Goal: Task Accomplishment & Management: Complete application form

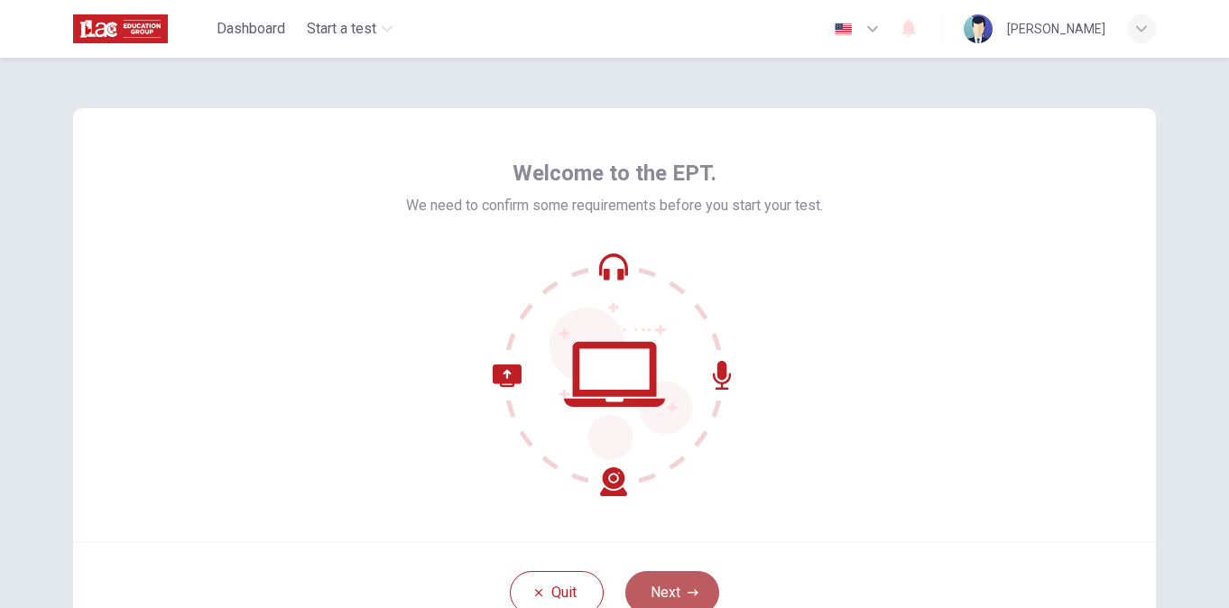
click at [687, 580] on button "Next" at bounding box center [673, 592] width 94 height 43
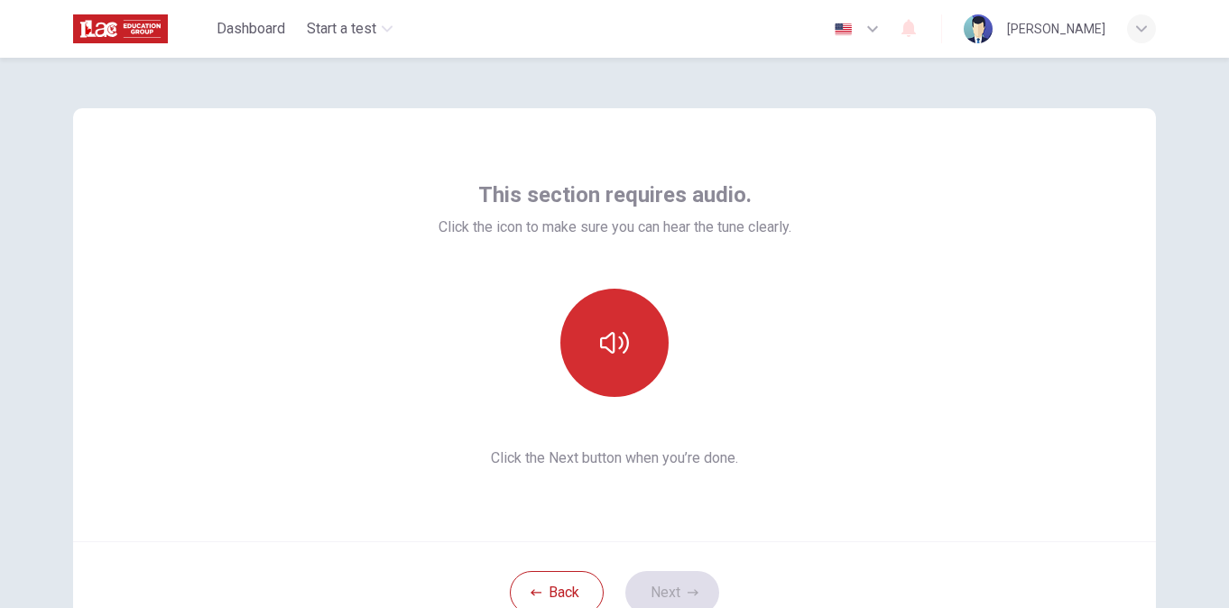
click at [603, 339] on icon "button" at bounding box center [614, 343] width 29 height 29
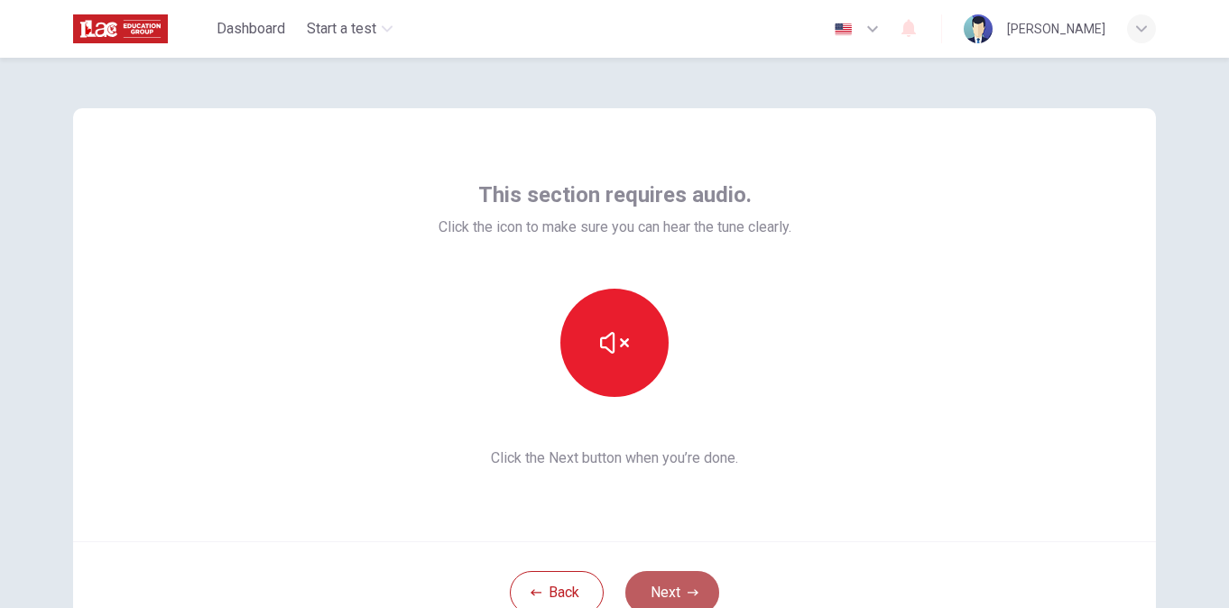
click at [658, 580] on button "Next" at bounding box center [673, 592] width 94 height 43
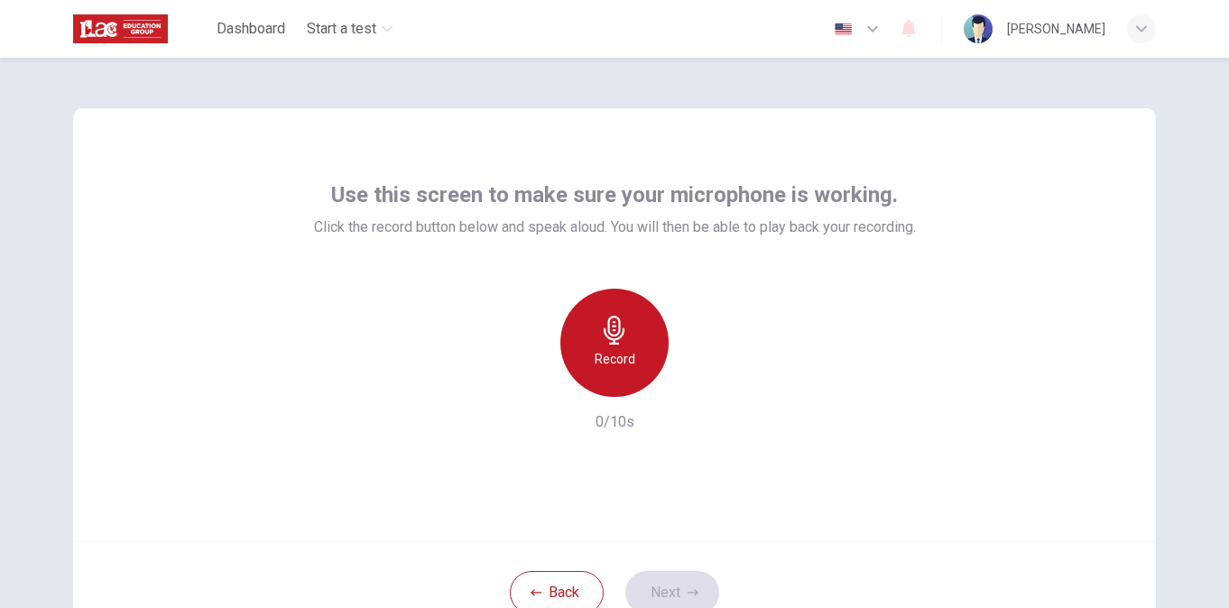
click at [617, 333] on icon "button" at bounding box center [614, 330] width 29 height 29
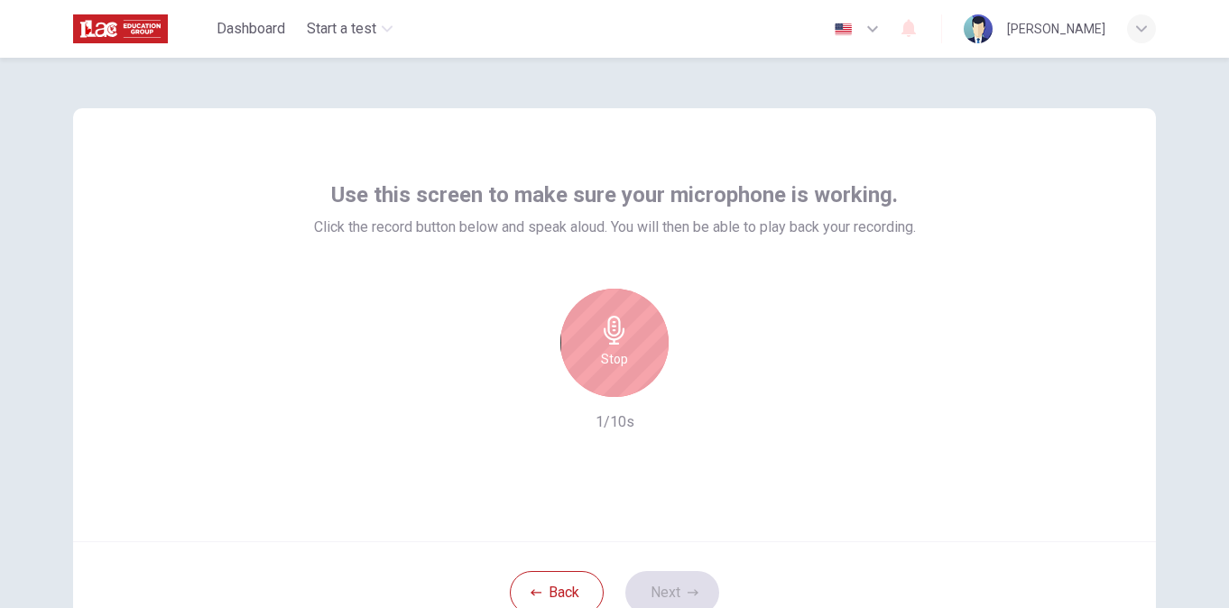
click at [617, 333] on icon "button" at bounding box center [614, 330] width 29 height 29
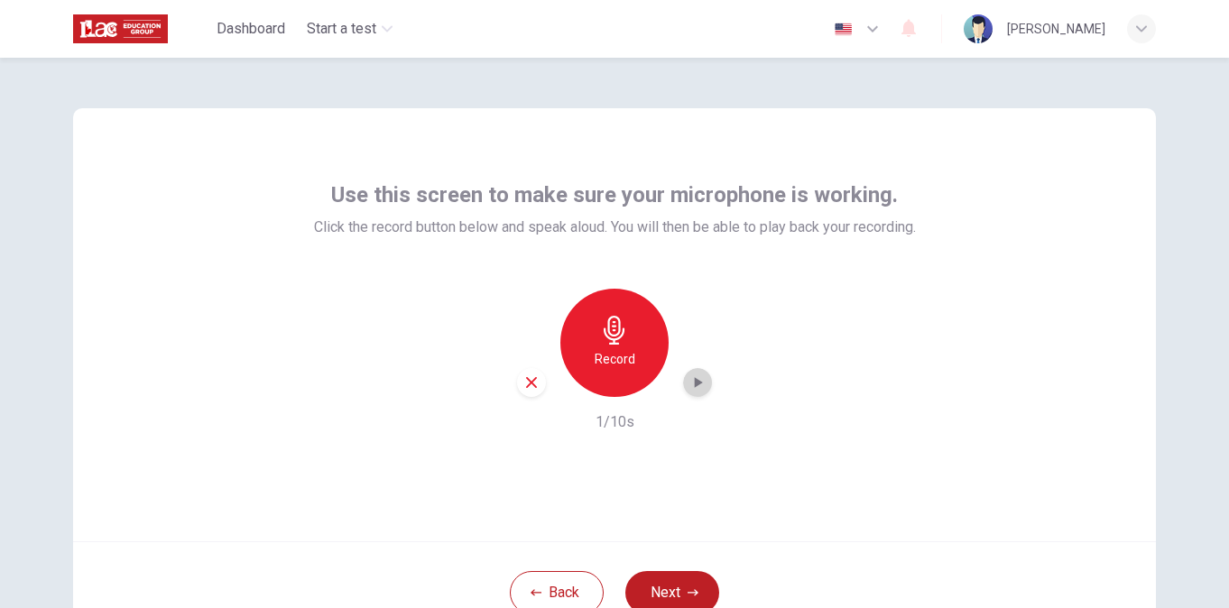
click at [698, 385] on icon "button" at bounding box center [698, 383] width 18 height 18
click at [673, 577] on button "Next" at bounding box center [673, 592] width 94 height 43
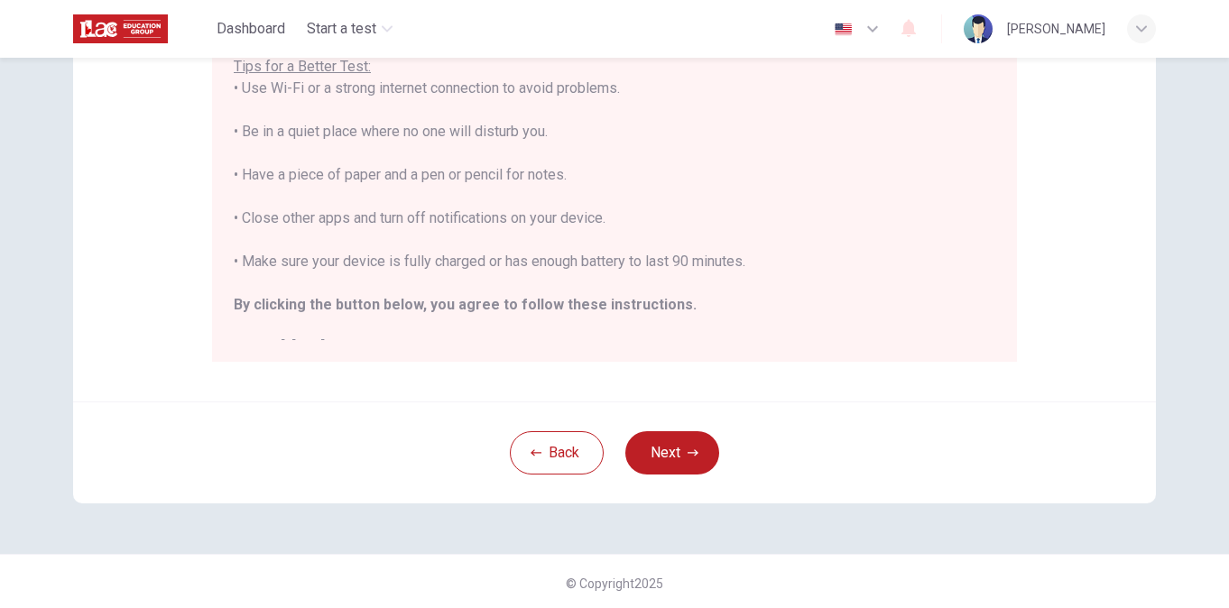
scroll to position [391, 0]
click at [688, 457] on icon "button" at bounding box center [693, 454] width 11 height 11
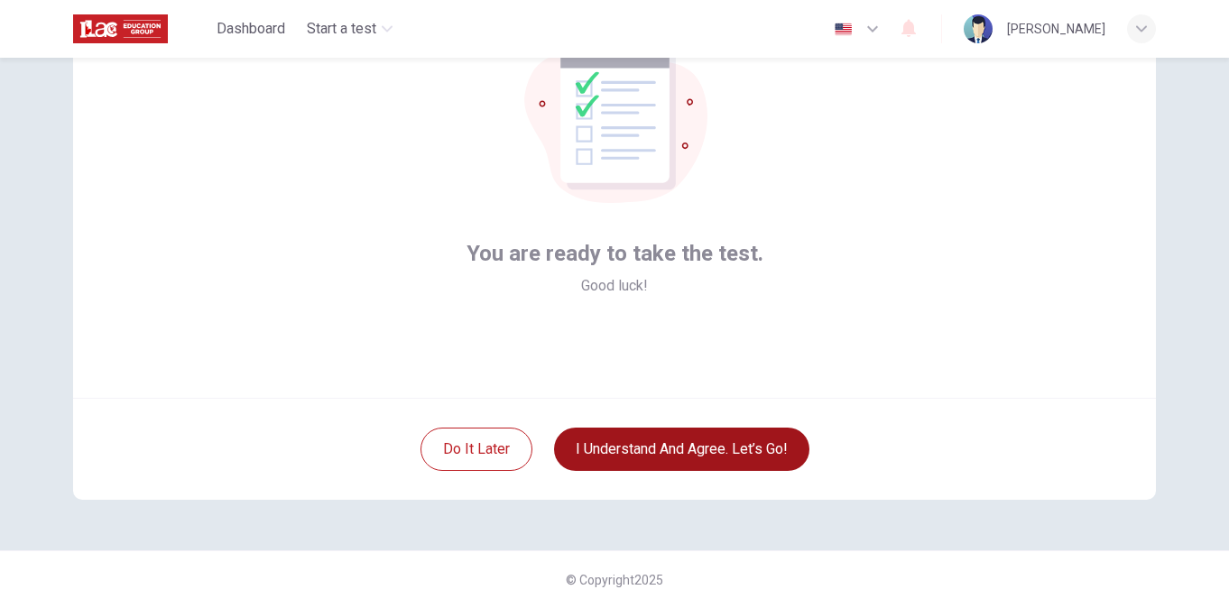
scroll to position [144, 0]
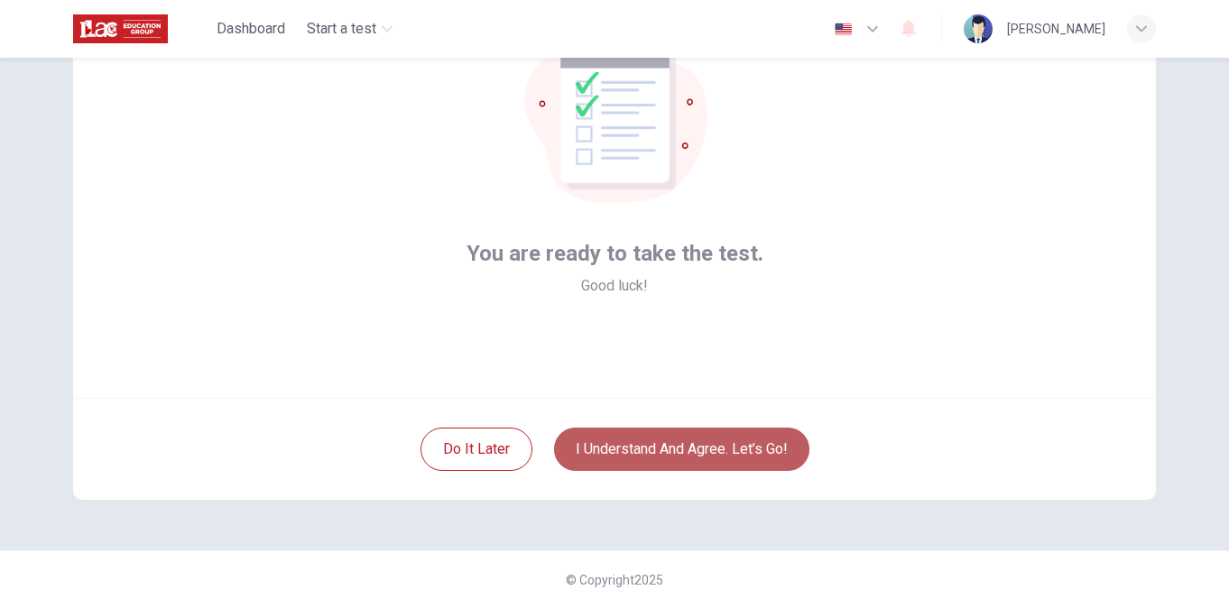
click at [687, 457] on button "I understand and agree. Let’s go!" at bounding box center [681, 449] width 255 height 43
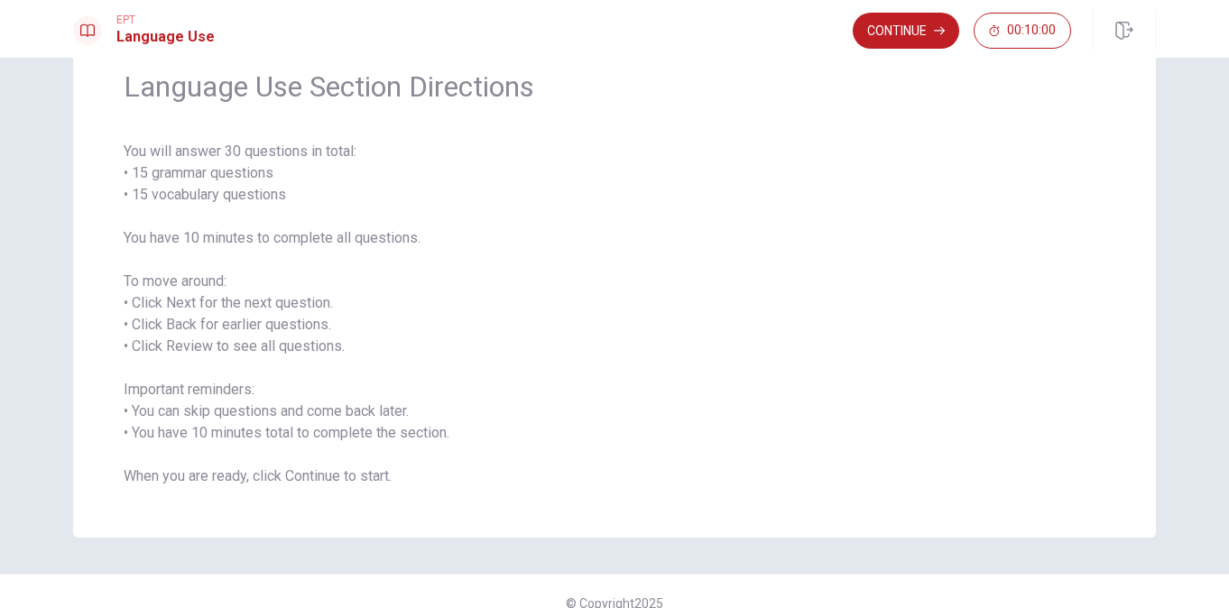
scroll to position [99, 0]
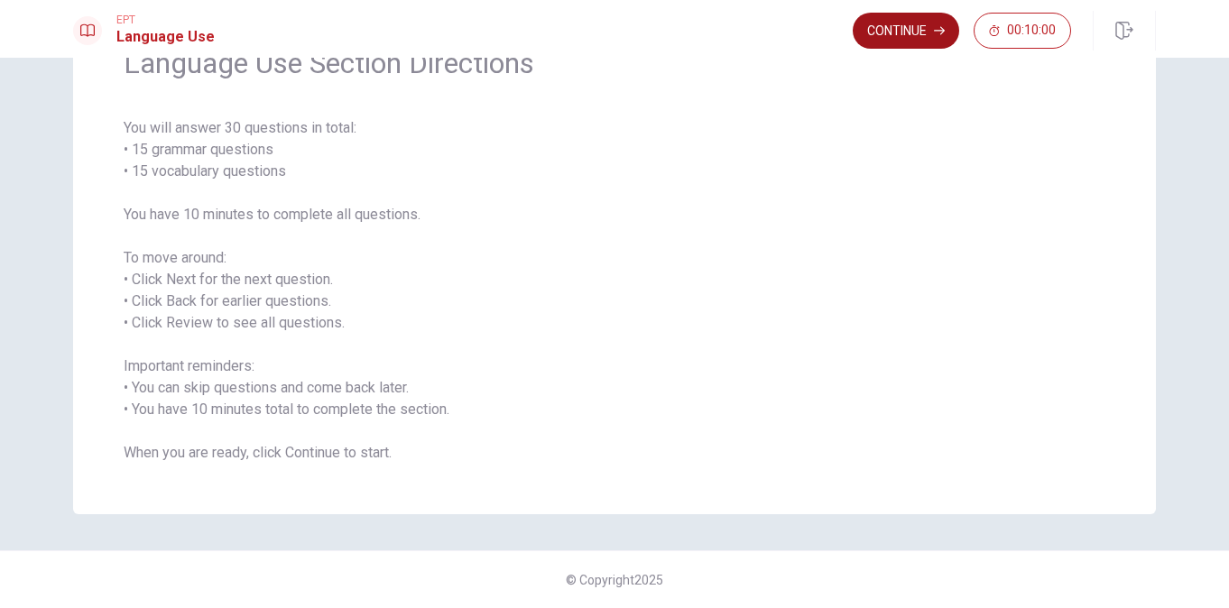
click at [926, 27] on button "Continue" at bounding box center [906, 31] width 107 height 36
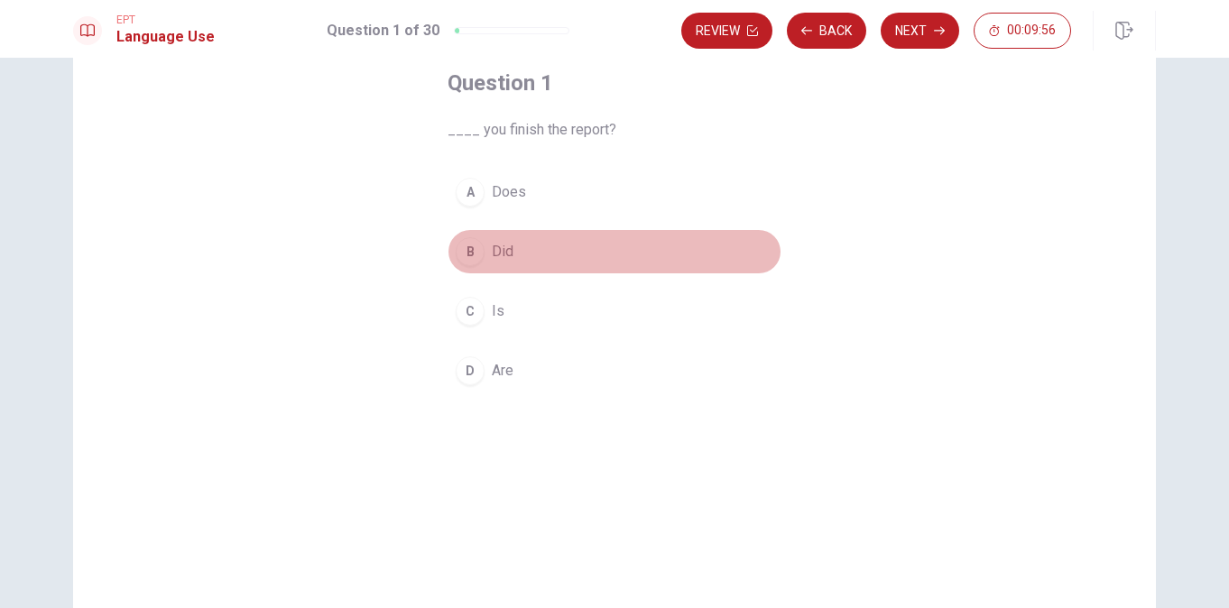
click at [465, 242] on div "B" at bounding box center [470, 251] width 29 height 29
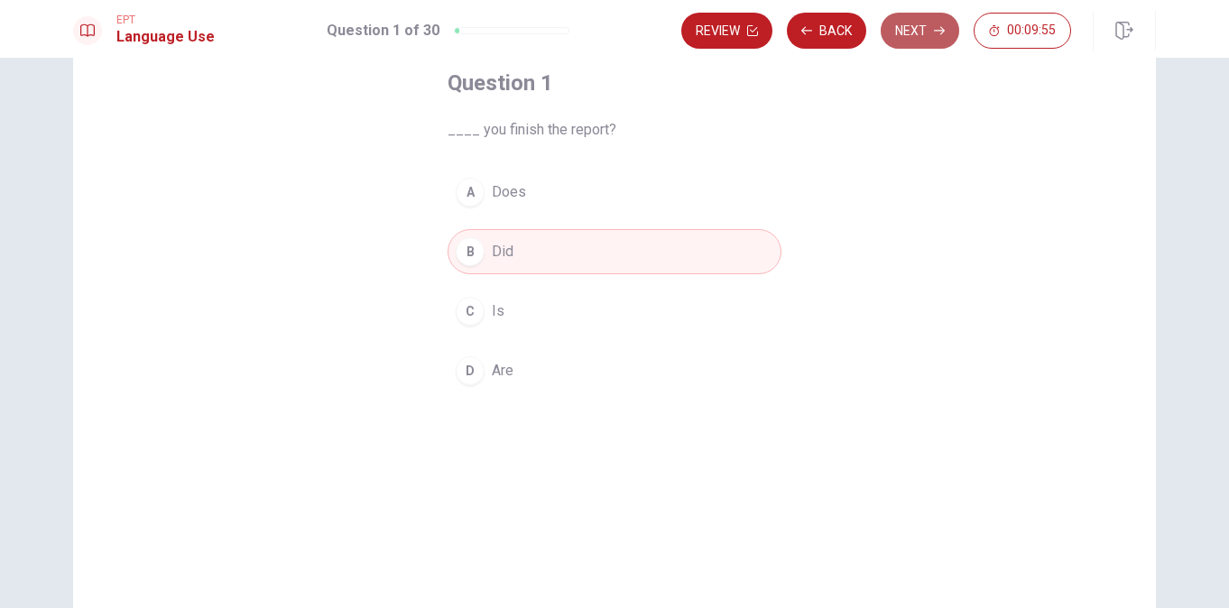
click at [916, 27] on button "Next" at bounding box center [920, 31] width 79 height 36
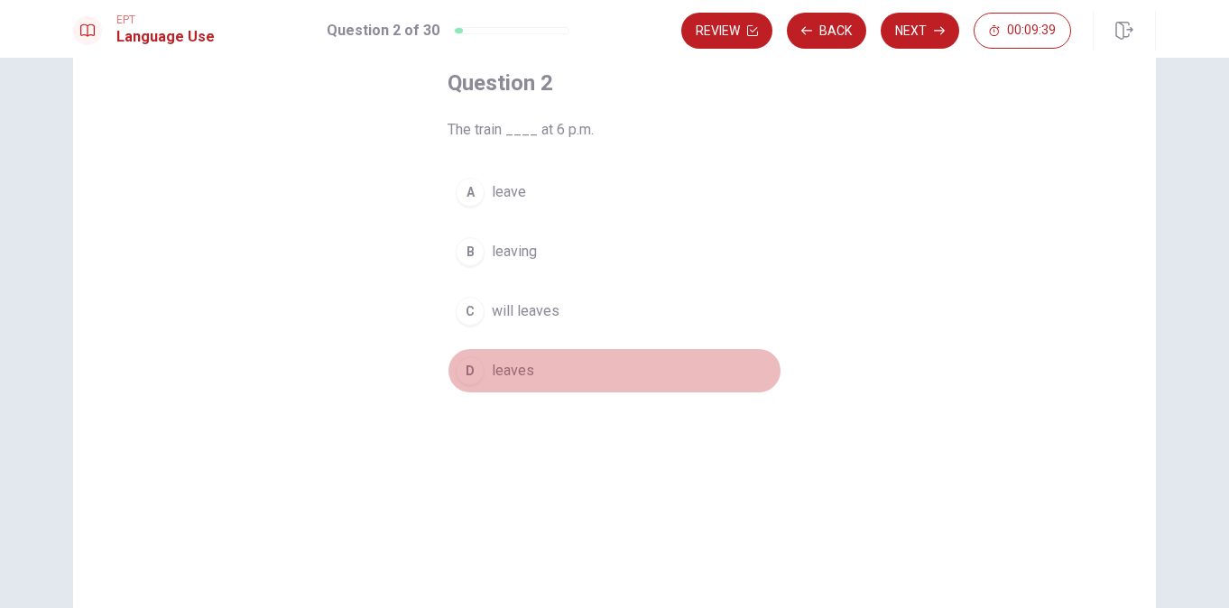
click at [465, 365] on div "D" at bounding box center [470, 371] width 29 height 29
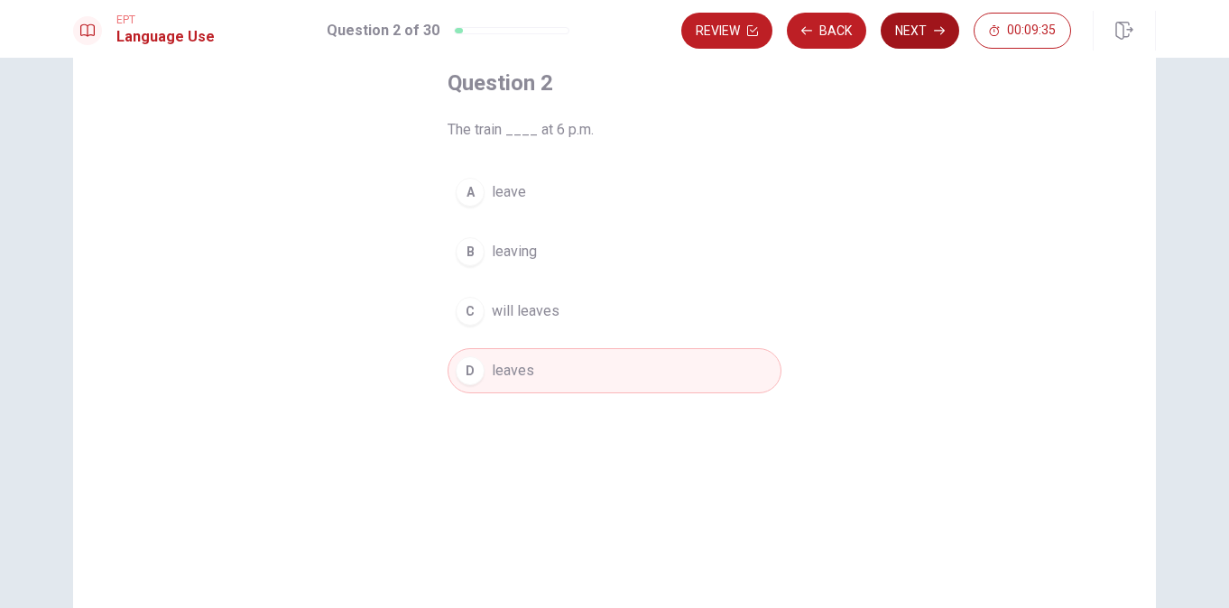
click at [897, 40] on button "Next" at bounding box center [920, 31] width 79 height 36
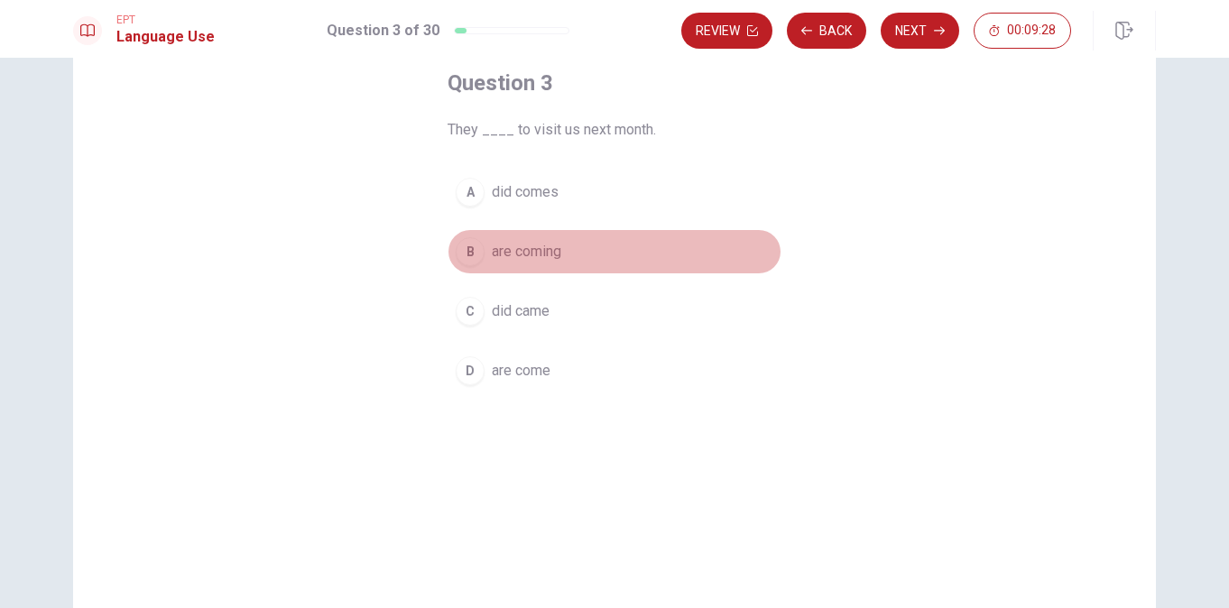
click at [466, 250] on div "B" at bounding box center [470, 251] width 29 height 29
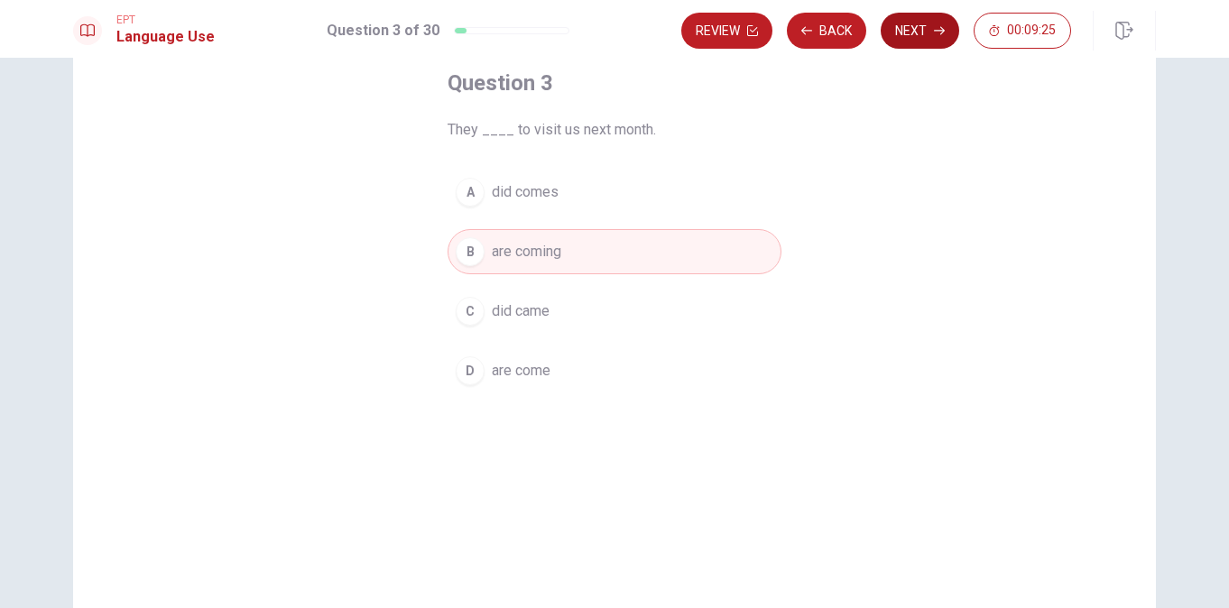
click at [918, 20] on button "Next" at bounding box center [920, 31] width 79 height 36
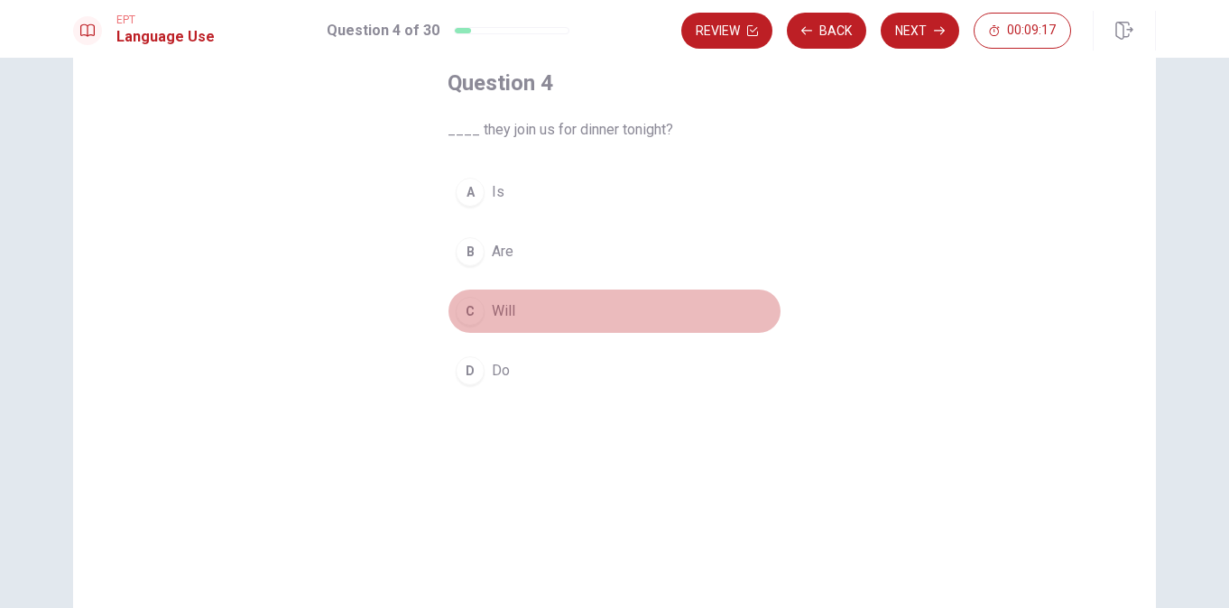
click at [469, 310] on div "C" at bounding box center [470, 311] width 29 height 29
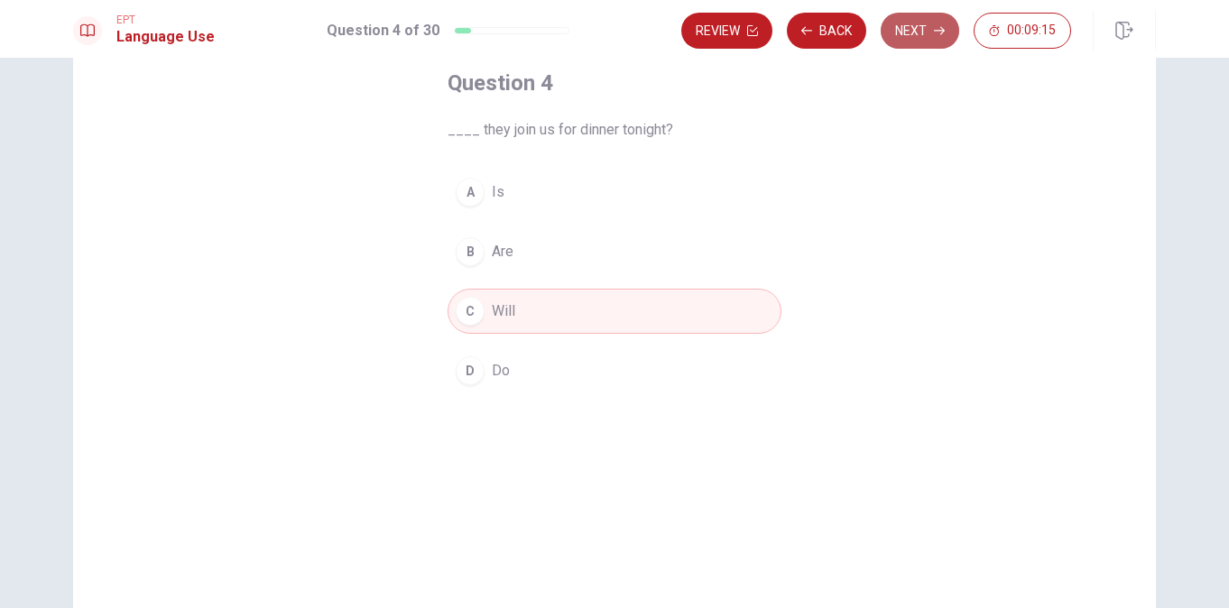
click at [921, 21] on button "Next" at bounding box center [920, 31] width 79 height 36
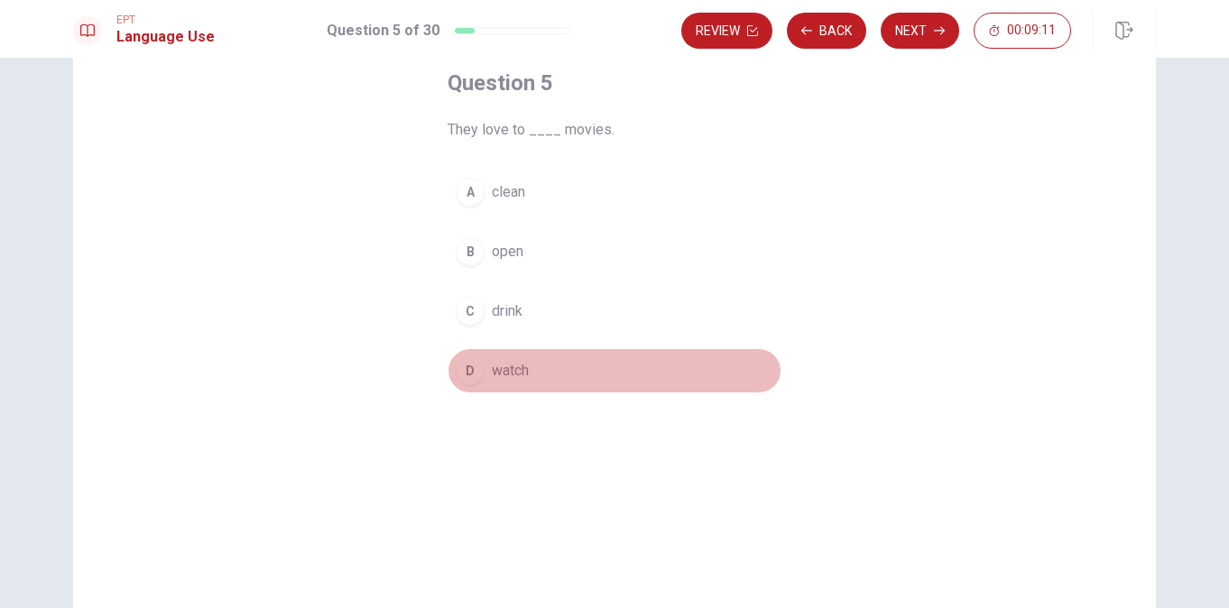
click at [464, 367] on div "D" at bounding box center [470, 371] width 29 height 29
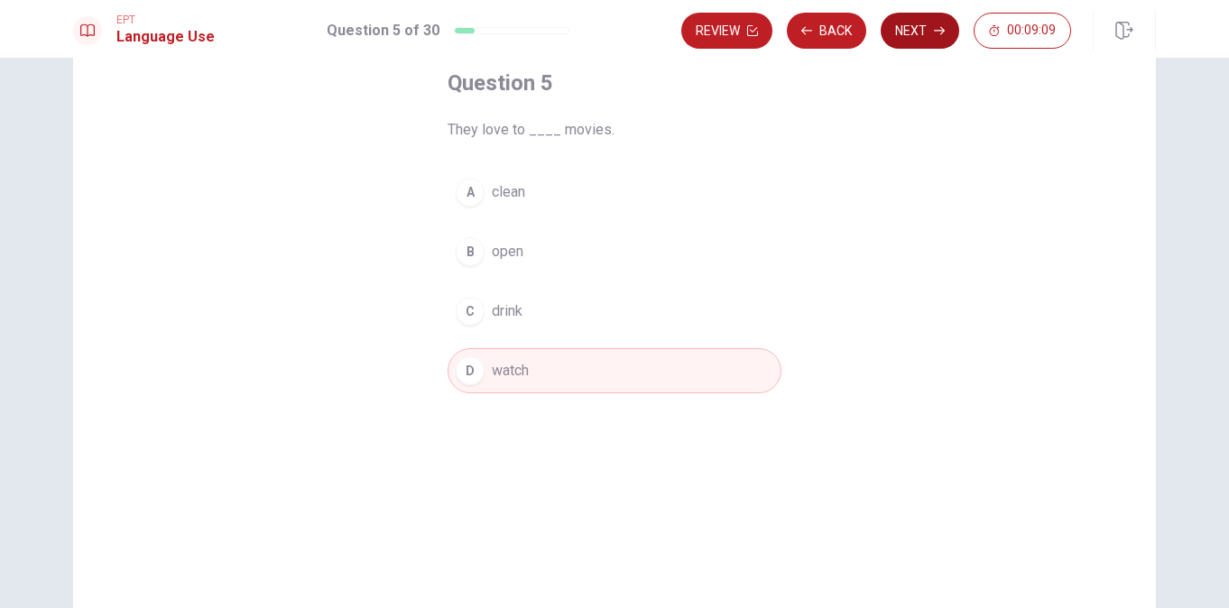
click at [908, 24] on button "Next" at bounding box center [920, 31] width 79 height 36
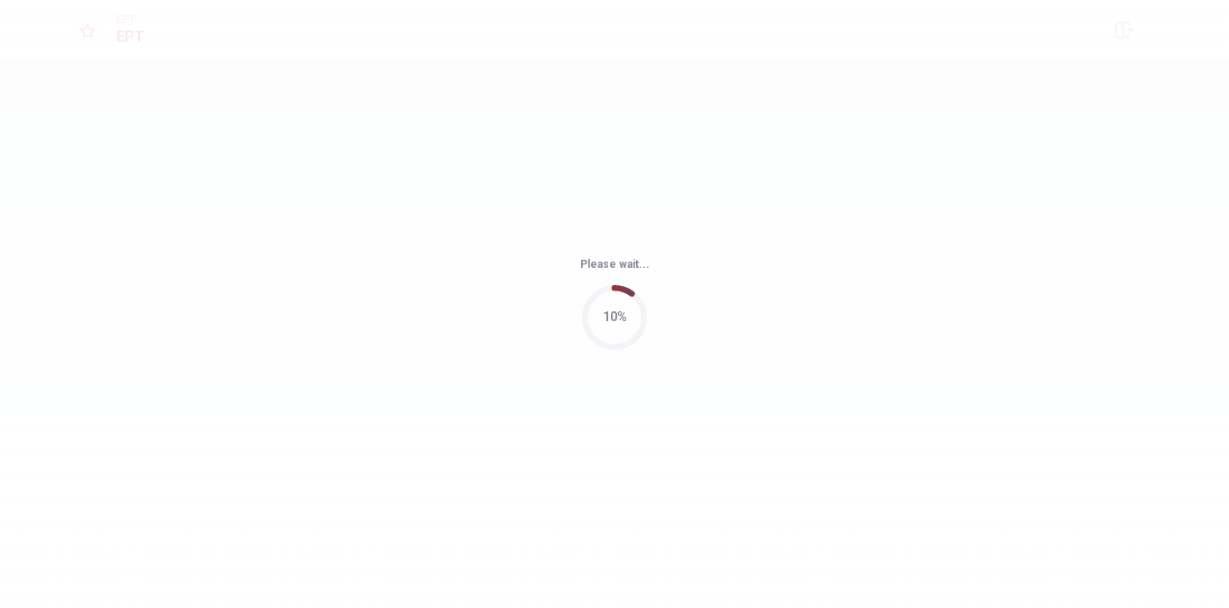
scroll to position [0, 0]
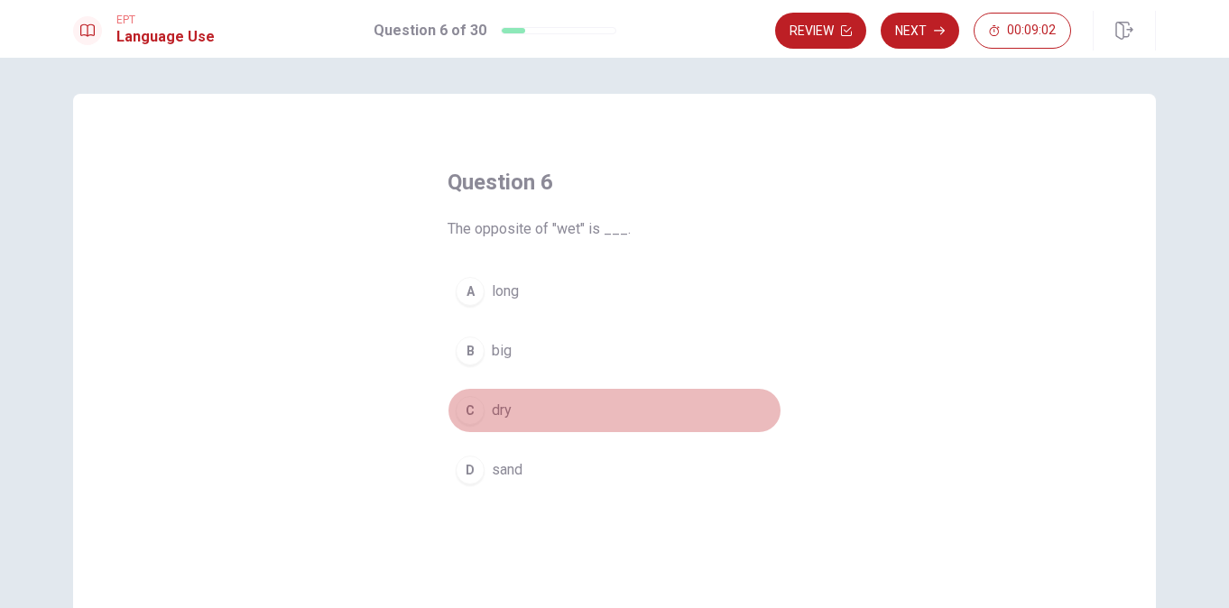
click at [471, 415] on div "C" at bounding box center [470, 410] width 29 height 29
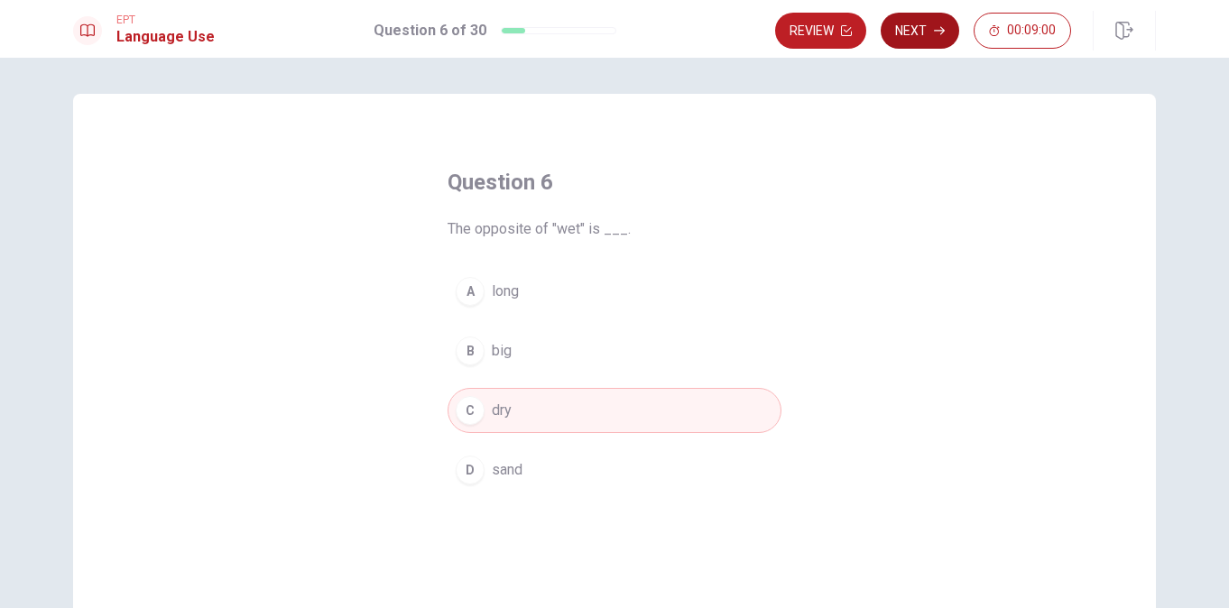
click at [922, 30] on button "Next" at bounding box center [920, 31] width 79 height 36
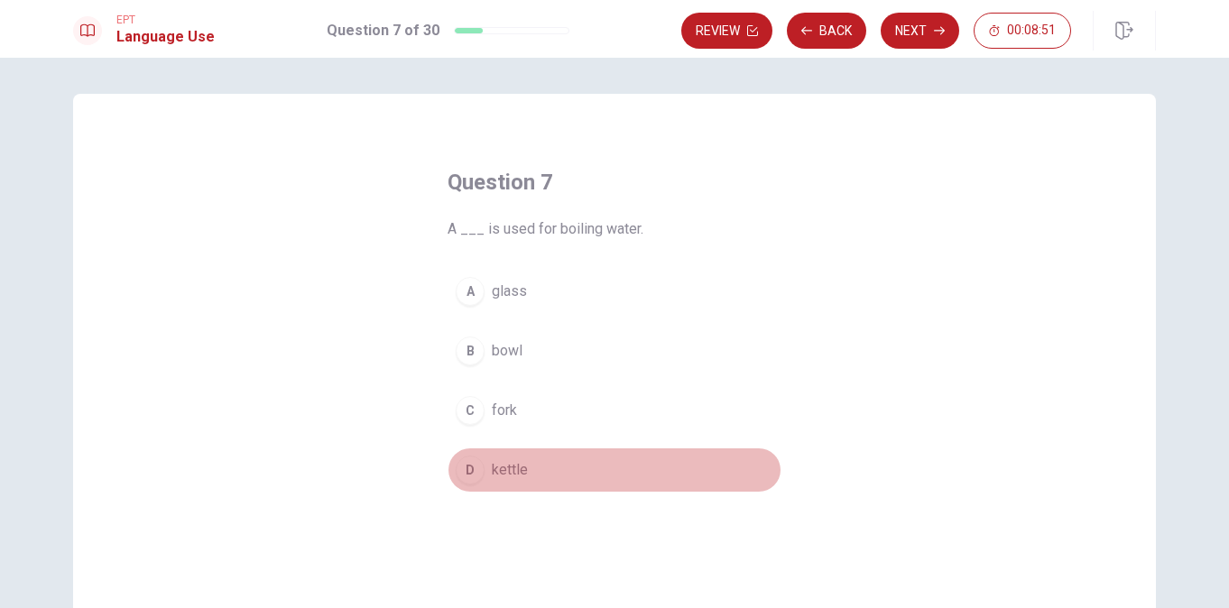
click at [465, 468] on div "D" at bounding box center [470, 470] width 29 height 29
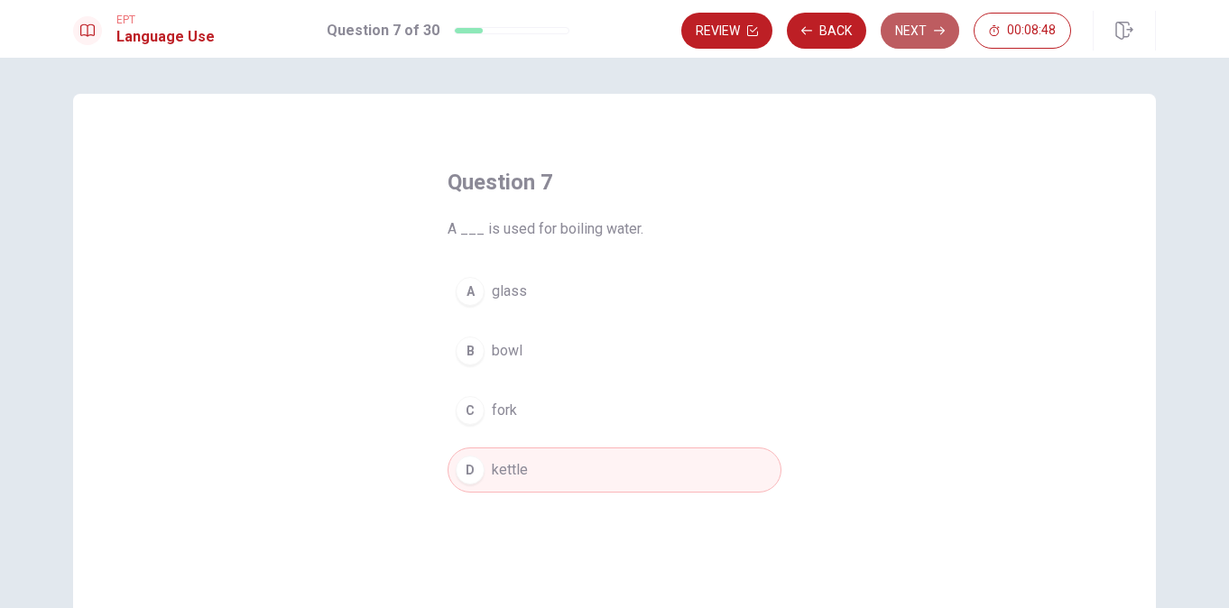
click at [922, 18] on button "Next" at bounding box center [920, 31] width 79 height 36
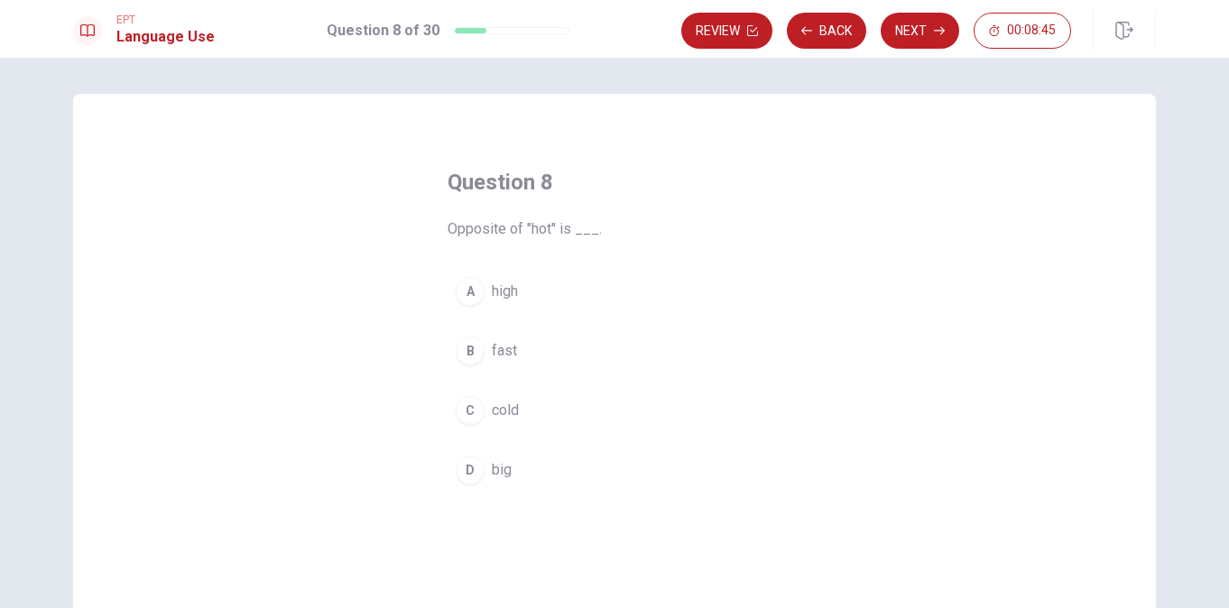
click at [468, 409] on div "C" at bounding box center [470, 410] width 29 height 29
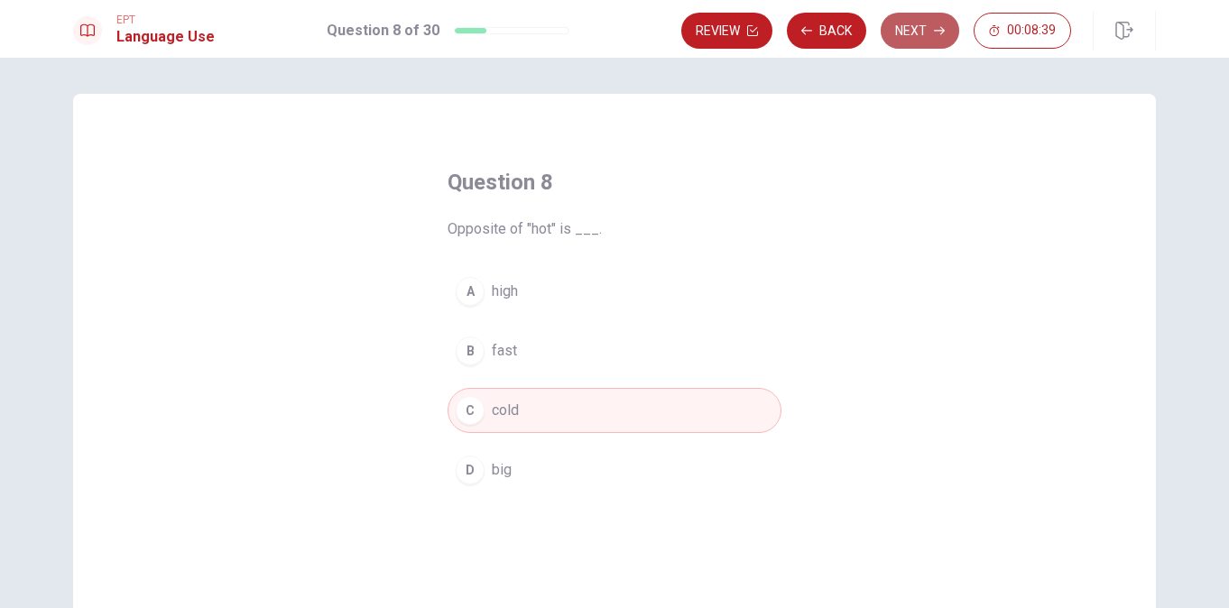
click at [929, 37] on button "Next" at bounding box center [920, 31] width 79 height 36
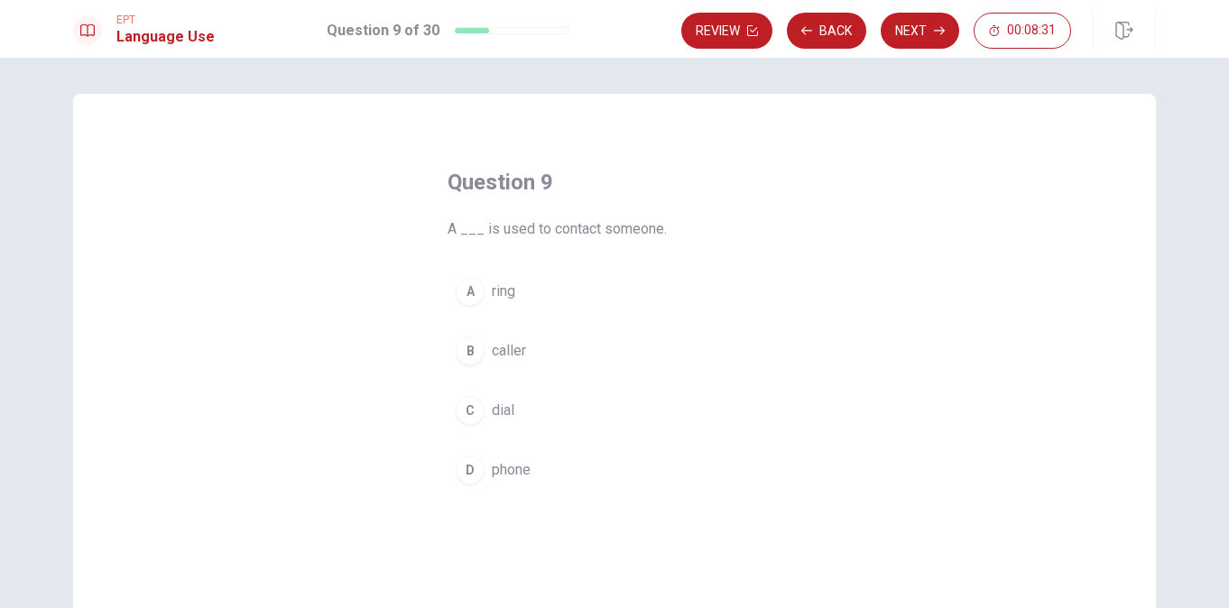
click at [467, 469] on div "D" at bounding box center [470, 470] width 29 height 29
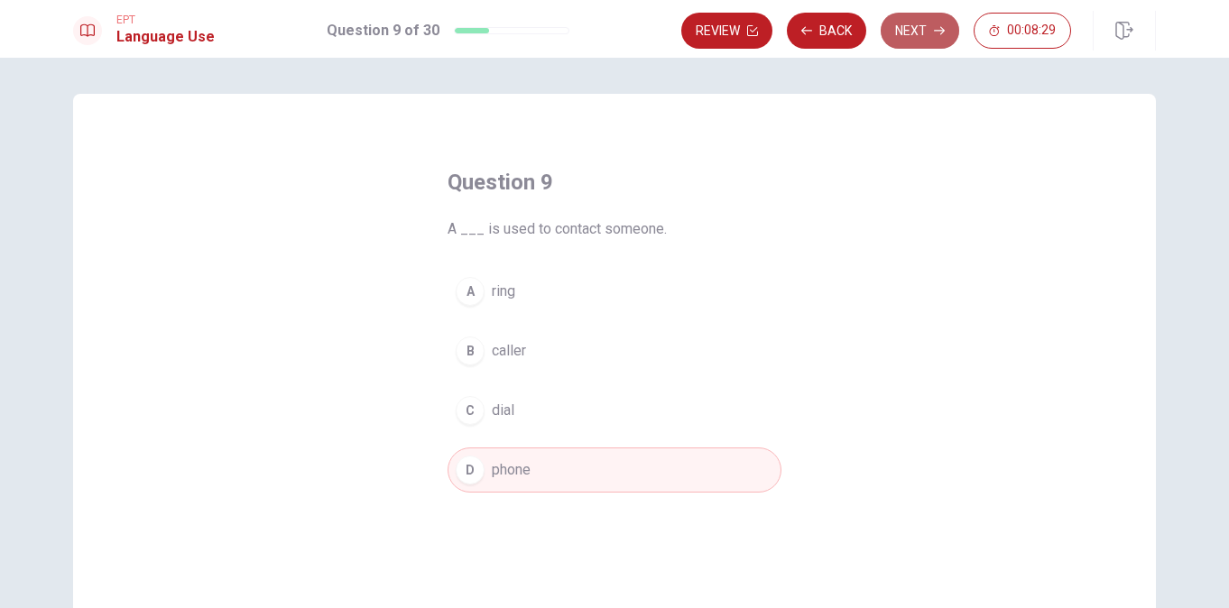
click at [918, 32] on button "Next" at bounding box center [920, 31] width 79 height 36
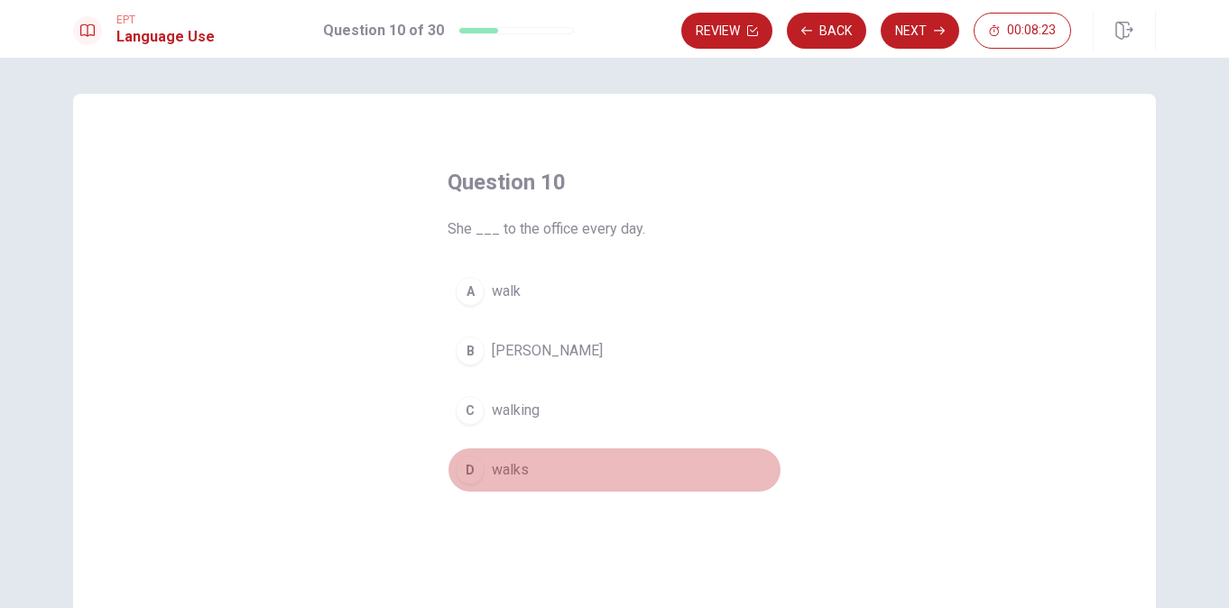
click at [465, 464] on div "D" at bounding box center [470, 470] width 29 height 29
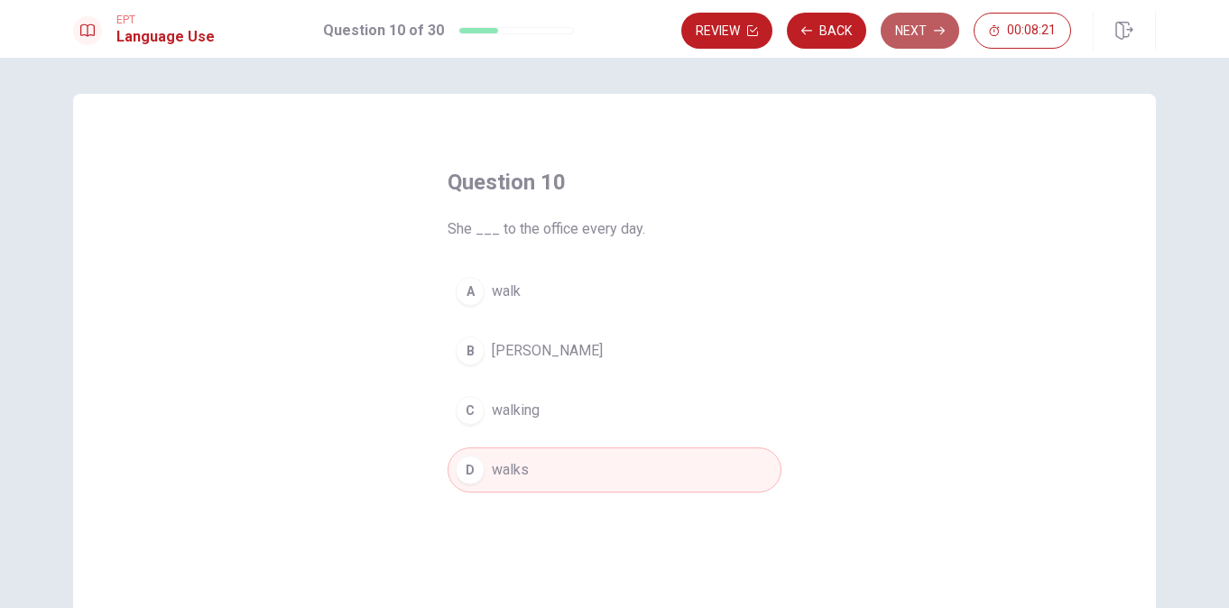
click at [926, 33] on button "Next" at bounding box center [920, 31] width 79 height 36
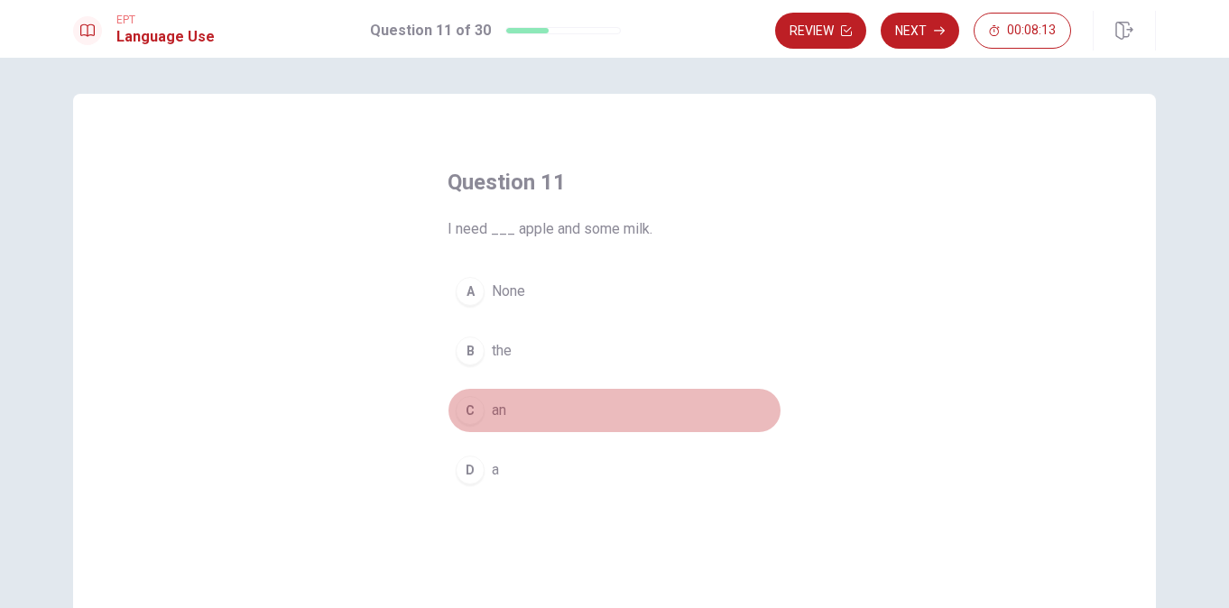
click at [463, 409] on div "C" at bounding box center [470, 410] width 29 height 29
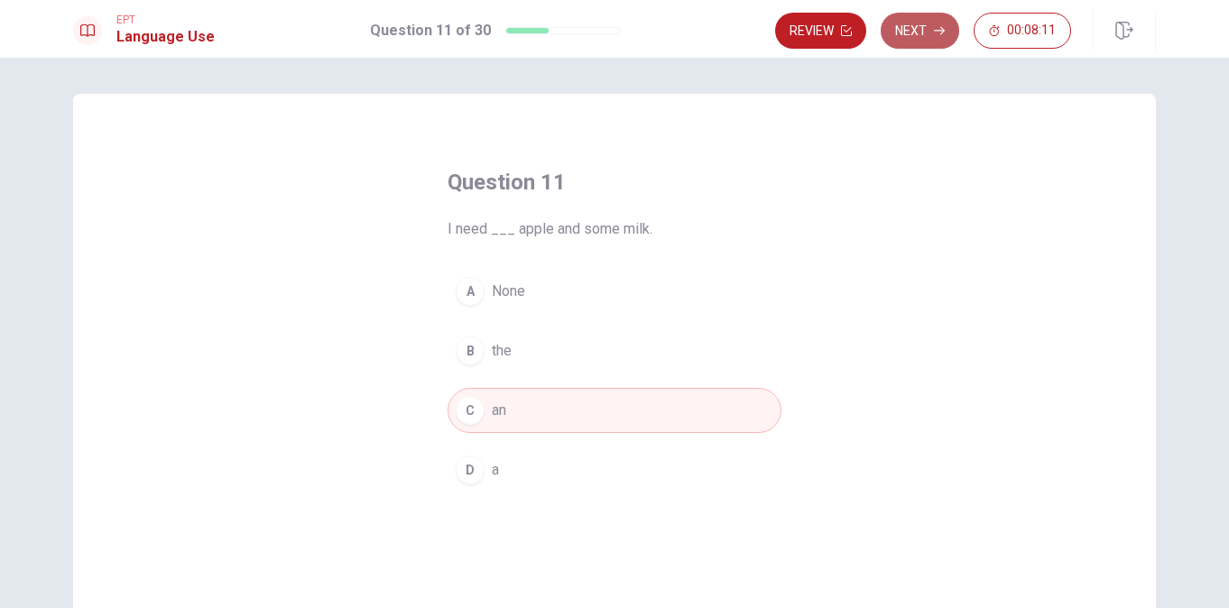
click at [934, 31] on icon "button" at bounding box center [939, 30] width 11 height 11
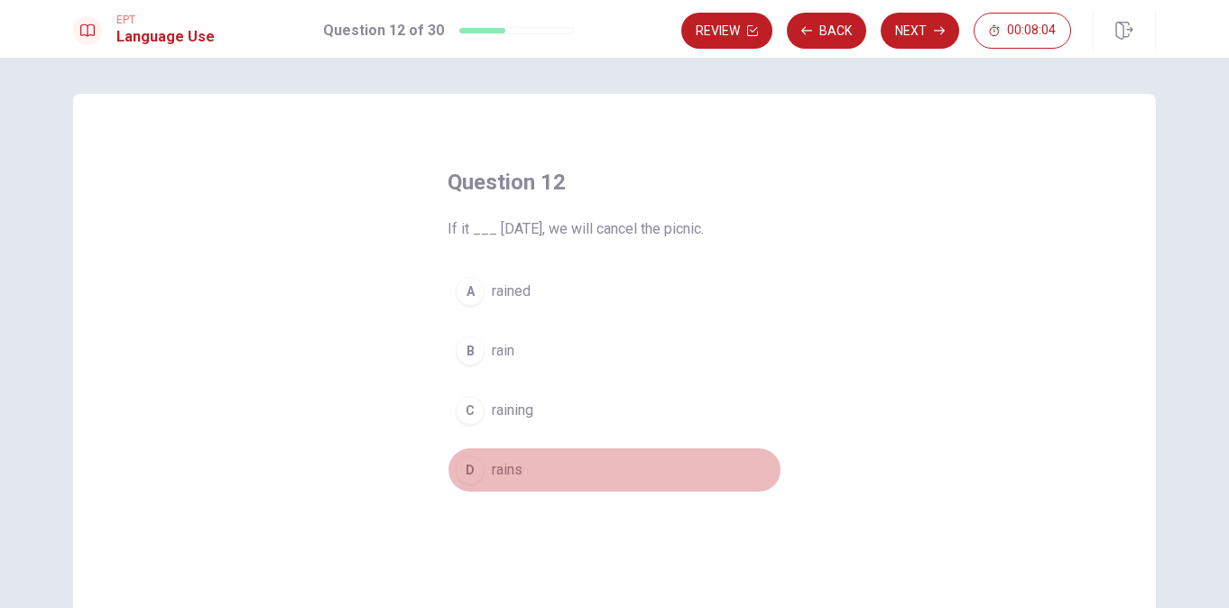
click at [458, 464] on div "D" at bounding box center [470, 470] width 29 height 29
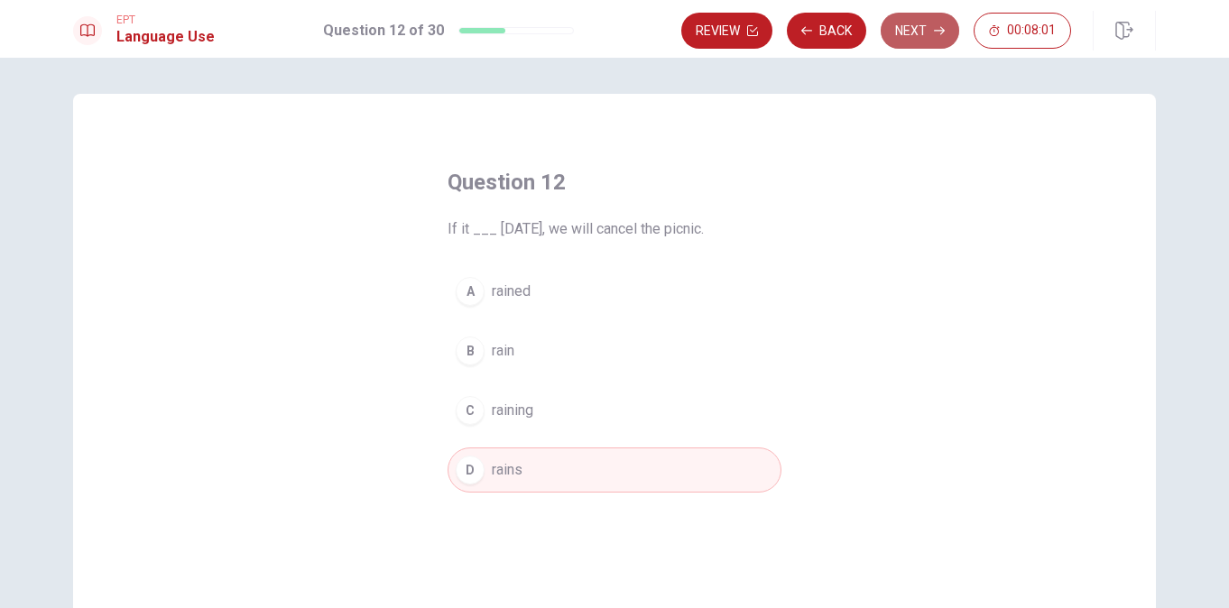
click at [938, 27] on icon "button" at bounding box center [939, 30] width 11 height 11
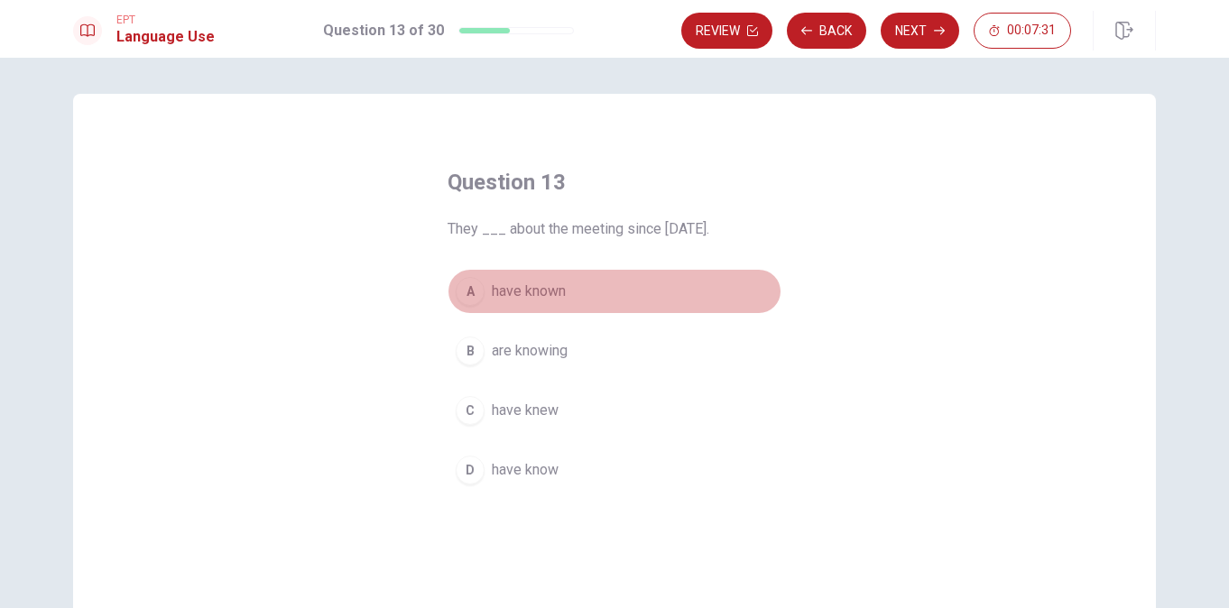
click at [466, 286] on div "A" at bounding box center [470, 291] width 29 height 29
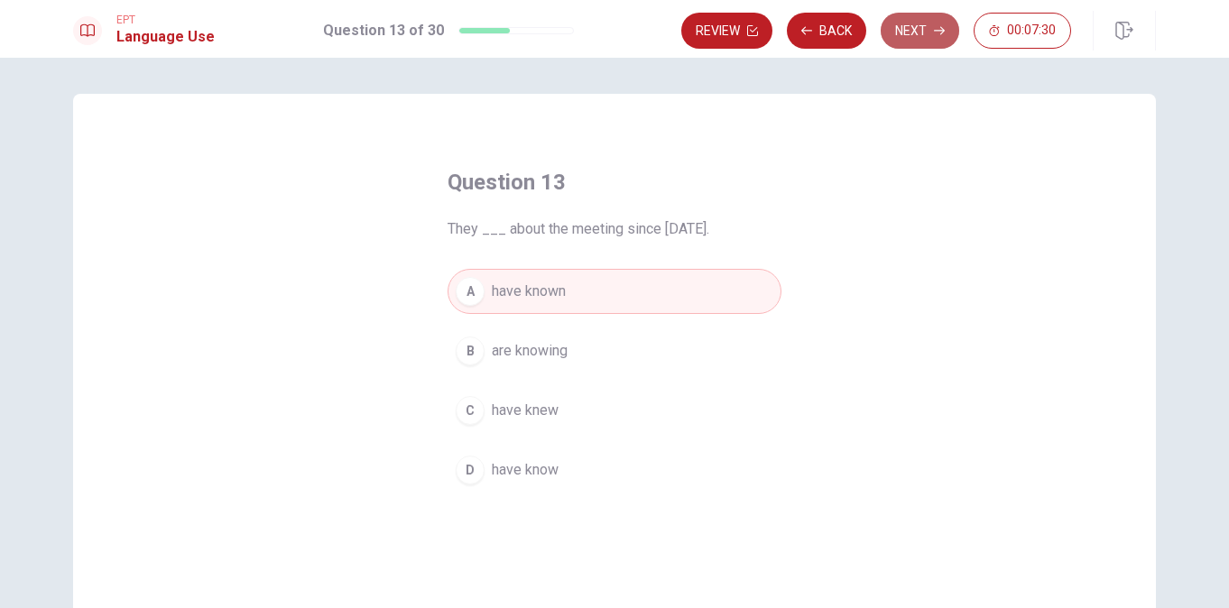
click at [929, 23] on button "Next" at bounding box center [920, 31] width 79 height 36
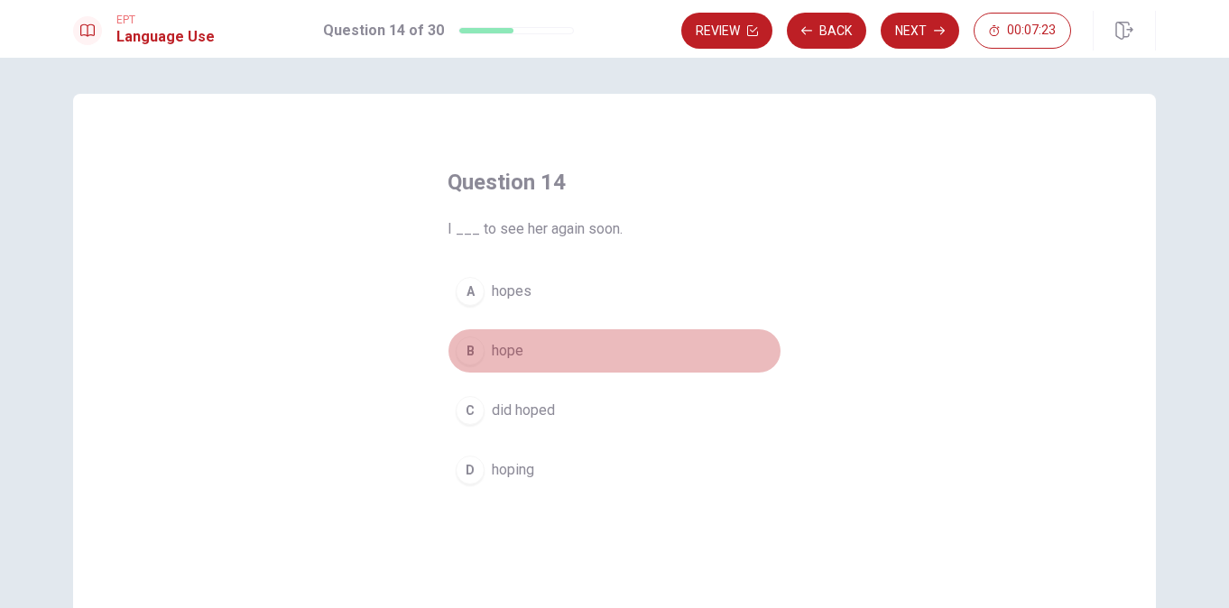
click at [468, 348] on div "B" at bounding box center [470, 351] width 29 height 29
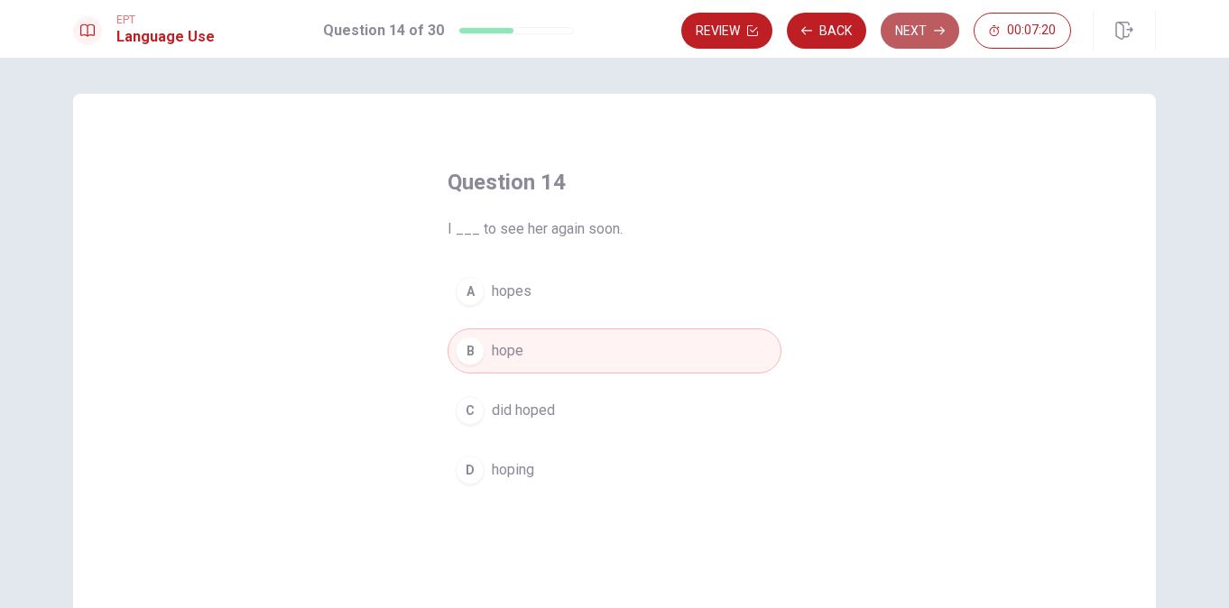
click at [934, 28] on icon "button" at bounding box center [939, 30] width 11 height 11
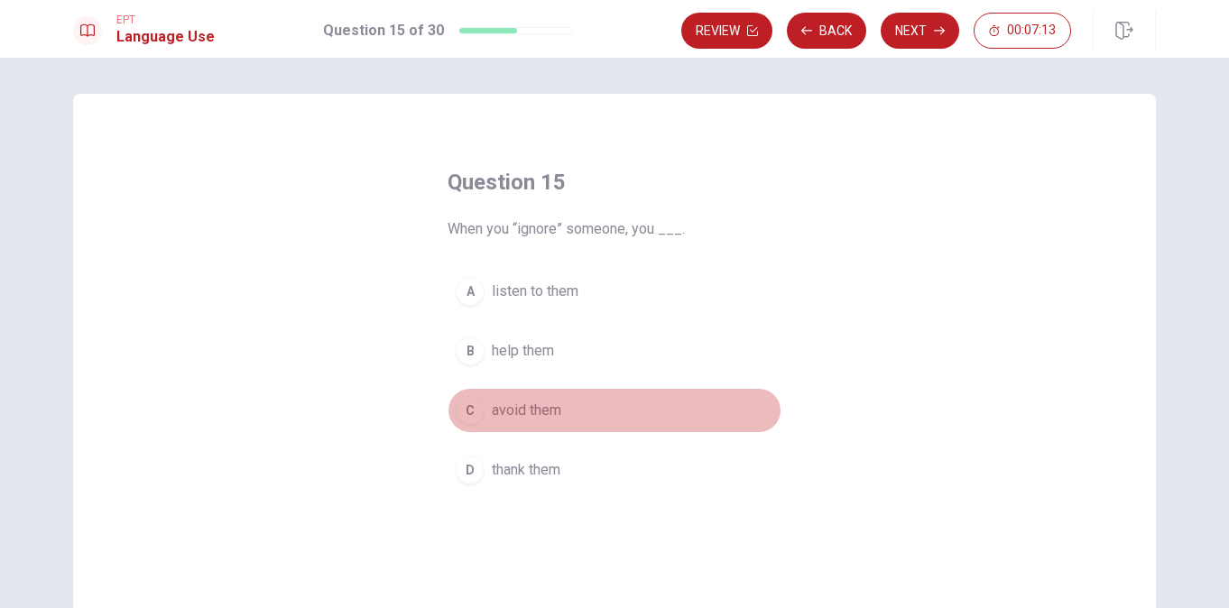
click at [471, 409] on div "C" at bounding box center [470, 410] width 29 height 29
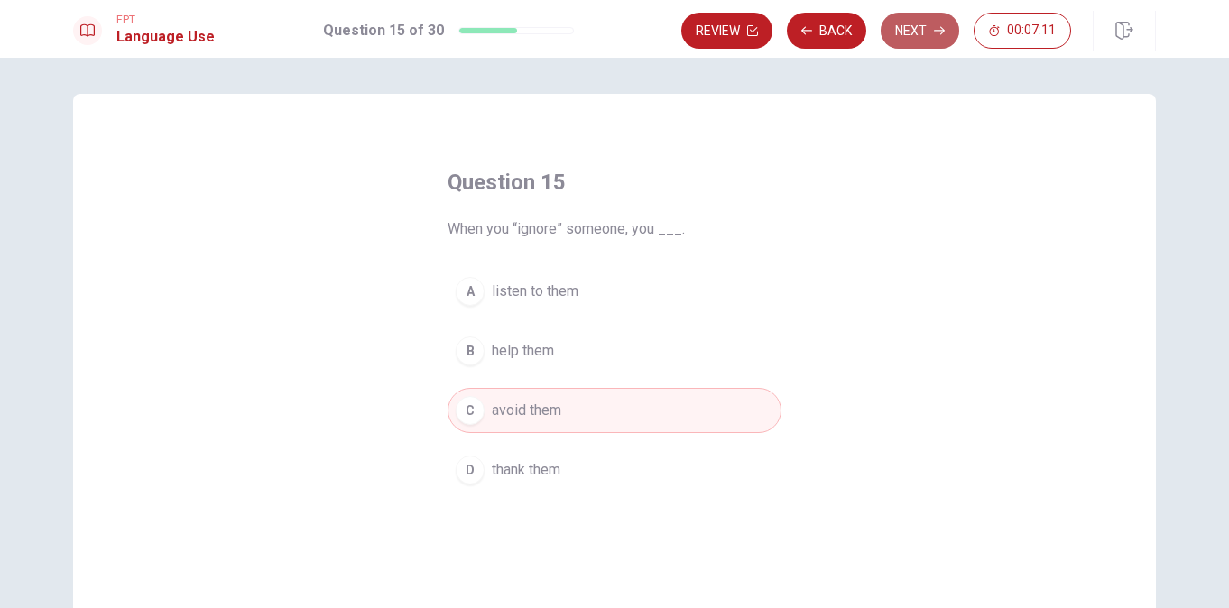
click at [919, 37] on button "Next" at bounding box center [920, 31] width 79 height 36
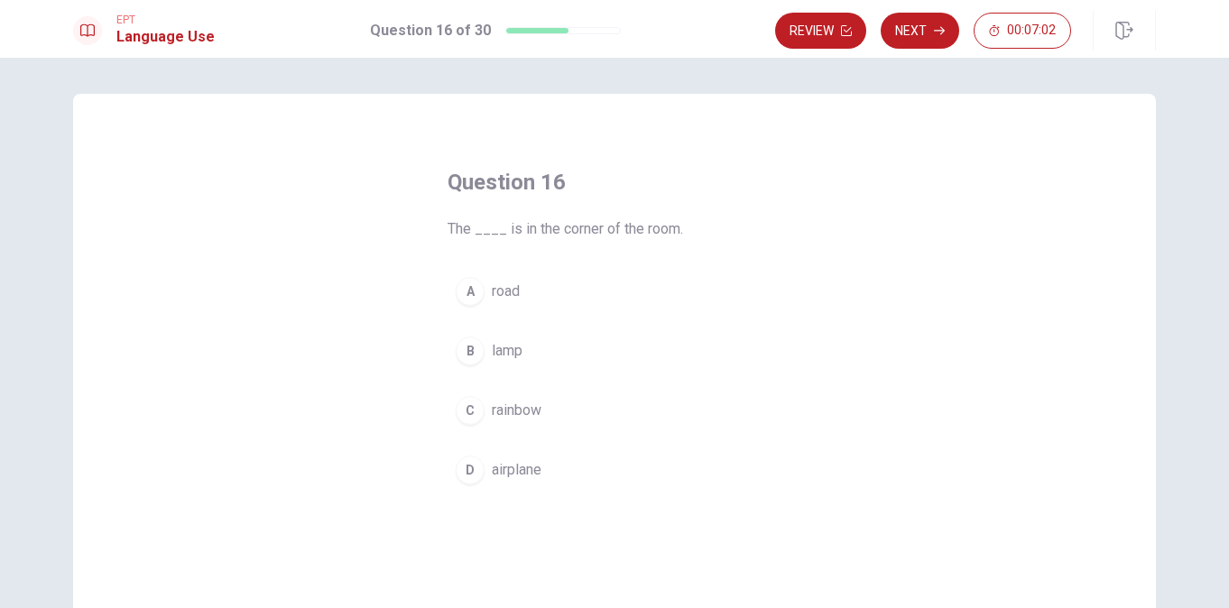
click at [470, 340] on div "B" at bounding box center [470, 351] width 29 height 29
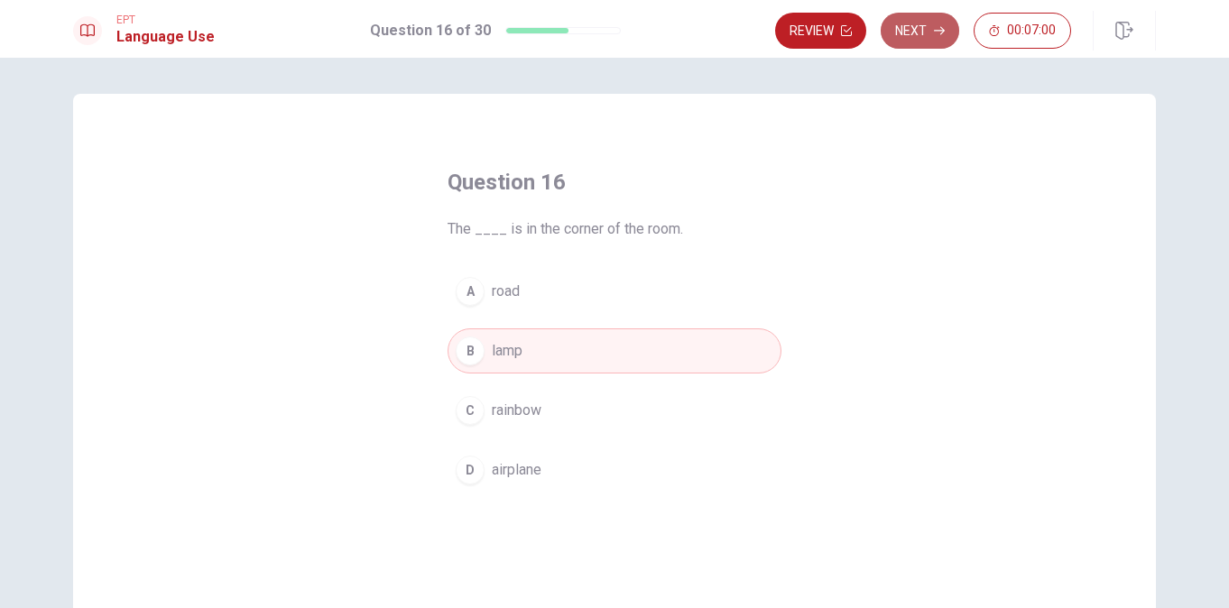
click at [921, 26] on button "Next" at bounding box center [920, 31] width 79 height 36
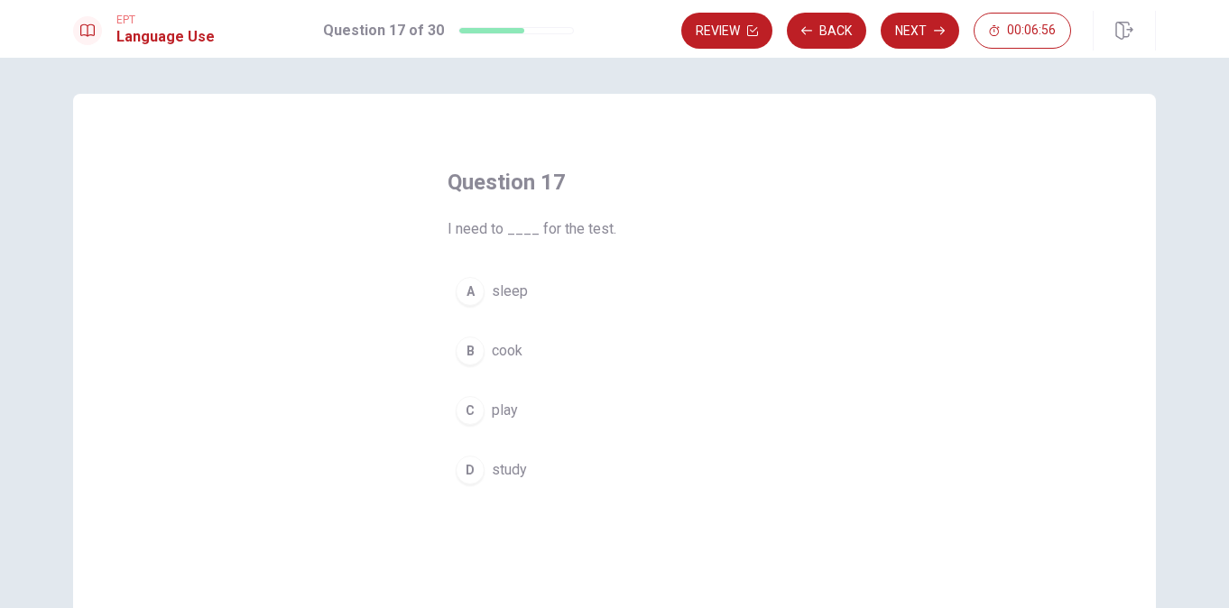
click at [469, 458] on div "D" at bounding box center [470, 470] width 29 height 29
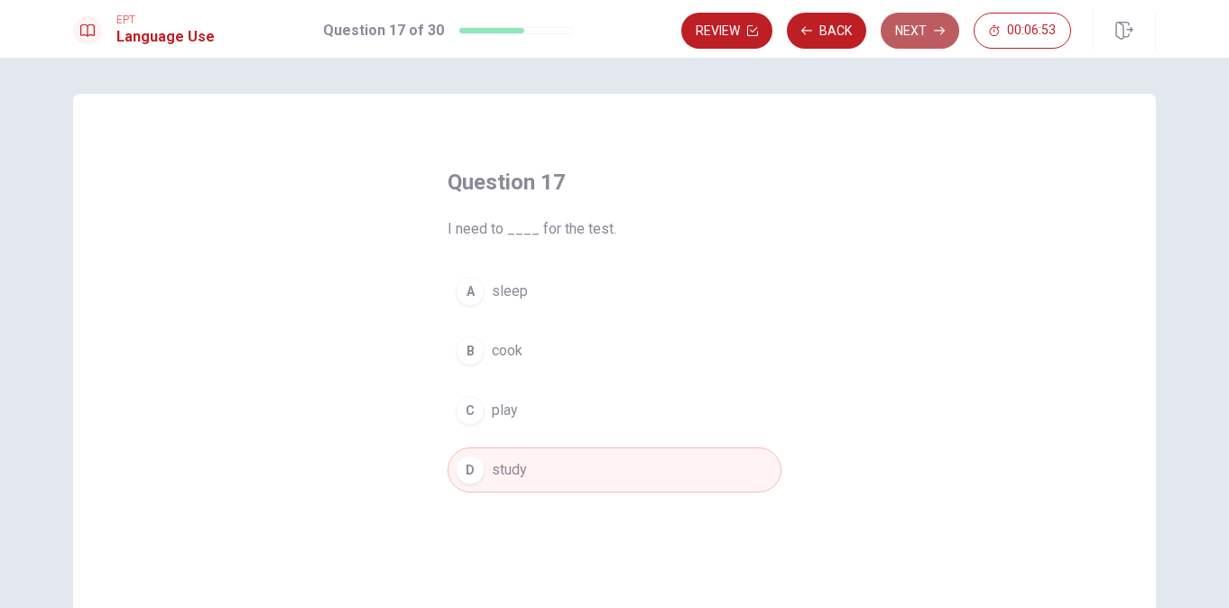
click at [918, 29] on button "Next" at bounding box center [920, 31] width 79 height 36
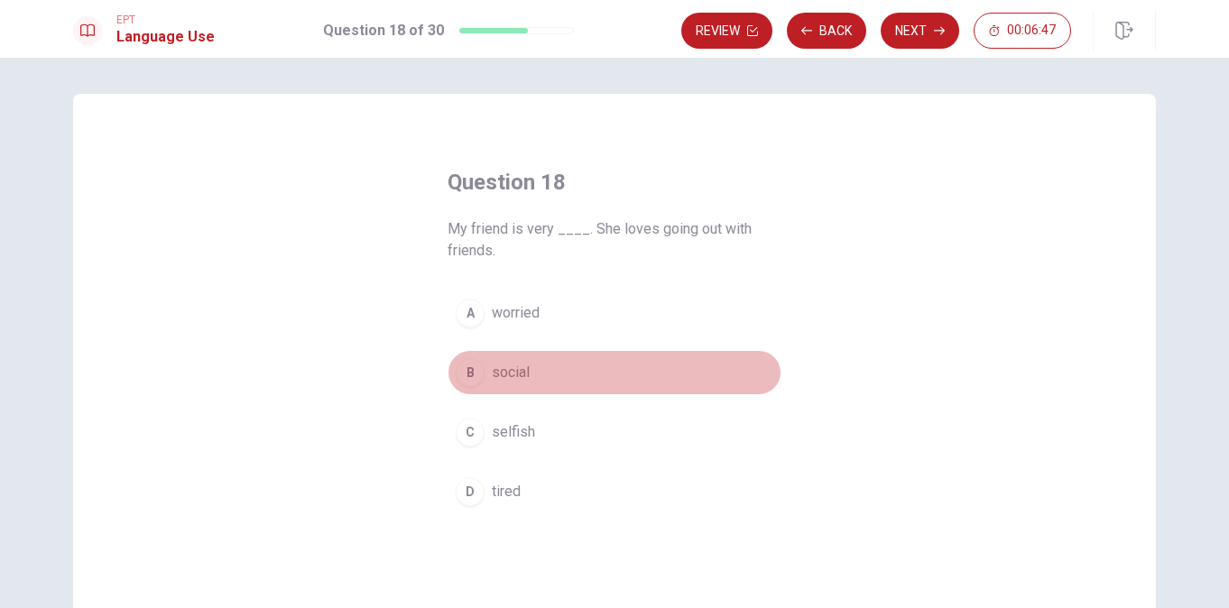
click at [464, 376] on div "B" at bounding box center [470, 372] width 29 height 29
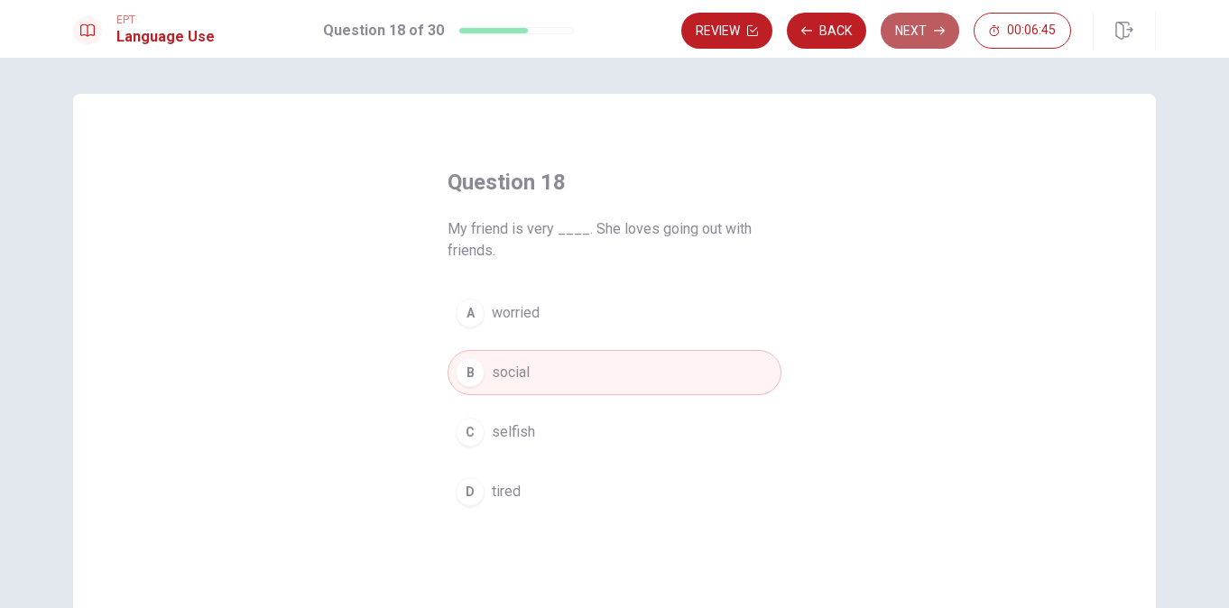
click at [927, 24] on button "Next" at bounding box center [920, 31] width 79 height 36
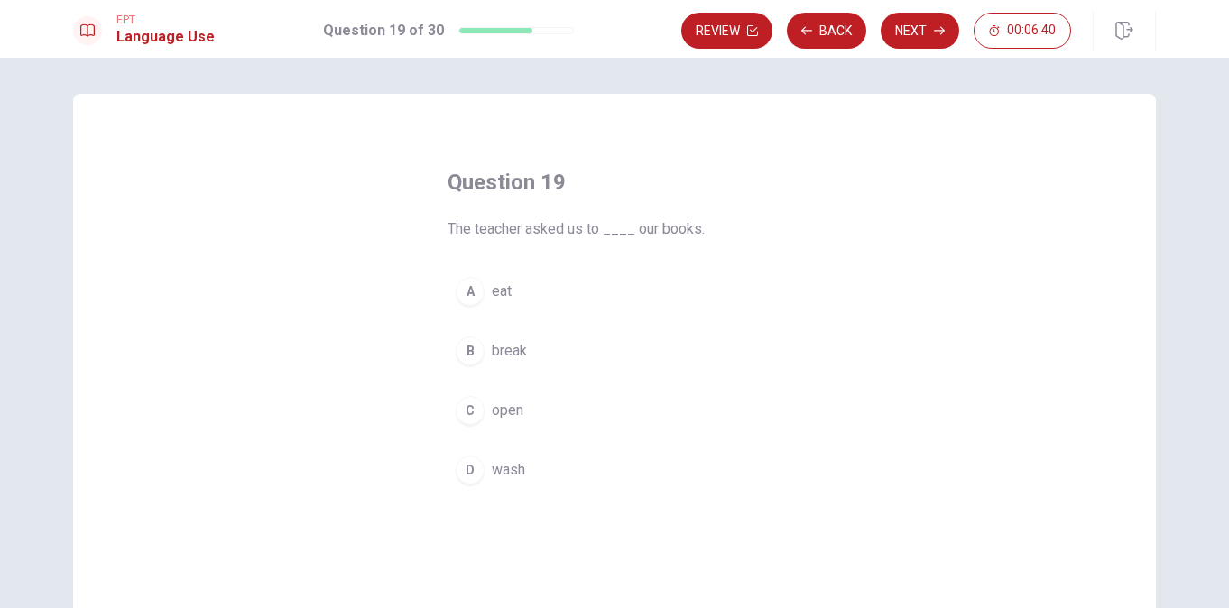
click at [469, 413] on div "C" at bounding box center [470, 410] width 29 height 29
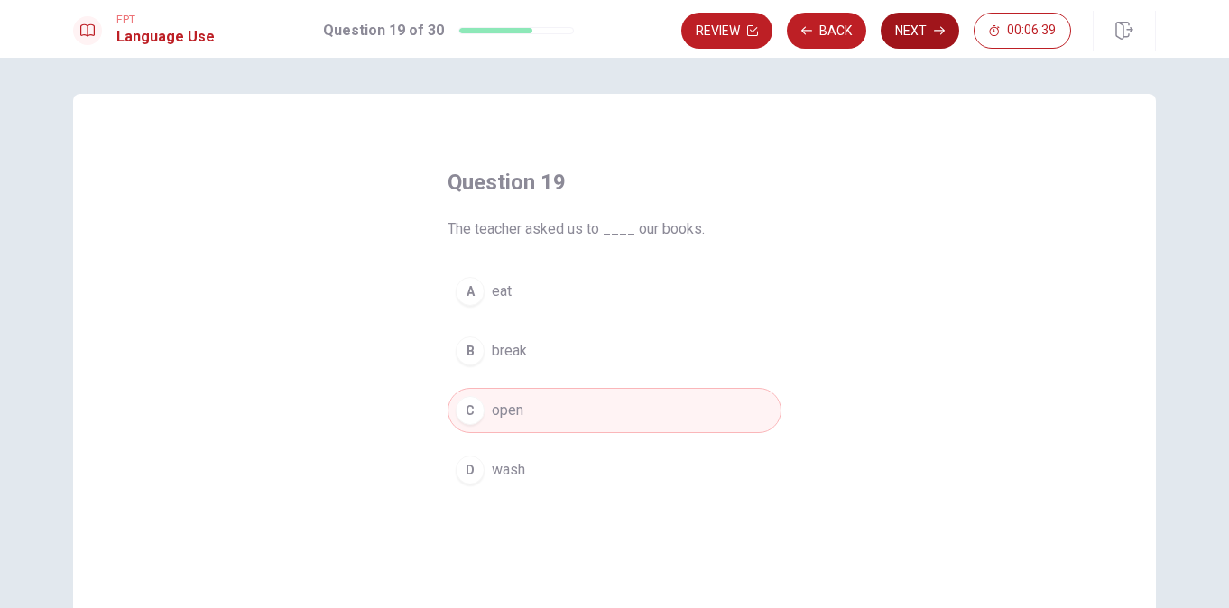
click at [907, 28] on button "Next" at bounding box center [920, 31] width 79 height 36
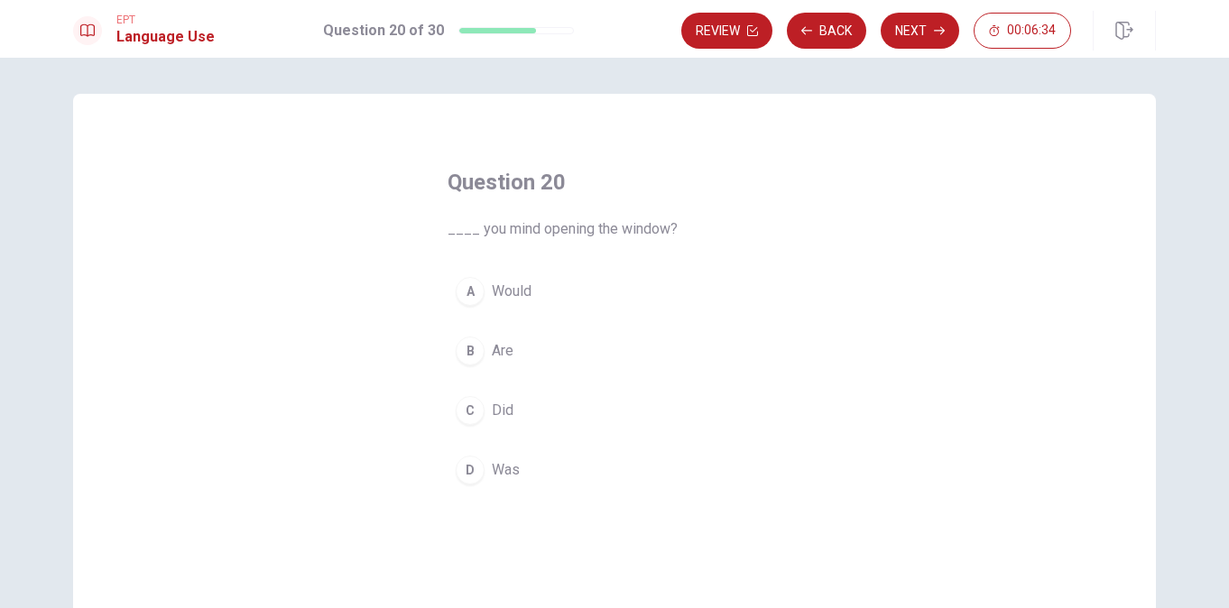
click at [468, 287] on div "A" at bounding box center [470, 291] width 29 height 29
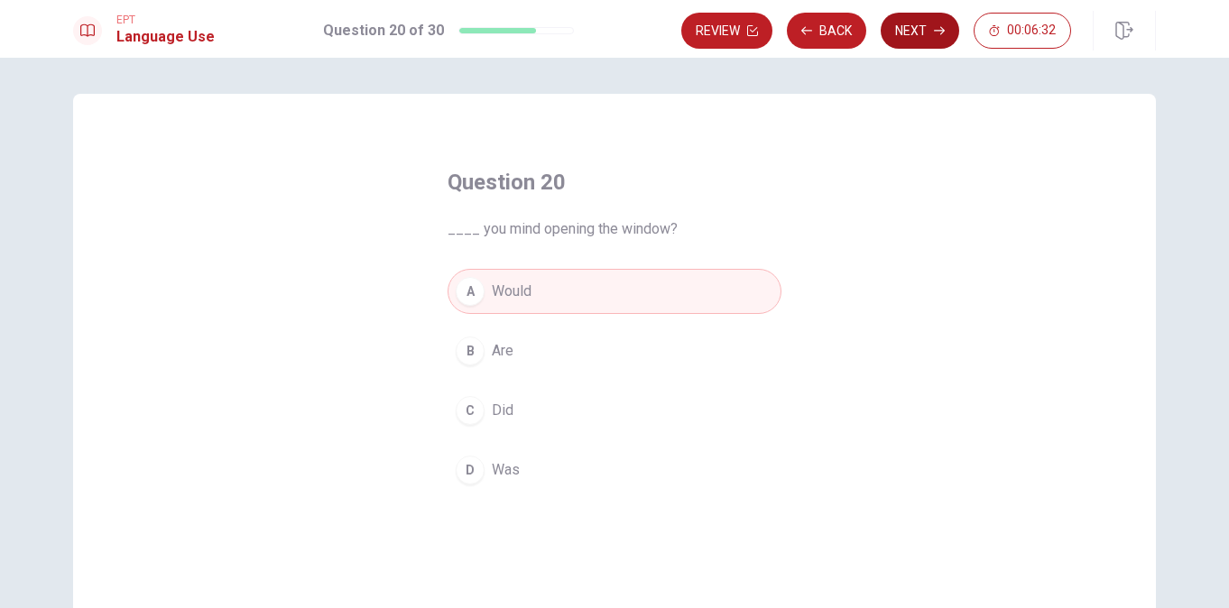
click at [940, 23] on button "Next" at bounding box center [920, 31] width 79 height 36
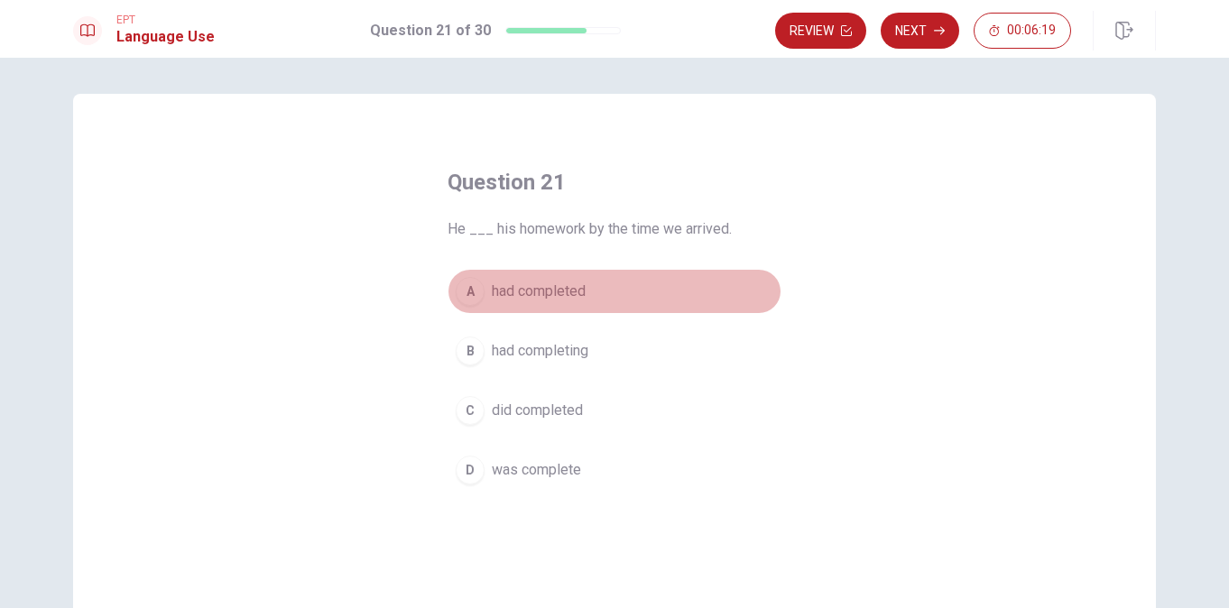
click at [471, 284] on div "A" at bounding box center [470, 291] width 29 height 29
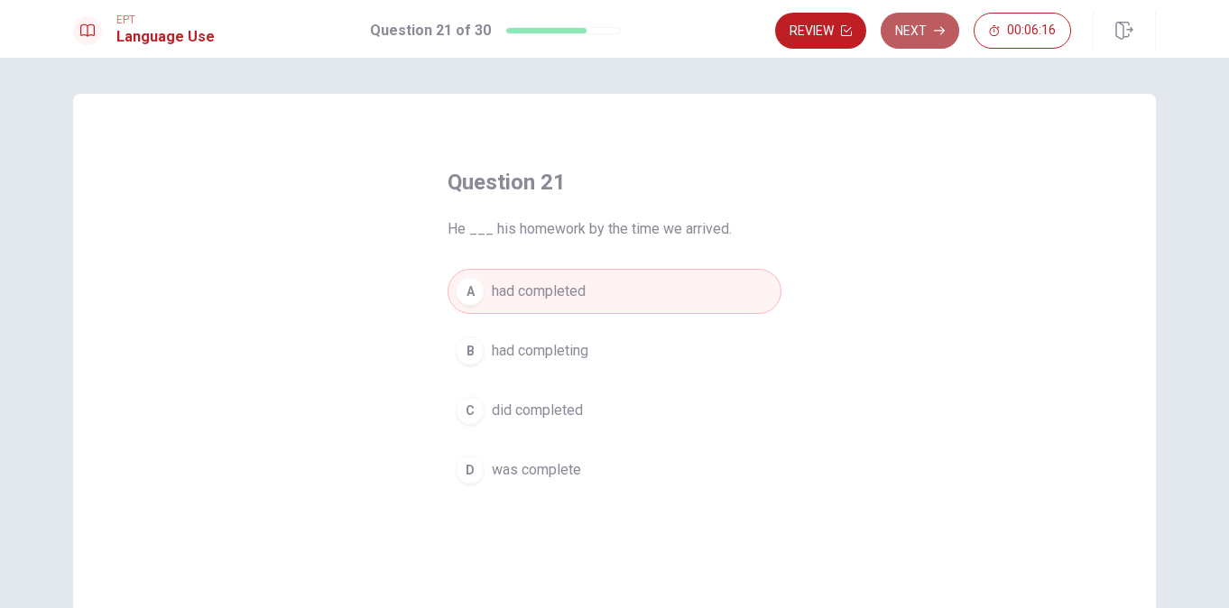
click at [926, 28] on button "Next" at bounding box center [920, 31] width 79 height 36
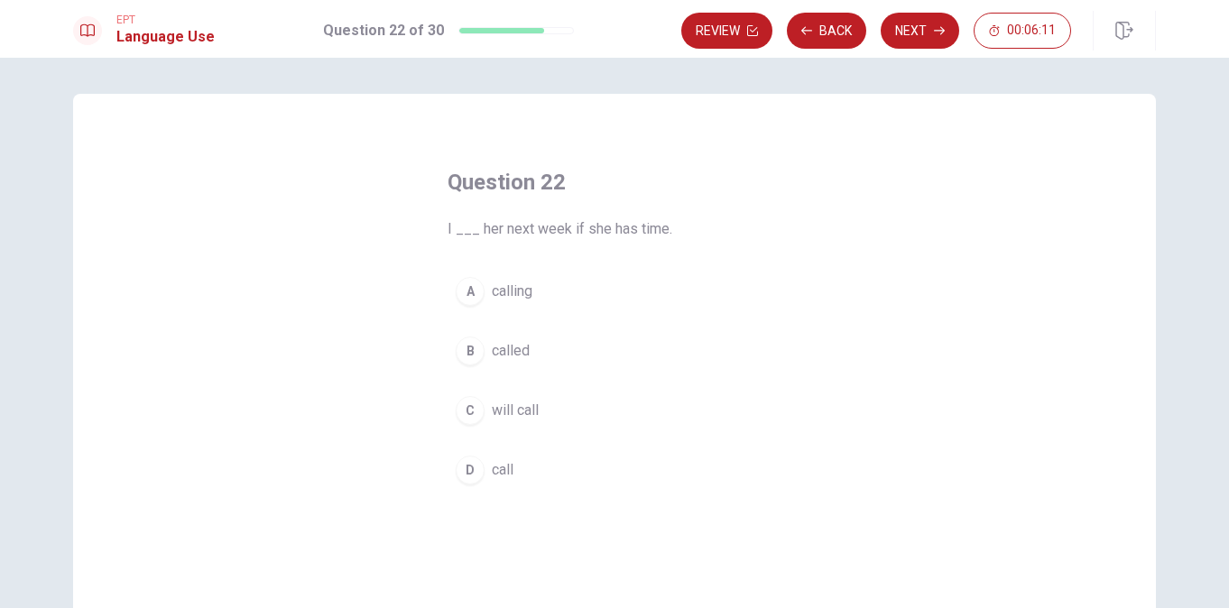
click at [470, 411] on div "C" at bounding box center [470, 410] width 29 height 29
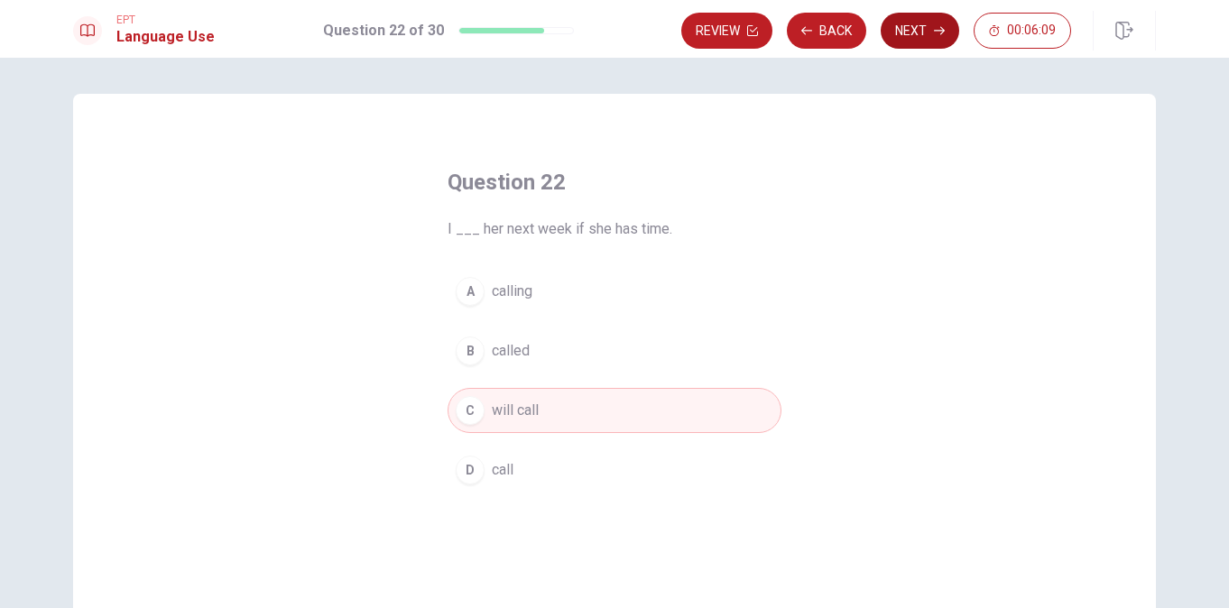
click at [915, 40] on button "Next" at bounding box center [920, 31] width 79 height 36
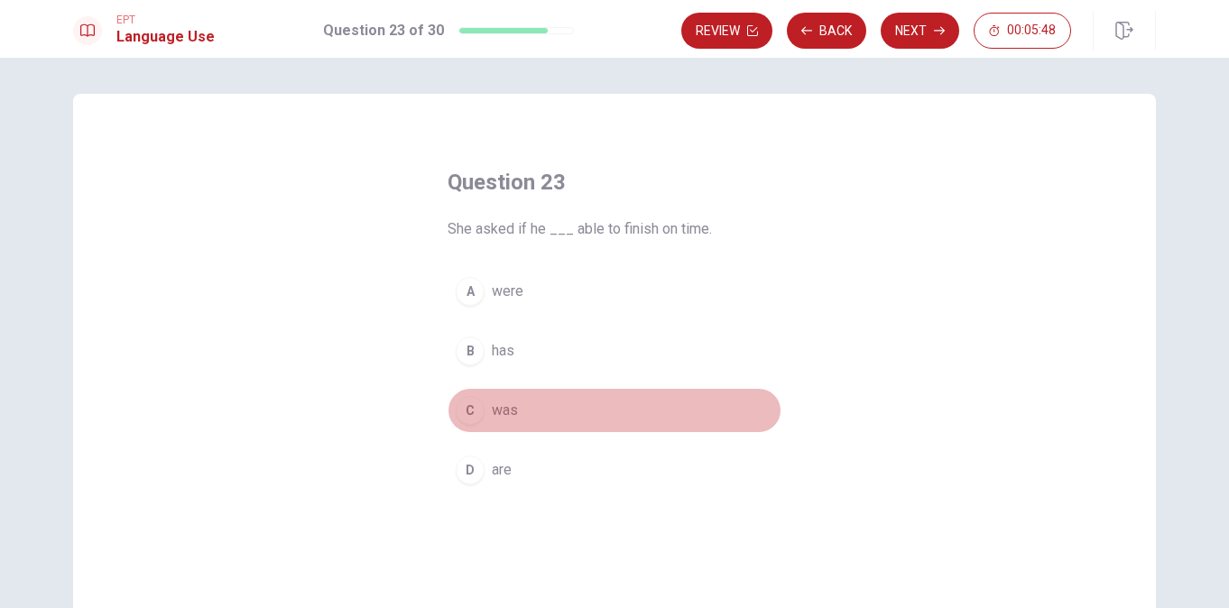
click at [463, 414] on div "C" at bounding box center [470, 410] width 29 height 29
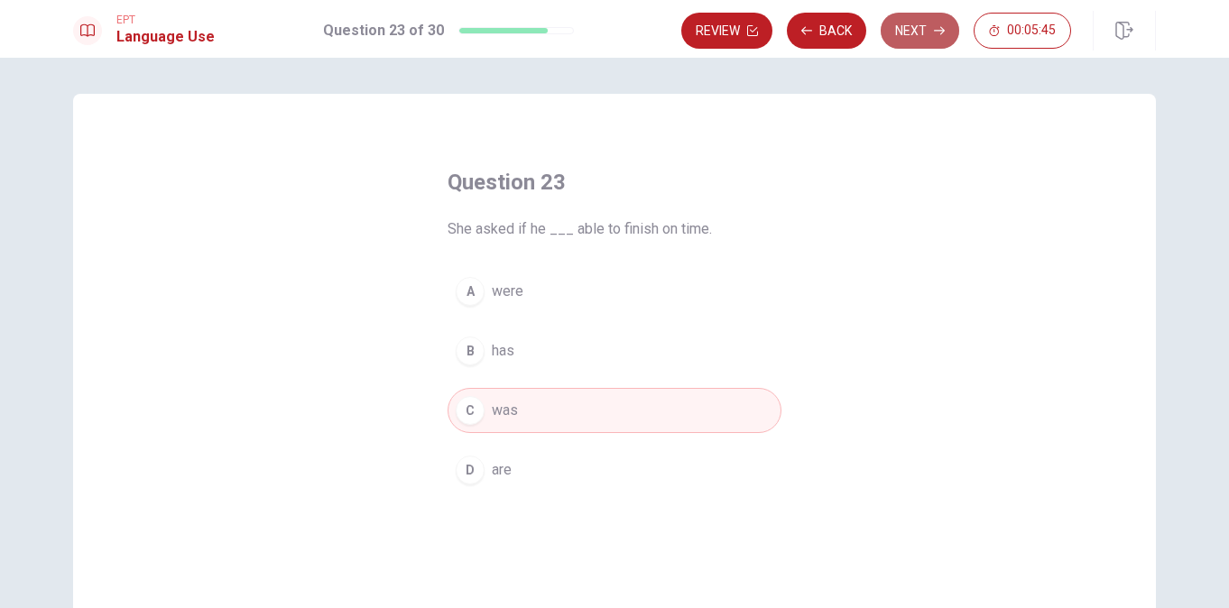
click at [917, 28] on button "Next" at bounding box center [920, 31] width 79 height 36
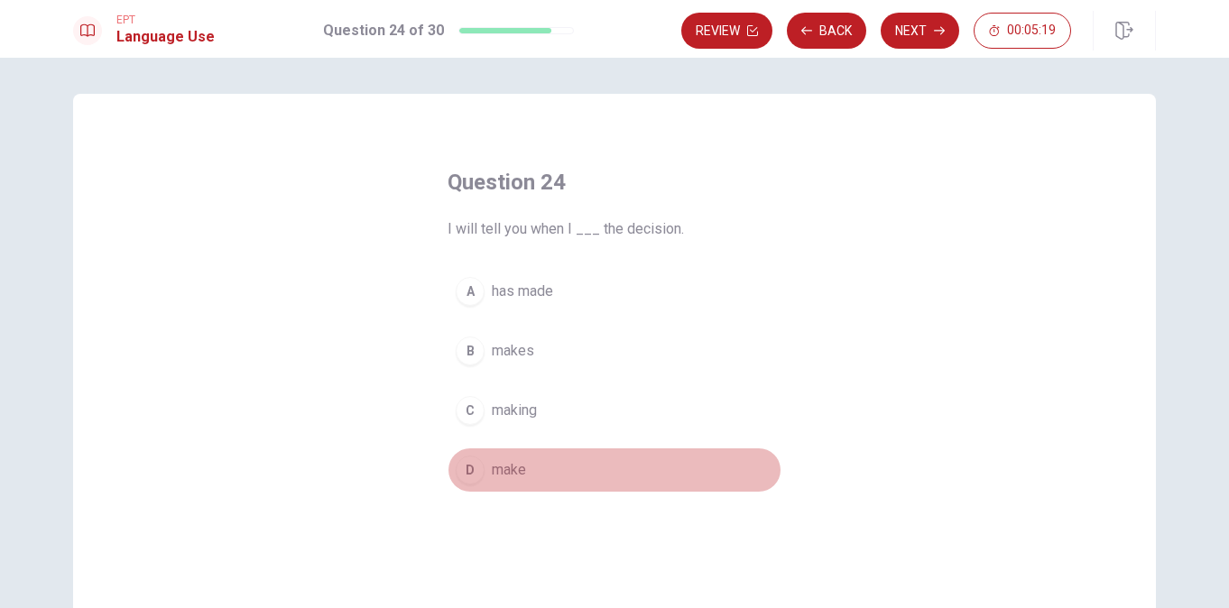
click at [494, 463] on span "make" at bounding box center [509, 470] width 34 height 22
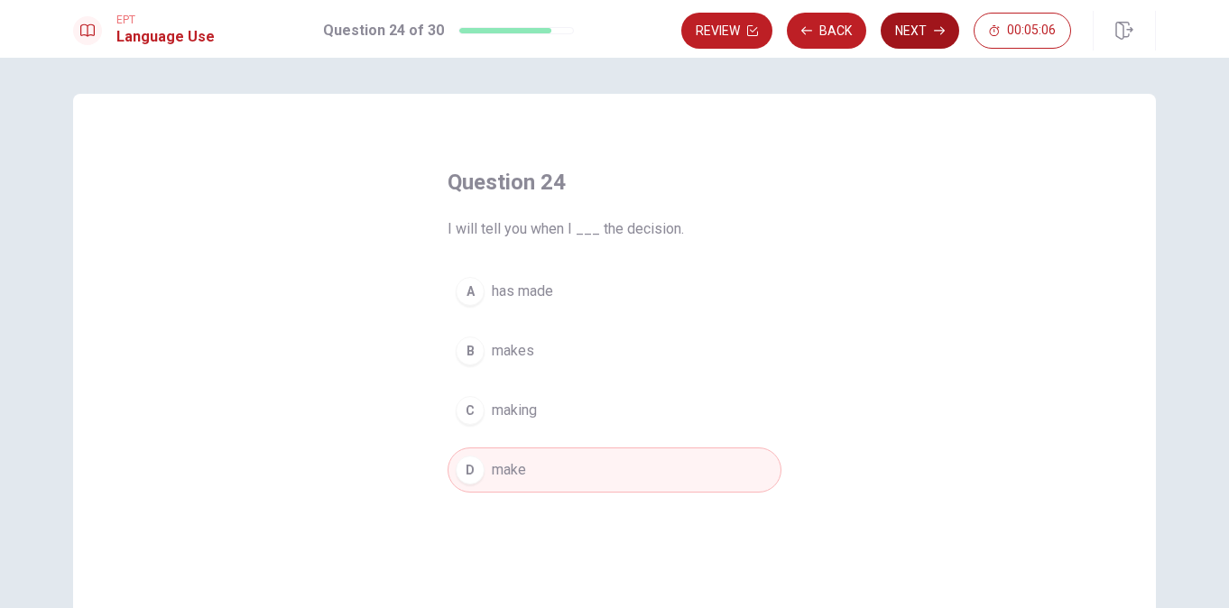
click at [921, 34] on button "Next" at bounding box center [920, 31] width 79 height 36
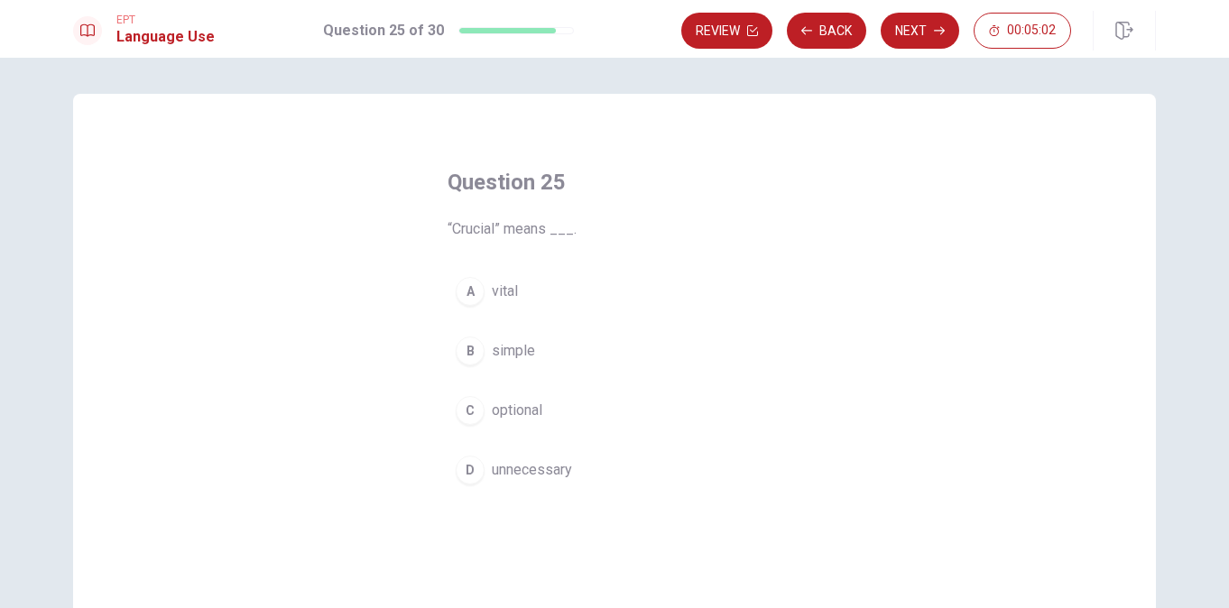
click at [468, 294] on div "A" at bounding box center [470, 291] width 29 height 29
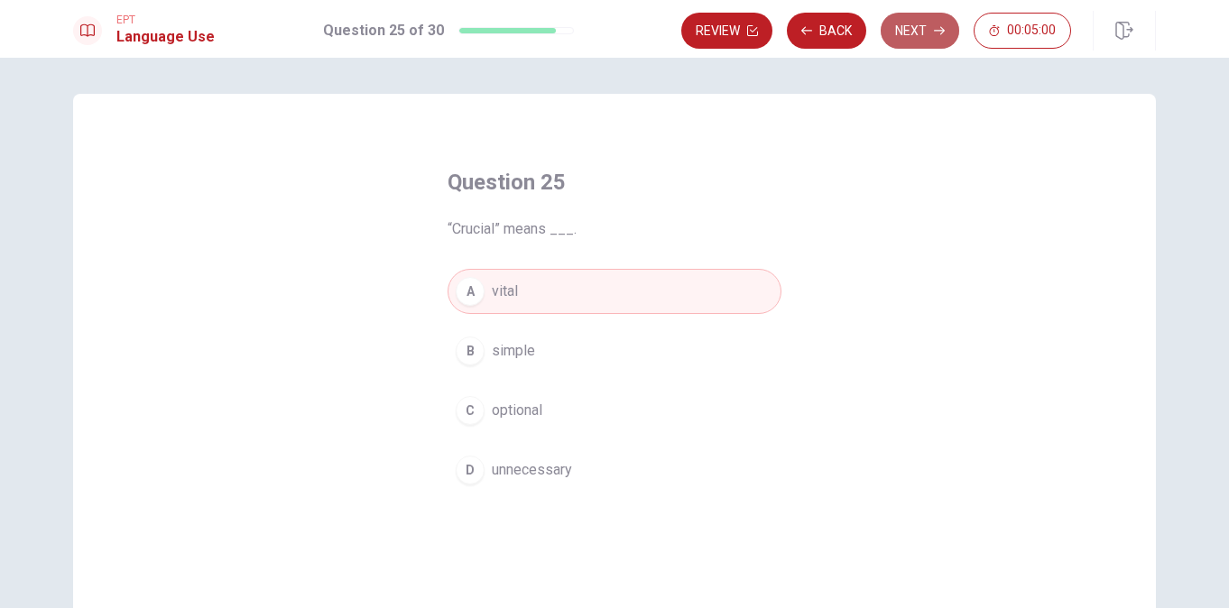
click at [920, 25] on button "Next" at bounding box center [920, 31] width 79 height 36
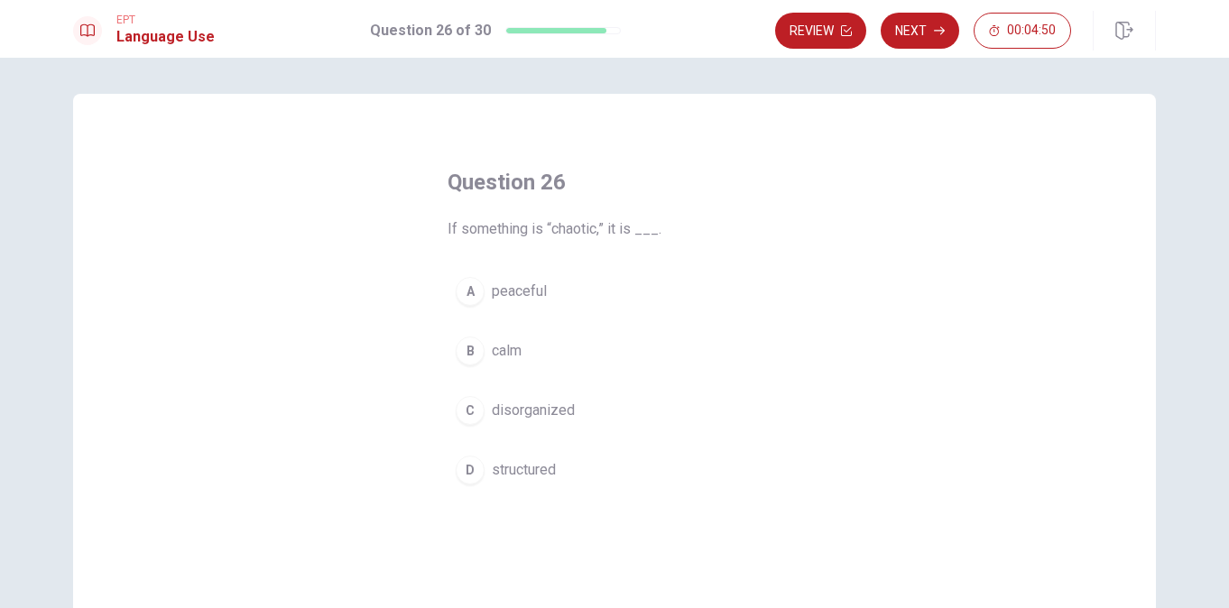
click at [469, 412] on div "C" at bounding box center [470, 410] width 29 height 29
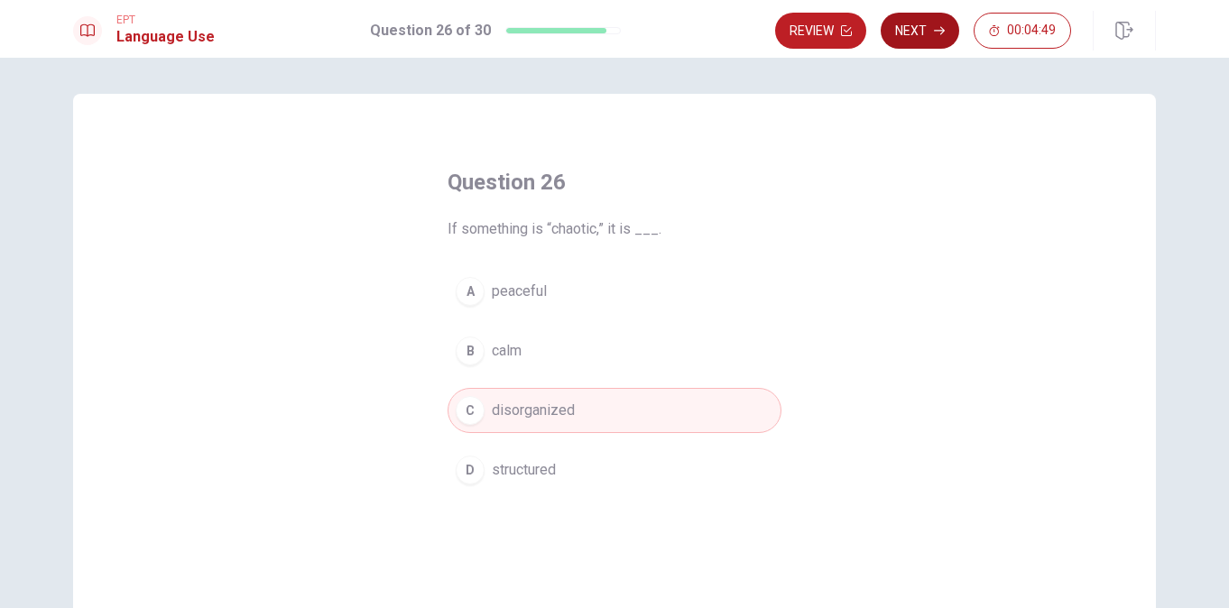
click at [923, 30] on button "Next" at bounding box center [920, 31] width 79 height 36
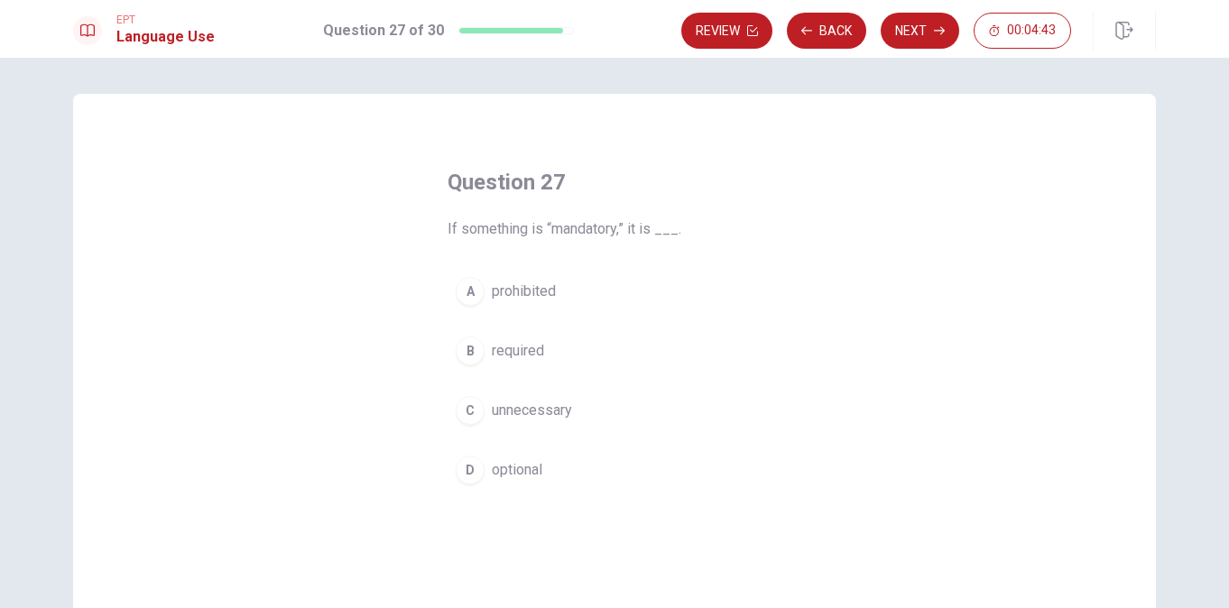
click at [472, 351] on div "B" at bounding box center [470, 351] width 29 height 29
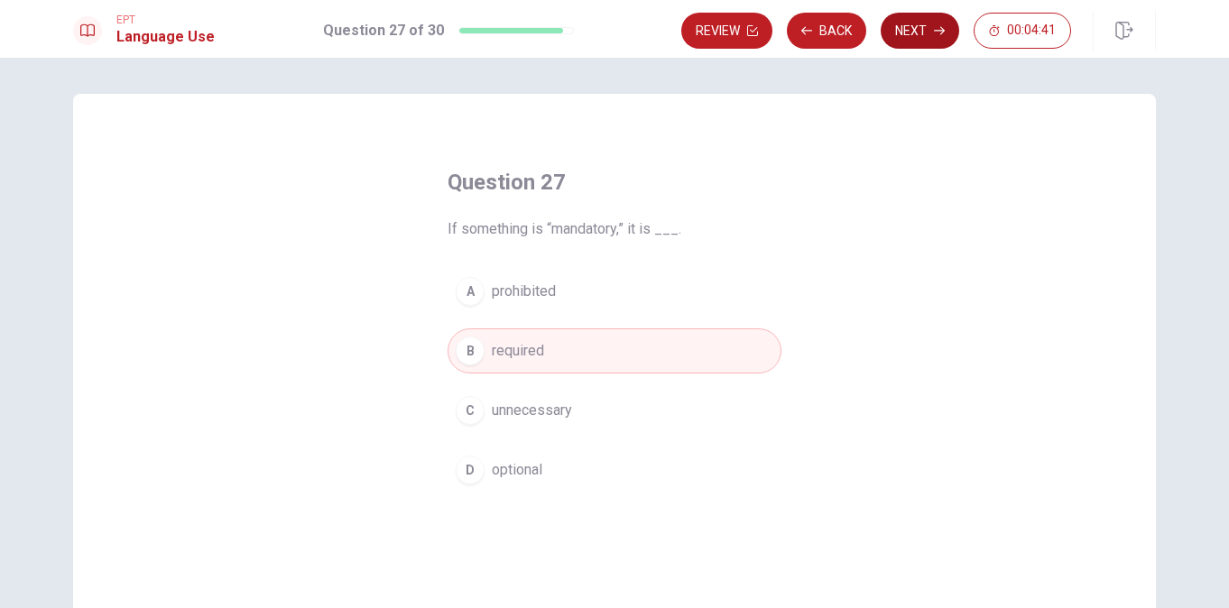
click at [911, 23] on button "Next" at bounding box center [920, 31] width 79 height 36
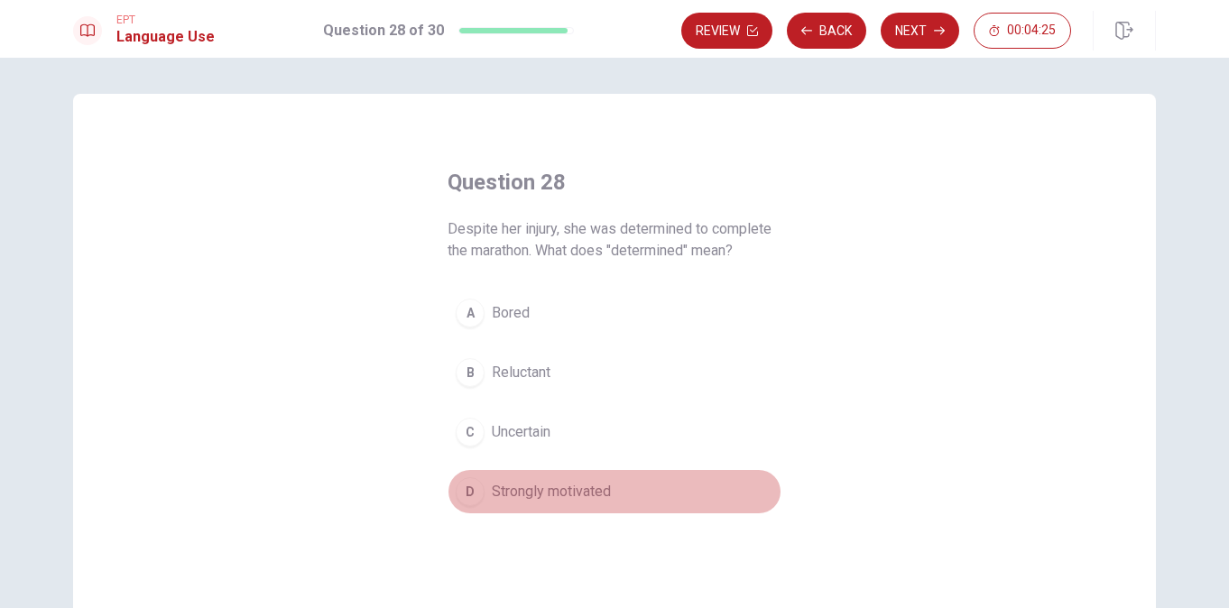
click at [474, 494] on div "D" at bounding box center [470, 492] width 29 height 29
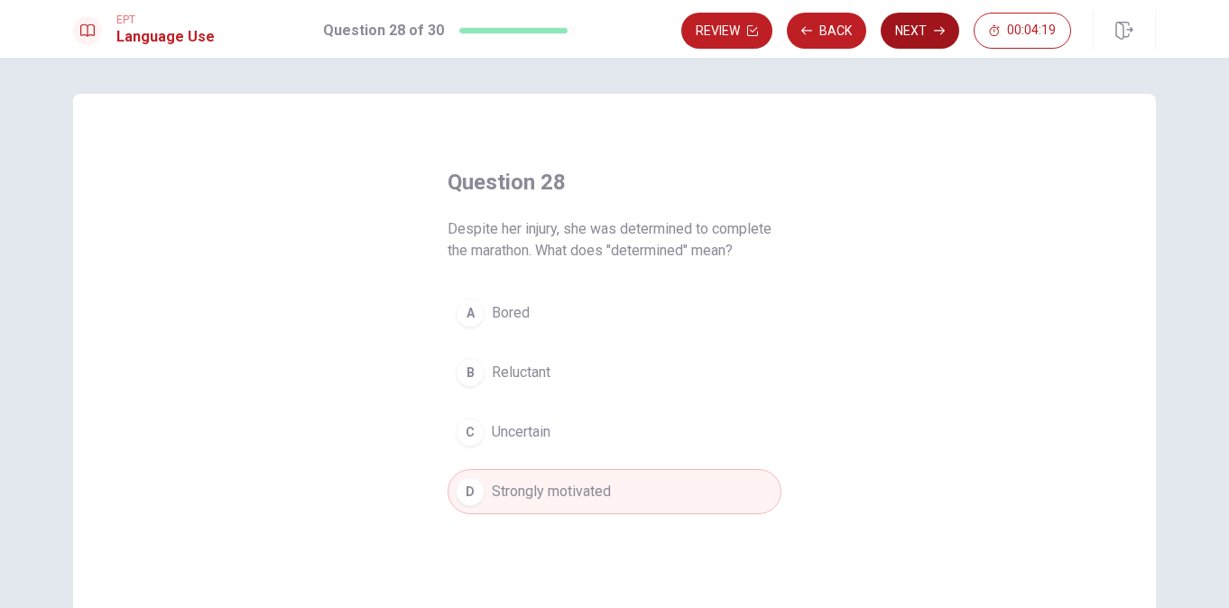
click at [919, 42] on button "Next" at bounding box center [920, 31] width 79 height 36
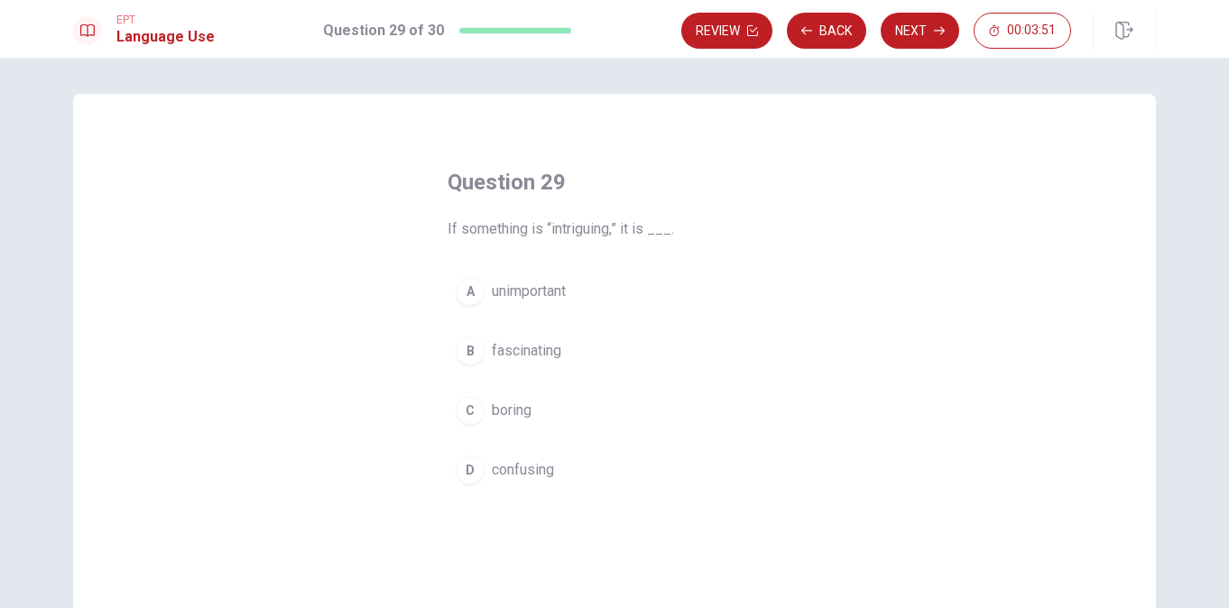
click at [516, 354] on span "fascinating" at bounding box center [527, 351] width 70 height 22
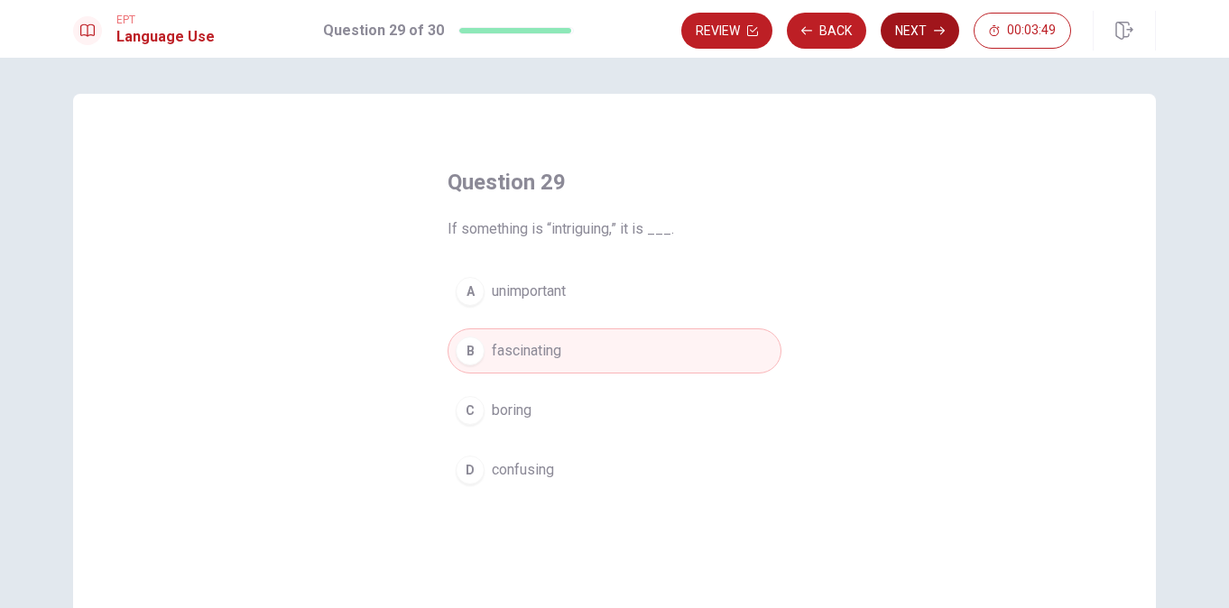
click at [927, 26] on button "Next" at bounding box center [920, 31] width 79 height 36
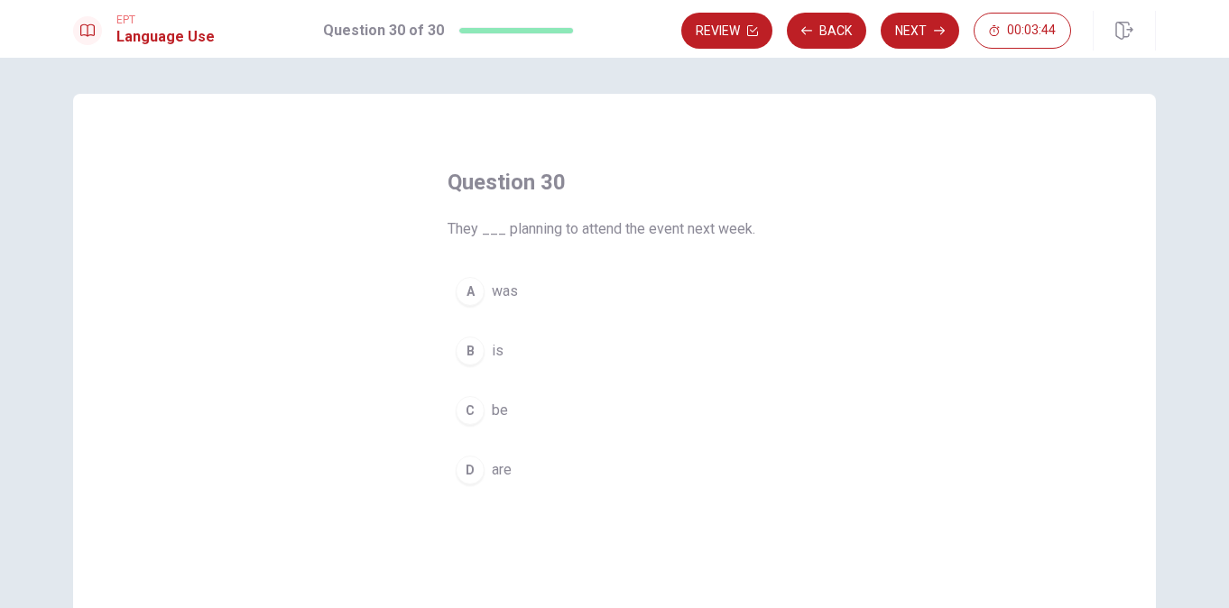
click at [463, 467] on div "D" at bounding box center [470, 470] width 29 height 29
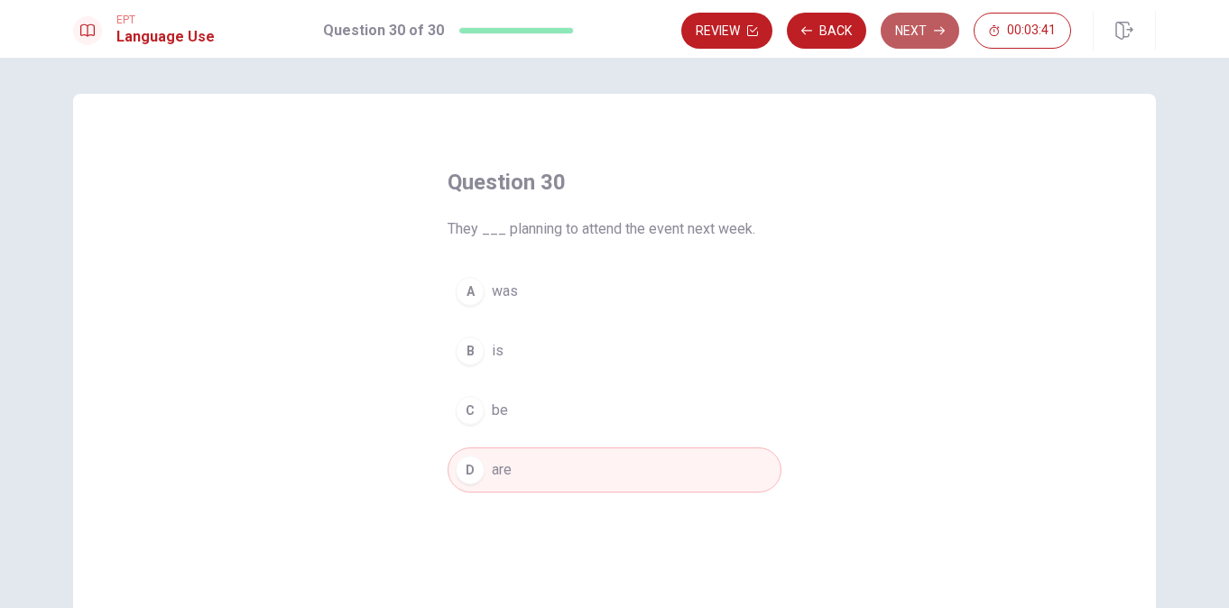
click at [907, 39] on button "Next" at bounding box center [920, 31] width 79 height 36
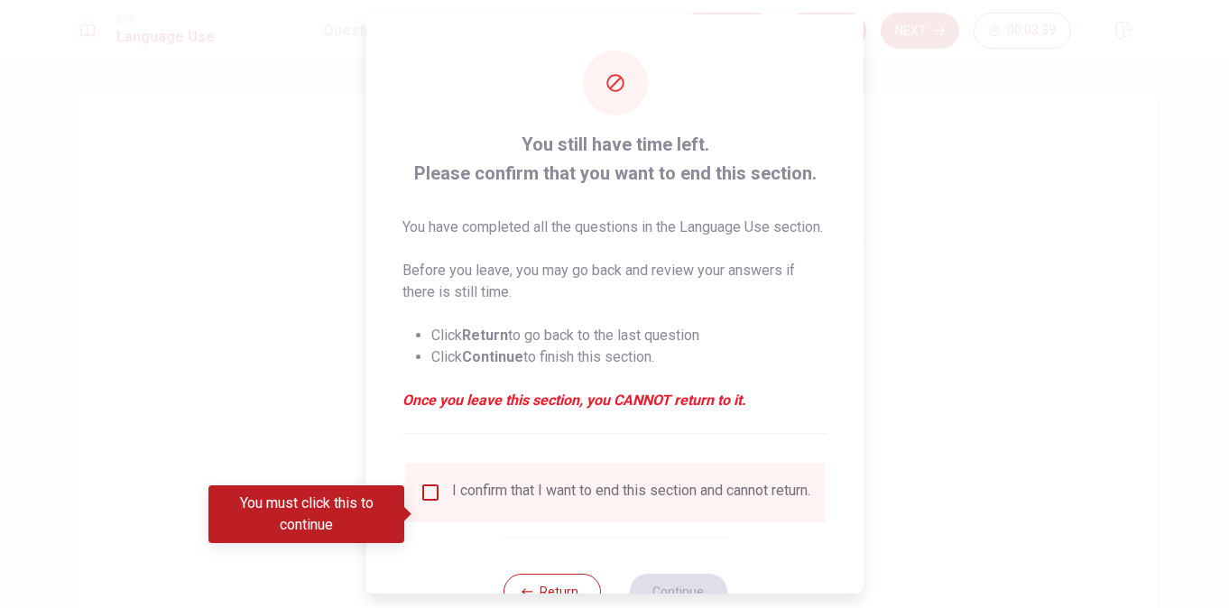
click at [423, 504] on input "You must click this to continue" at bounding box center [431, 493] width 22 height 22
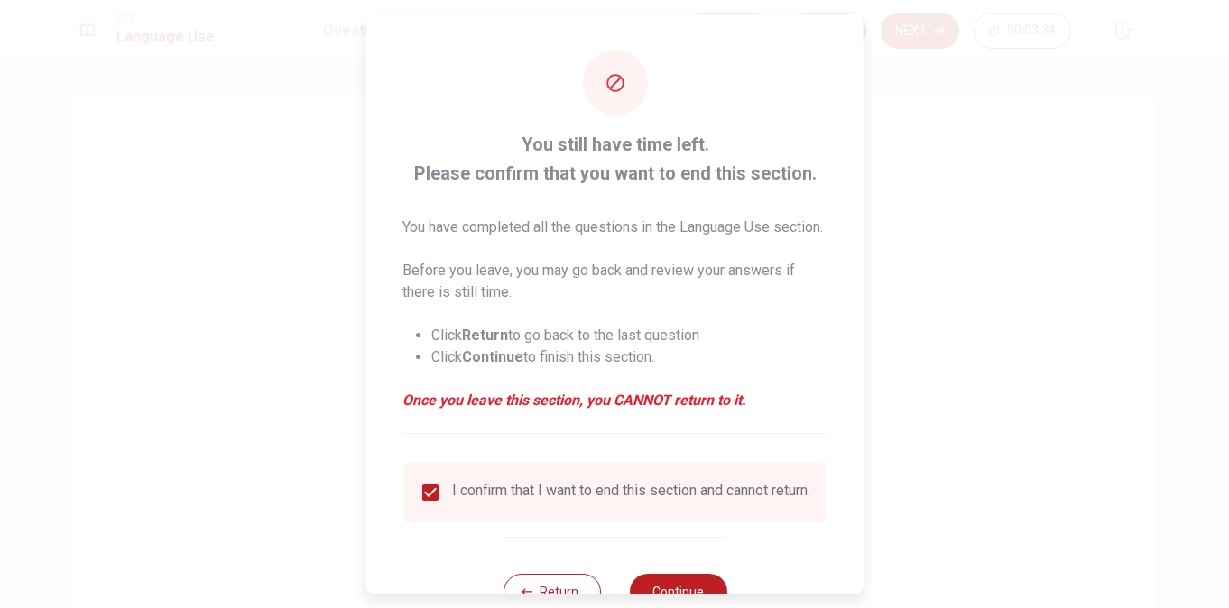
scroll to position [87, 0]
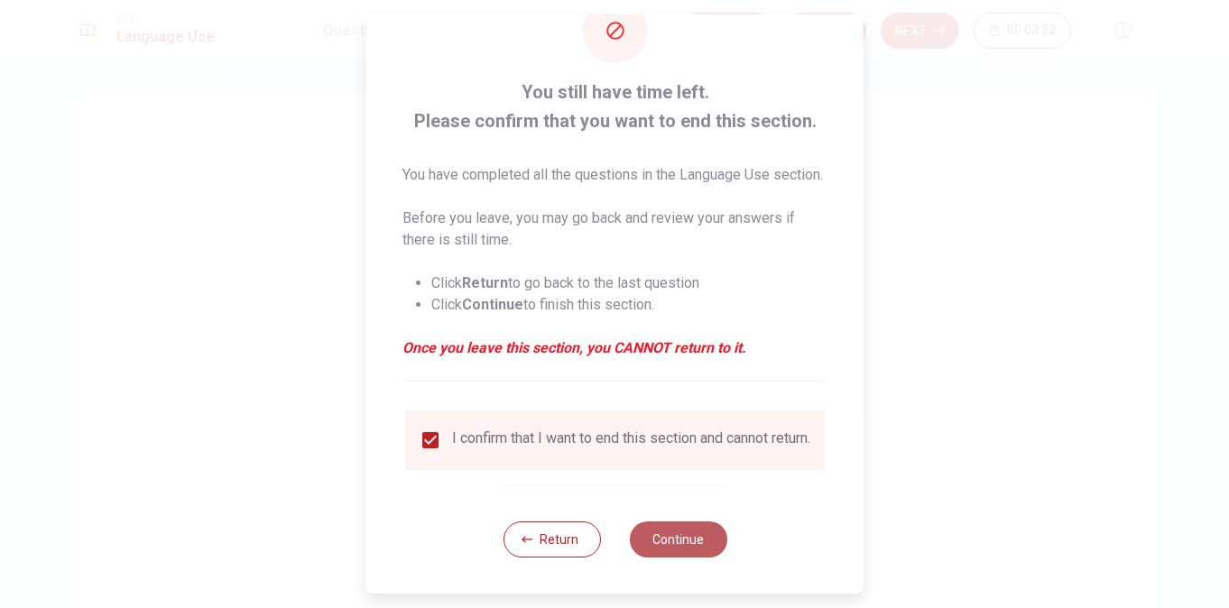
click at [682, 538] on button "Continue" at bounding box center [677, 540] width 97 height 36
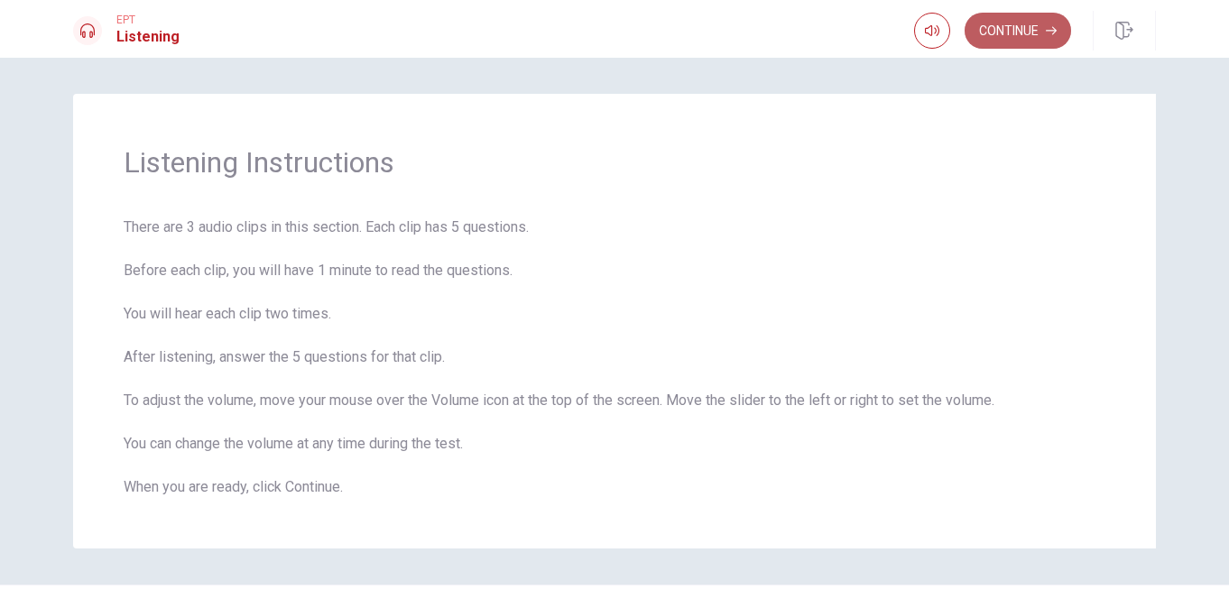
click at [1025, 25] on button "Continue" at bounding box center [1018, 31] width 107 height 36
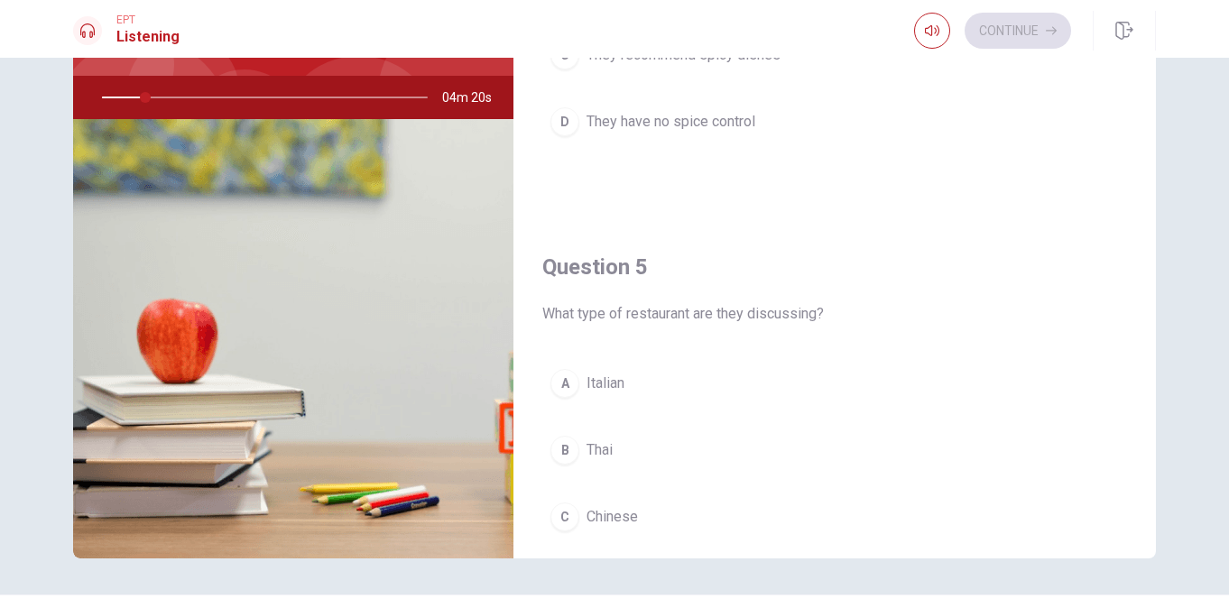
scroll to position [158, 0]
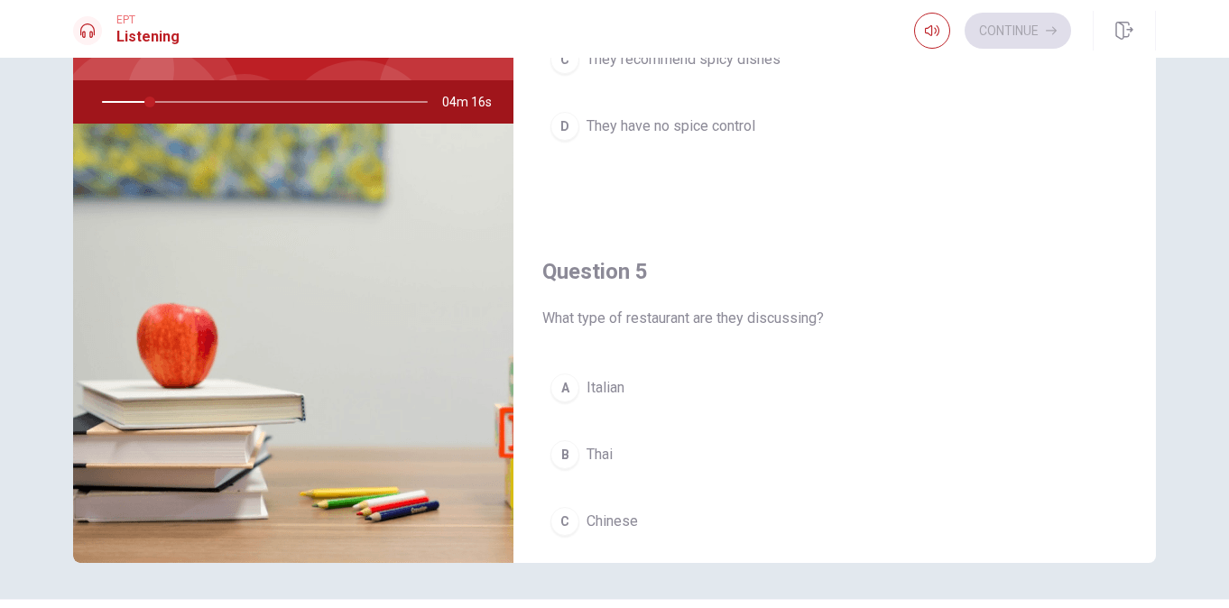
drag, startPoint x: 1164, startPoint y: 424, endPoint x: 1166, endPoint y: 456, distance: 31.6
click at [1169, 465] on div "Question 1 What concern does the woman have? A She doesn’t enjoy dining out B S…" at bounding box center [614, 249] width 1141 height 627
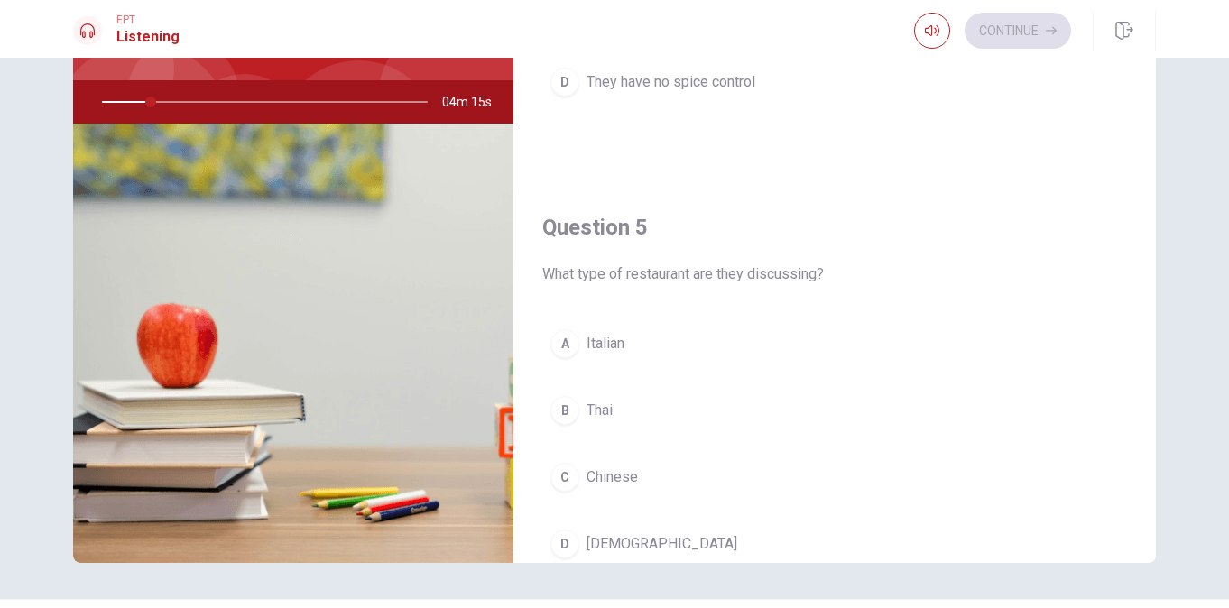
scroll to position [1684, 0]
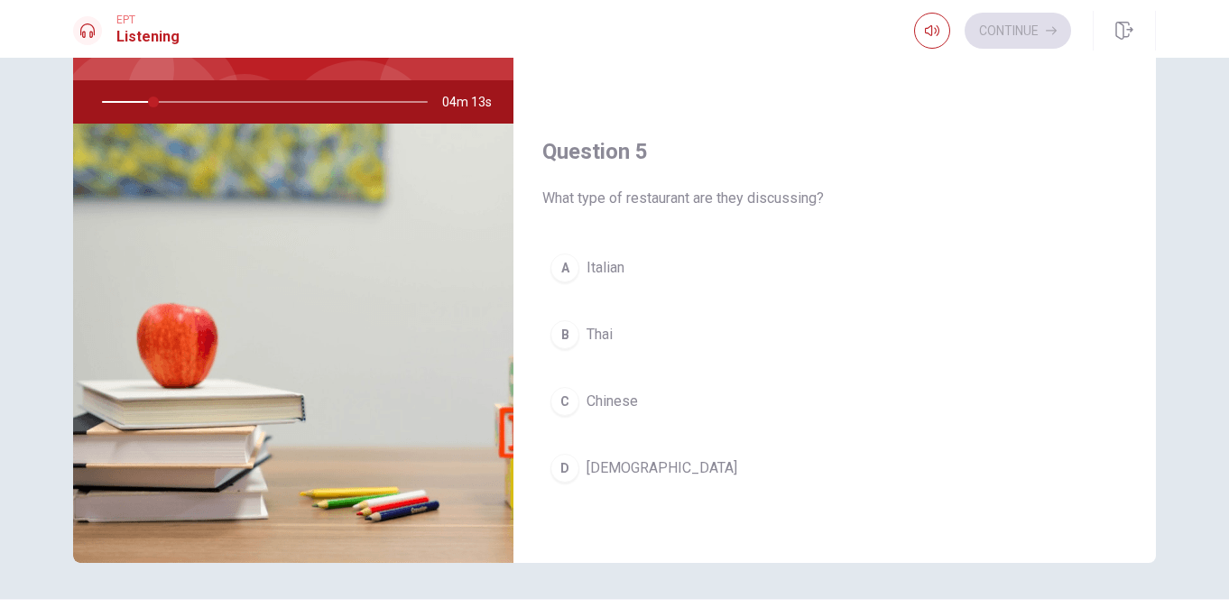
click at [1053, 155] on div "Question 5 What type of restaurant are they discussing? A Italian B Thai C Chin…" at bounding box center [835, 332] width 643 height 462
drag, startPoint x: 1164, startPoint y: 467, endPoint x: 1159, endPoint y: 348, distance: 119.2
click at [1180, 293] on div "Question 1 What concern does the woman have? A She doesn’t enjoy dining out B S…" at bounding box center [614, 249] width 1141 height 627
drag, startPoint x: 1165, startPoint y: 408, endPoint x: 1152, endPoint y: 366, distance: 43.7
click at [1167, 337] on div "Question 1 What concern does the woman have? A She doesn’t enjoy dining out B S…" at bounding box center [614, 249] width 1141 height 627
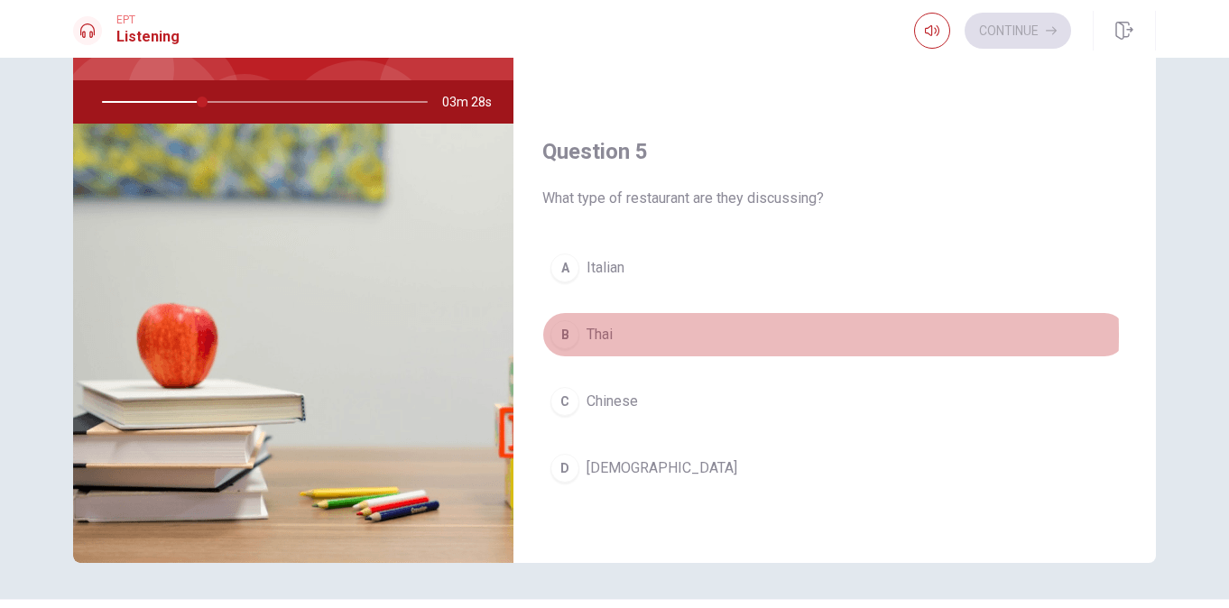
click at [555, 335] on div "B" at bounding box center [565, 334] width 29 height 29
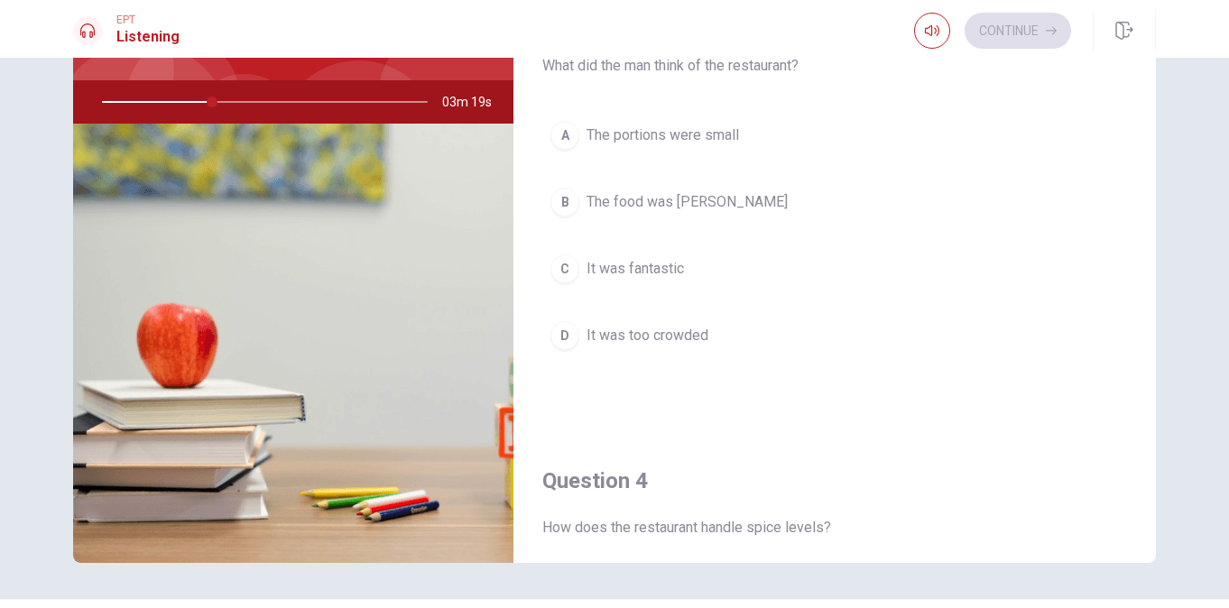
scroll to position [833, 0]
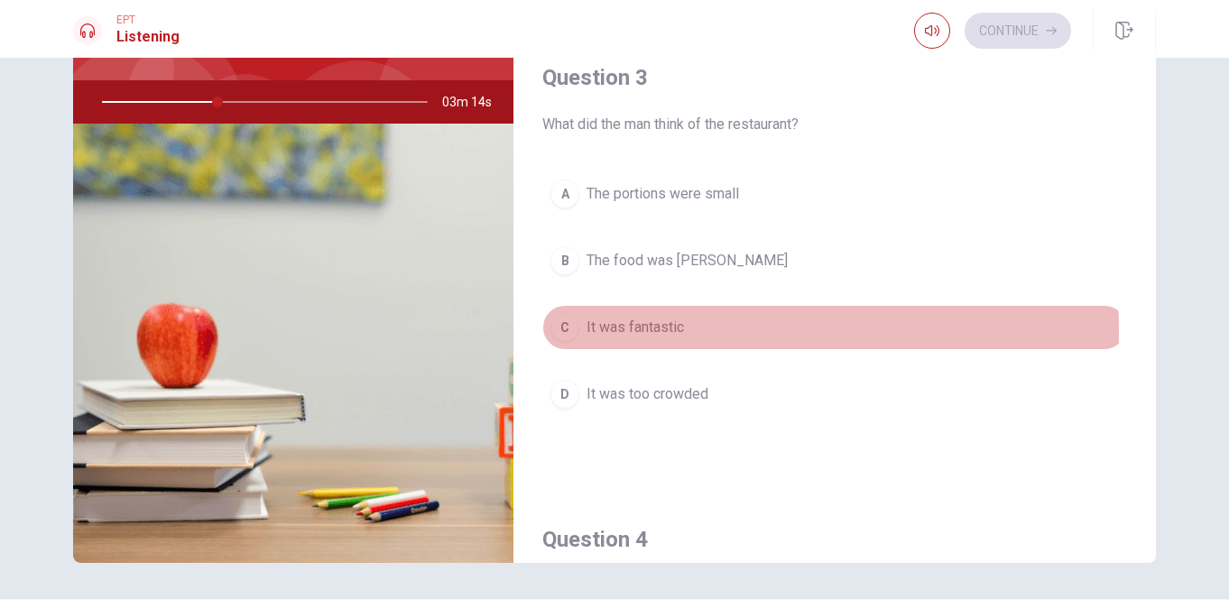
click at [558, 330] on div "C" at bounding box center [565, 327] width 29 height 29
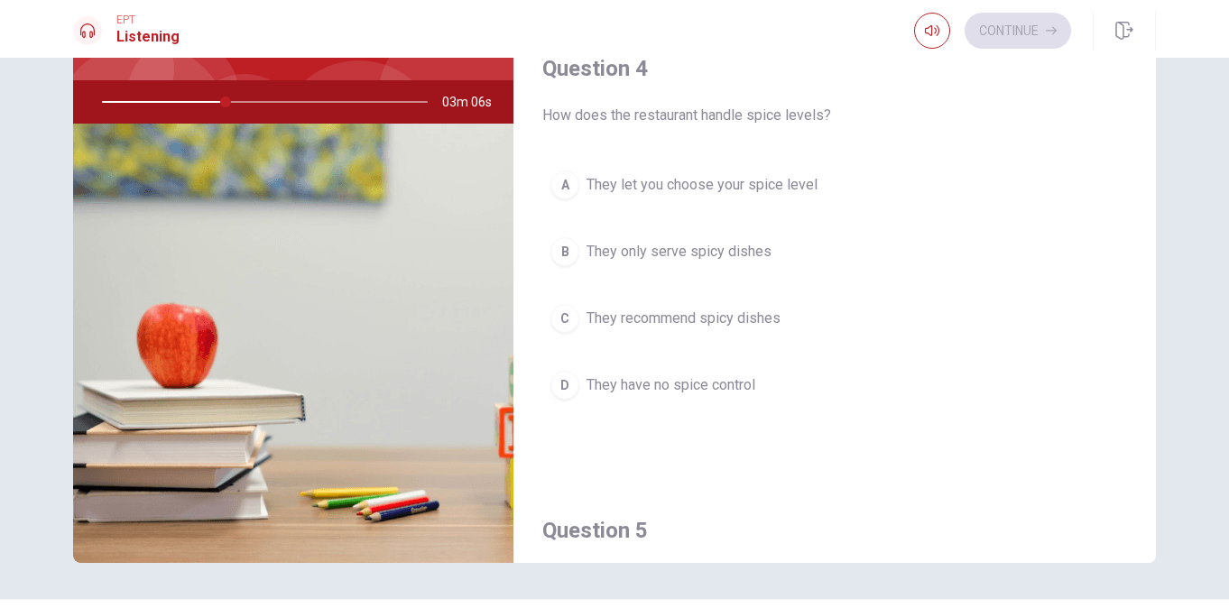
scroll to position [1302, 0]
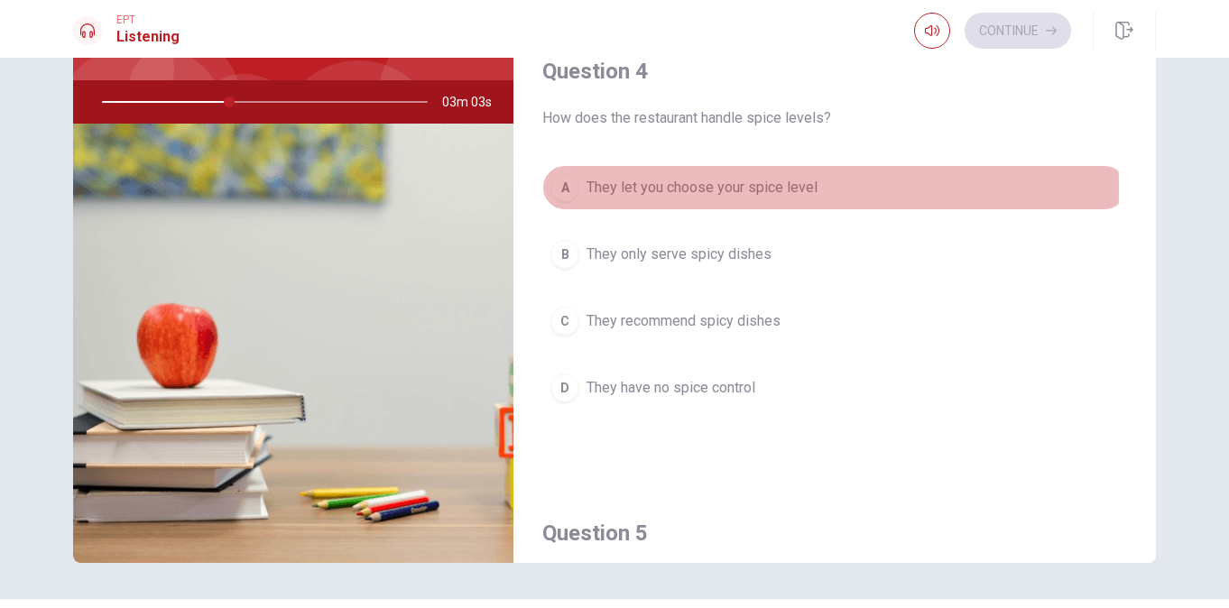
click at [566, 189] on div "A" at bounding box center [565, 187] width 29 height 29
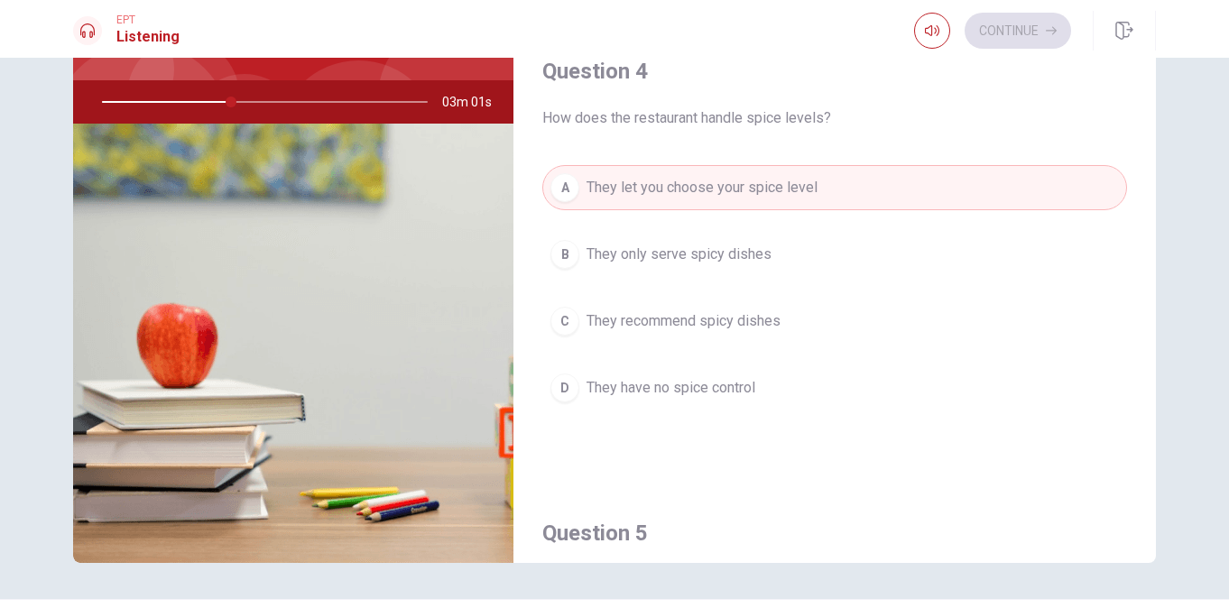
drag, startPoint x: 1156, startPoint y: 366, endPoint x: 1146, endPoint y: 312, distance: 55.1
click at [1148, 308] on div "Question 1 What concern does the woman have? A She doesn’t enjoy dining out B S…" at bounding box center [614, 249] width 1141 height 627
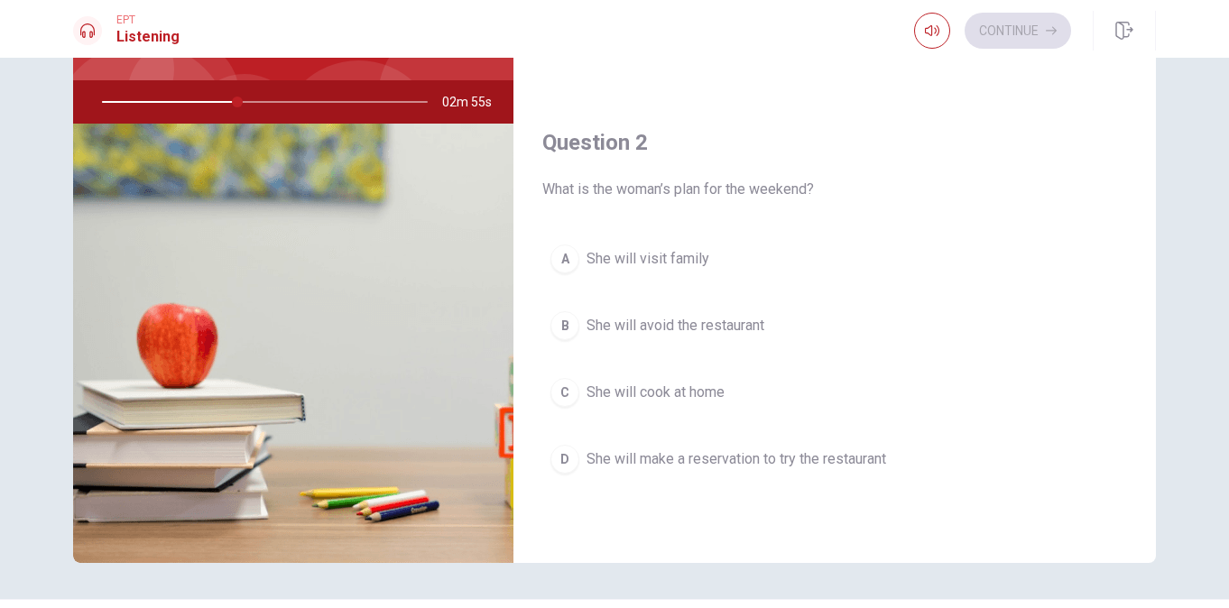
scroll to position [327, 0]
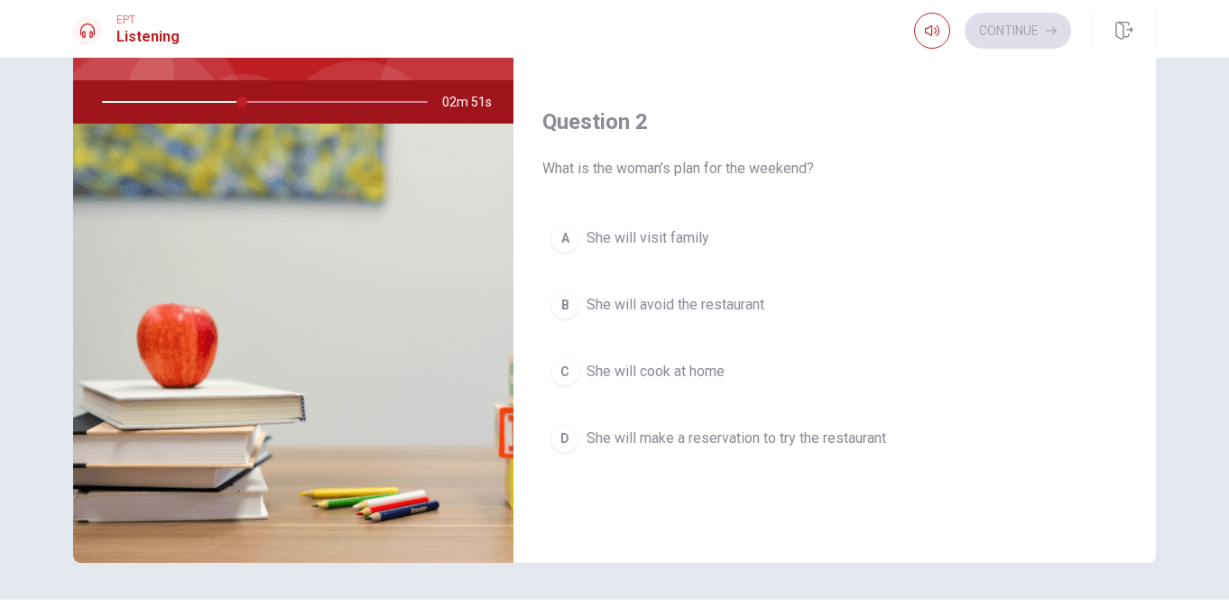
click at [561, 431] on div "D" at bounding box center [565, 438] width 29 height 29
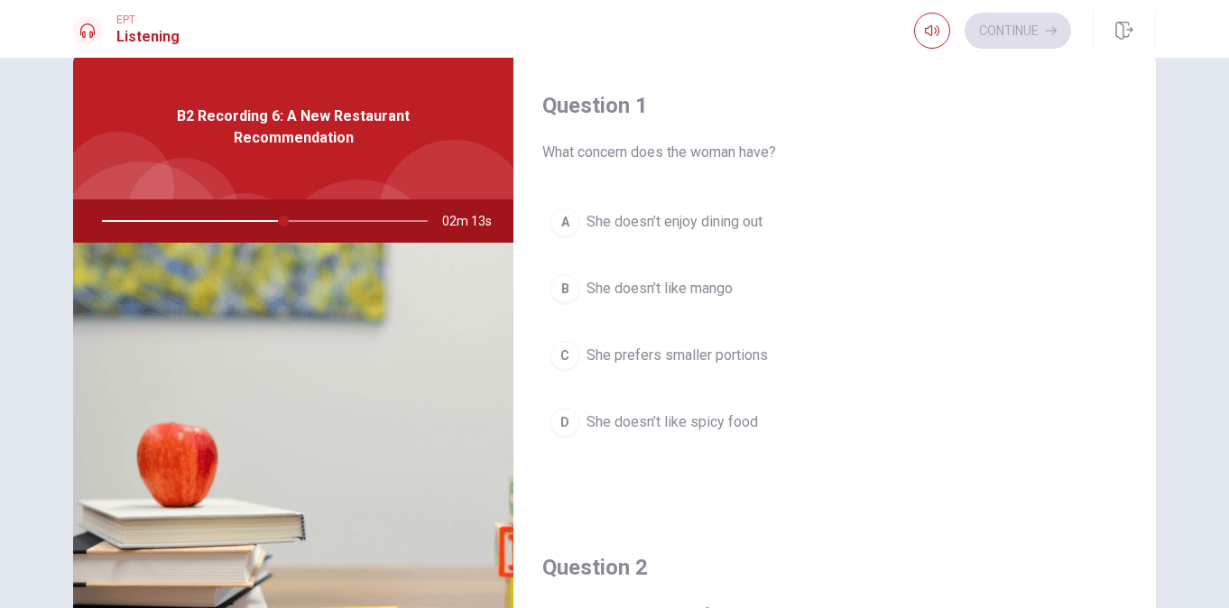
scroll to position [38, 0]
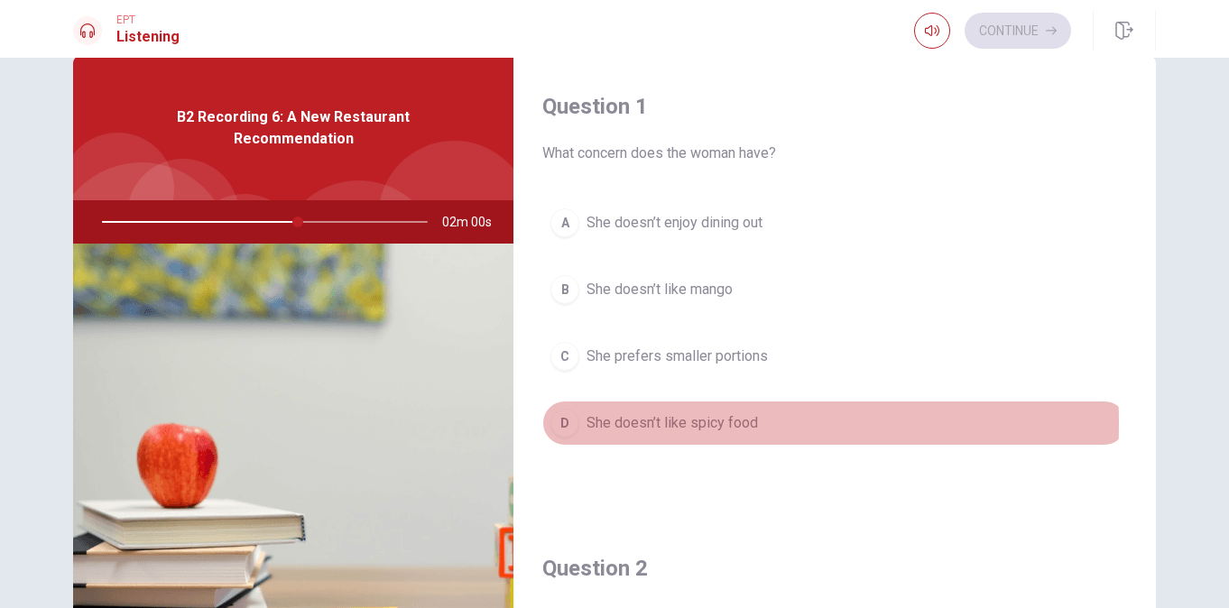
click at [558, 423] on div "D" at bounding box center [565, 423] width 29 height 29
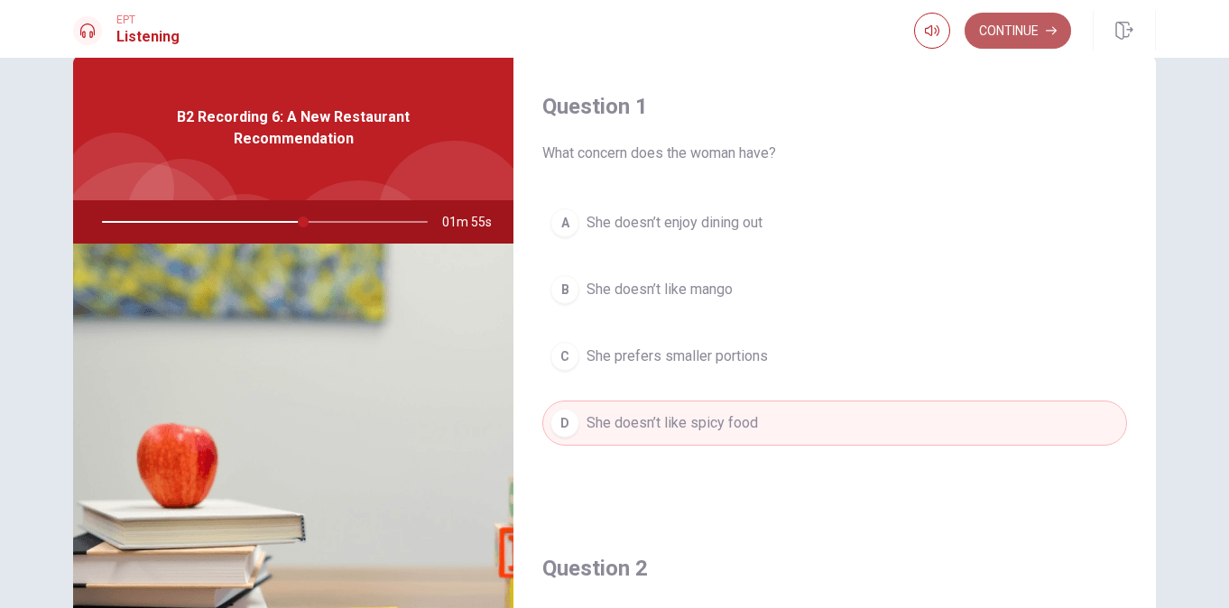
click at [1034, 21] on button "Continue" at bounding box center [1018, 31] width 107 height 36
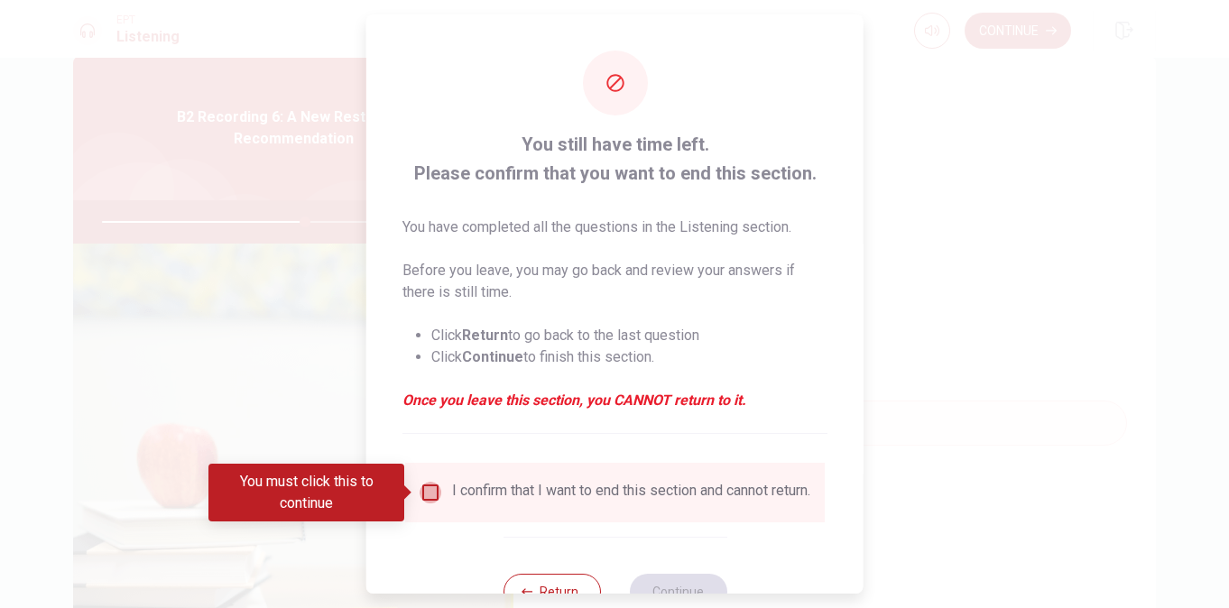
click at [428, 487] on input "You must click this to continue" at bounding box center [431, 493] width 22 height 22
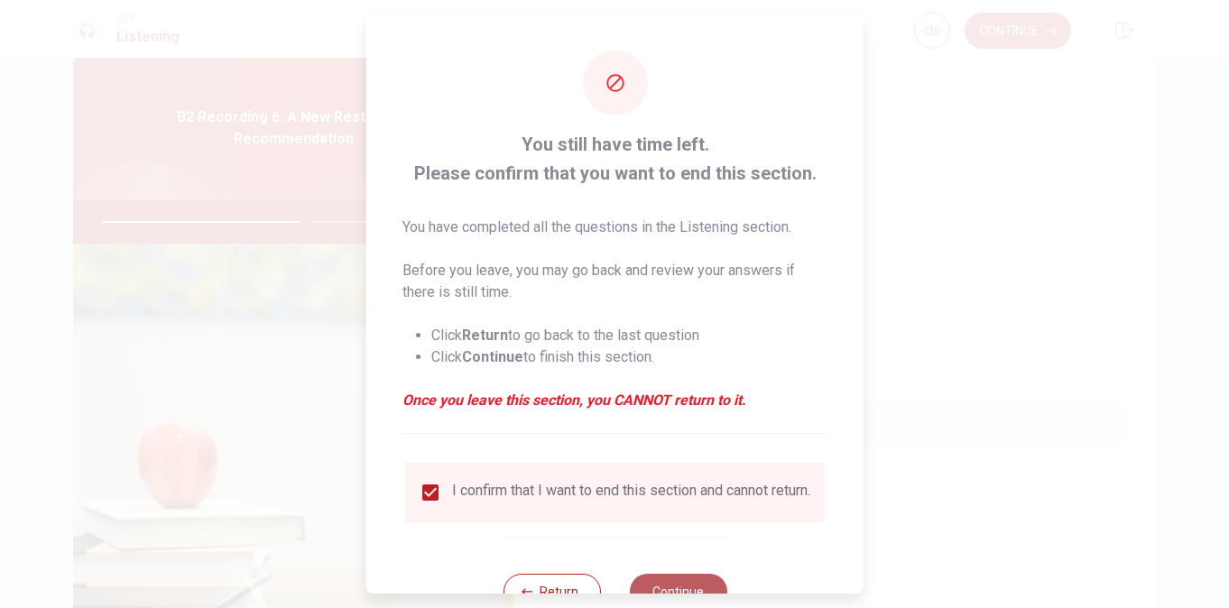
click at [666, 589] on button "Continue" at bounding box center [677, 592] width 97 height 36
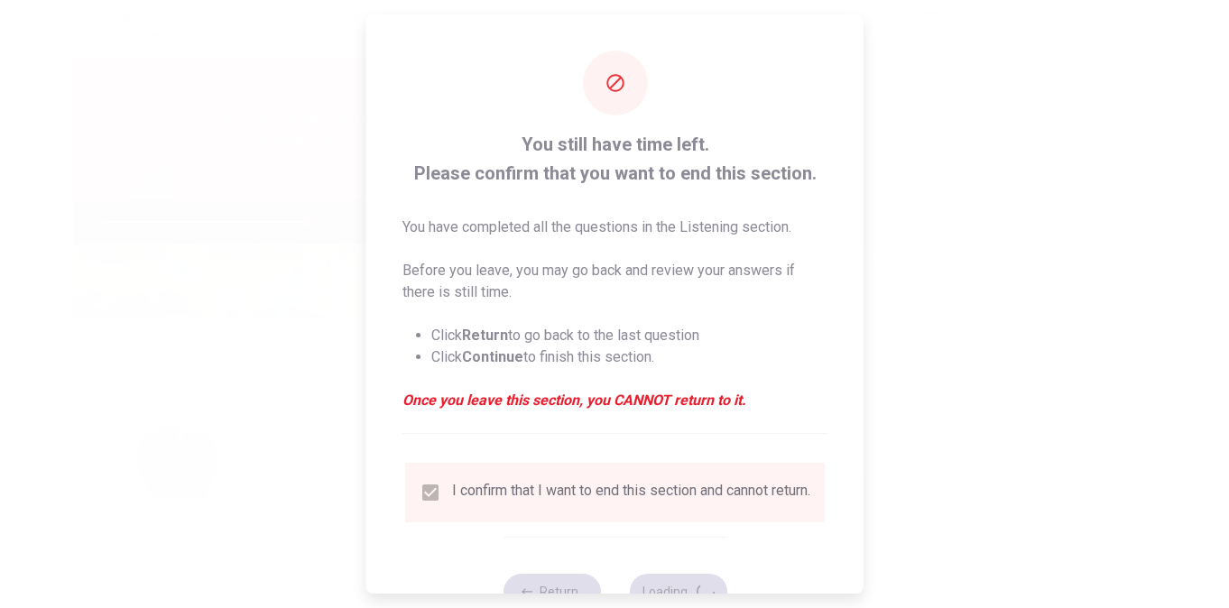
type input "64"
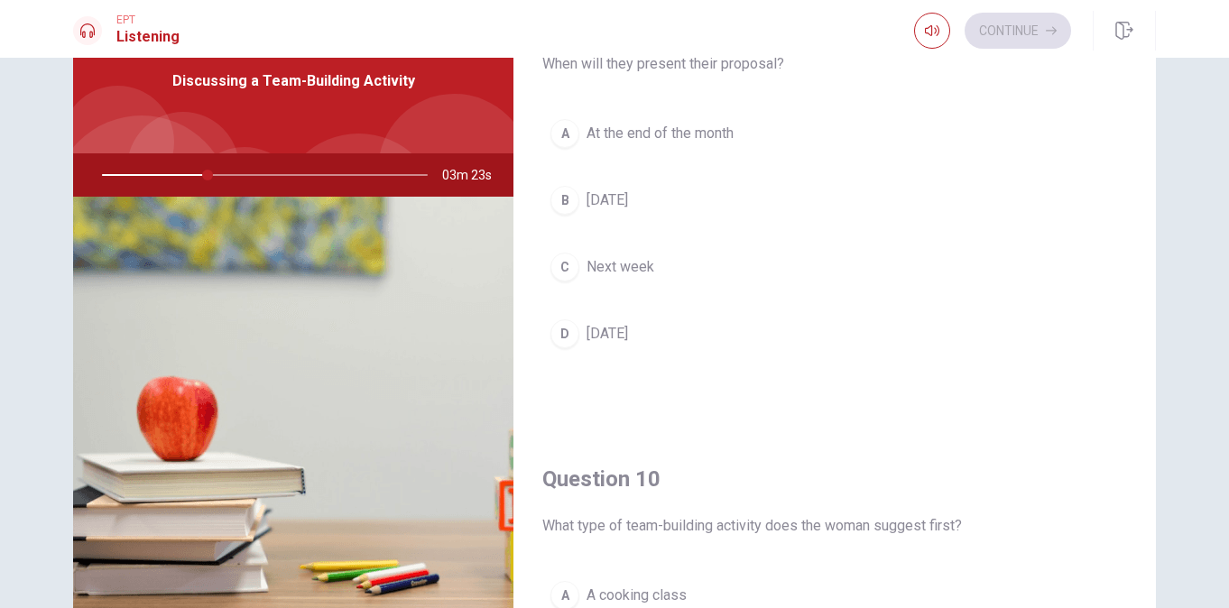
scroll to position [1684, 0]
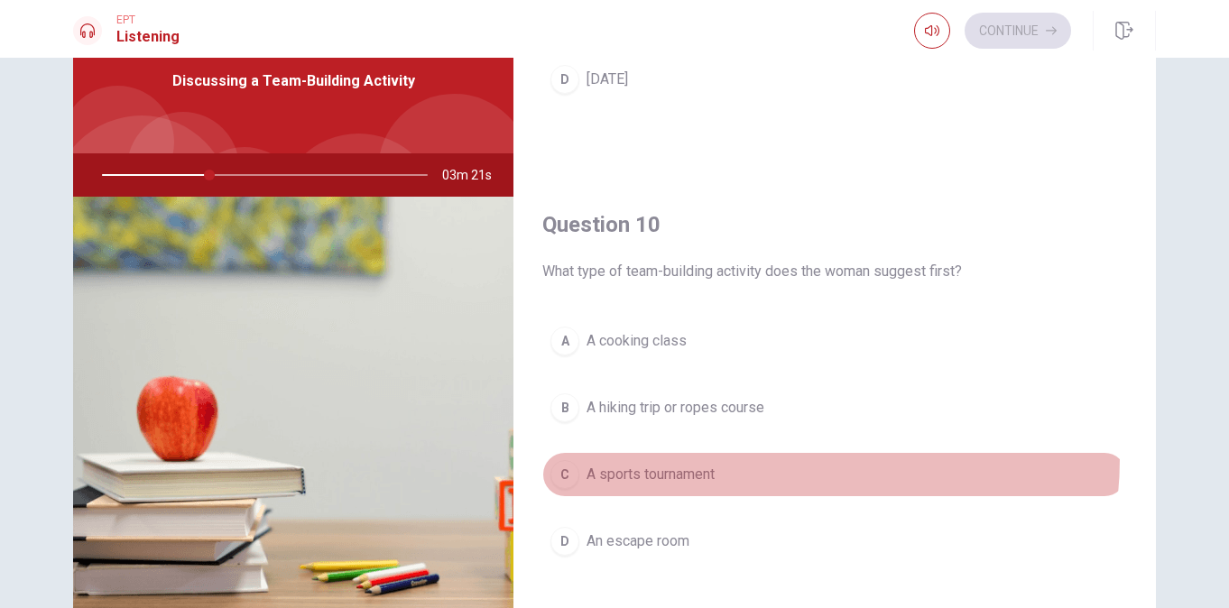
click at [752, 459] on button "C A sports tournament" at bounding box center [835, 474] width 585 height 45
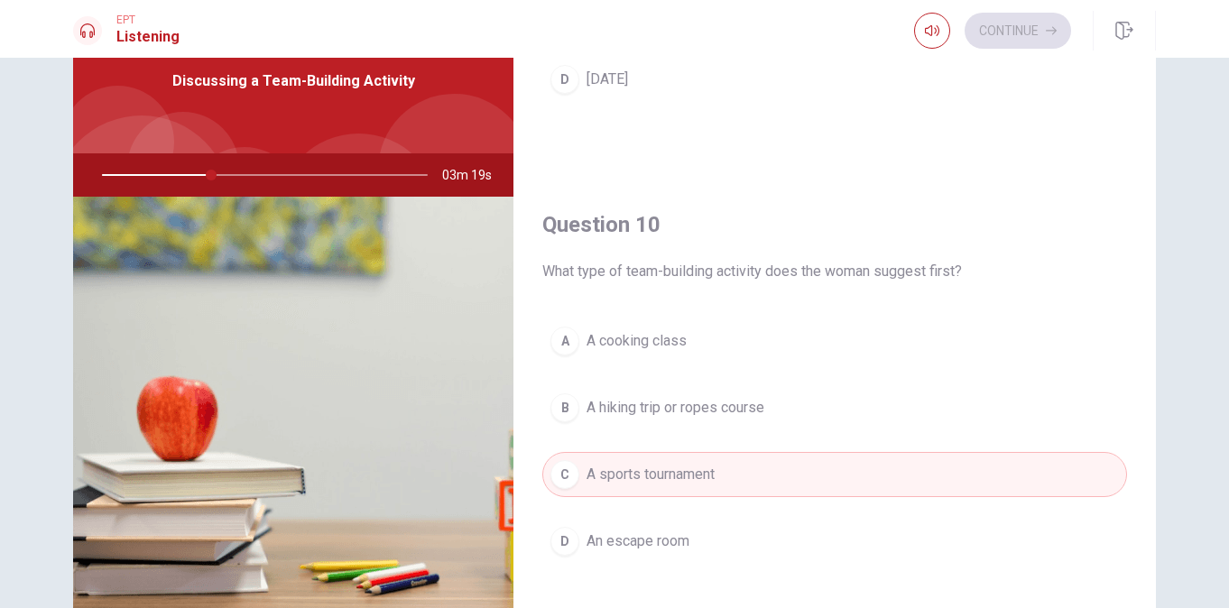
click at [551, 402] on div "B" at bounding box center [565, 408] width 29 height 29
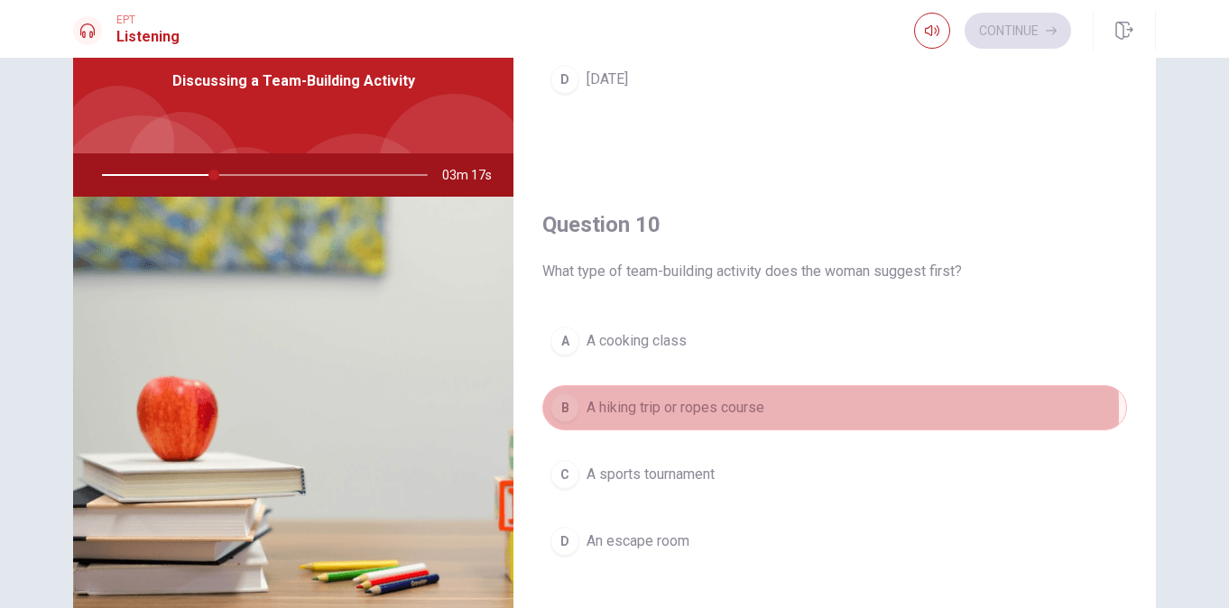
click at [564, 410] on div "B" at bounding box center [565, 408] width 29 height 29
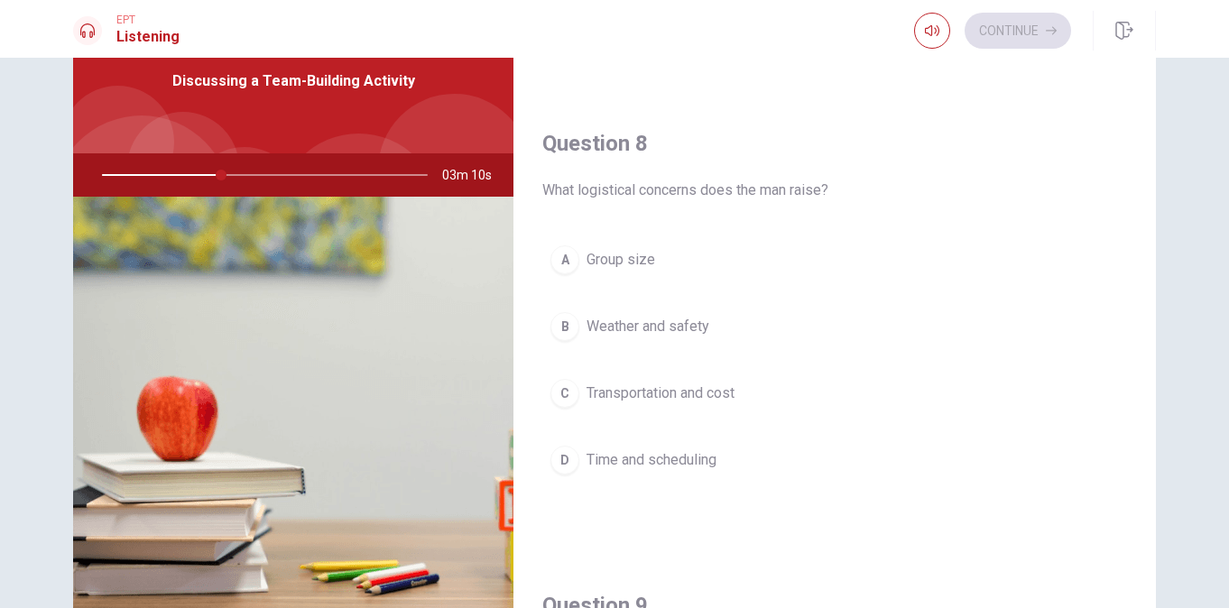
scroll to position [850, 0]
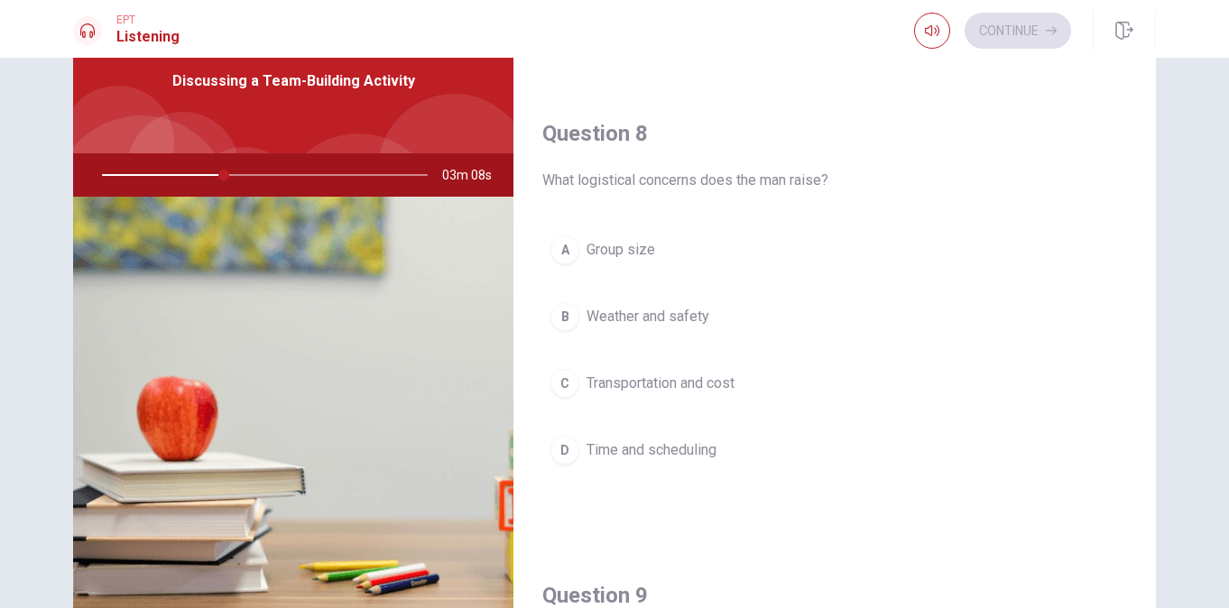
click at [561, 377] on div "C" at bounding box center [565, 383] width 29 height 29
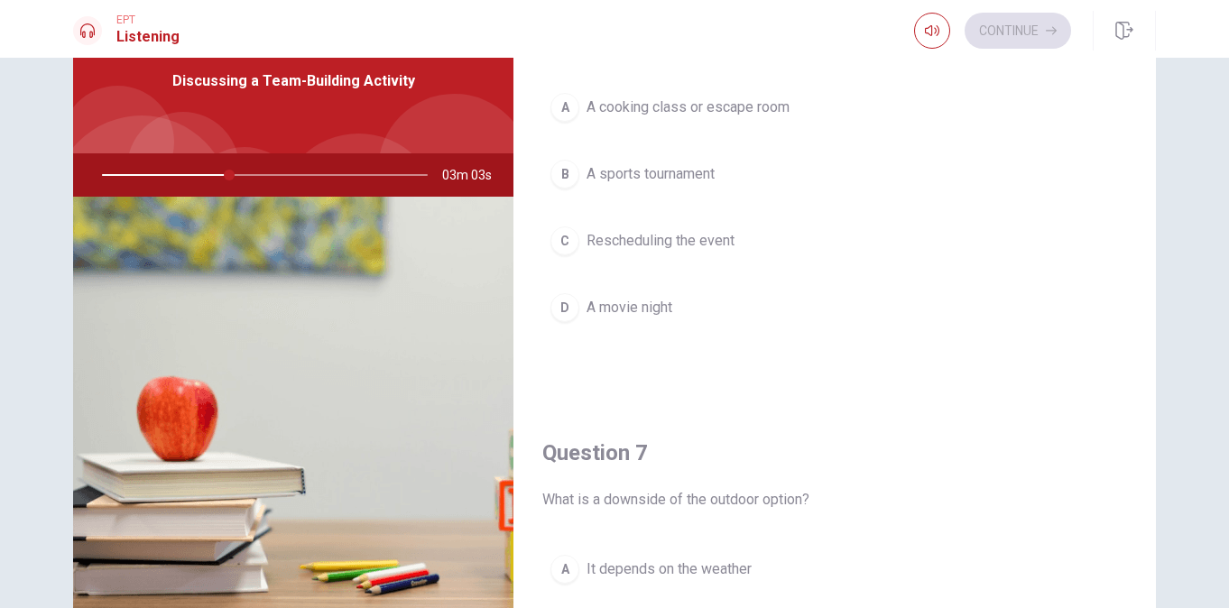
scroll to position [0, 0]
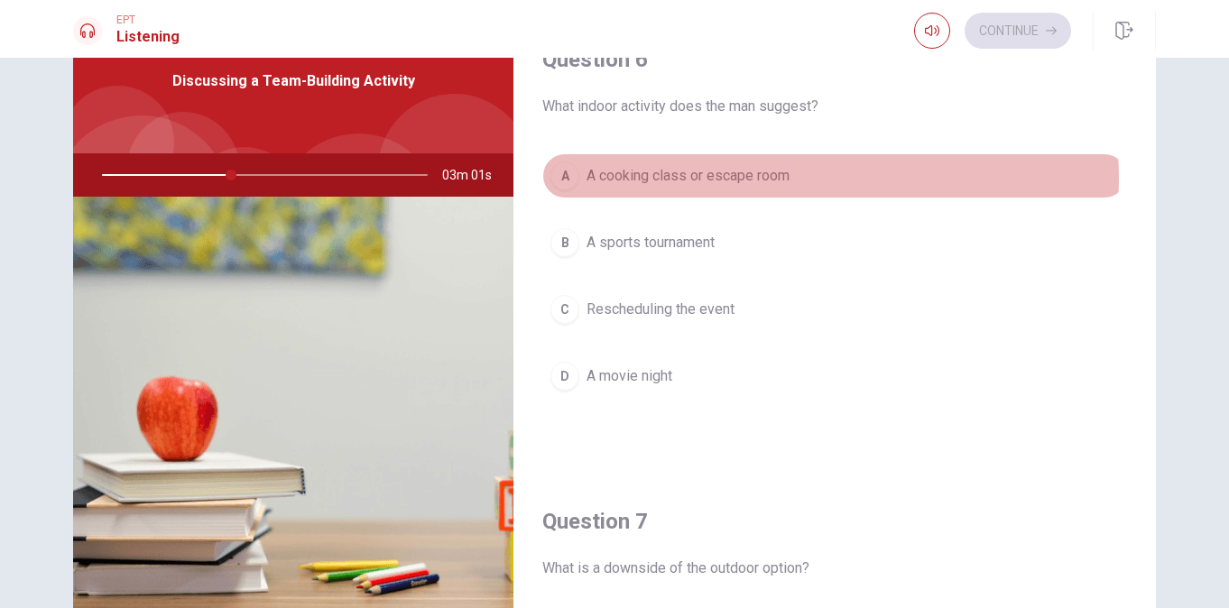
click at [802, 178] on button "A A cooking class or escape room" at bounding box center [835, 175] width 585 height 45
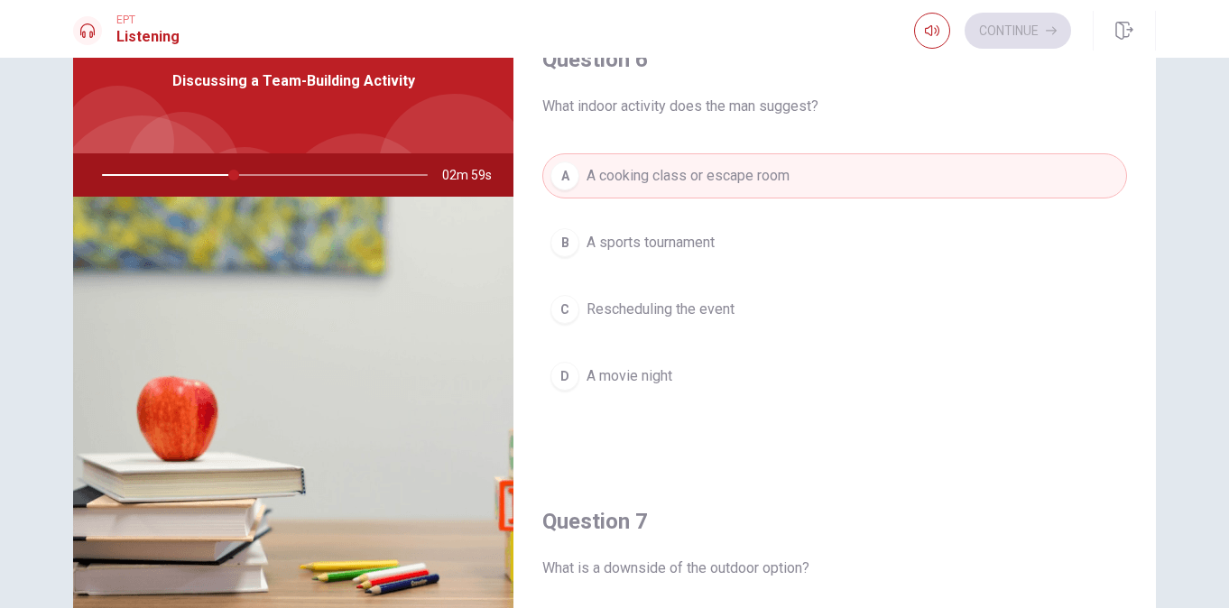
drag, startPoint x: 1153, startPoint y: 156, endPoint x: 1155, endPoint y: 177, distance: 20.8
click at [1155, 197] on div "Question 6 What indoor activity does the man suggest? A A cooking class or esca…" at bounding box center [614, 322] width 1141 height 627
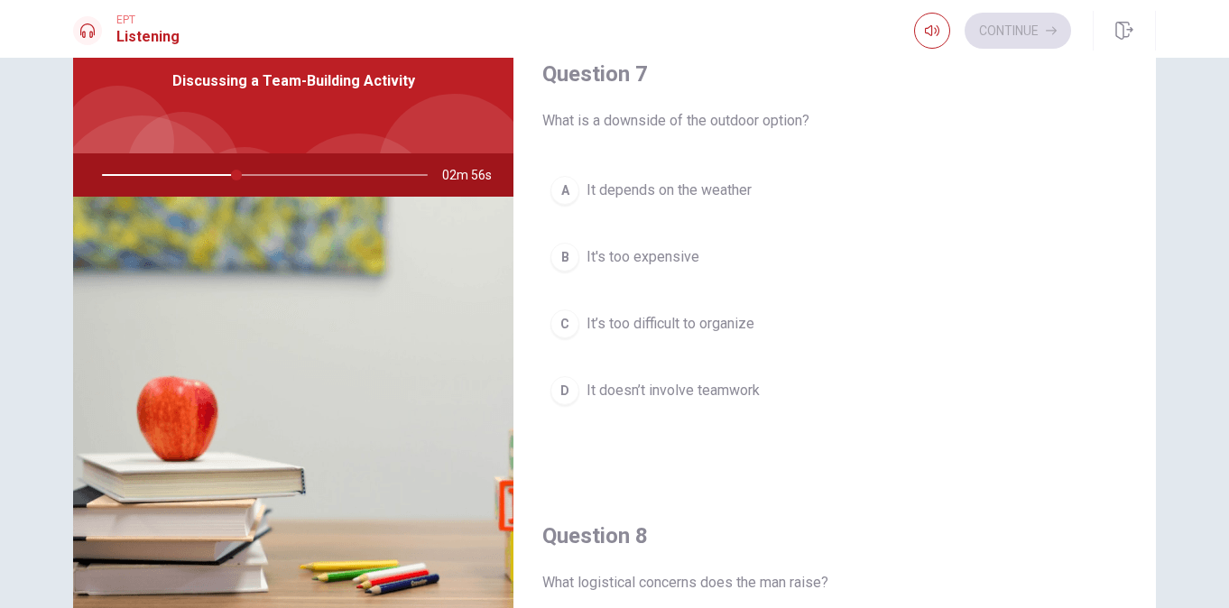
scroll to position [444, 0]
click at [563, 181] on div "A" at bounding box center [565, 194] width 29 height 29
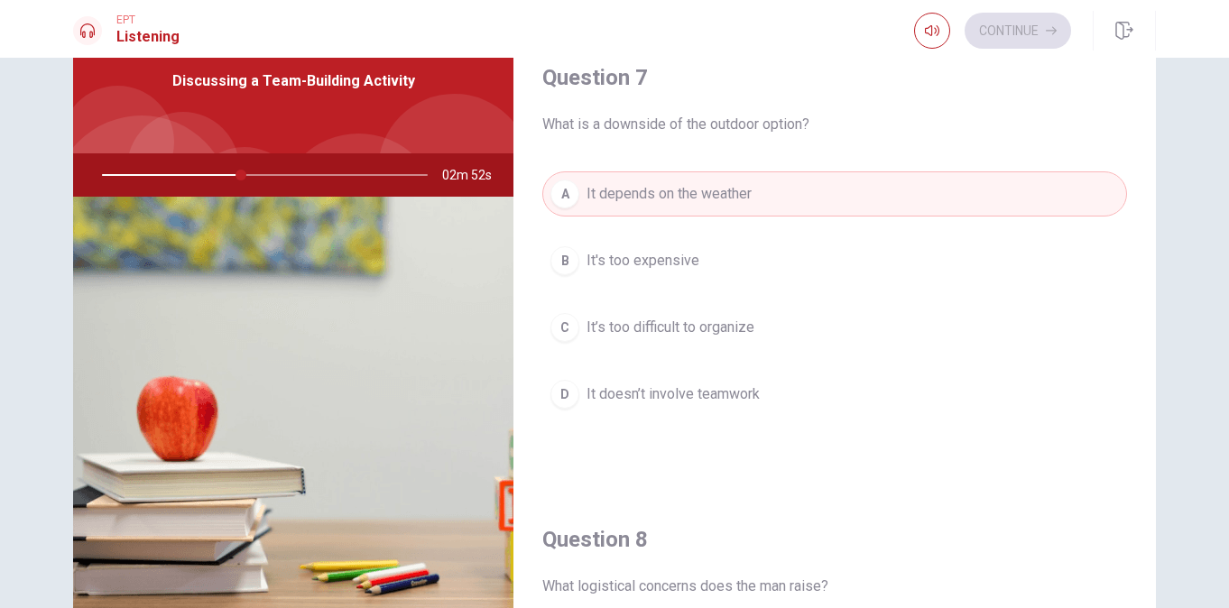
drag, startPoint x: 1164, startPoint y: 338, endPoint x: 1162, endPoint y: 371, distance: 33.5
click at [1162, 371] on div "Question 6 What indoor activity does the man suggest? A A cooking class or esca…" at bounding box center [614, 322] width 1141 height 627
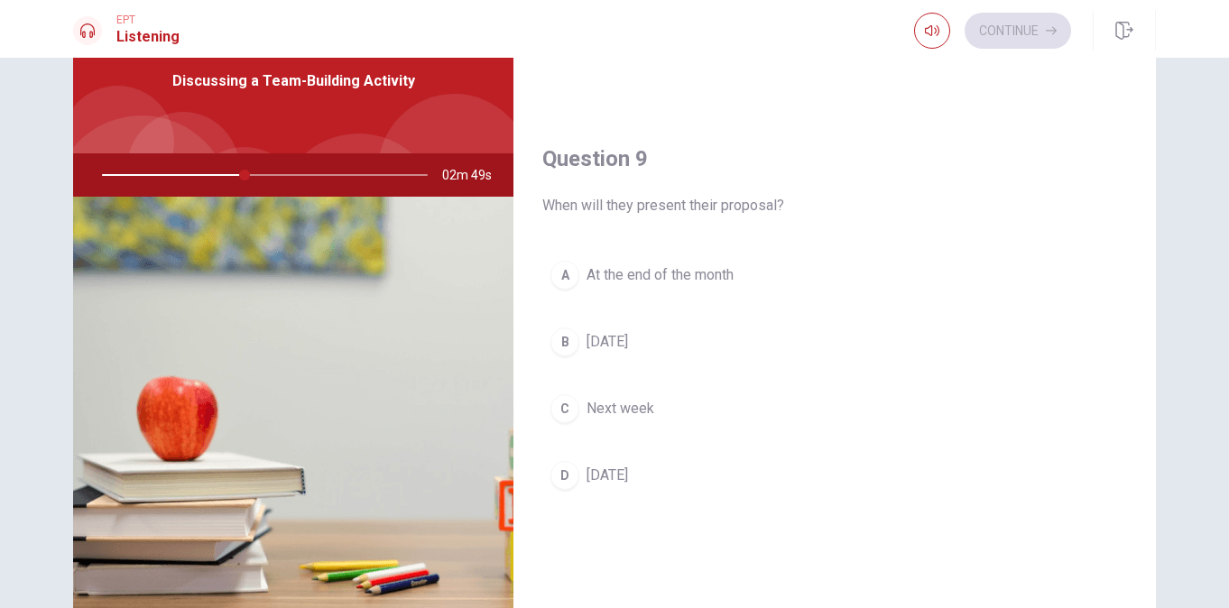
scroll to position [1332, 0]
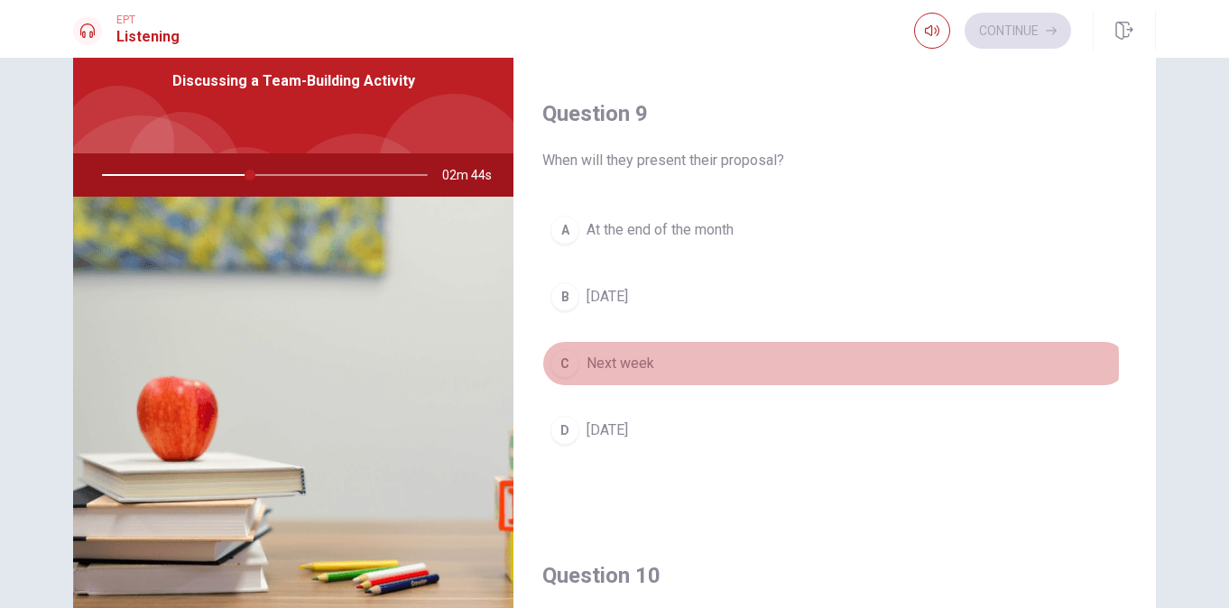
click at [561, 364] on div "C" at bounding box center [565, 363] width 29 height 29
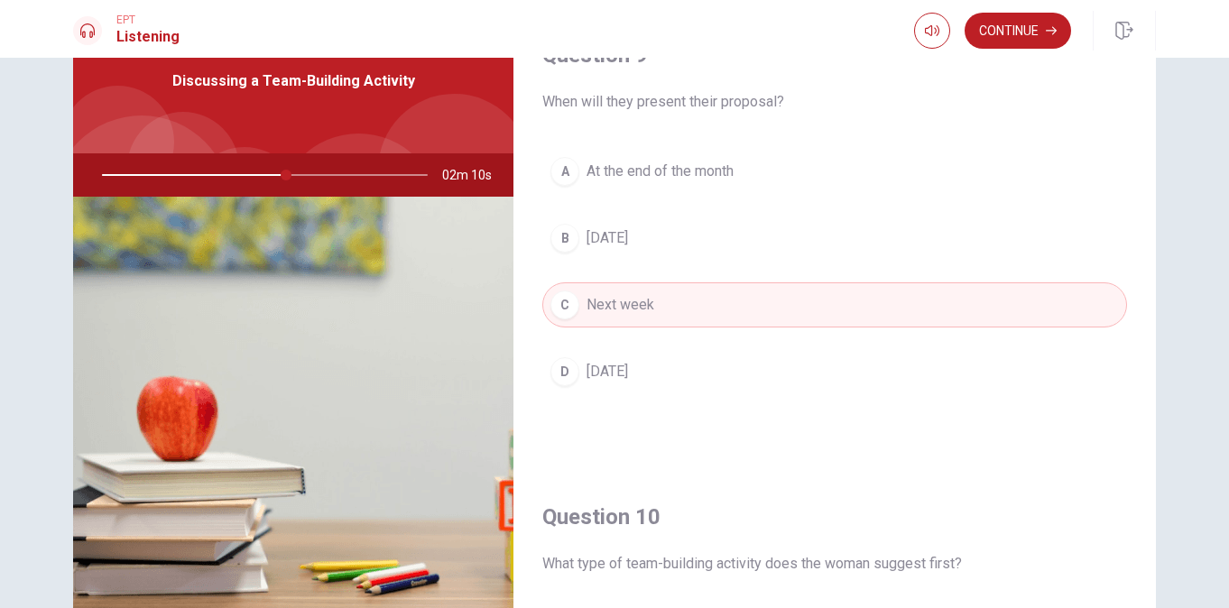
scroll to position [1387, 0]
click at [1025, 30] on button "Continue" at bounding box center [1018, 31] width 107 height 36
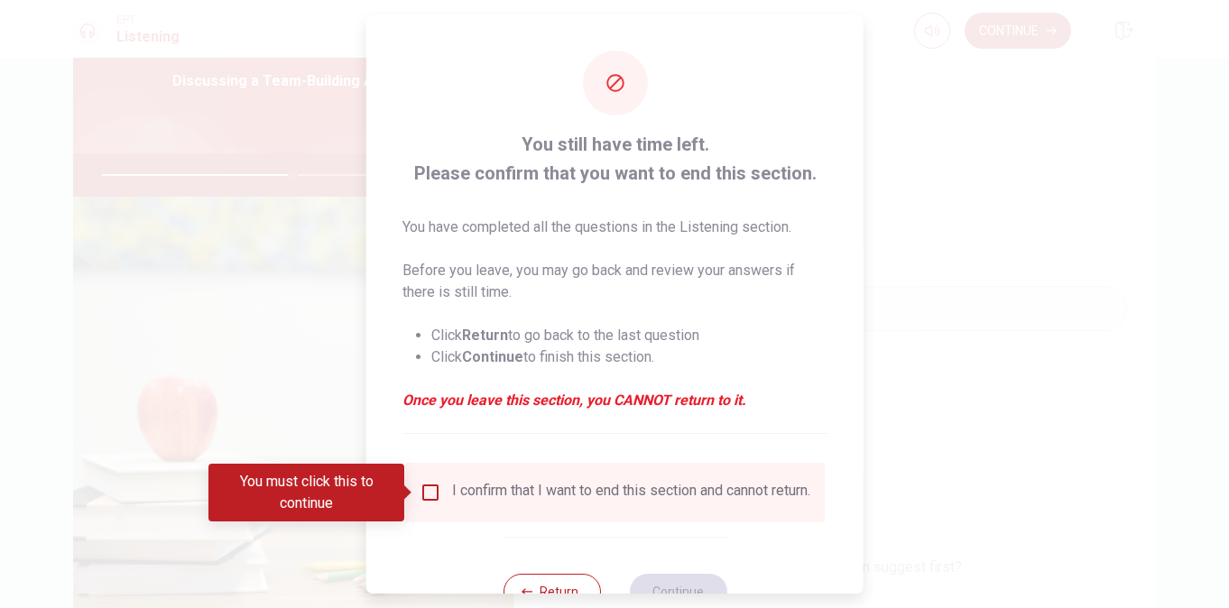
click at [431, 496] on input "You must click this to continue" at bounding box center [431, 493] width 22 height 22
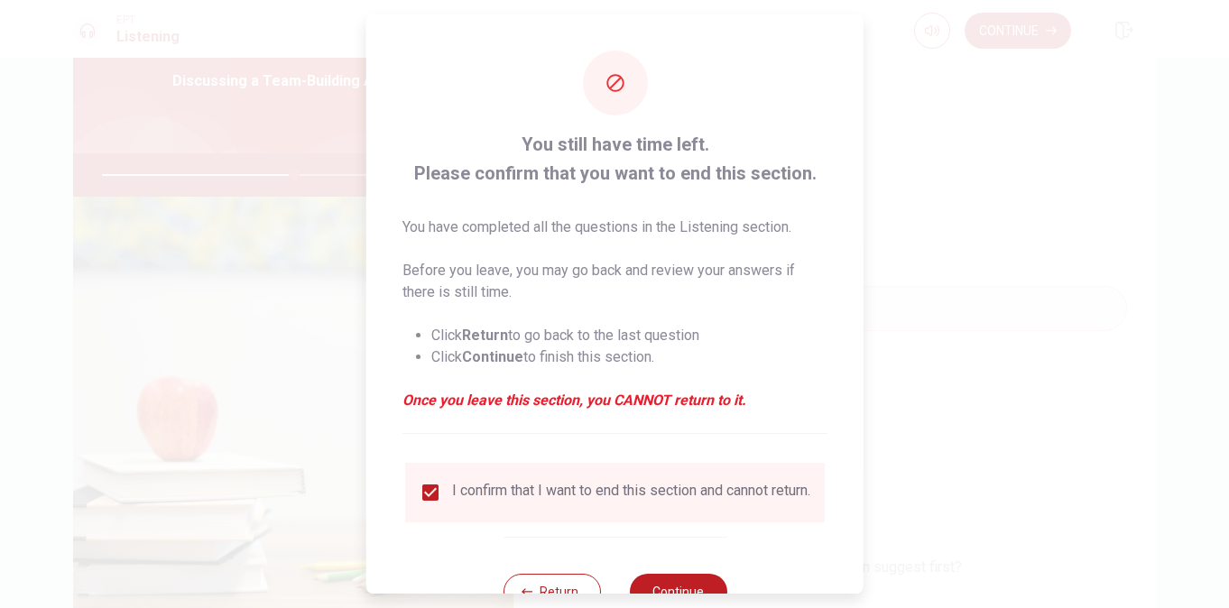
click at [654, 585] on div "Return Continue" at bounding box center [615, 591] width 224 height 109
click at [663, 589] on button "Continue" at bounding box center [677, 592] width 97 height 36
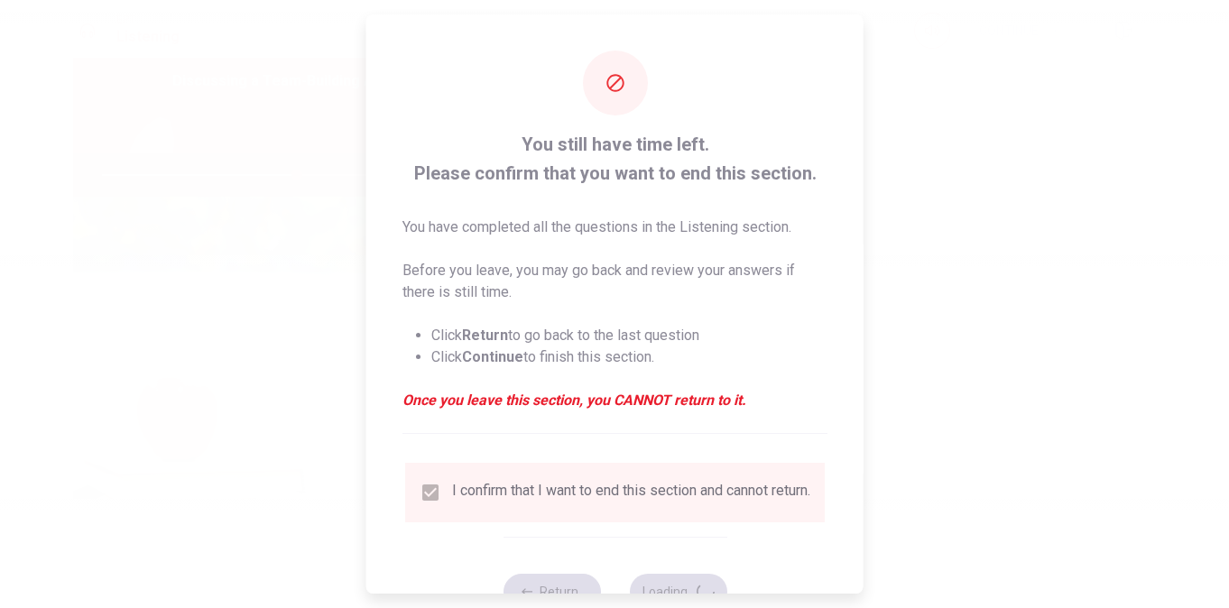
type input "60"
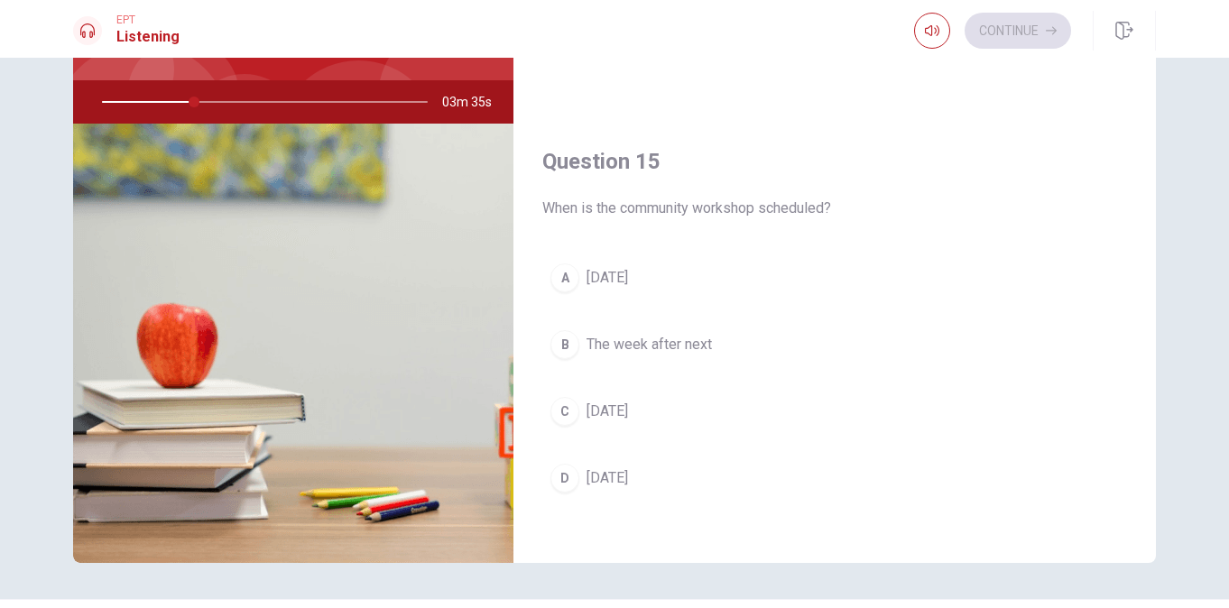
scroll to position [1684, 0]
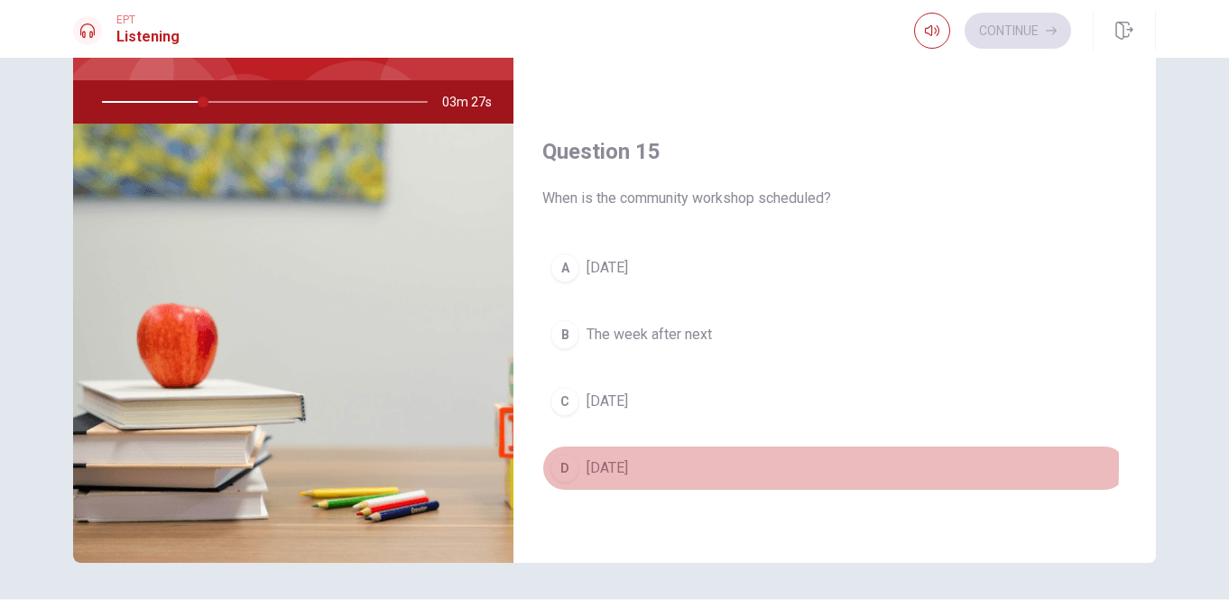
click at [568, 466] on div "D" at bounding box center [565, 468] width 29 height 29
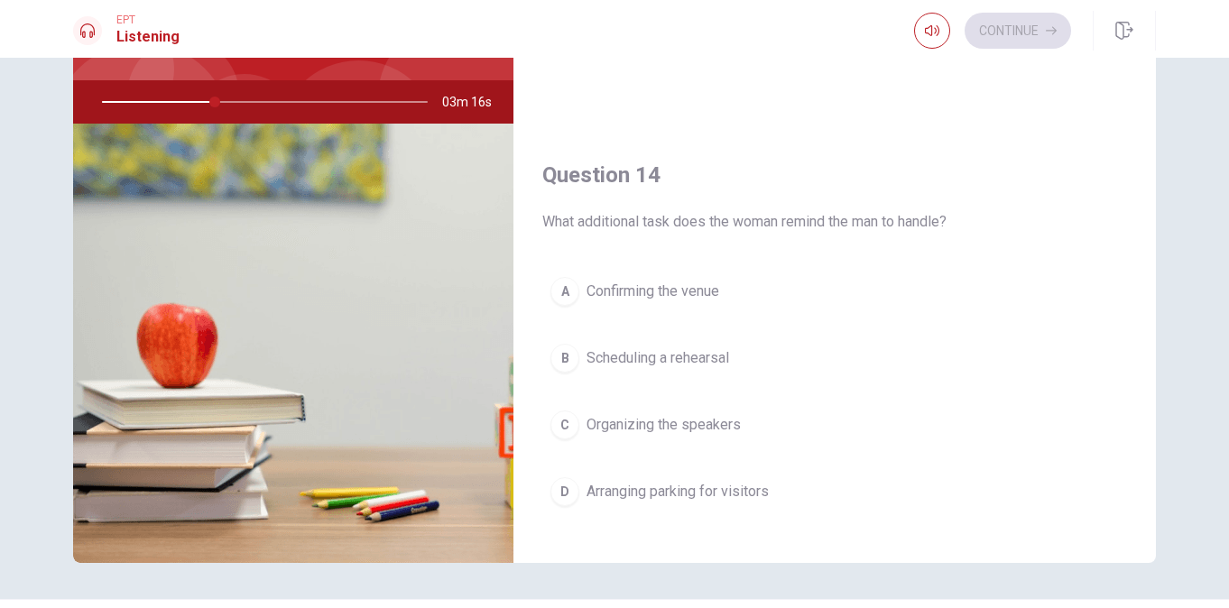
scroll to position [988, 0]
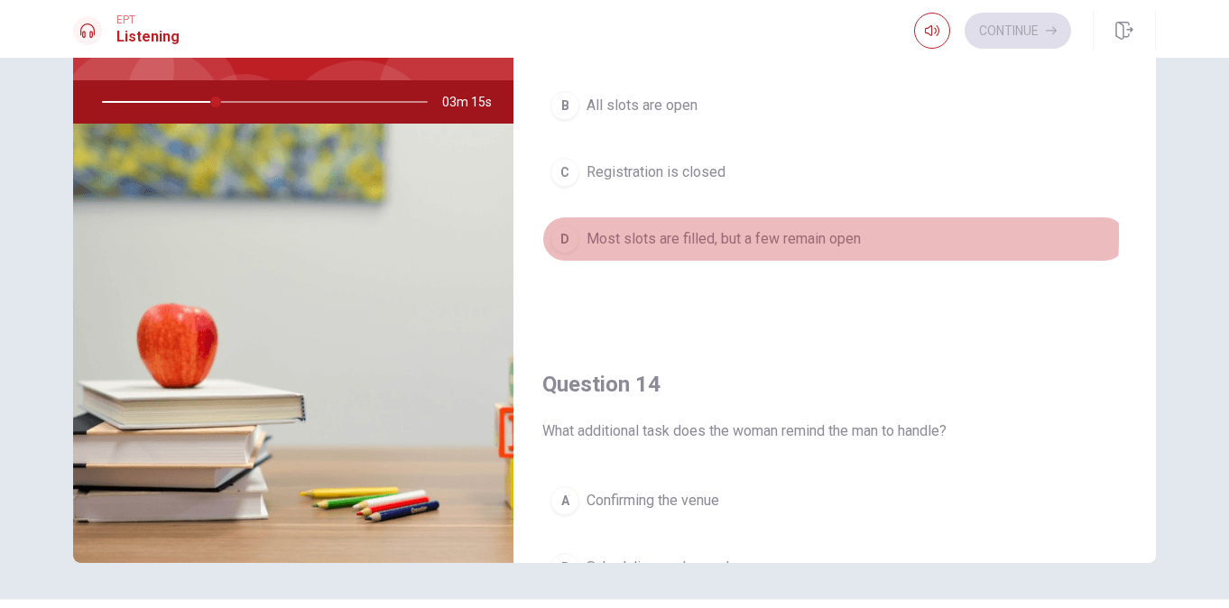
click at [553, 235] on div "D" at bounding box center [565, 239] width 29 height 29
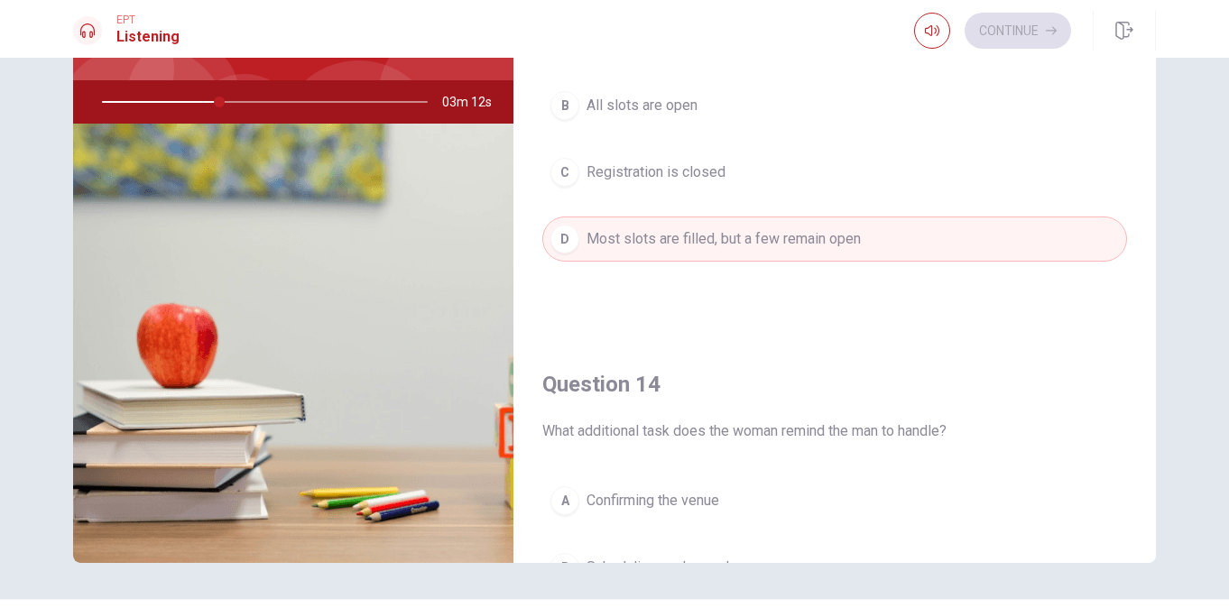
drag, startPoint x: 1155, startPoint y: 294, endPoint x: 1150, endPoint y: 257, distance: 37.3
click at [1153, 228] on div "Question 11 What refreshments have been arranged? A Sandwiches and drinks B Cof…" at bounding box center [614, 249] width 1141 height 627
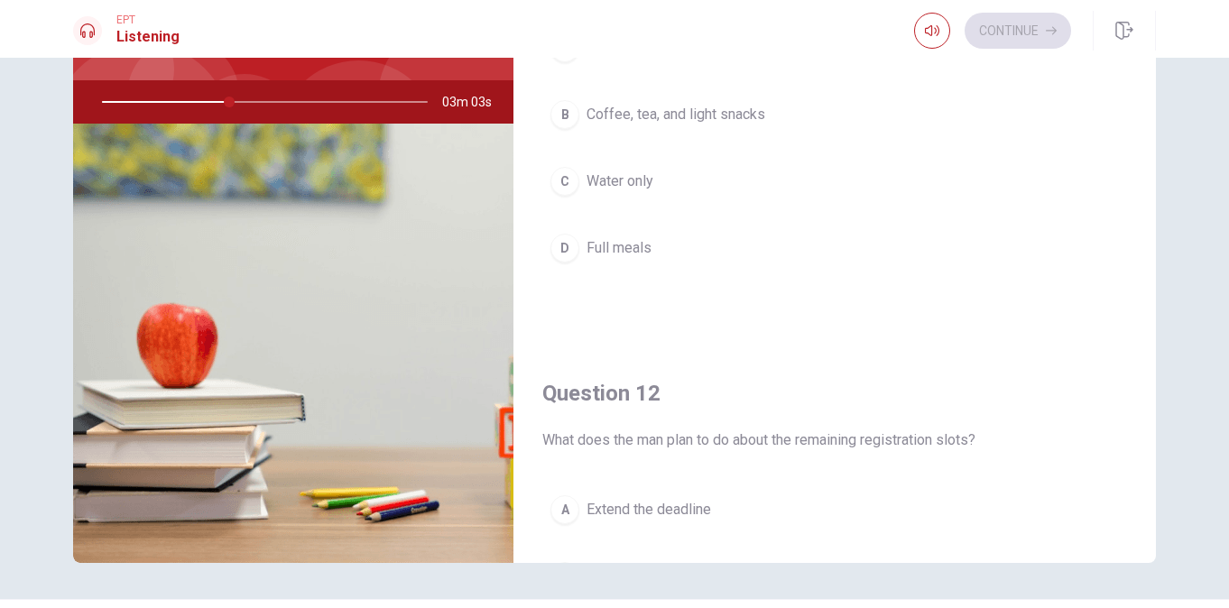
scroll to position [0, 0]
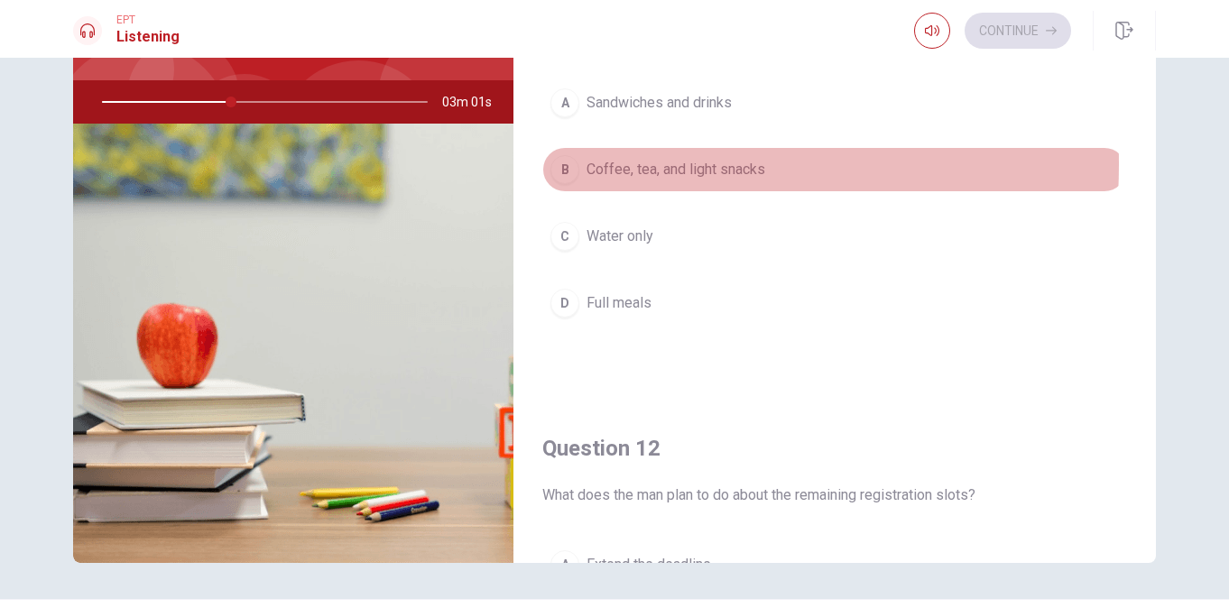
click at [557, 164] on div "B" at bounding box center [565, 169] width 29 height 29
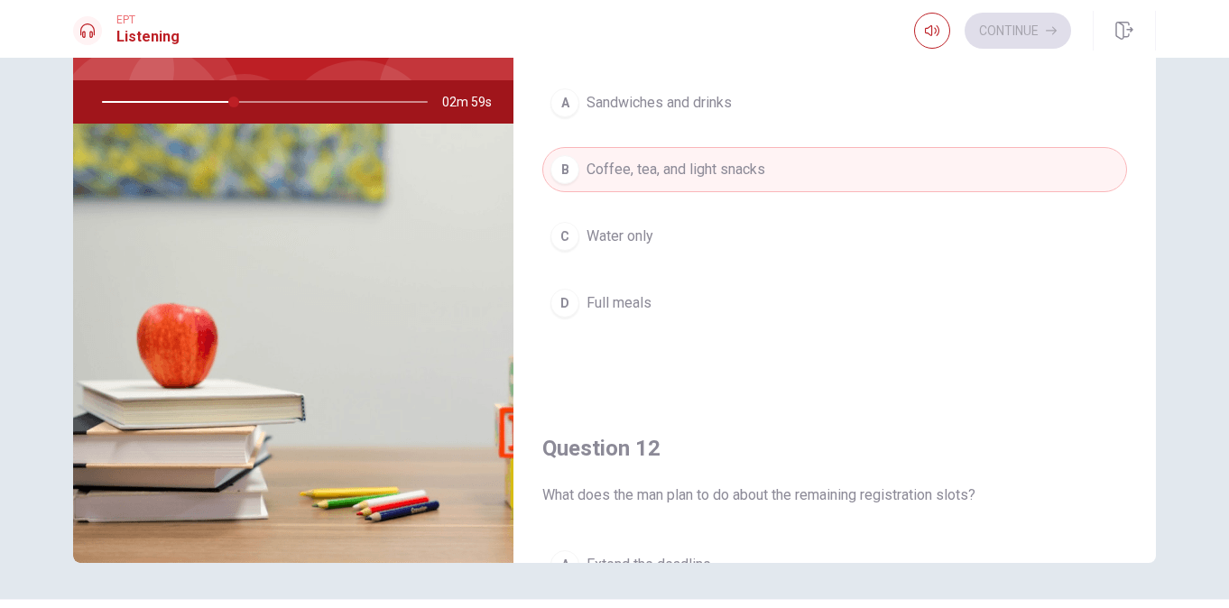
drag, startPoint x: 1159, startPoint y: 98, endPoint x: 1151, endPoint y: 113, distance: 16.6
click at [1160, 146] on div "Question 11 What refreshments have been arranged? A Sandwiches and drinks B Cof…" at bounding box center [614, 249] width 1141 height 627
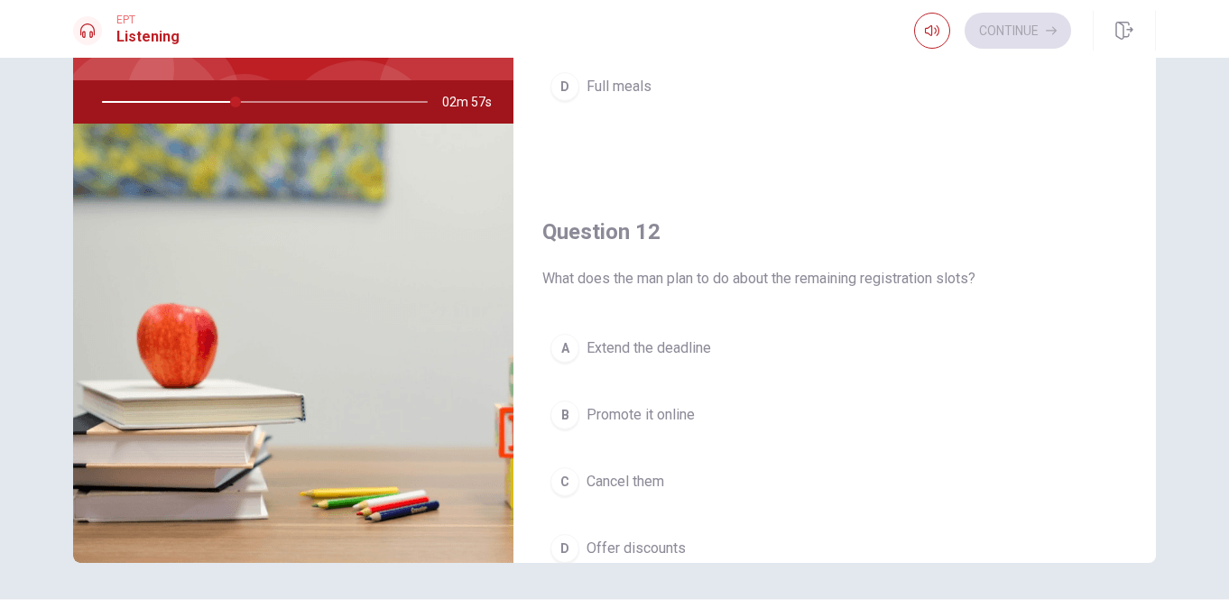
scroll to position [389, 0]
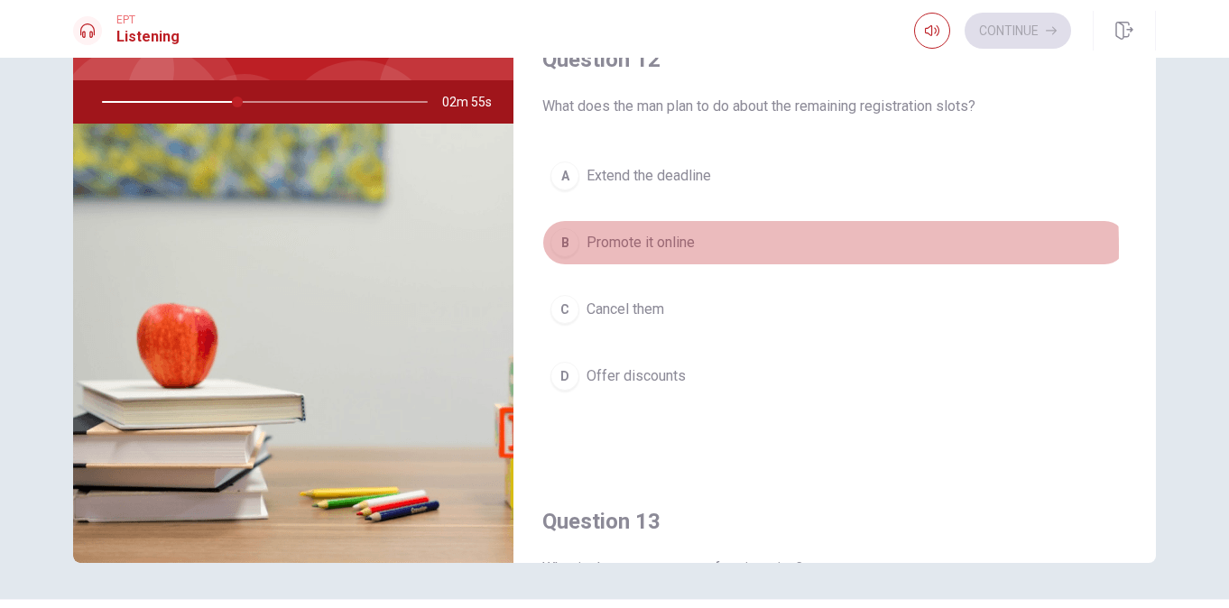
click at [559, 248] on div "B" at bounding box center [565, 242] width 29 height 29
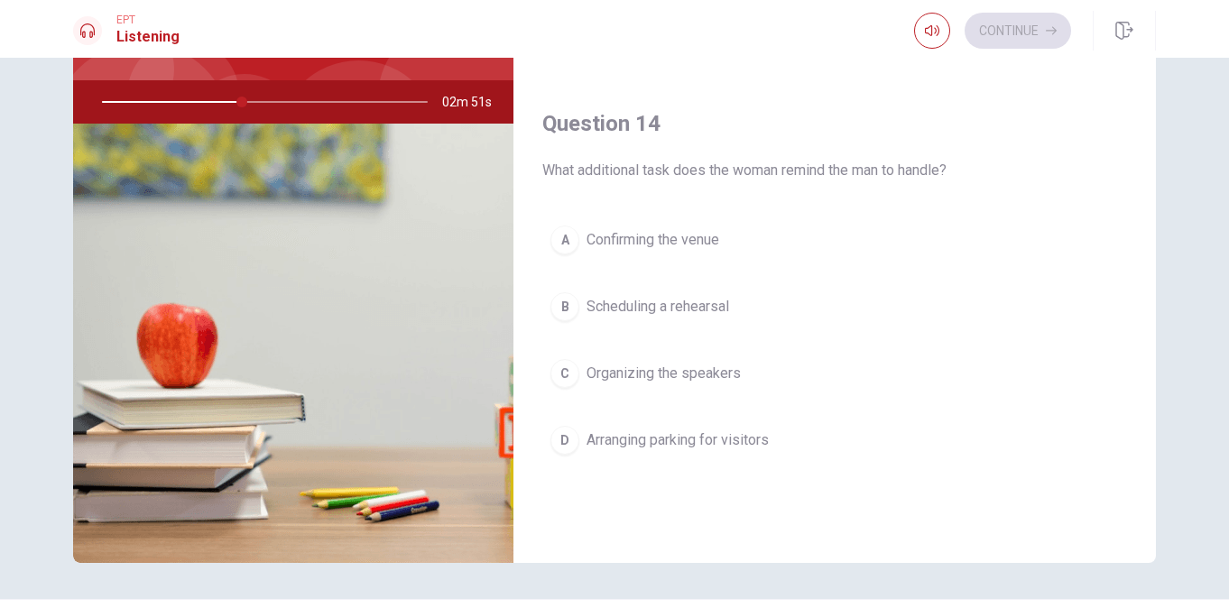
scroll to position [1247, 0]
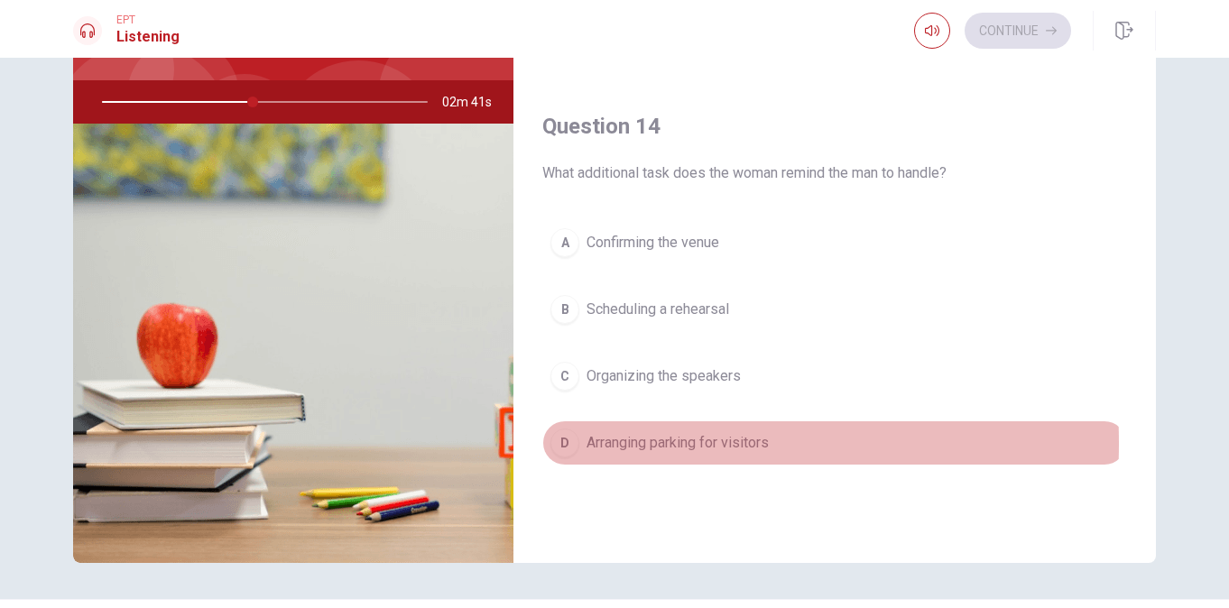
click at [553, 443] on div "D" at bounding box center [565, 443] width 29 height 29
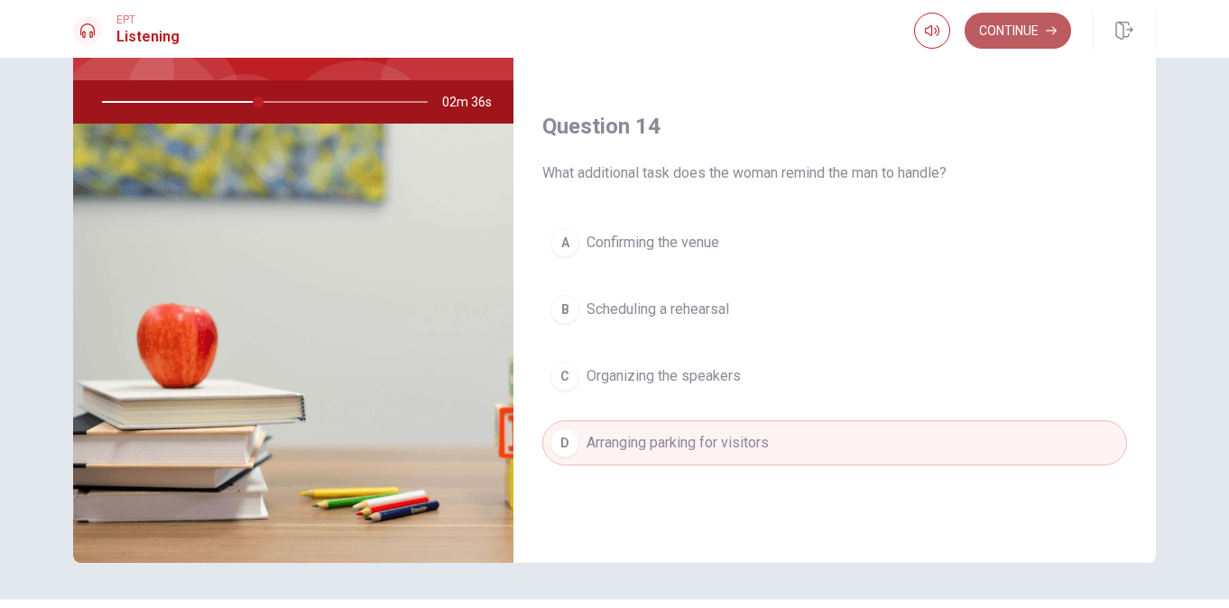
click at [1031, 26] on button "Continue" at bounding box center [1018, 31] width 107 height 36
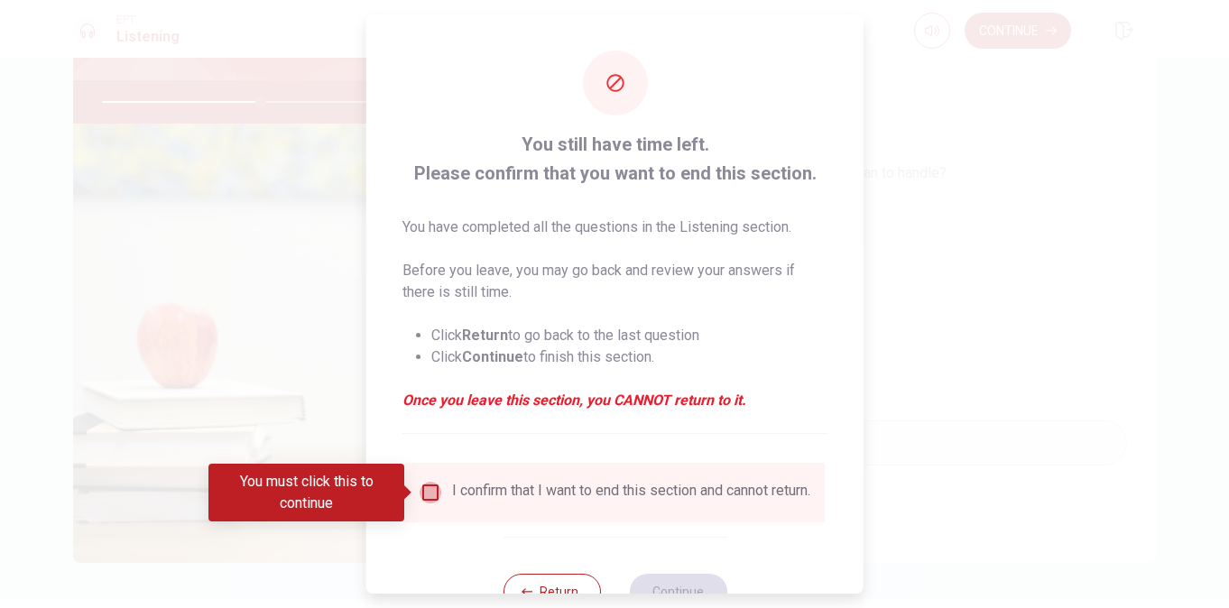
click at [426, 488] on input "You must click this to continue" at bounding box center [431, 493] width 22 height 22
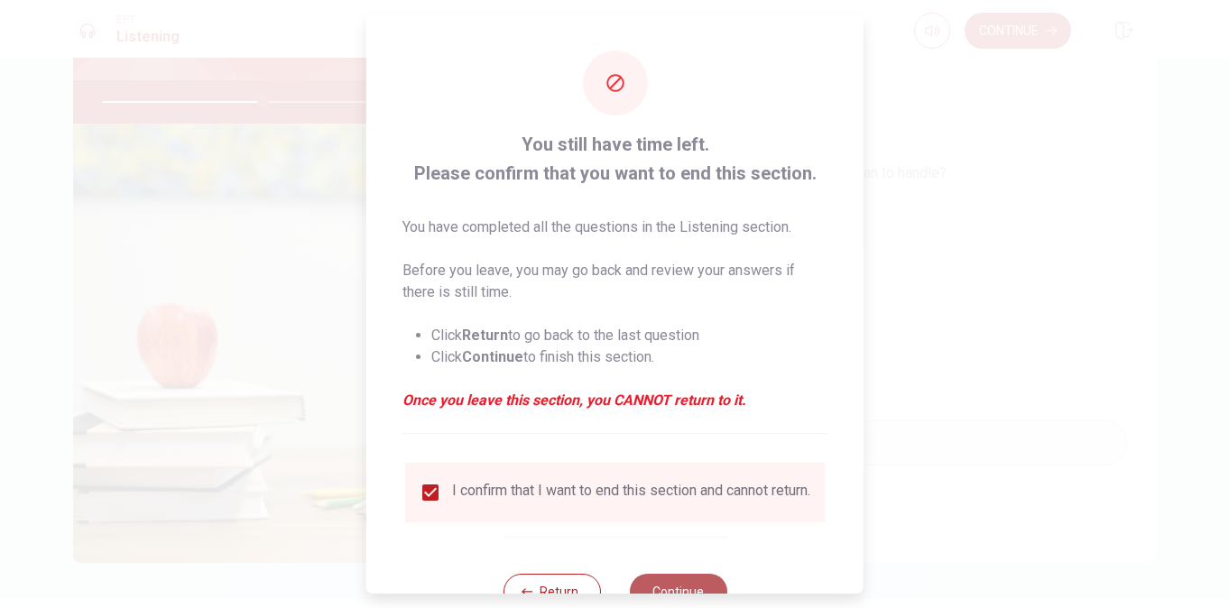
click at [681, 588] on button "Continue" at bounding box center [677, 592] width 97 height 36
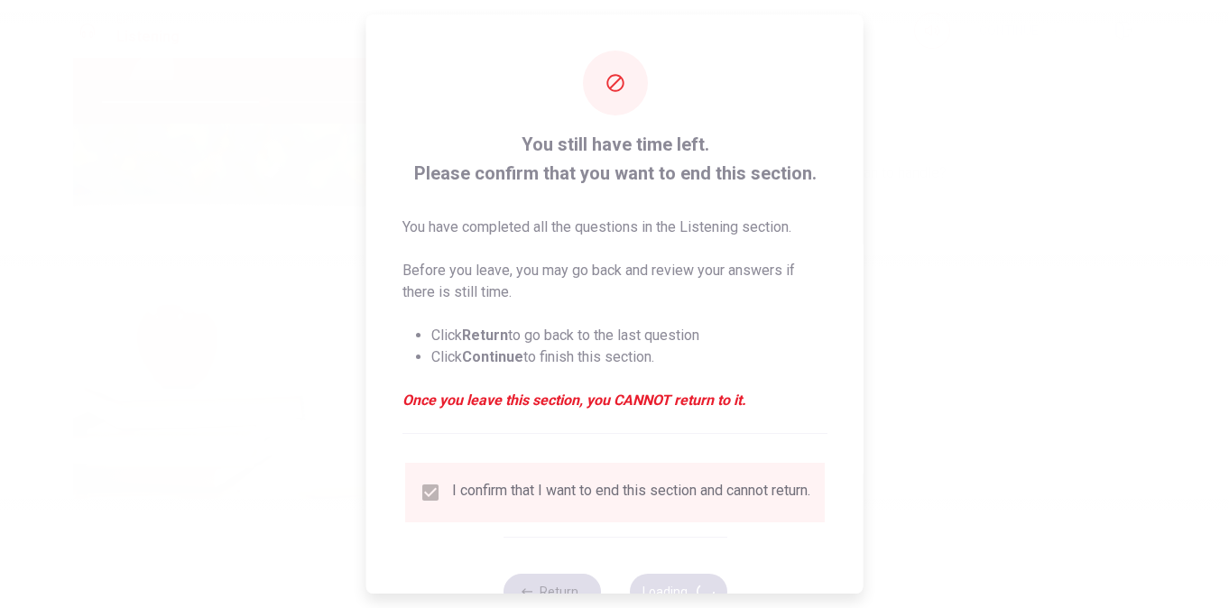
type input "50"
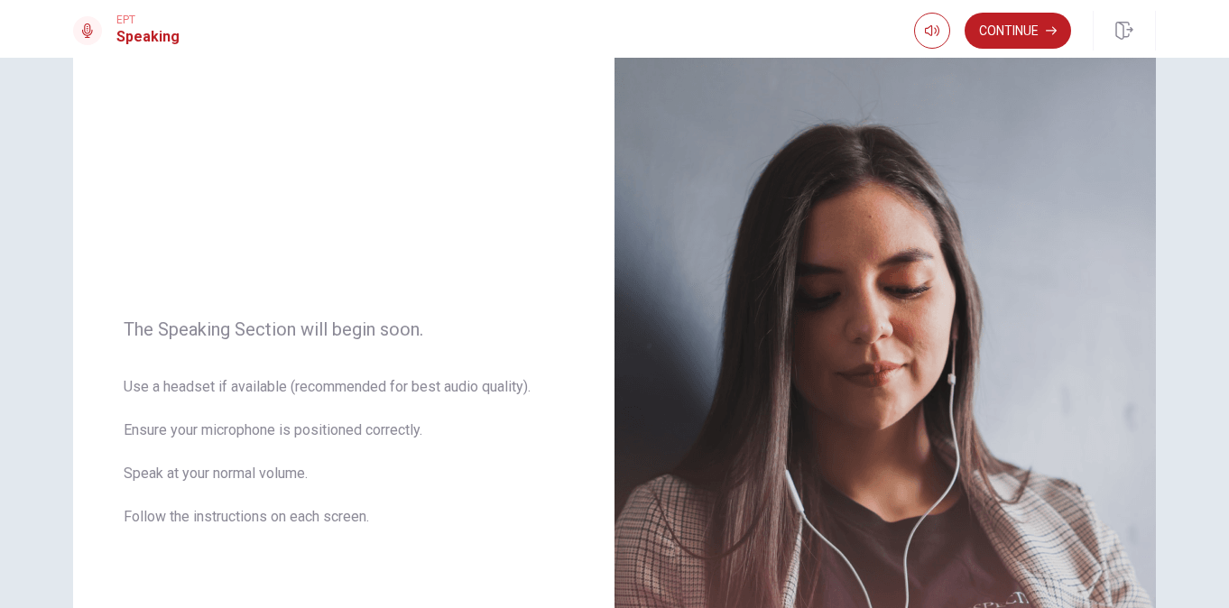
scroll to position [0, 0]
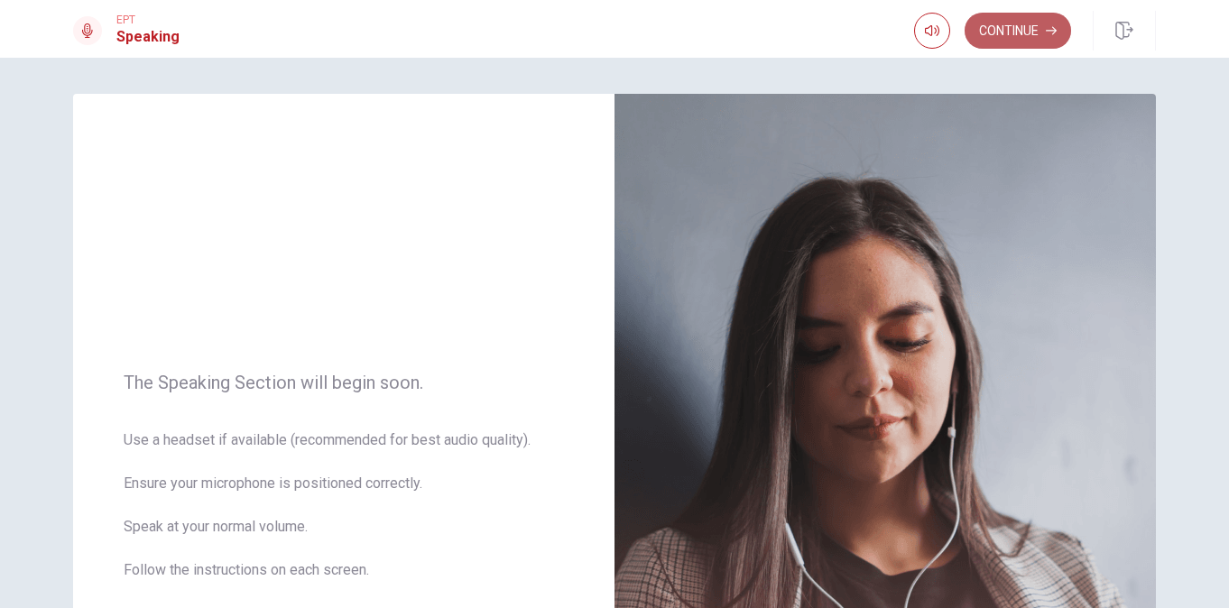
click at [1017, 32] on button "Continue" at bounding box center [1018, 31] width 107 height 36
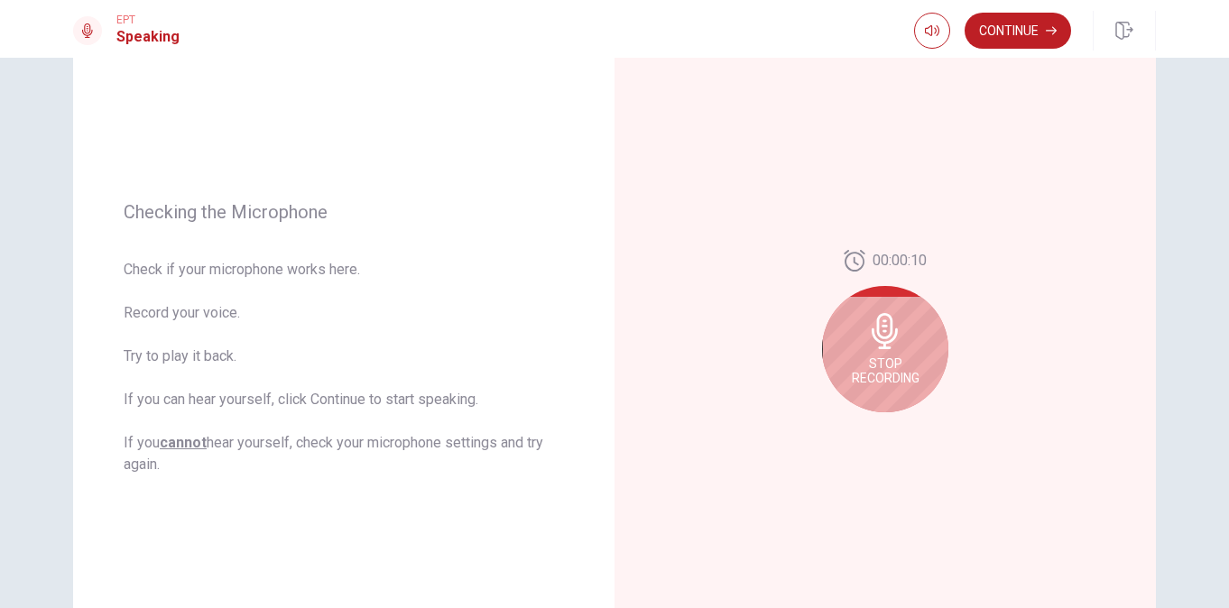
scroll to position [186, 0]
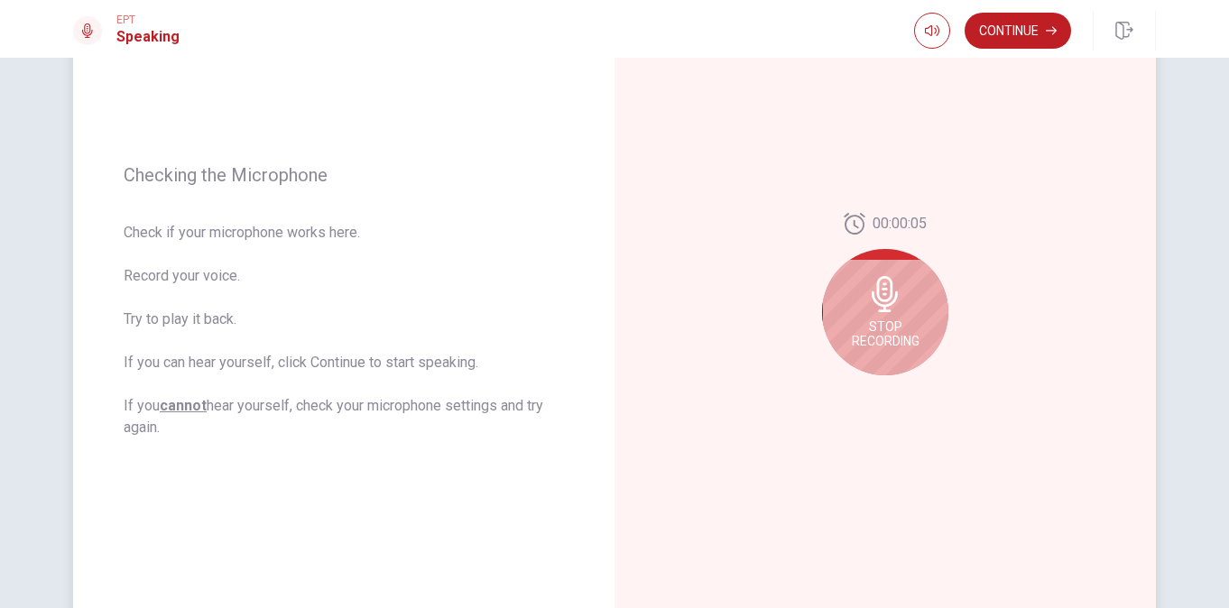
click at [884, 278] on icon at bounding box center [885, 294] width 26 height 36
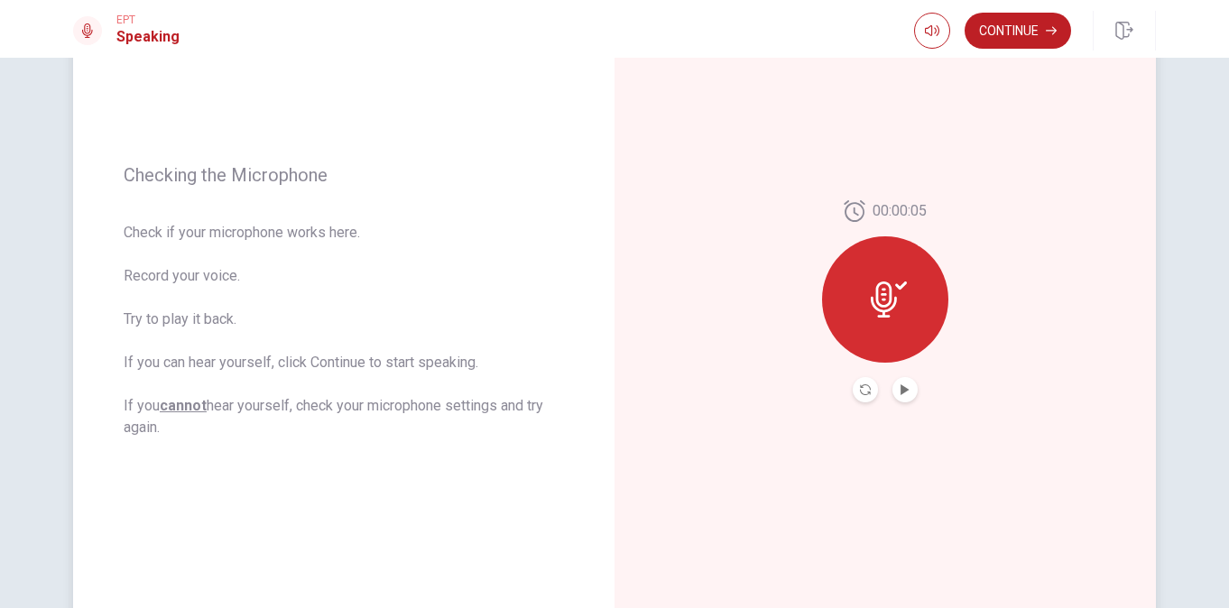
click at [883, 278] on div at bounding box center [885, 300] width 126 height 126
click at [901, 387] on icon "Play Audio" at bounding box center [905, 390] width 8 height 11
click at [903, 390] on icon "Pause Audio" at bounding box center [905, 390] width 9 height 11
click at [860, 386] on icon "Record Again" at bounding box center [865, 390] width 11 height 11
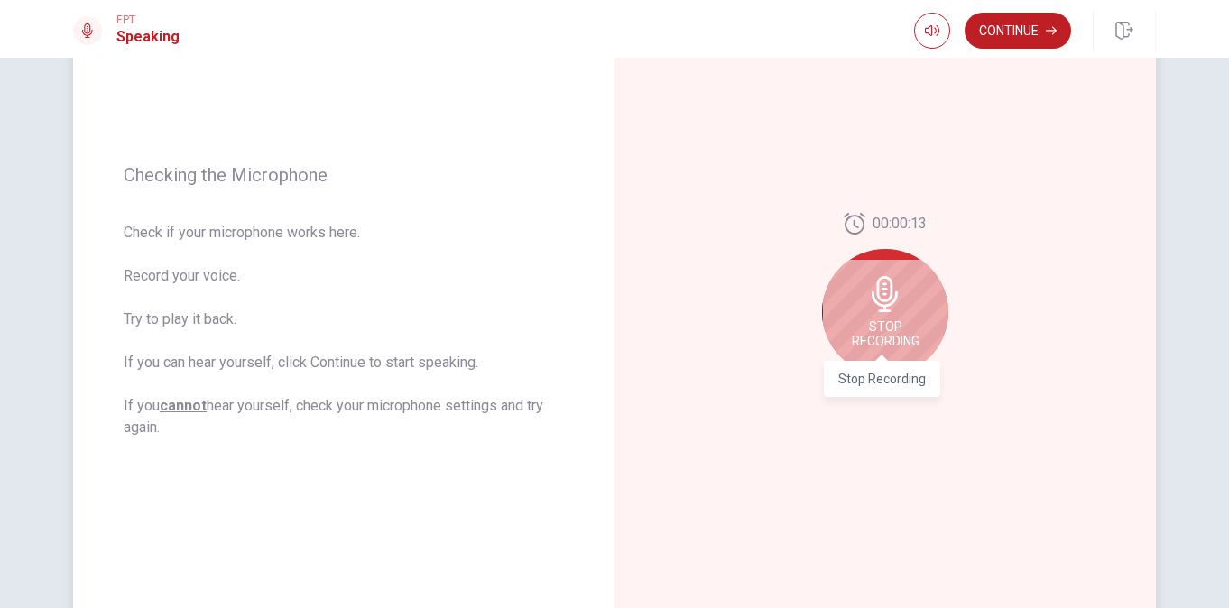
click at [872, 341] on span "Stop Recording" at bounding box center [886, 334] width 68 height 29
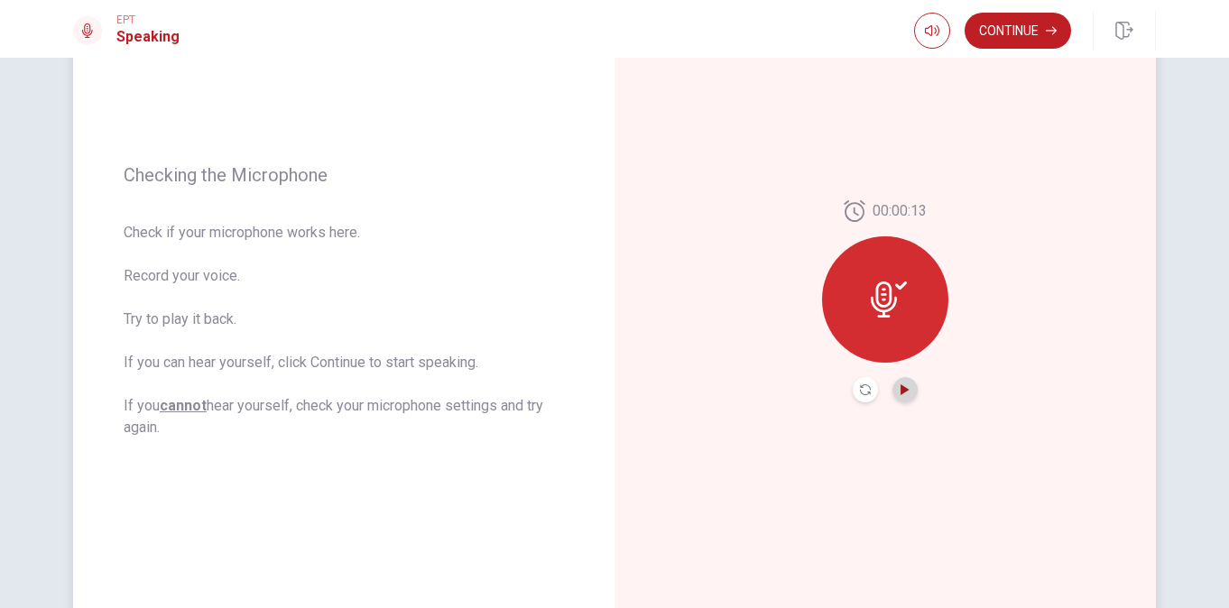
click at [901, 392] on icon "Play Audio" at bounding box center [905, 390] width 8 height 11
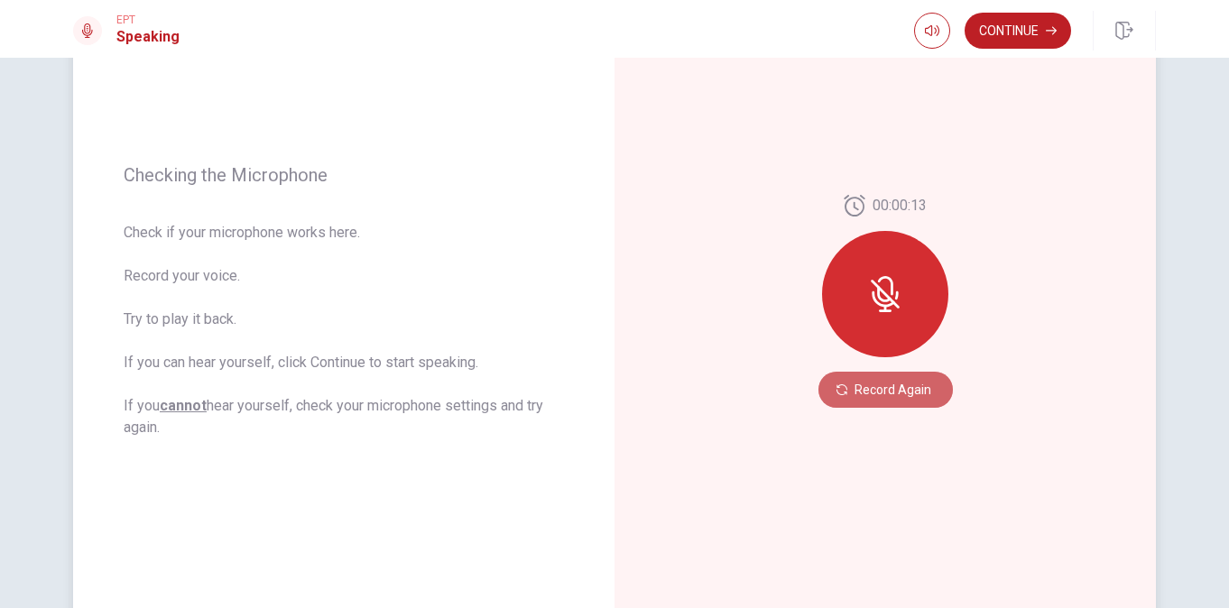
click at [901, 392] on button "Record Again" at bounding box center [886, 390] width 135 height 36
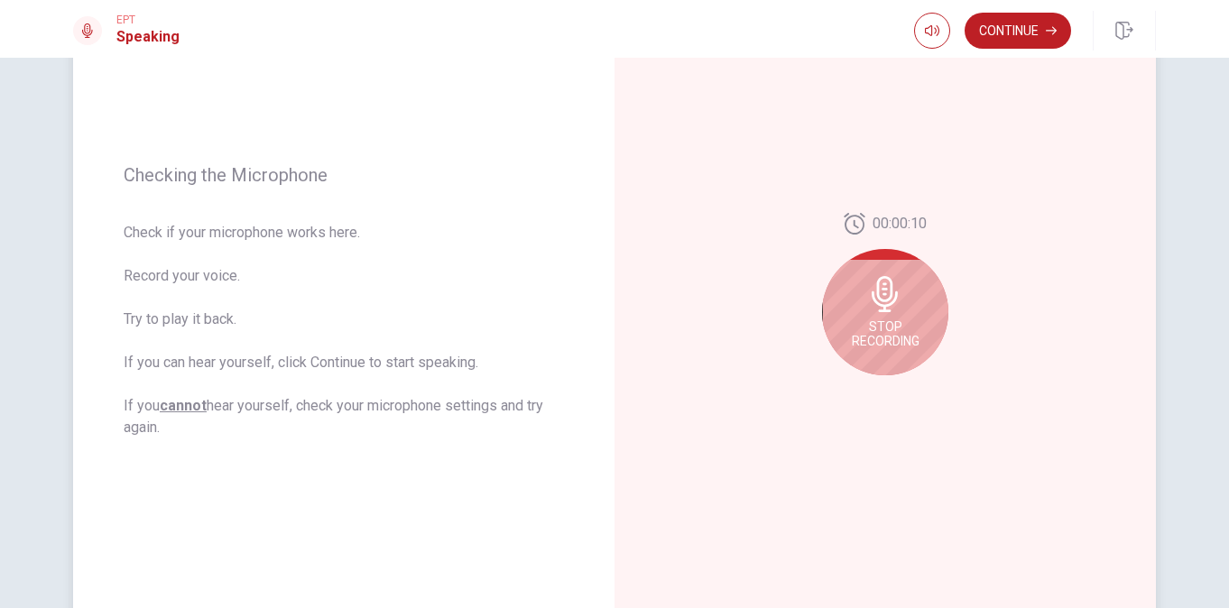
click at [883, 325] on span "Stop Recording" at bounding box center [886, 334] width 68 height 29
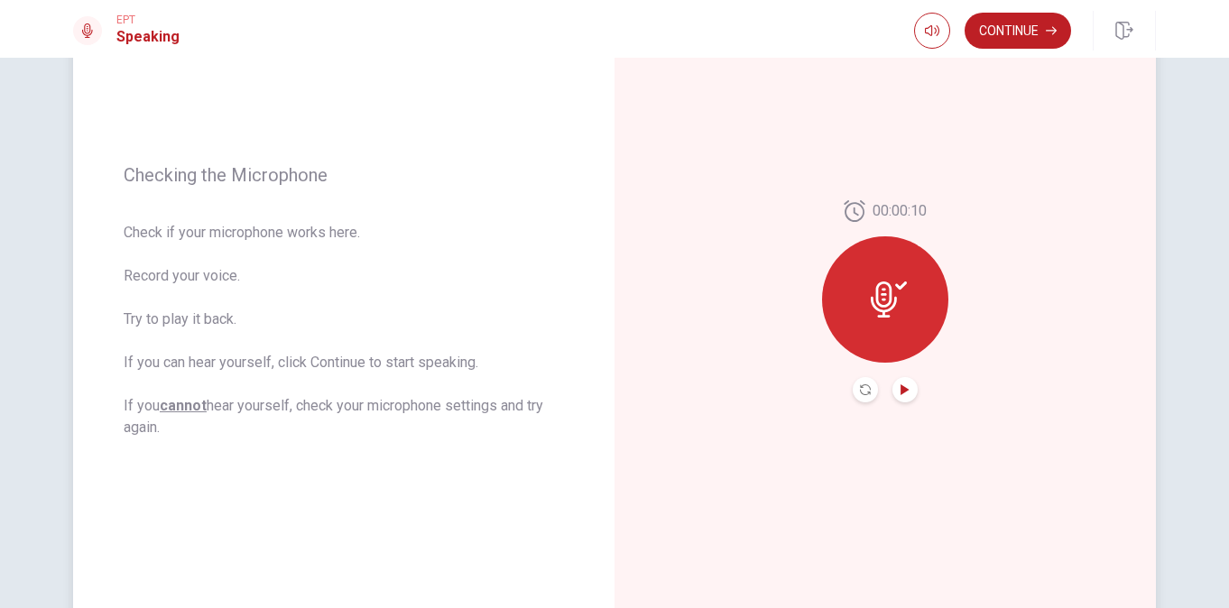
click at [901, 392] on icon "Play Audio" at bounding box center [905, 390] width 8 height 11
click at [1034, 30] on button "Continue" at bounding box center [1018, 31] width 107 height 36
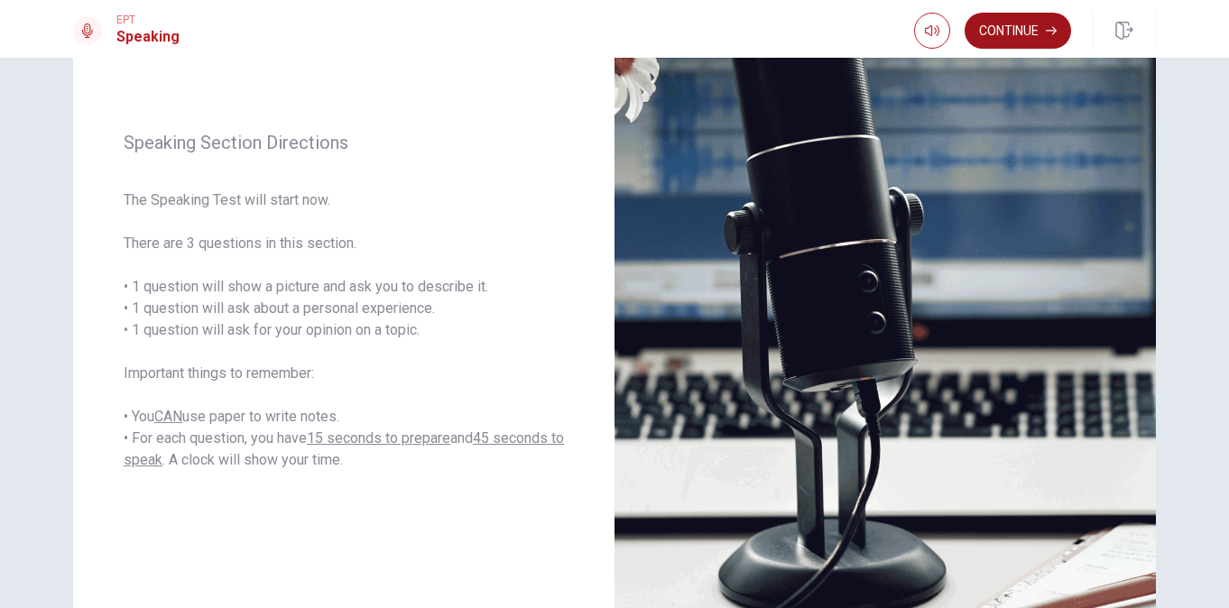
click at [993, 23] on button "Continue" at bounding box center [1018, 31] width 107 height 36
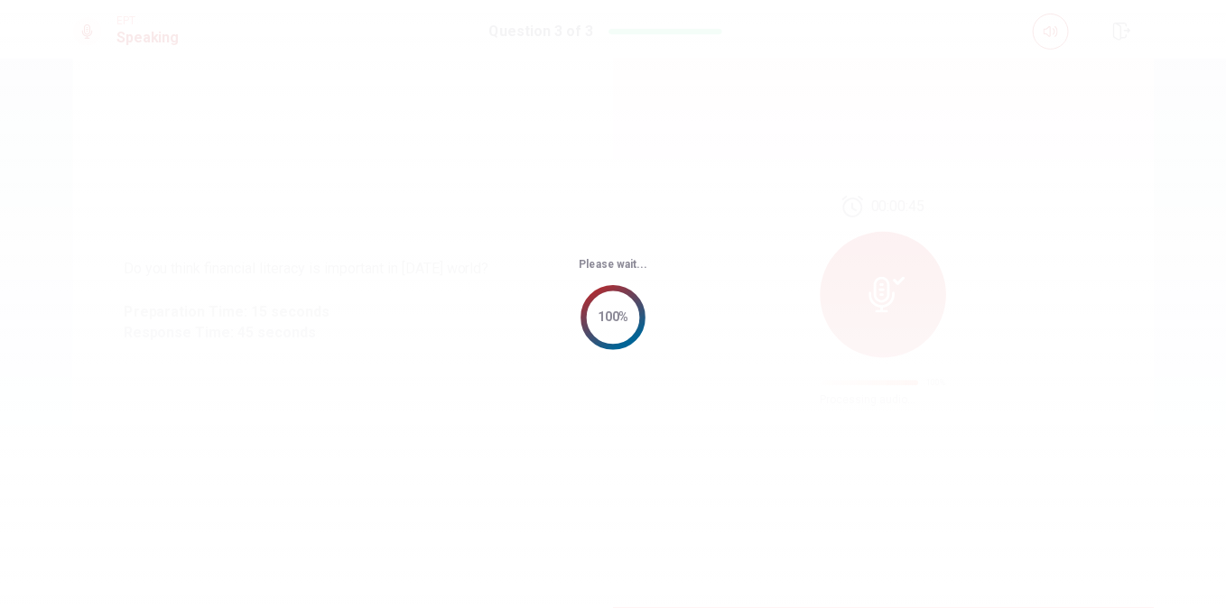
scroll to position [0, 0]
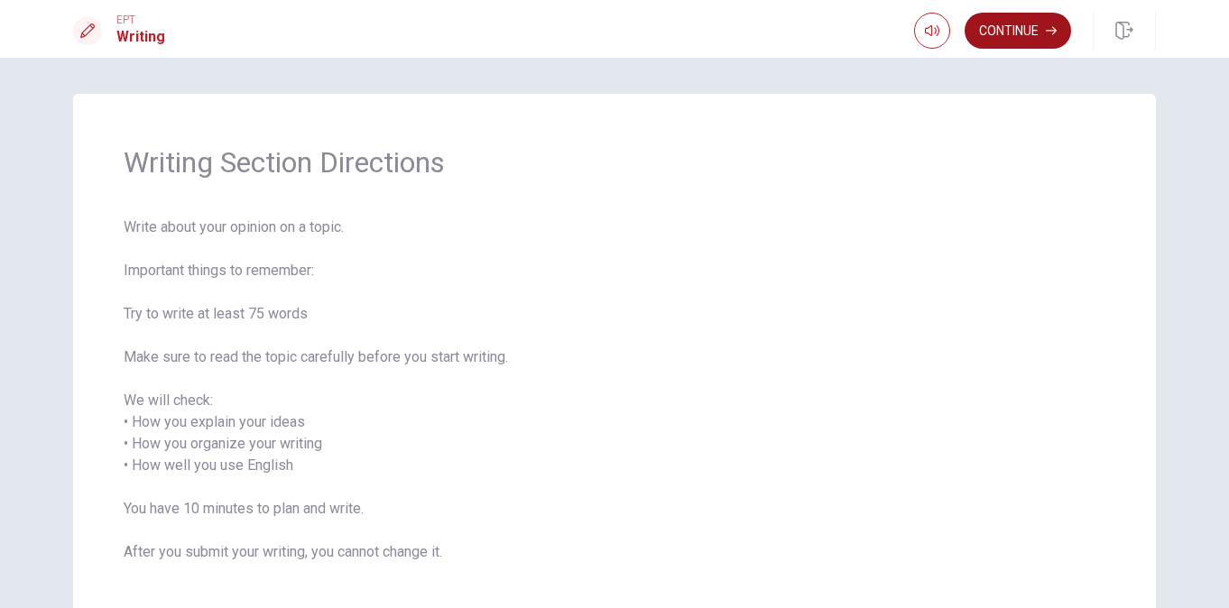
click at [1024, 30] on button "Continue" at bounding box center [1018, 31] width 107 height 36
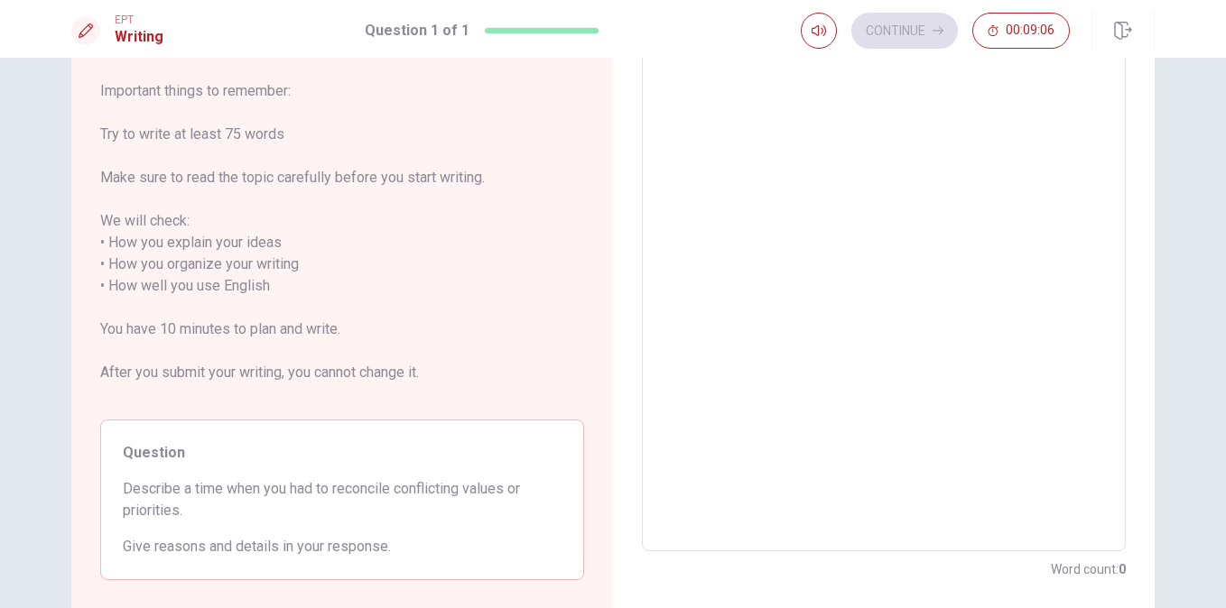
scroll to position [68, 0]
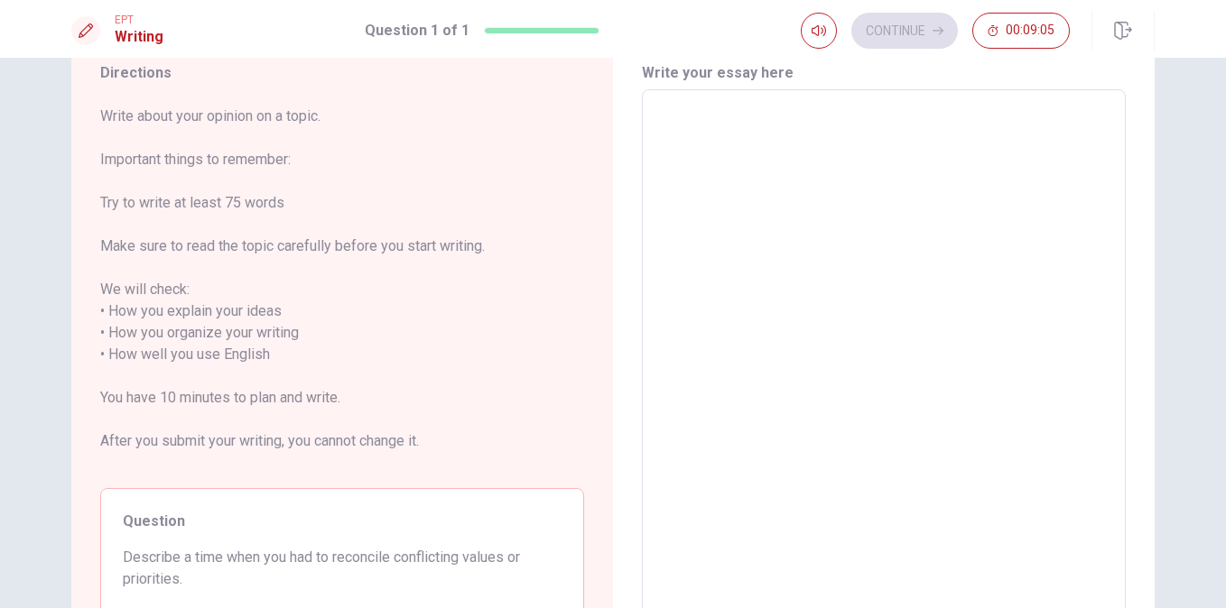
click at [654, 119] on textarea at bounding box center [883, 355] width 459 height 501
type textarea "l"
type textarea "x"
type textarea "la"
type textarea "x"
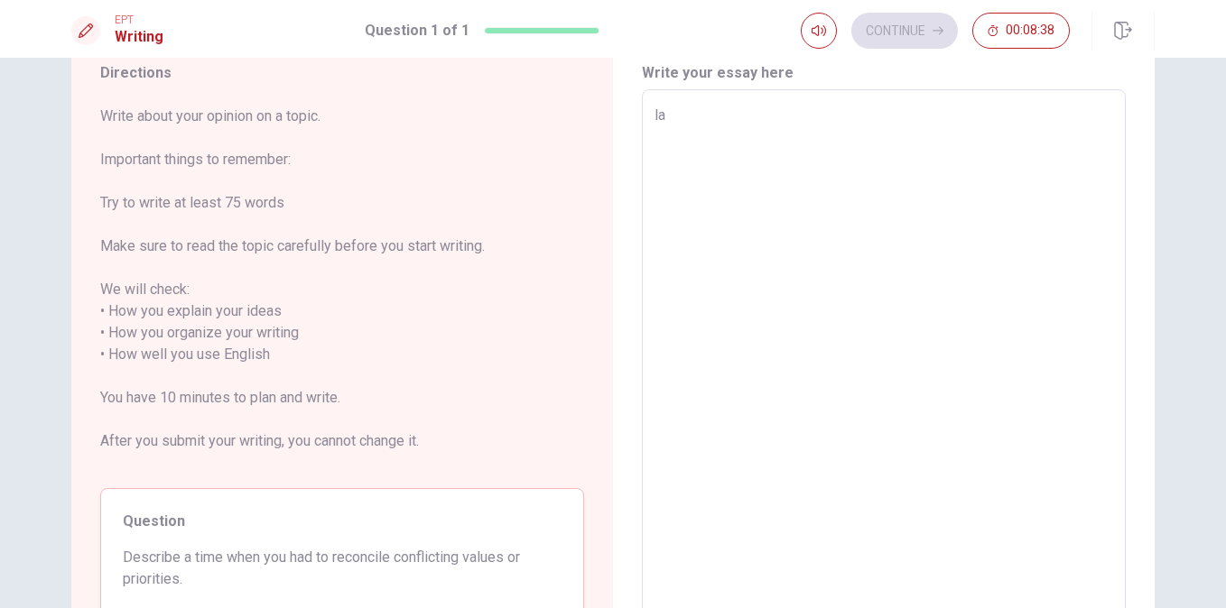
type textarea "las"
type textarea "x"
type textarea "last"
type textarea "x"
type textarea "las"
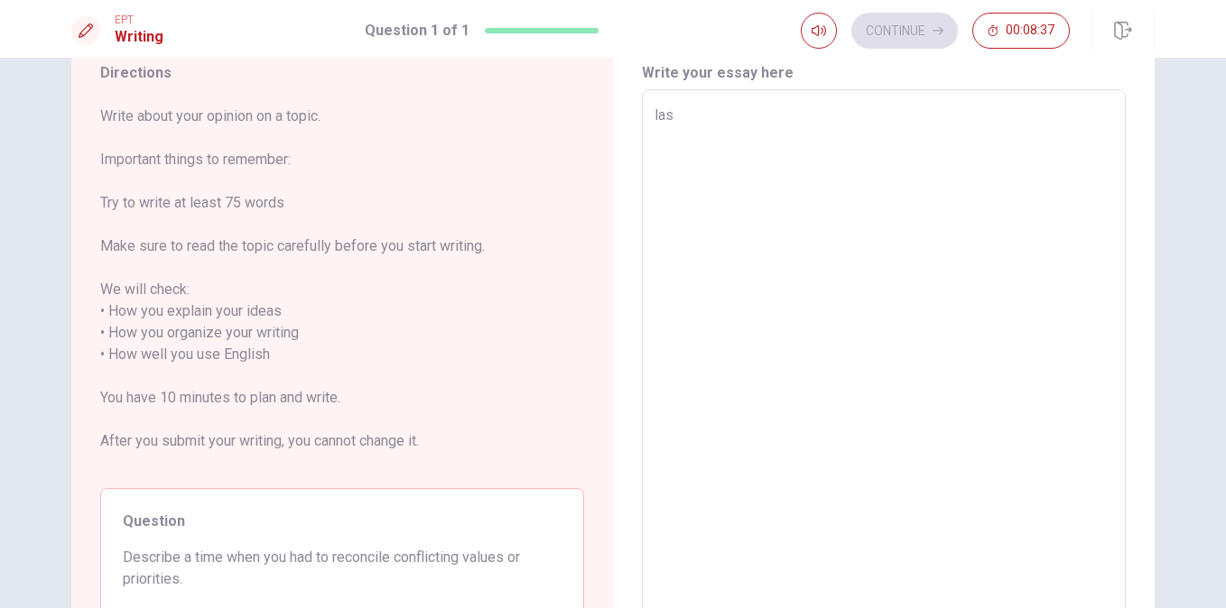
type textarea "x"
type textarea "la"
type textarea "x"
type textarea "l"
type textarea "x"
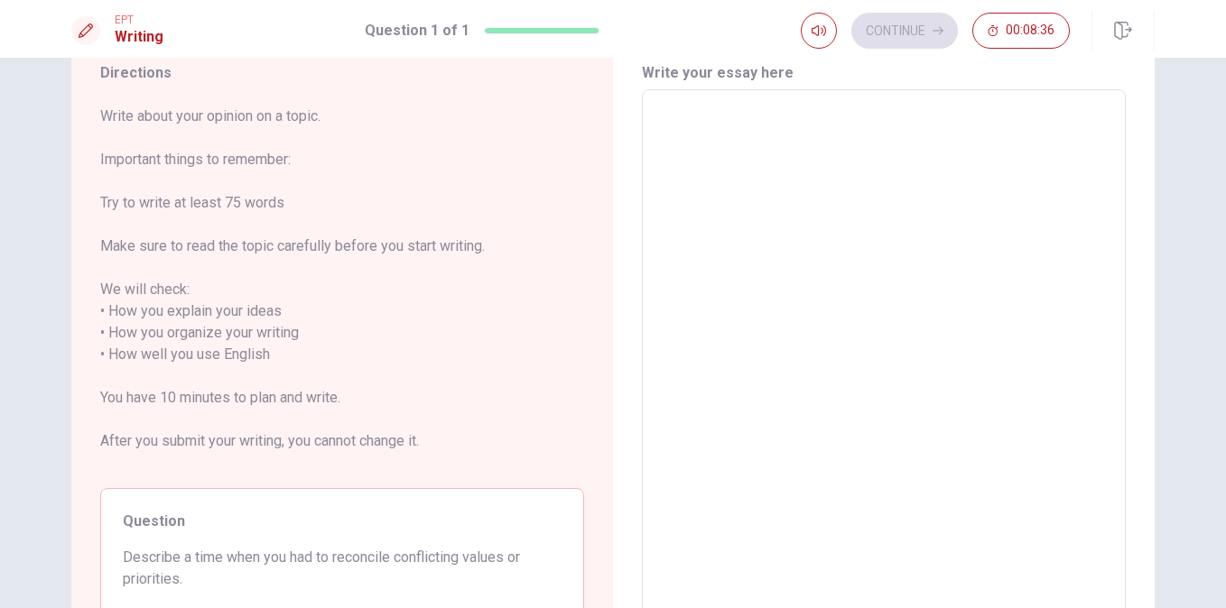
type textarea ";"
type textarea "x"
type textarea "l"
type textarea "x"
type textarea "ll"
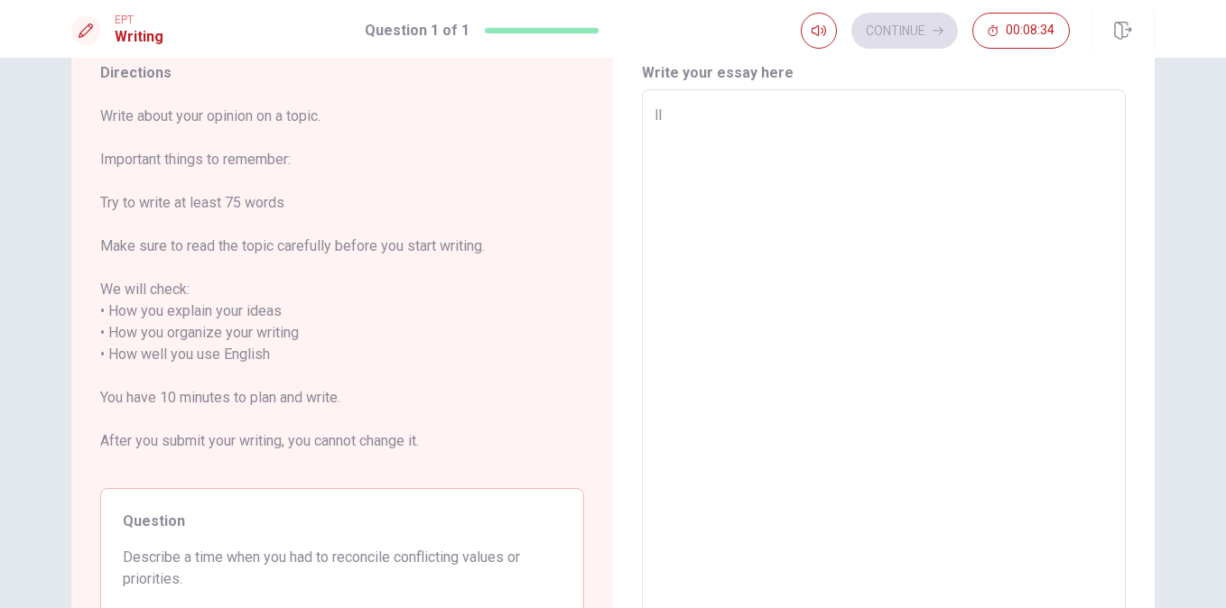
type textarea "x"
type textarea "l"
type textarea "x"
type textarea "L"
type textarea "x"
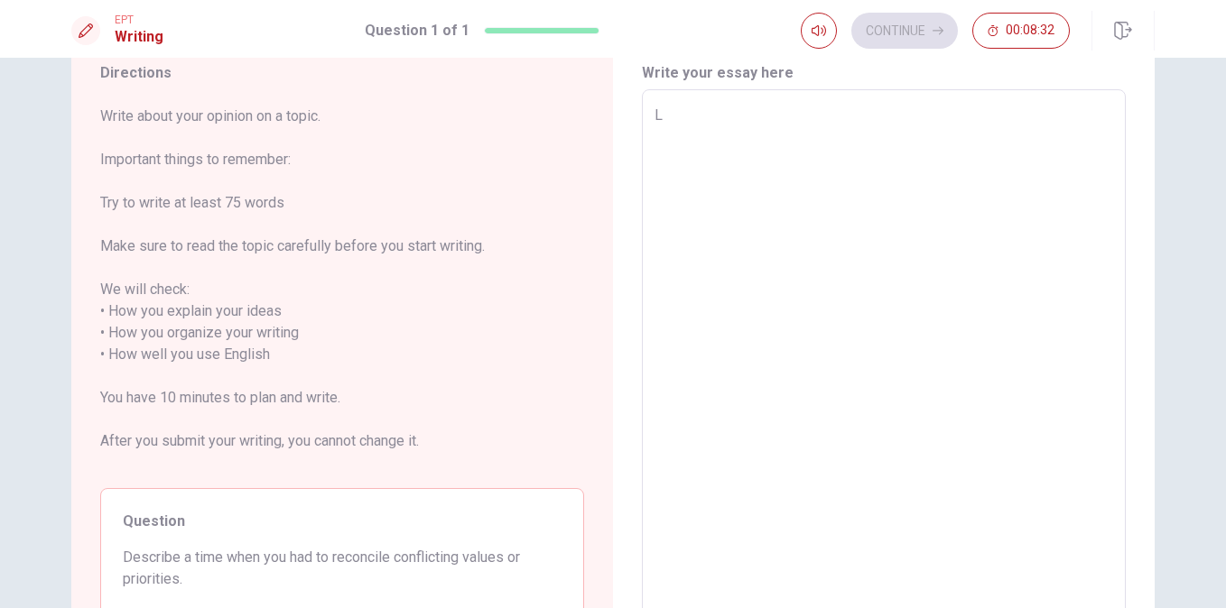
type textarea "La"
type textarea "x"
type textarea "Las"
type textarea "x"
type textarea "Last"
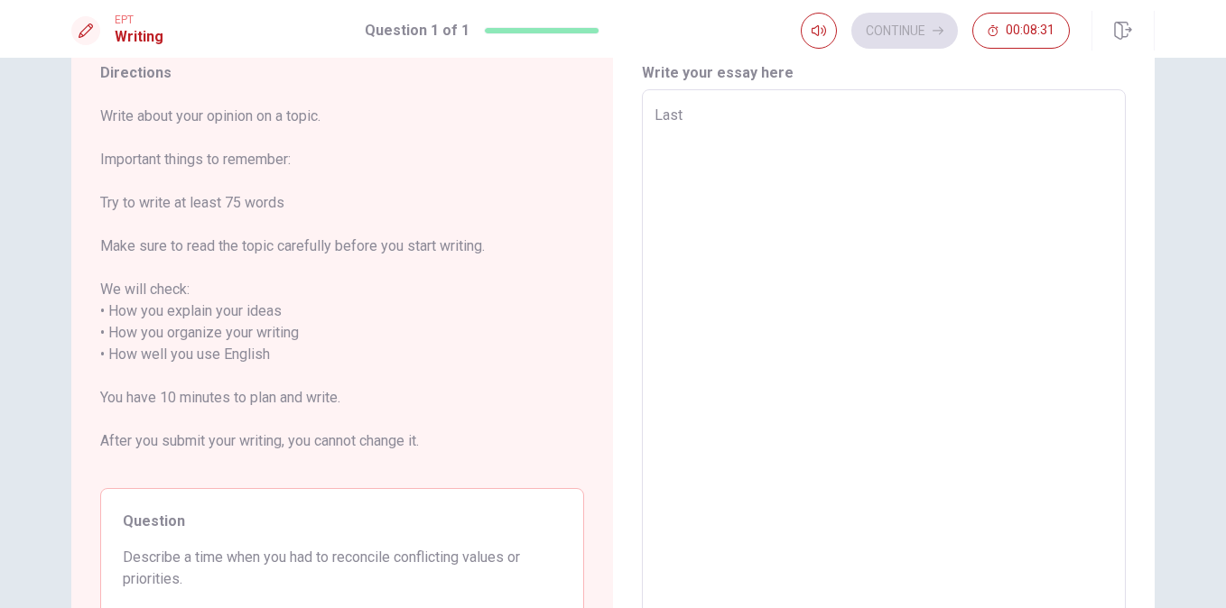
type textarea "x"
type textarea "Last"
type textarea "x"
type textarea "Last y"
type textarea "x"
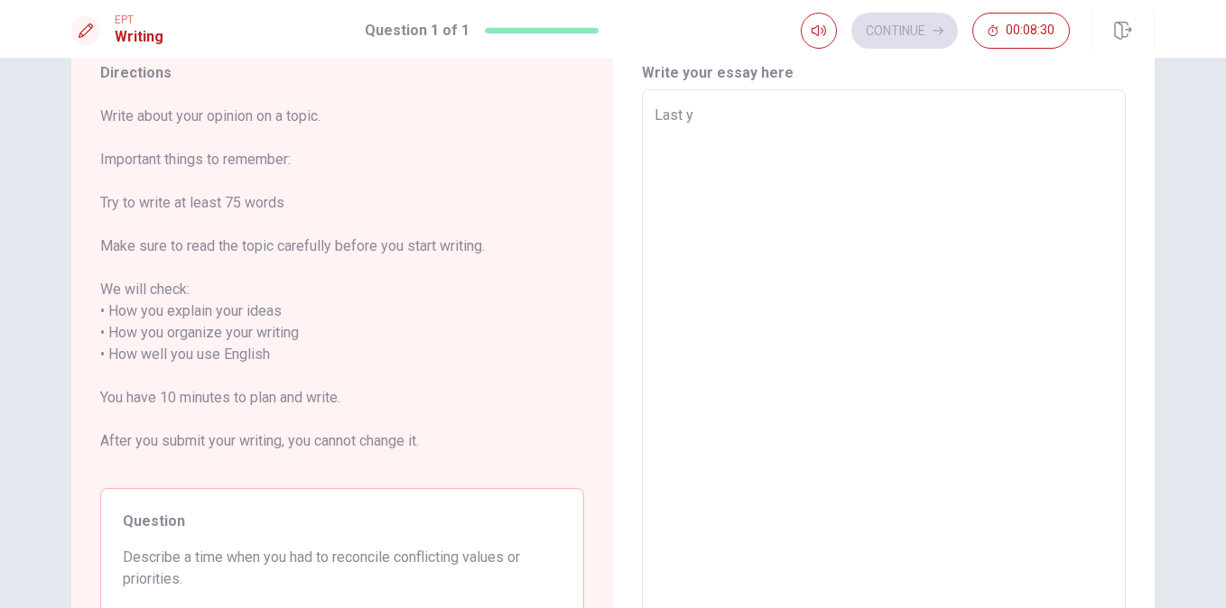
type textarea "Last ye"
type textarea "x"
type textarea "Last yea"
type textarea "x"
type textarea "Last year"
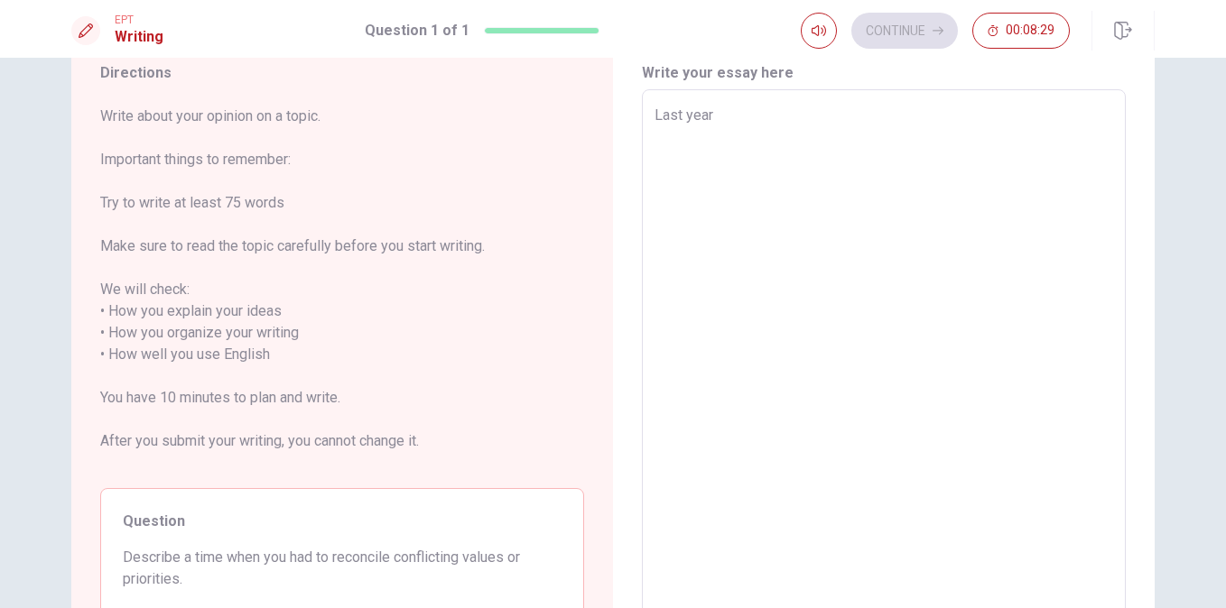
type textarea "x"
type textarea "Last year,"
type textarea "x"
type textarea "Last year,"
type textarea "x"
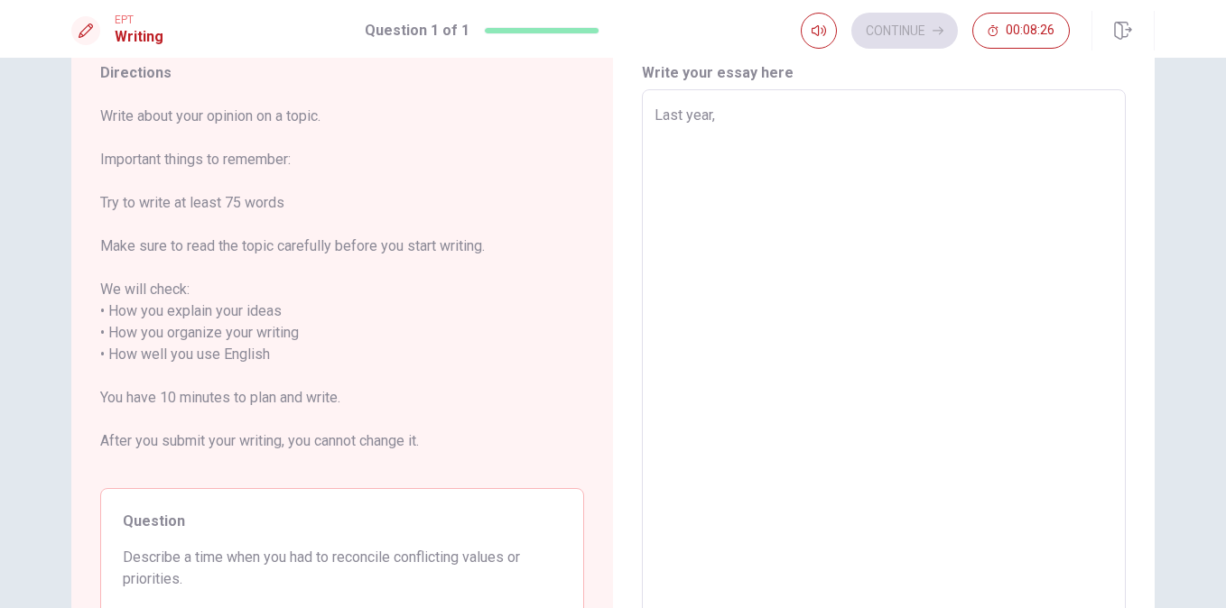
type textarea "Last year, I"
type textarea "x"
type textarea "Last year, I"
type textarea "x"
type textarea "Last year, I h"
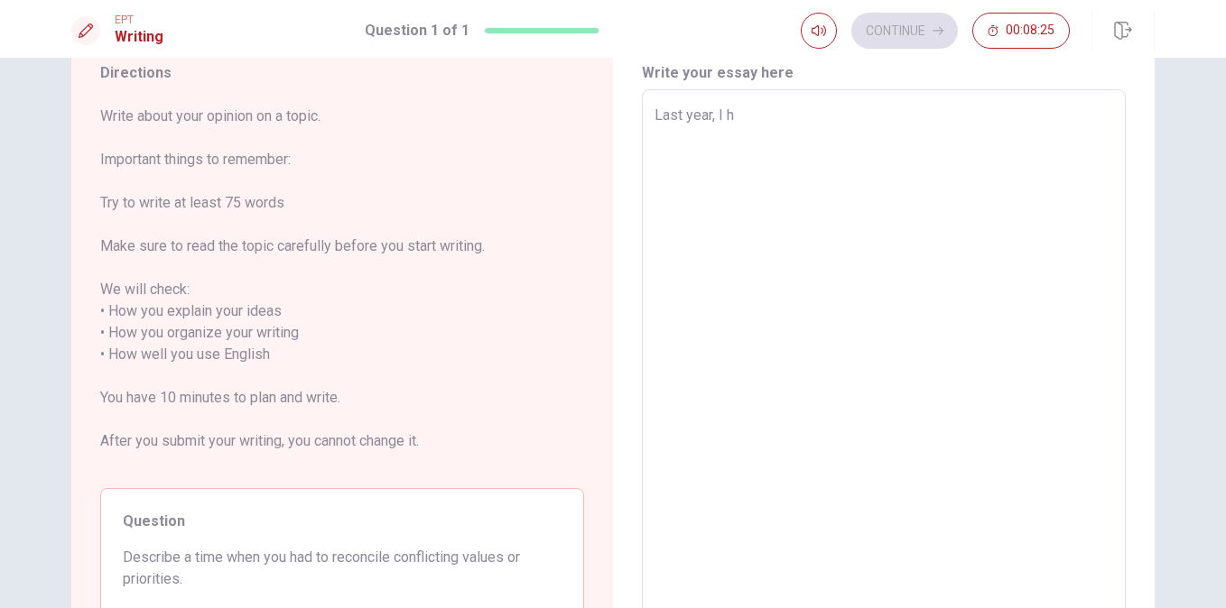
type textarea "x"
type textarea "Last year, I ha"
type textarea "x"
type textarea "Last year, I had"
type textarea "x"
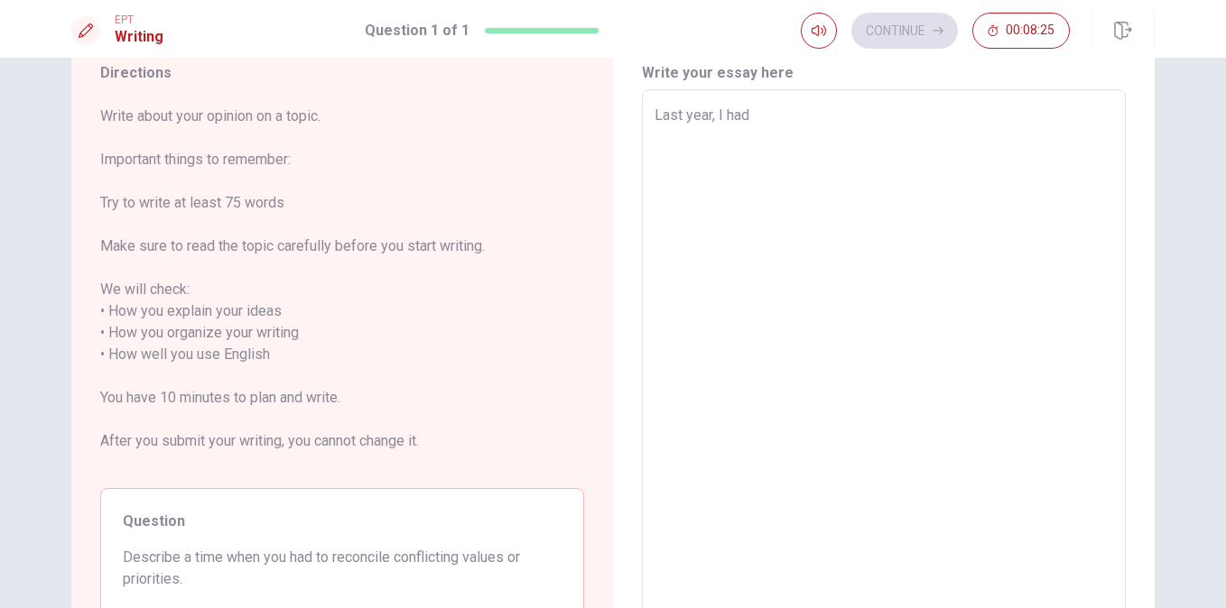
type textarea "Last year, I had"
type textarea "x"
type textarea "Last year, I had c"
type textarea "x"
type textarea "Last year, I had ch"
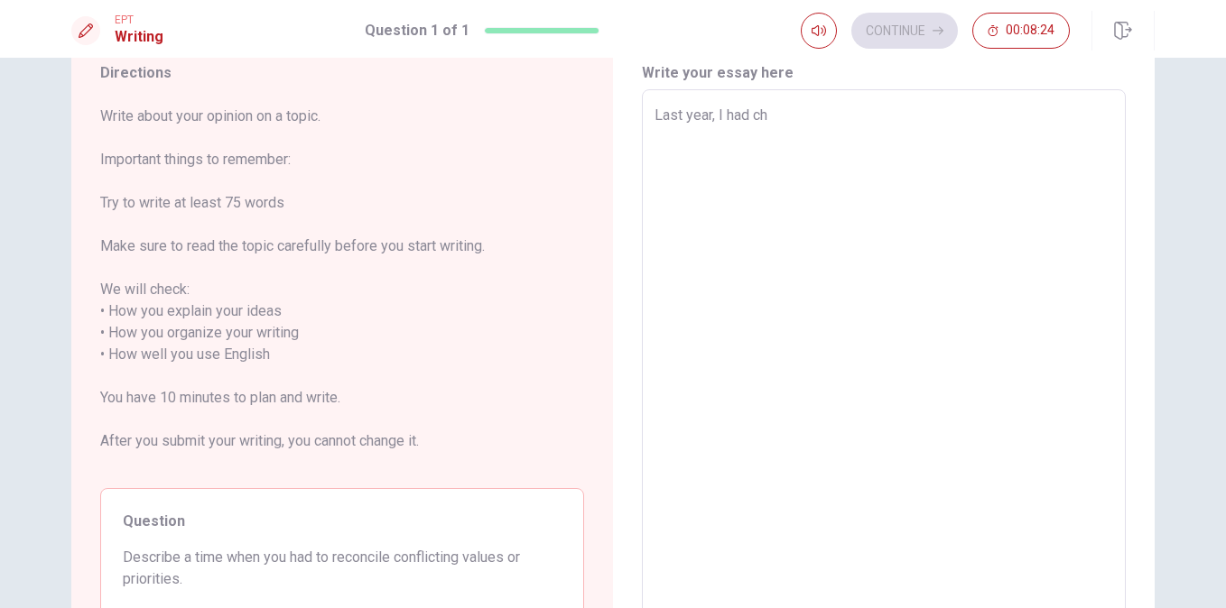
type textarea "x"
type textarea "Last year, I had cho"
type textarea "x"
type textarea "Last year, I had choo"
type textarea "x"
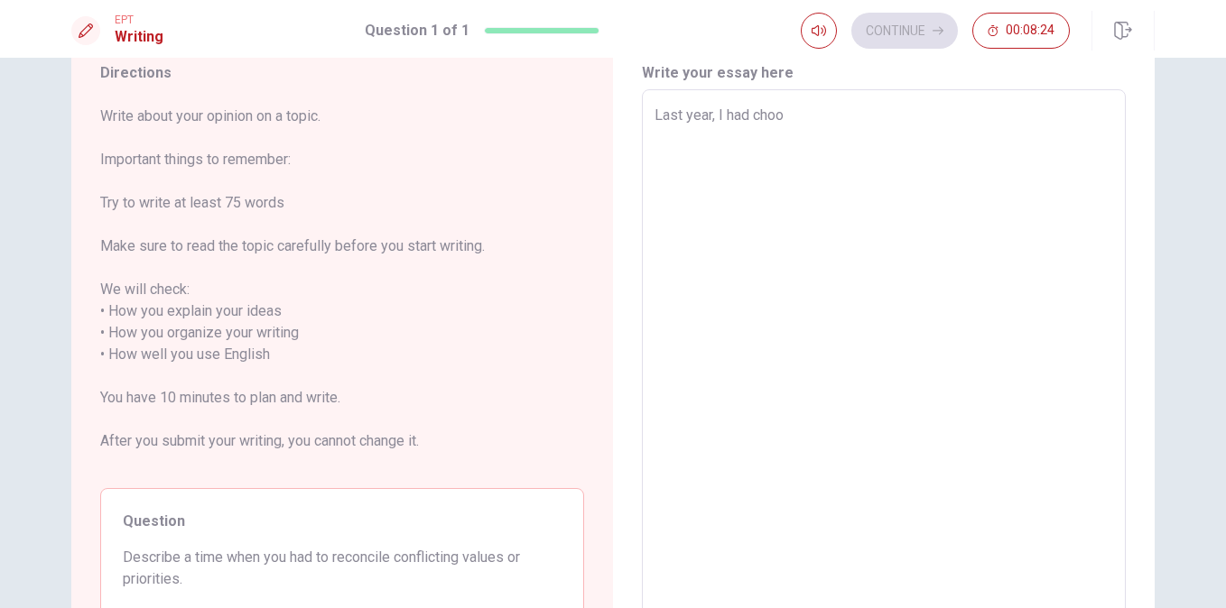
type textarea "Last year, I had choos"
type textarea "x"
type textarea "Last year, I had choose"
type textarea "x"
type textarea "Last year, I had choose"
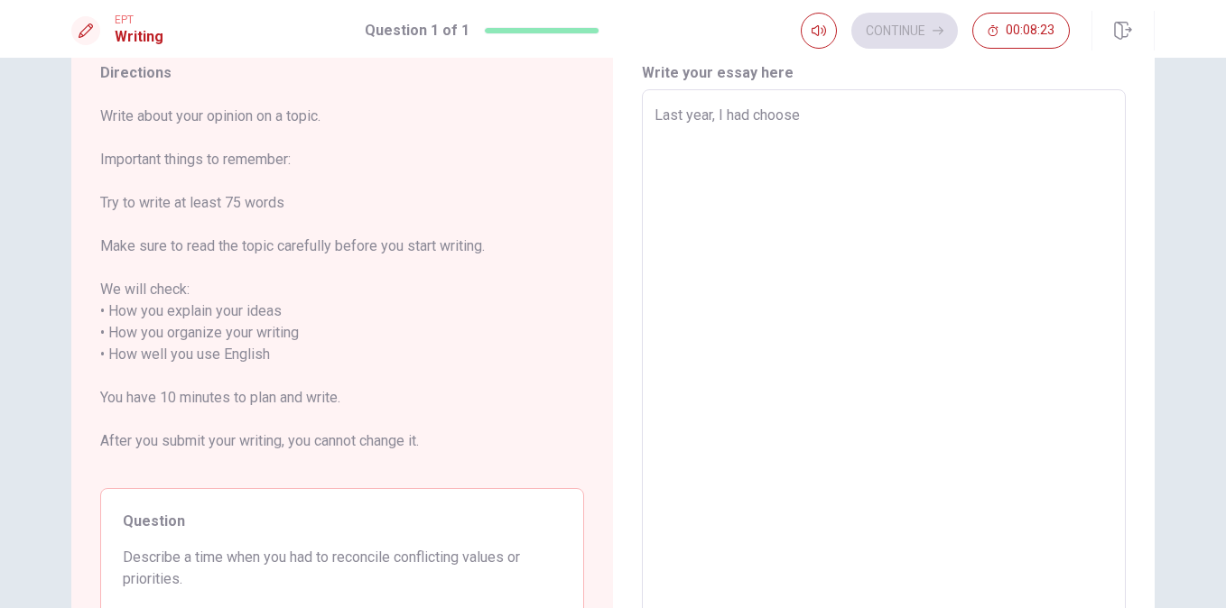
type textarea "x"
type textarea "Last year, I had choose b"
type textarea "x"
type textarea "Last year, I had choose be"
type textarea "x"
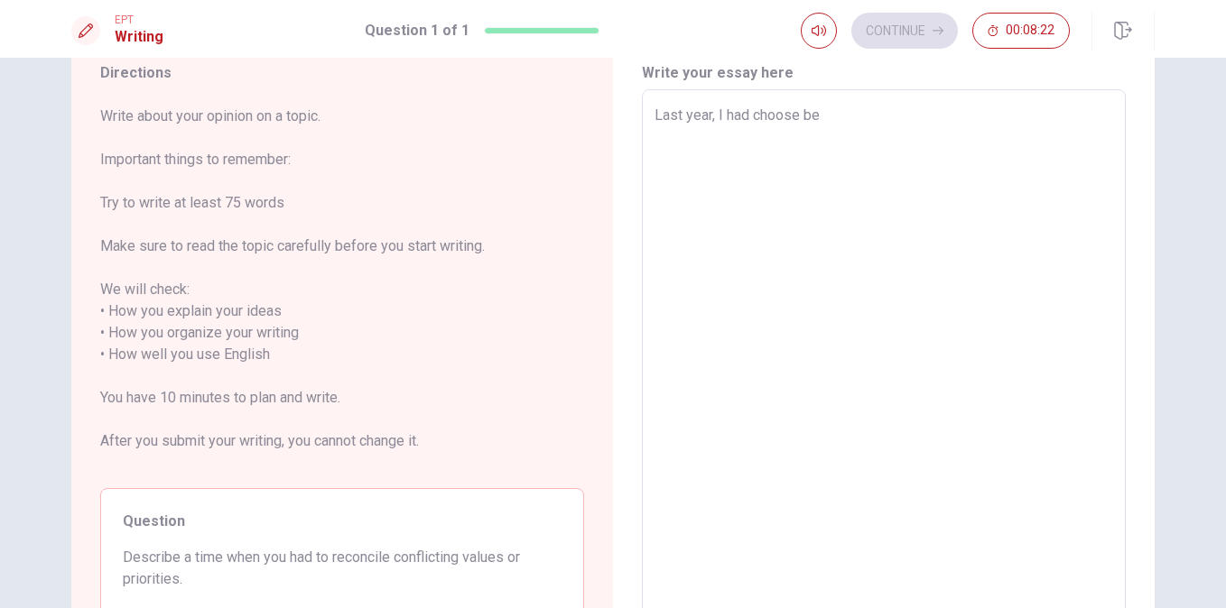
type textarea "Last year, I had choose bet"
type textarea "x"
type textarea "Last year, I had choose betw"
type textarea "x"
type textarea "Last year, I had choose betwe"
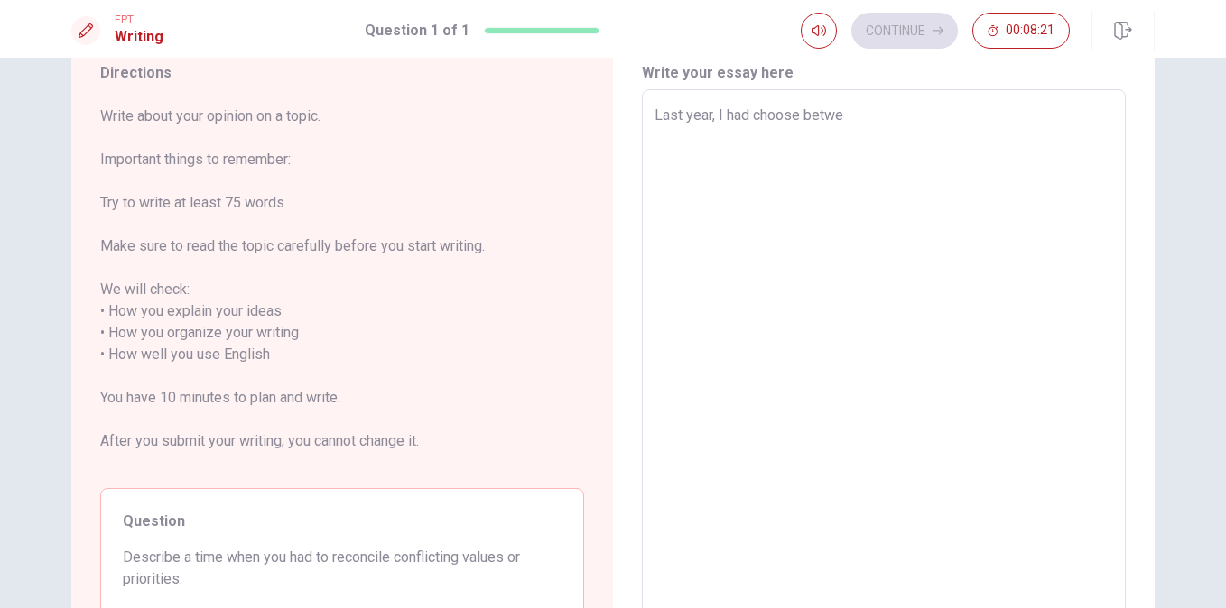
type textarea "x"
type textarea "Last year, I had choose [PERSON_NAME]"
type textarea "x"
type textarea "Last year, I had choose between"
type textarea "x"
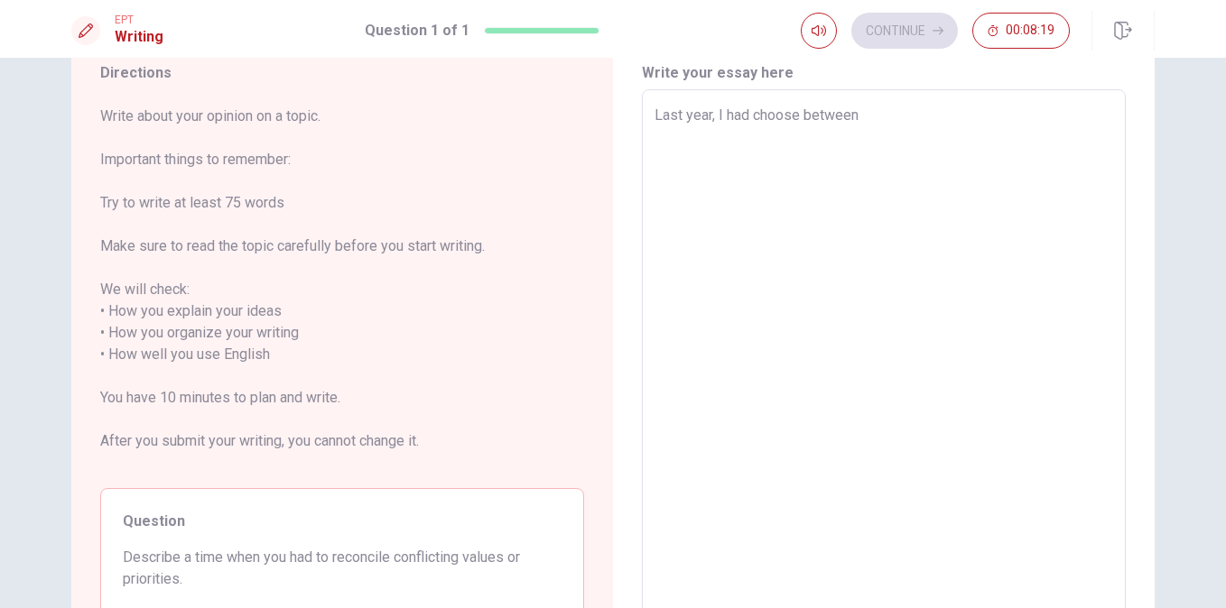
type textarea "Last year, I had choose between"
type textarea "x"
type textarea "Last year, I had choose between s"
type textarea "x"
type textarea "Last year, I had choose between sp"
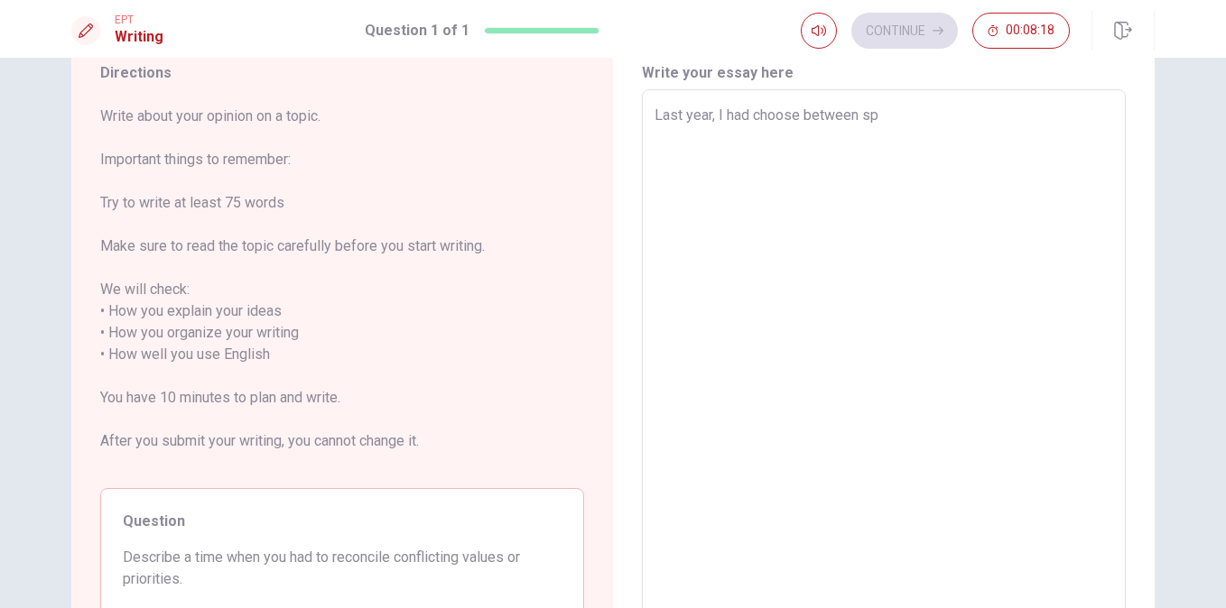
type textarea "x"
type textarea "Last year, I had choose between spe"
type textarea "x"
type textarea "Last year, I had choose between spen"
type textarea "x"
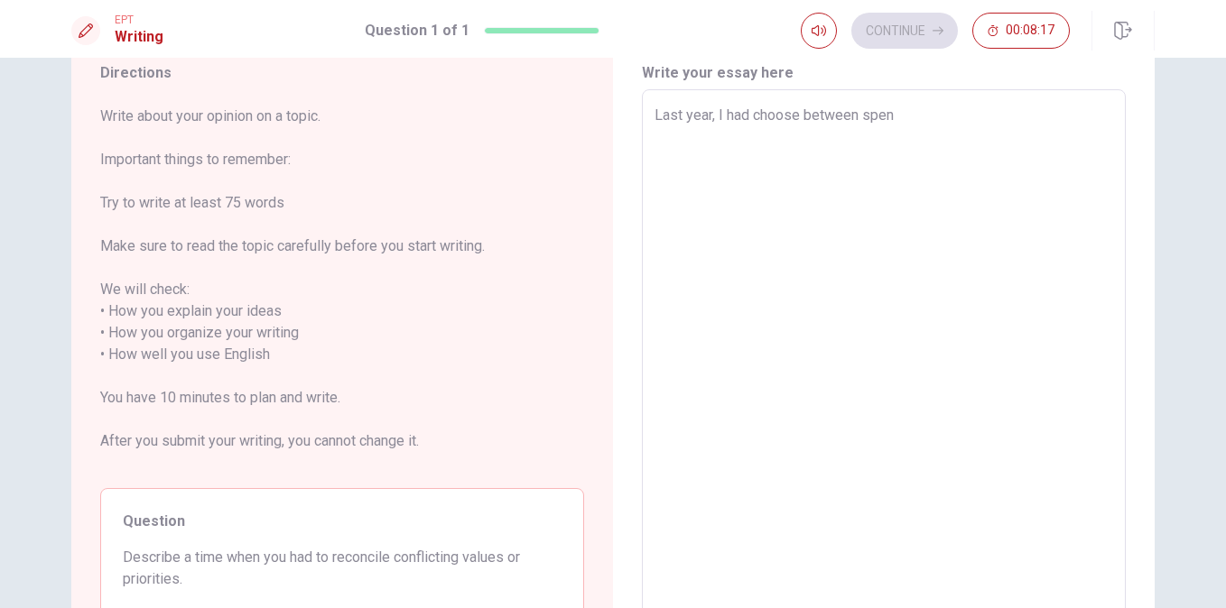
type textarea "Last year, I had choose between spend"
type textarea "x"
type textarea "Last year, I had choose between spendi"
type textarea "x"
type textarea "Last year, I had choose between spendin"
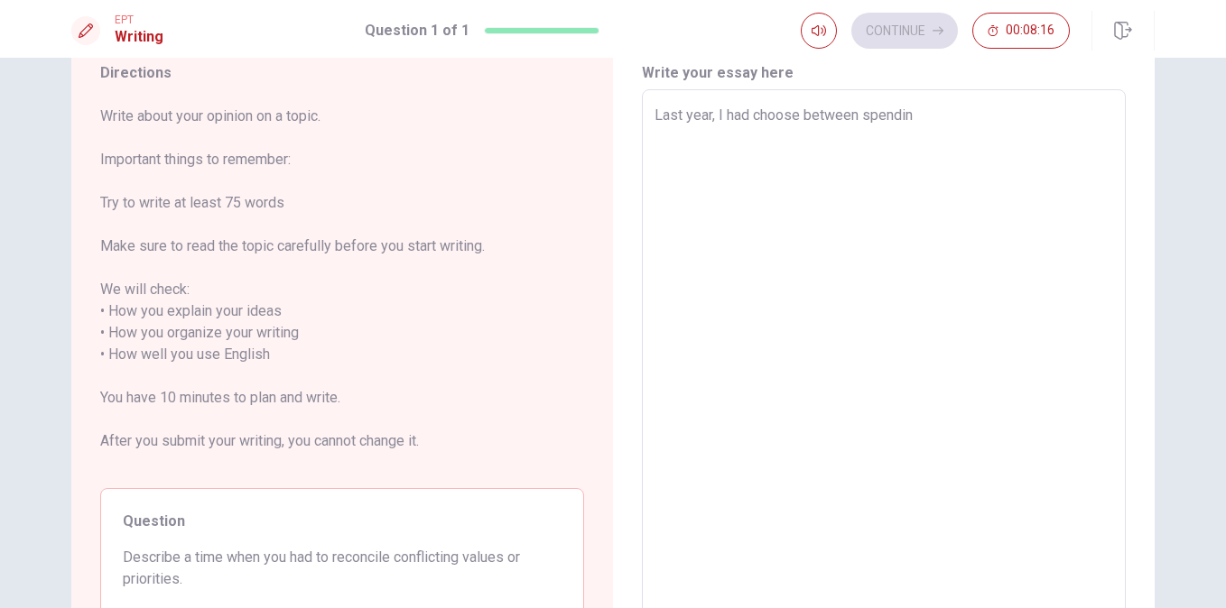
type textarea "x"
type textarea "Last year, I had choose between spending"
type textarea "x"
type textarea "Last year, I had choose between spending"
type textarea "x"
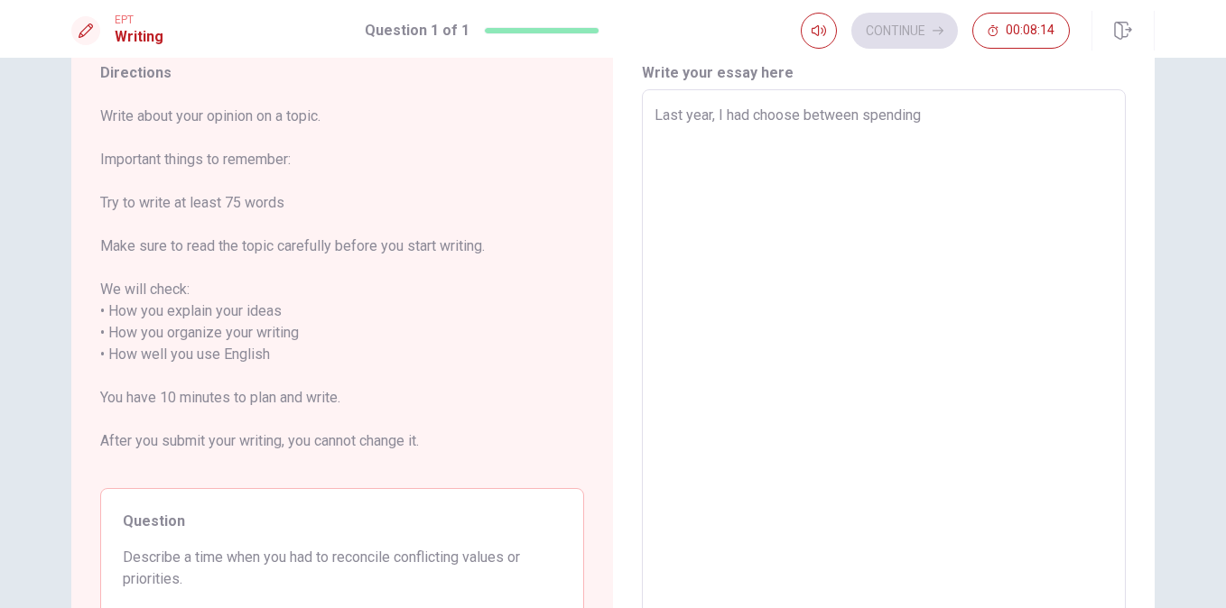
type textarea "Last year, I had choose between spending m"
type textarea "x"
type textarea "Last year, I had choose between spending mo"
type textarea "x"
type textarea "Last year, I had choose between spending mor"
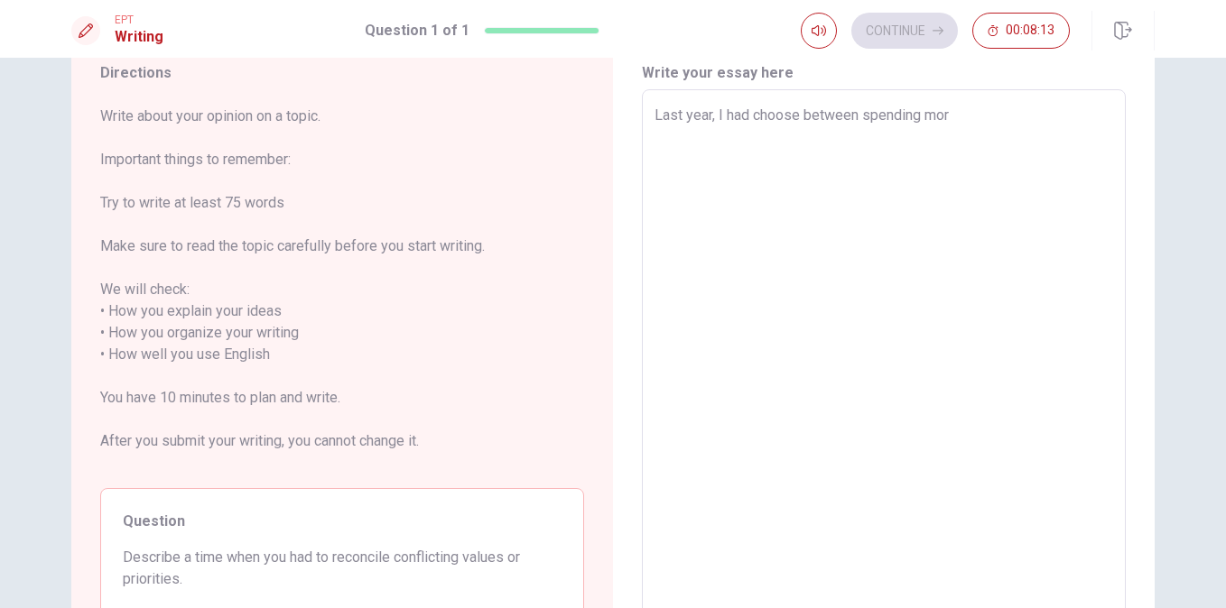
type textarea "x"
type textarea "Last year, I had choose between spending more"
type textarea "x"
type textarea "Last year, I had choose between spending more"
type textarea "x"
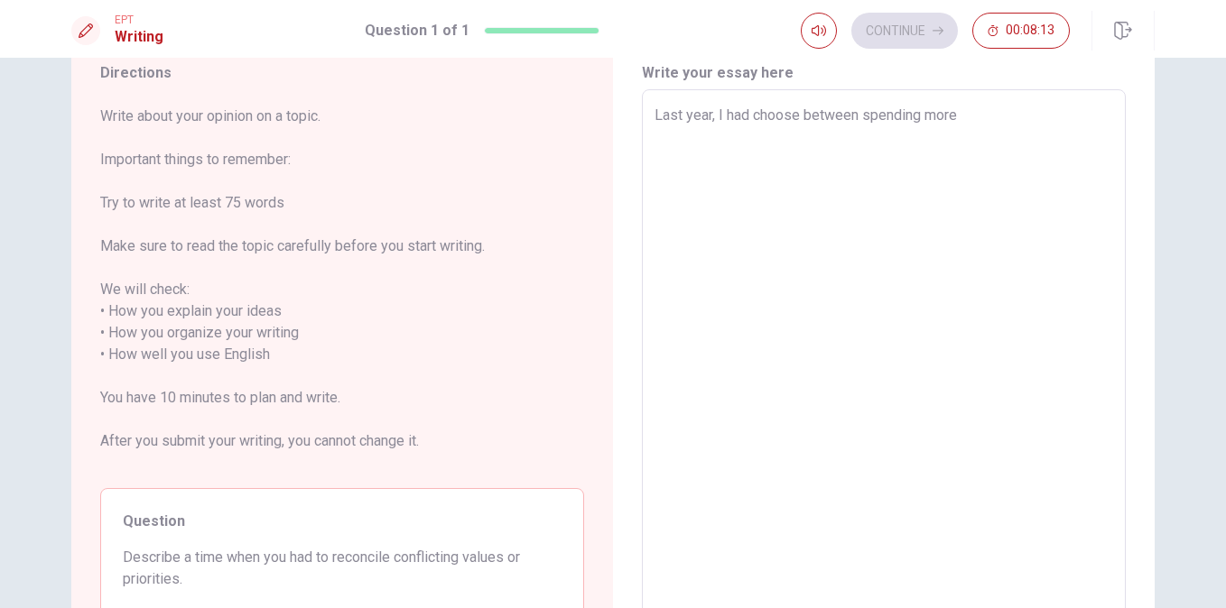
type textarea "Last year, I had choose between spending more t"
type textarea "x"
type textarea "Last year, I had choose between spending more ti"
type textarea "x"
type textarea "Last year, I had choose between spending more [PERSON_NAME]"
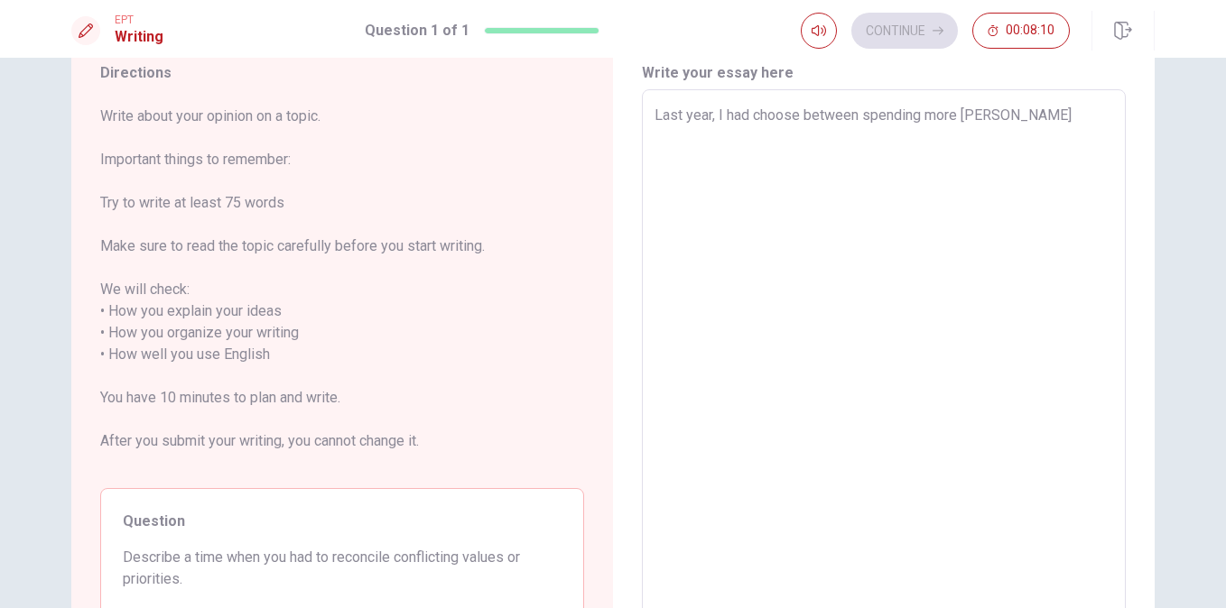
type textarea "x"
type textarea "Last year, I had choose between spending more time"
type textarea "x"
type textarea "Last year, I had choose between spending more time"
type textarea "x"
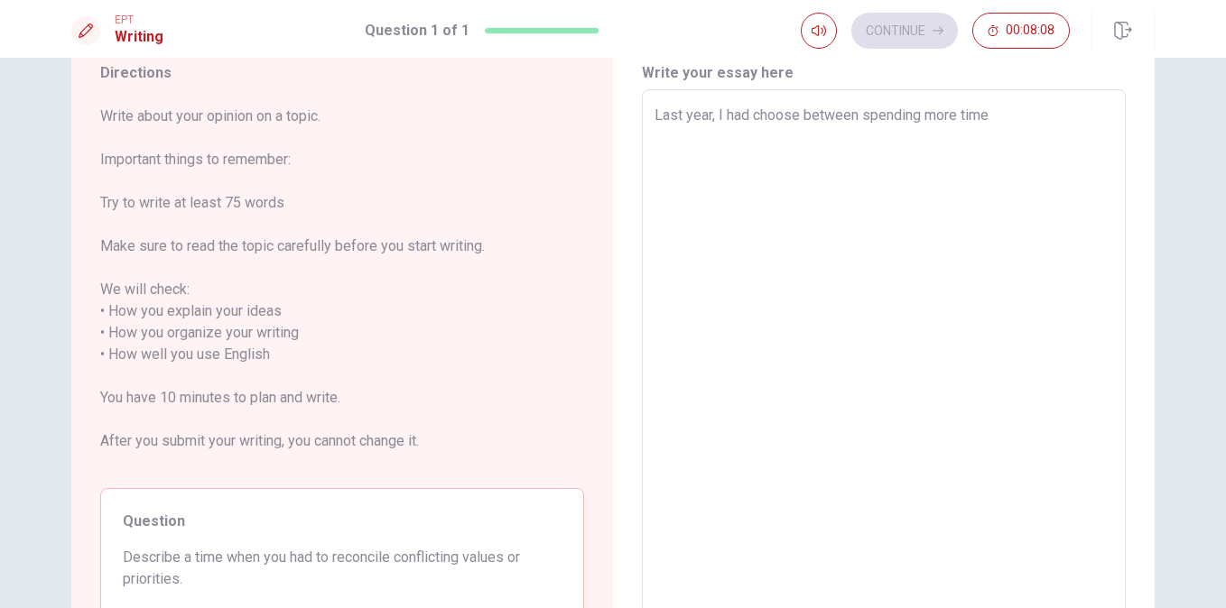
type textarea "Last year, I had choose between spending more time a"
type textarea "x"
type textarea "Last year, I had choose between spending more time at"
type textarea "x"
type textarea "Last year, I had choose between spending more time atv"
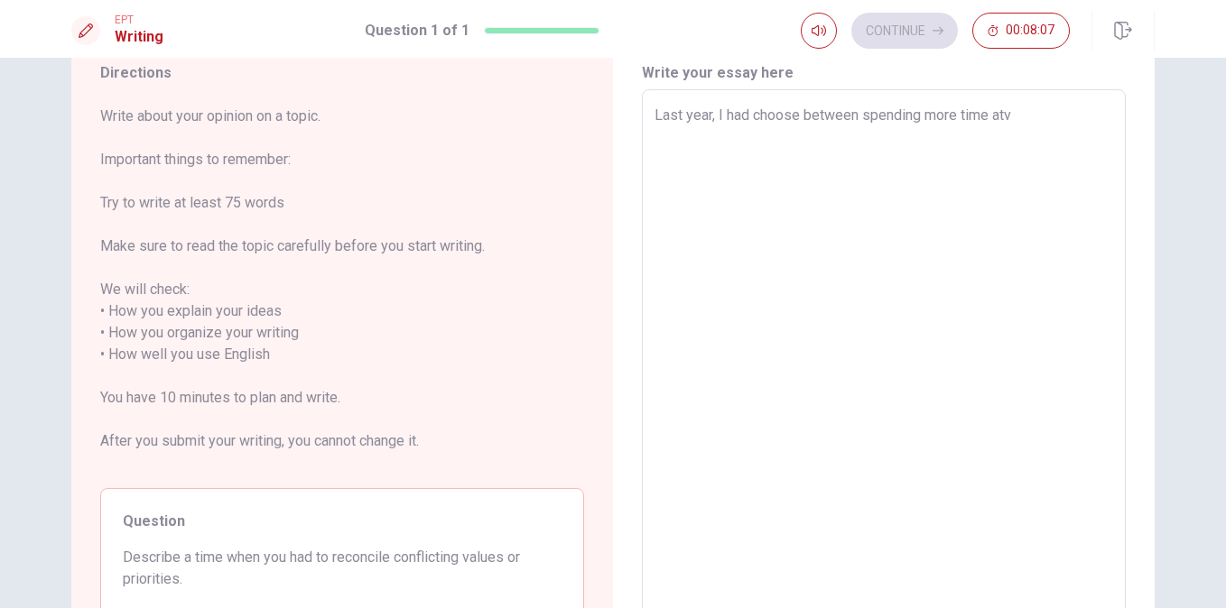
type textarea "x"
type textarea "Last year, I had choose between spending more time atvw"
type textarea "x"
type textarea "Last year, I had choose between spending more time atv"
type textarea "x"
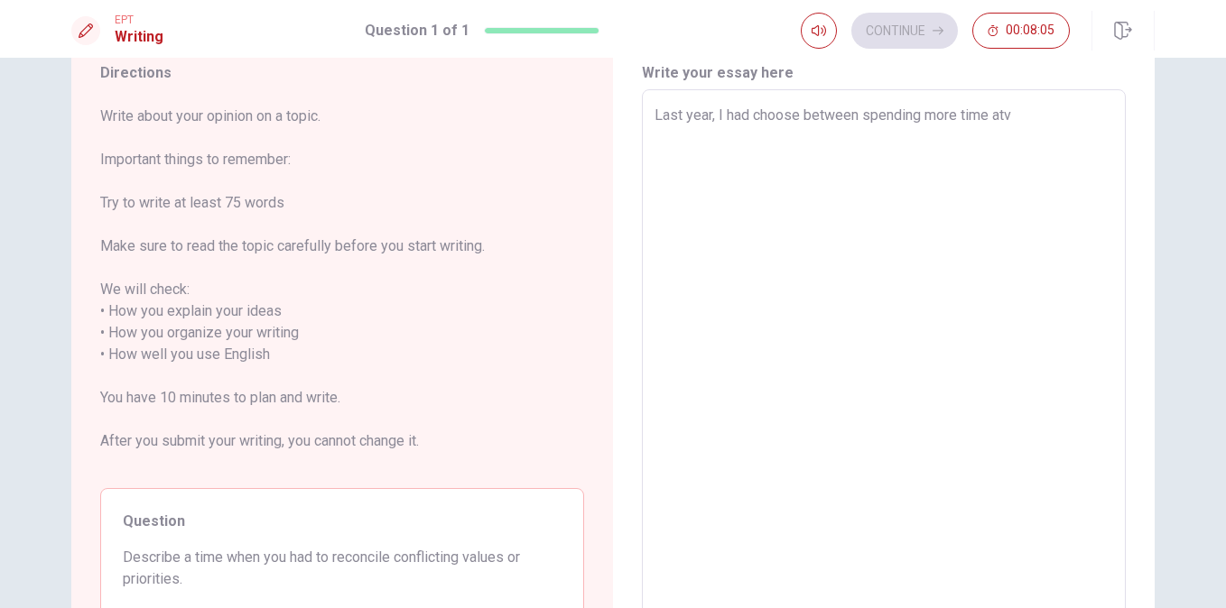
type textarea "Last year, I had choose between spending more time at"
type textarea "x"
type textarea "Last year, I had choose between spending more time at"
type textarea "x"
type textarea "Last year, I had choose between spending more time at w"
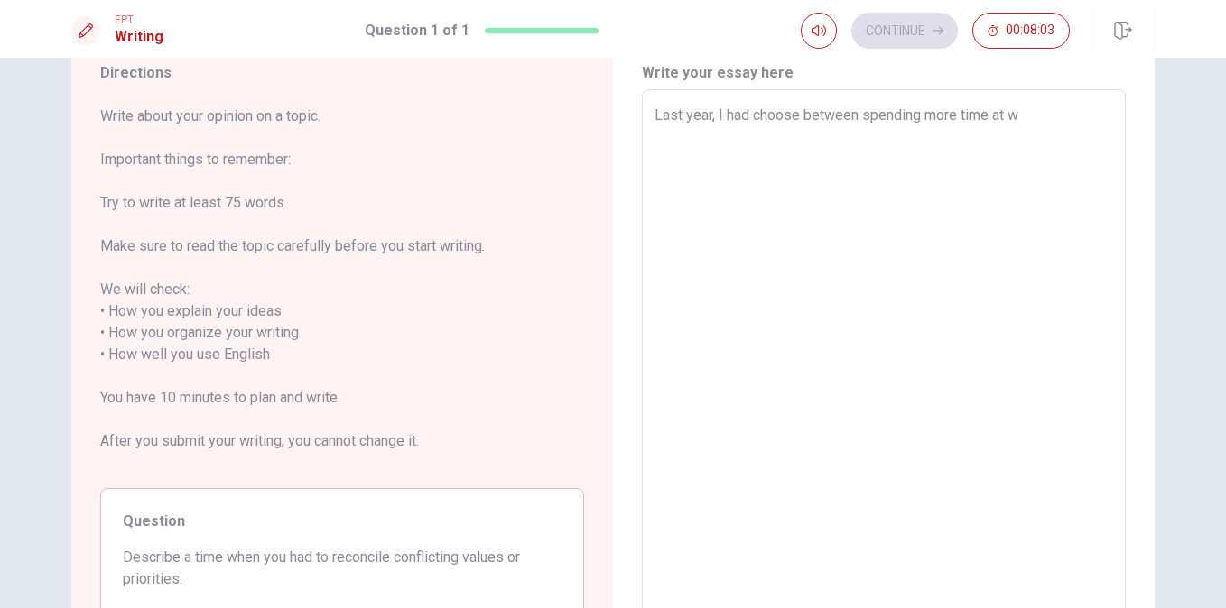
type textarea "x"
type textarea "Last year, I had choose between spending more time at wo"
type textarea "x"
type textarea "Last year, I had choose between spending more time at wor"
type textarea "x"
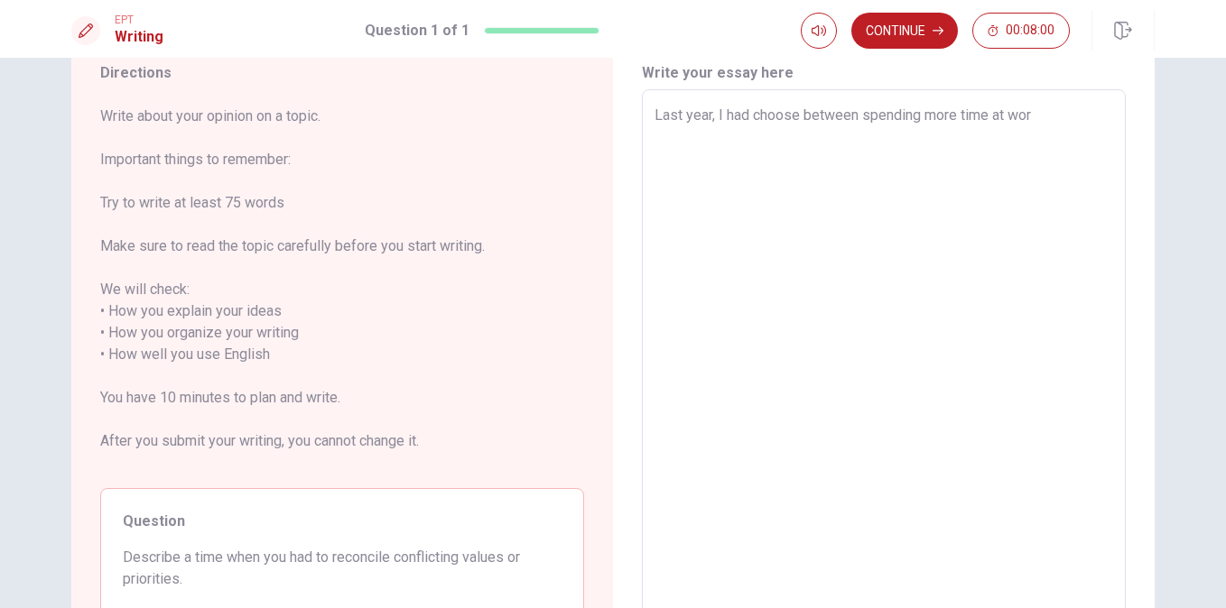
type textarea "Last year, I had choose between spending more time at work"
type textarea "x"
type textarea "Last year, I had choose between spending more time at work"
type textarea "x"
type textarea "Last year, I had choose between spending more time at work o"
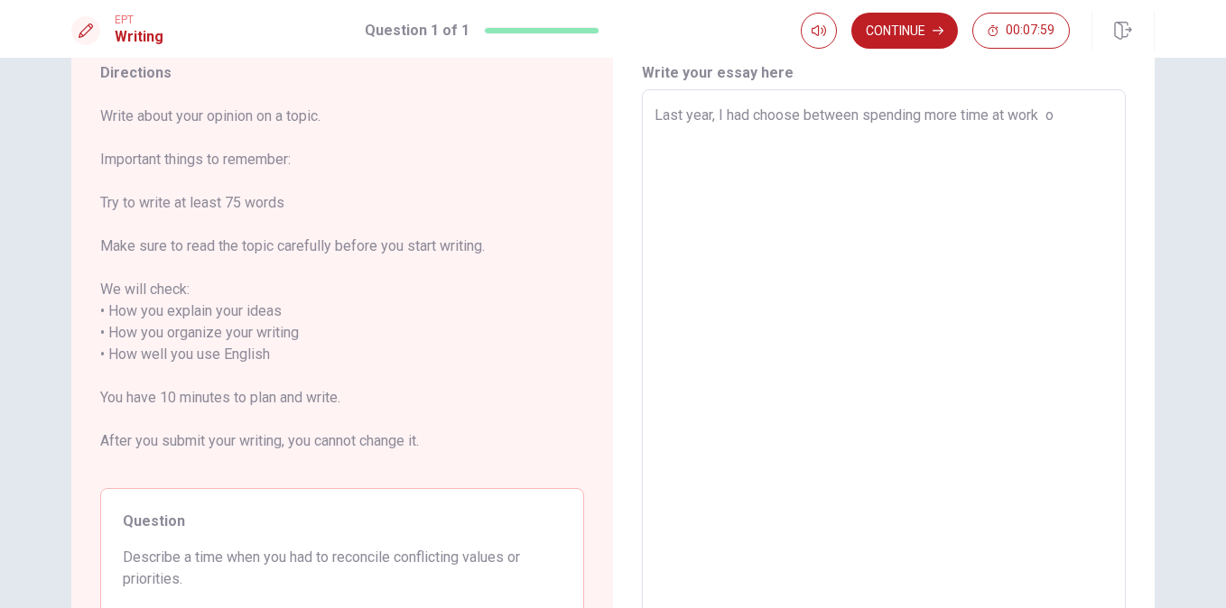
type textarea "x"
type textarea "Last year, I had choose between spending more time at work or"
type textarea "x"
type textarea "Last year, I had choose between spending more time at work or"
type textarea "x"
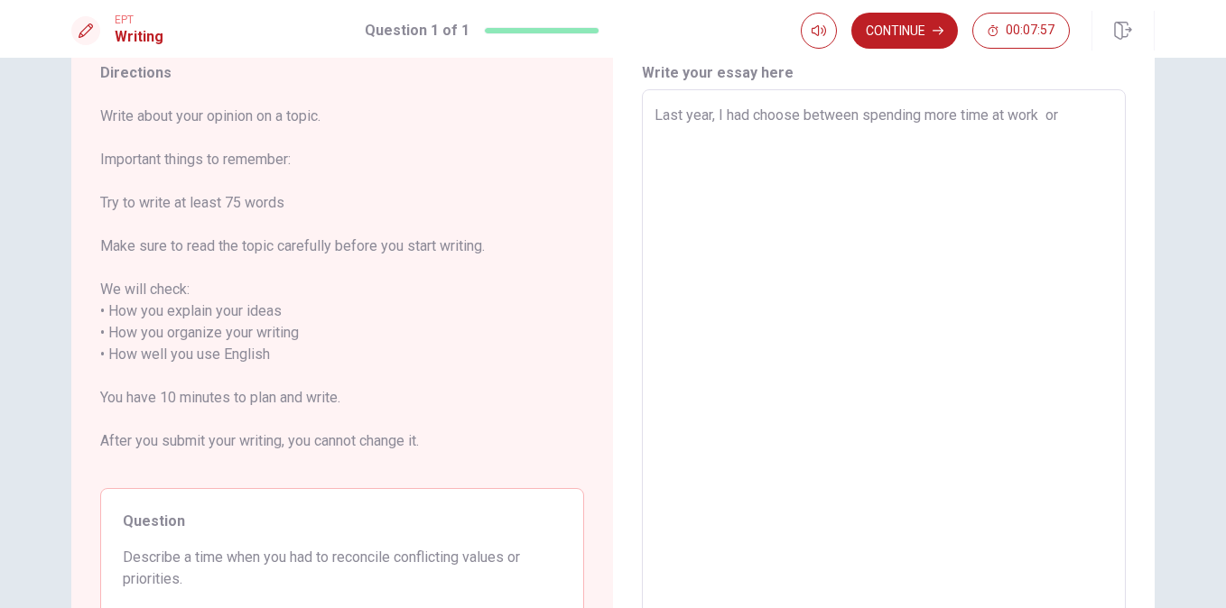
type textarea "Last year, I had choose between spending more time at work or h"
type textarea "x"
type textarea "Last year, I had choose between spending more time at work or he"
type textarea "x"
type textarea "Last year, I had choose between spending more time at work or hel"
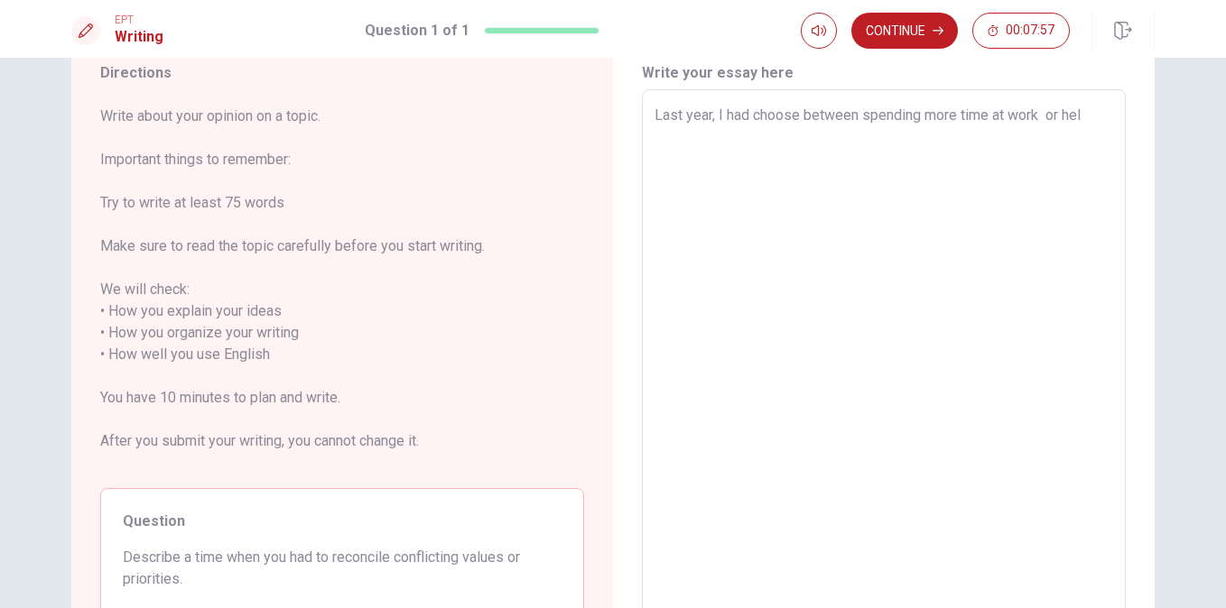
type textarea "x"
type textarea "Last year, I had choose between spending more time at work or help"
type textarea "x"
type textarea "Last year, I had choose between spending more time at work or helpi"
type textarea "x"
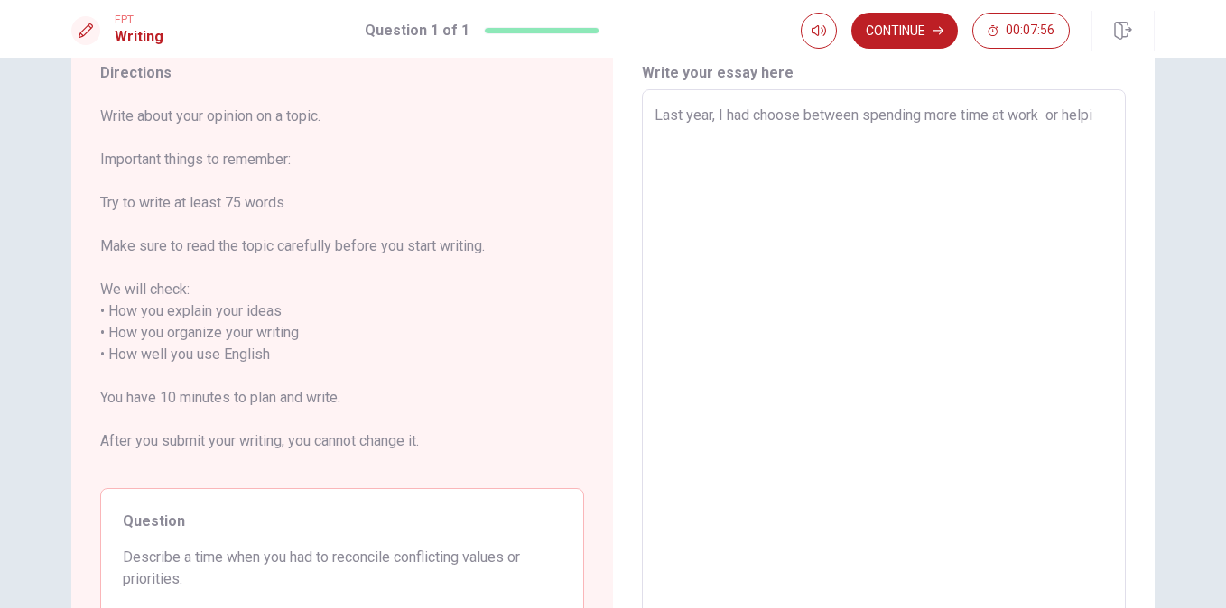
type textarea "Last year, I had choose between spending more time at work or helpin"
type textarea "x"
type textarea "Last year, I had choose between spending more time at work or helping"
type textarea "x"
type textarea "Last year, I had choose between spending more time at work or helping"
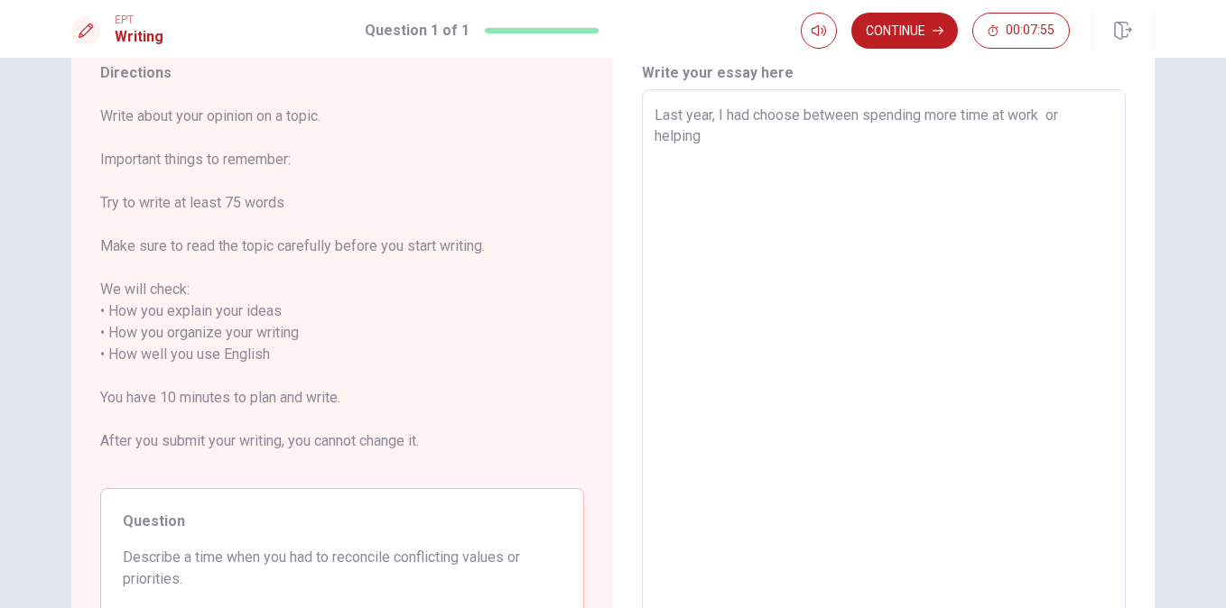
type textarea "x"
type textarea "Last year, I had choose between spending more time at work or helping m"
type textarea "x"
type textarea "Last year, I had choose between spending more time at work or helping my"
type textarea "x"
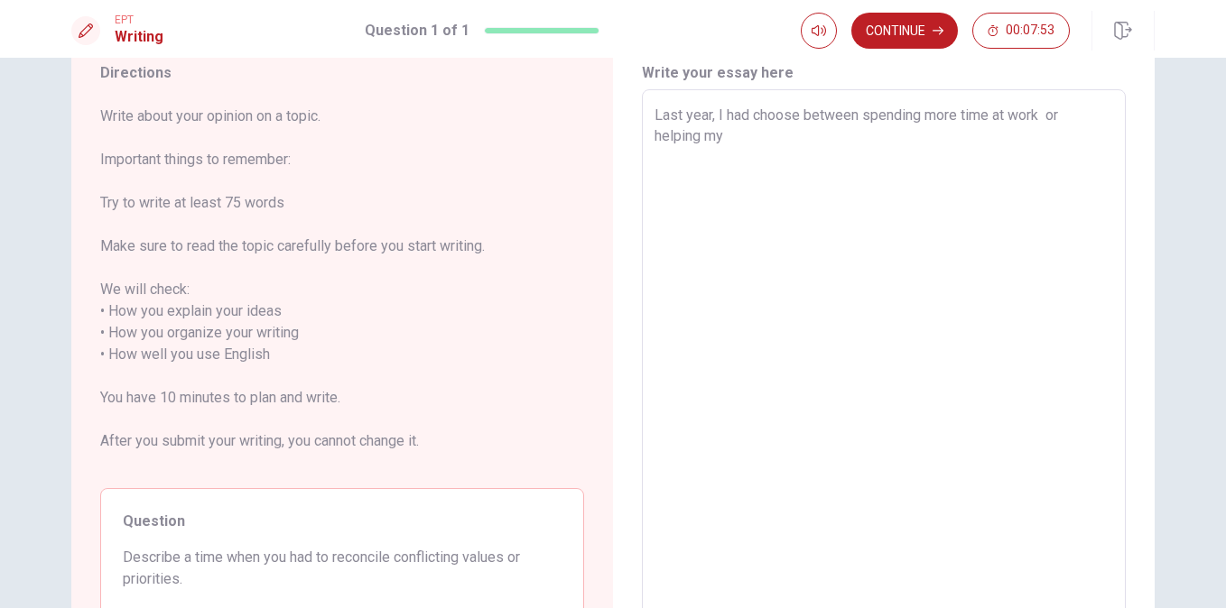
type textarea "Last year, I had choose between spending more time at work or helping my"
type textarea "x"
type textarea "Last year, I had choose between spending more time at work or helping my f"
type textarea "x"
type textarea "Last year, I had choose between spending more time at work or helping my fa"
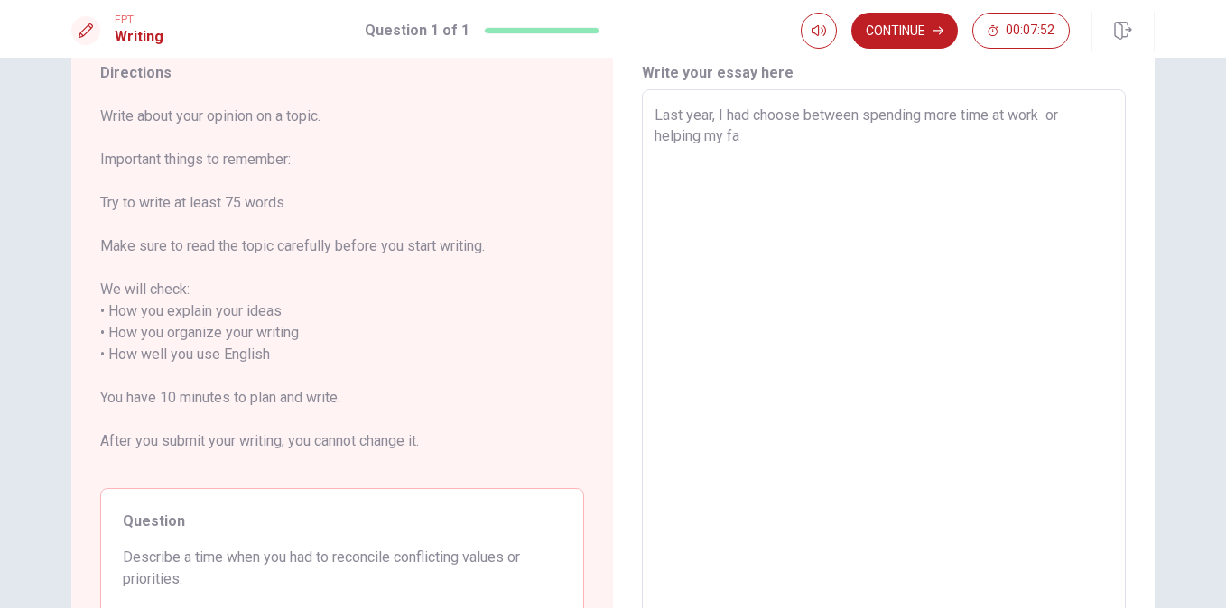
type textarea "x"
type textarea "Last year, I had choose between spending more time at work or helping my fam"
type textarea "x"
type textarea "Last year, I had choose between spending more time at work or helping my fami"
type textarea "x"
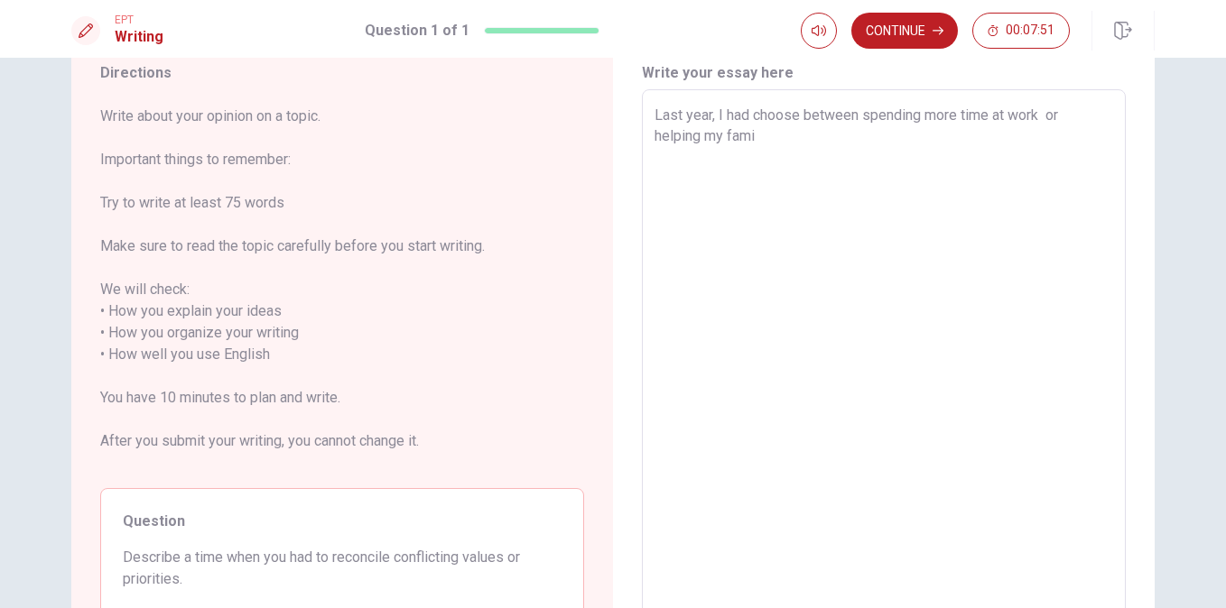
type textarea "Last year, I had choose between spending more time at work or helping my famil"
type textarea "x"
type textarea "Last year, I had choose between spending more time at work or helping my family"
type textarea "x"
type textarea "Last year, I had choose between spending more time at work or helping my family."
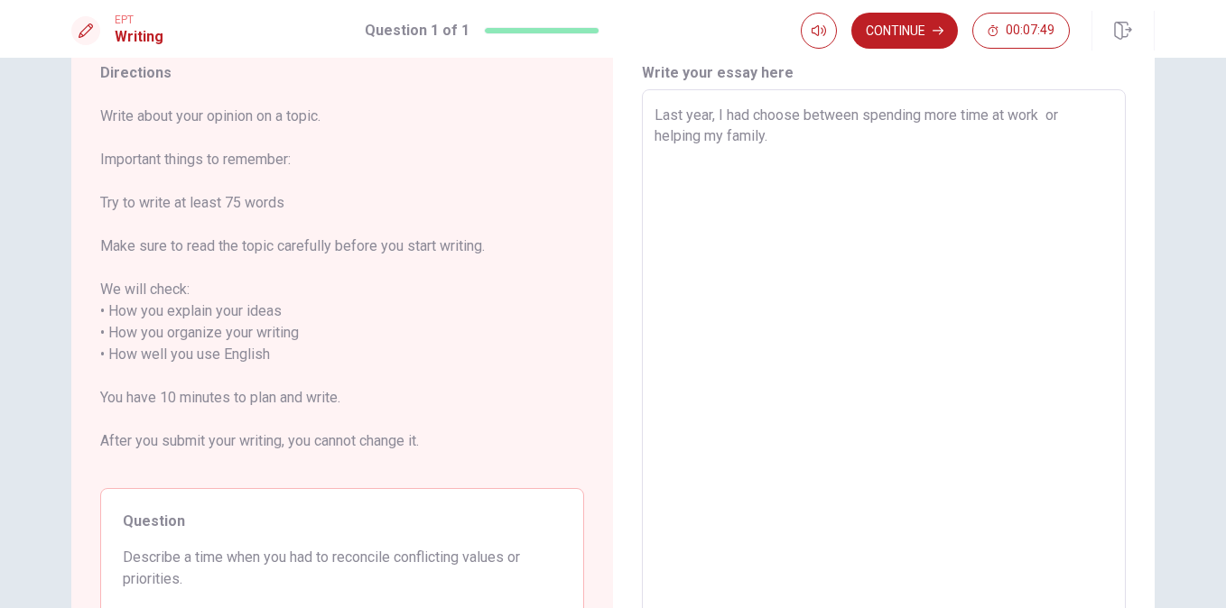
type textarea "x"
type textarea "Last year, I had choose between spending more time at work or helping my family."
type textarea "x"
type textarea "Last year, I had choose between spending more time at work or helping my family…"
type textarea "x"
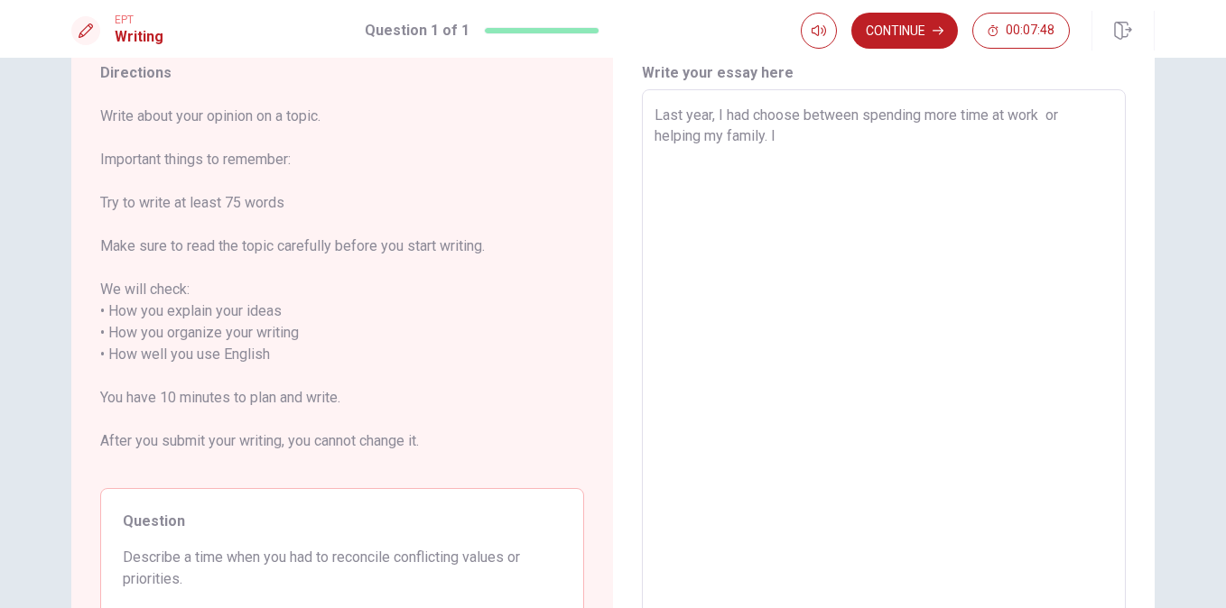
type textarea "Last year, I had choose between spending more time at work or helping my family…"
type textarea "x"
type textarea "Last year, I had choose between spending more time at work or helping my family…"
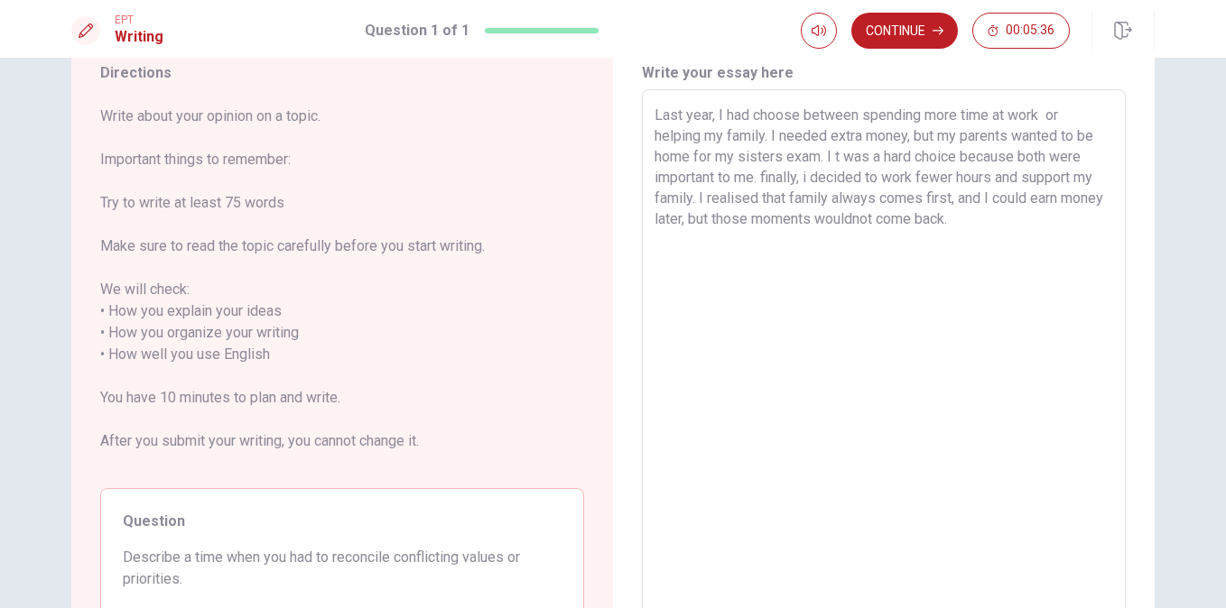
click at [898, 218] on textarea "Last year, I had choose between spending more time at work or helping my family…" at bounding box center [883, 355] width 459 height 501
click at [831, 159] on textarea "Last year, I had choose between spending more time at work or helping my family…" at bounding box center [883, 355] width 459 height 501
click at [747, 114] on textarea "Last year, I had choose between spending more time at work or helping my family…" at bounding box center [883, 355] width 459 height 501
click at [764, 179] on textarea "Last year, I had to choose between spending more time at work or helping my fam…" at bounding box center [883, 355] width 459 height 501
click at [810, 181] on textarea "Last year, I had to choose between spending more time at work or helping my fam…" at bounding box center [883, 355] width 459 height 501
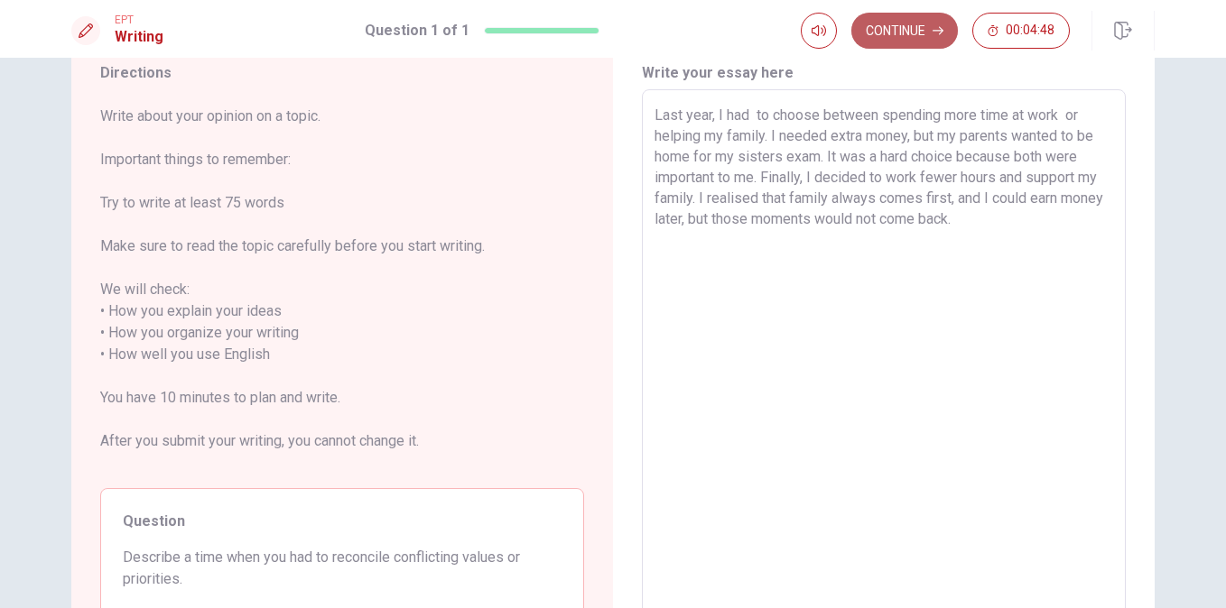
click at [905, 31] on button "Continue" at bounding box center [904, 31] width 107 height 36
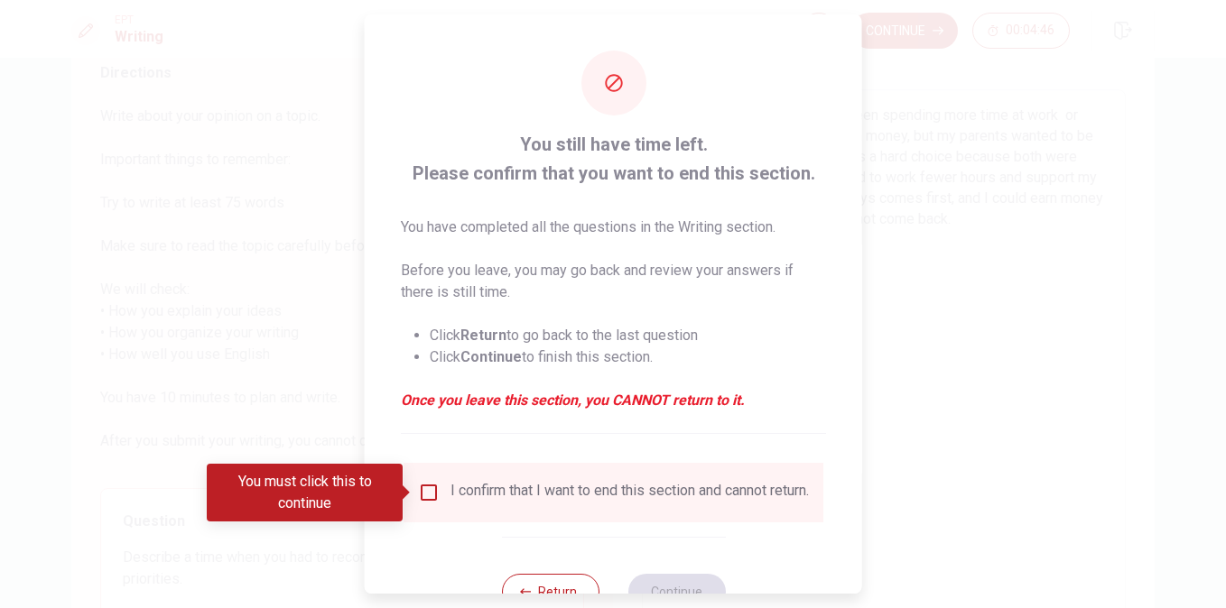
click at [426, 490] on input "You must click this to continue" at bounding box center [429, 493] width 22 height 22
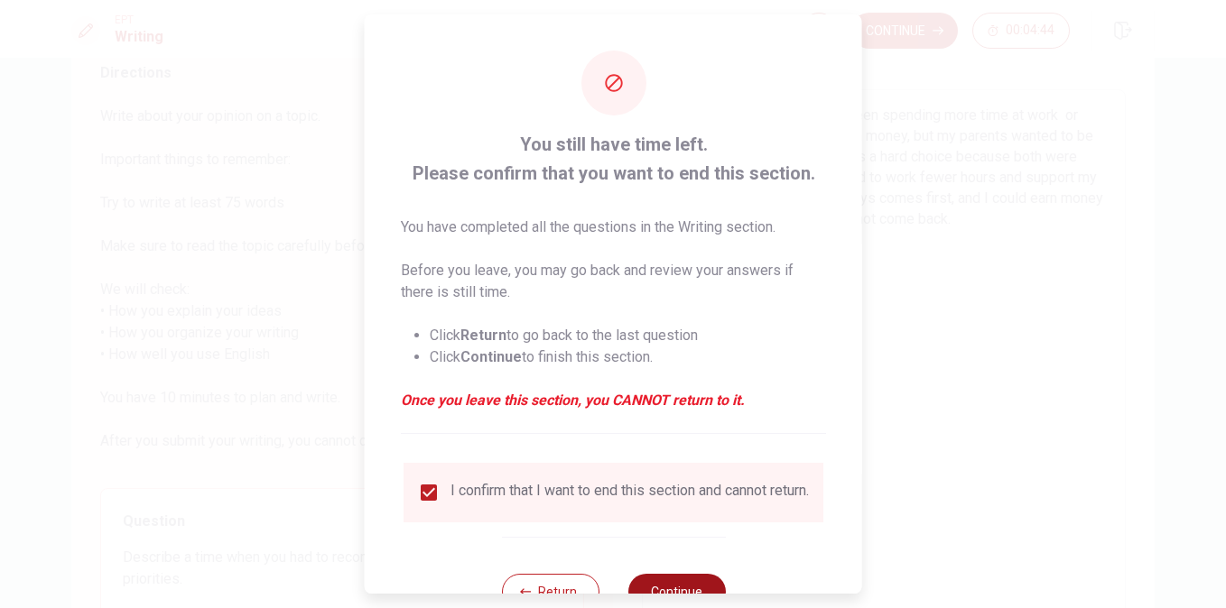
click at [666, 589] on button "Continue" at bounding box center [675, 592] width 97 height 36
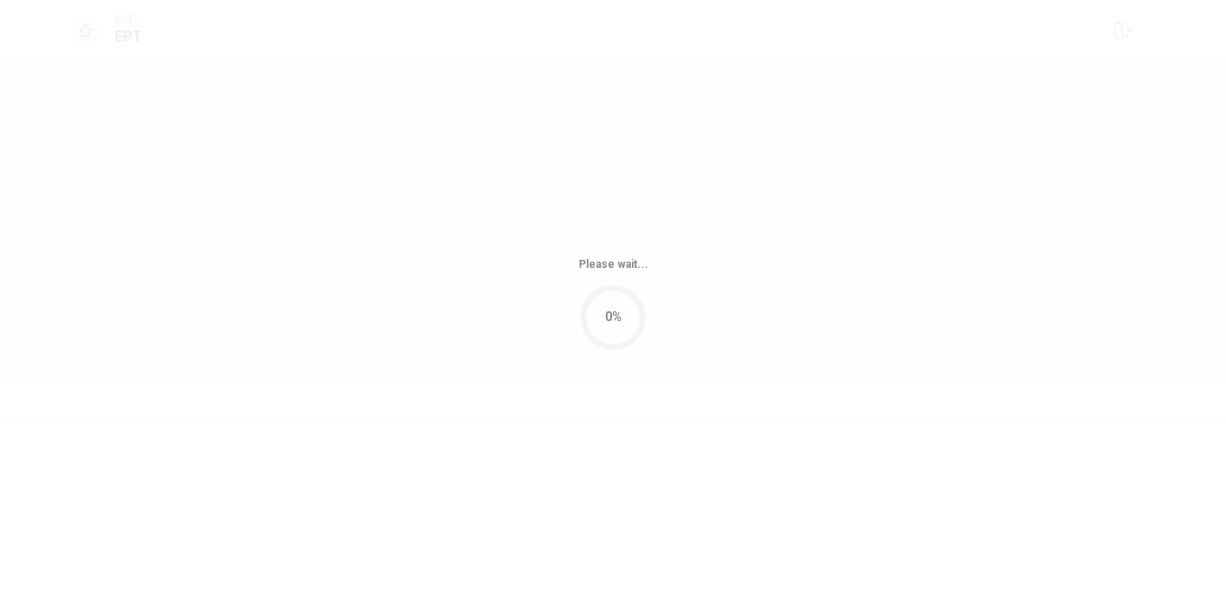
scroll to position [0, 0]
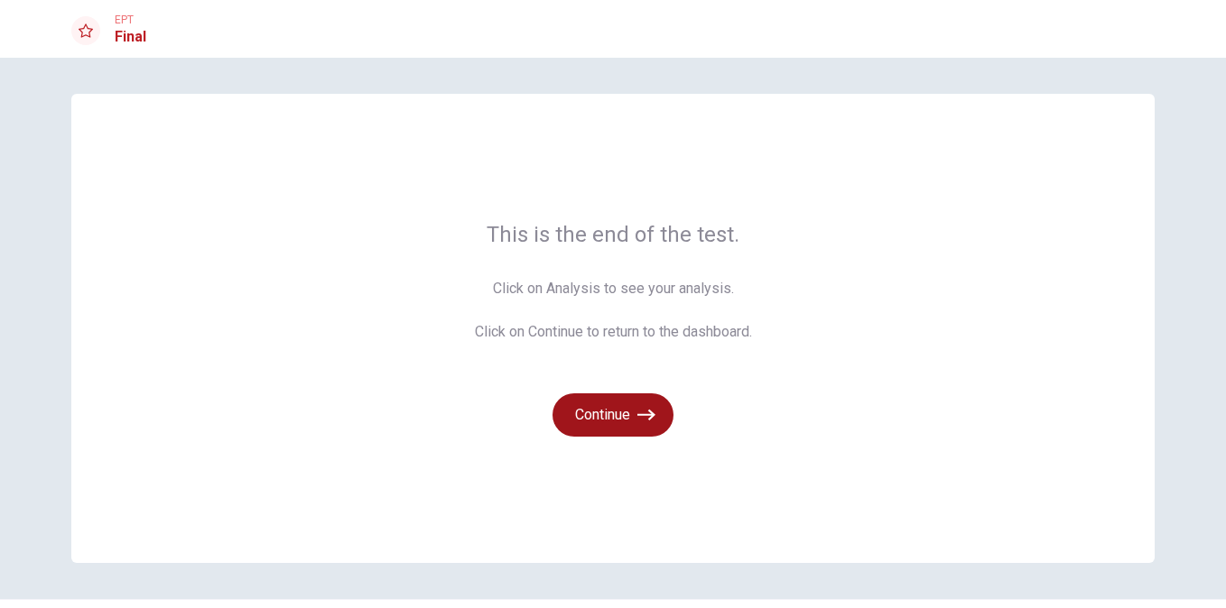
click at [606, 414] on button "Continue" at bounding box center [612, 415] width 121 height 43
